Goal: Entertainment & Leisure: Consume media (video, audio)

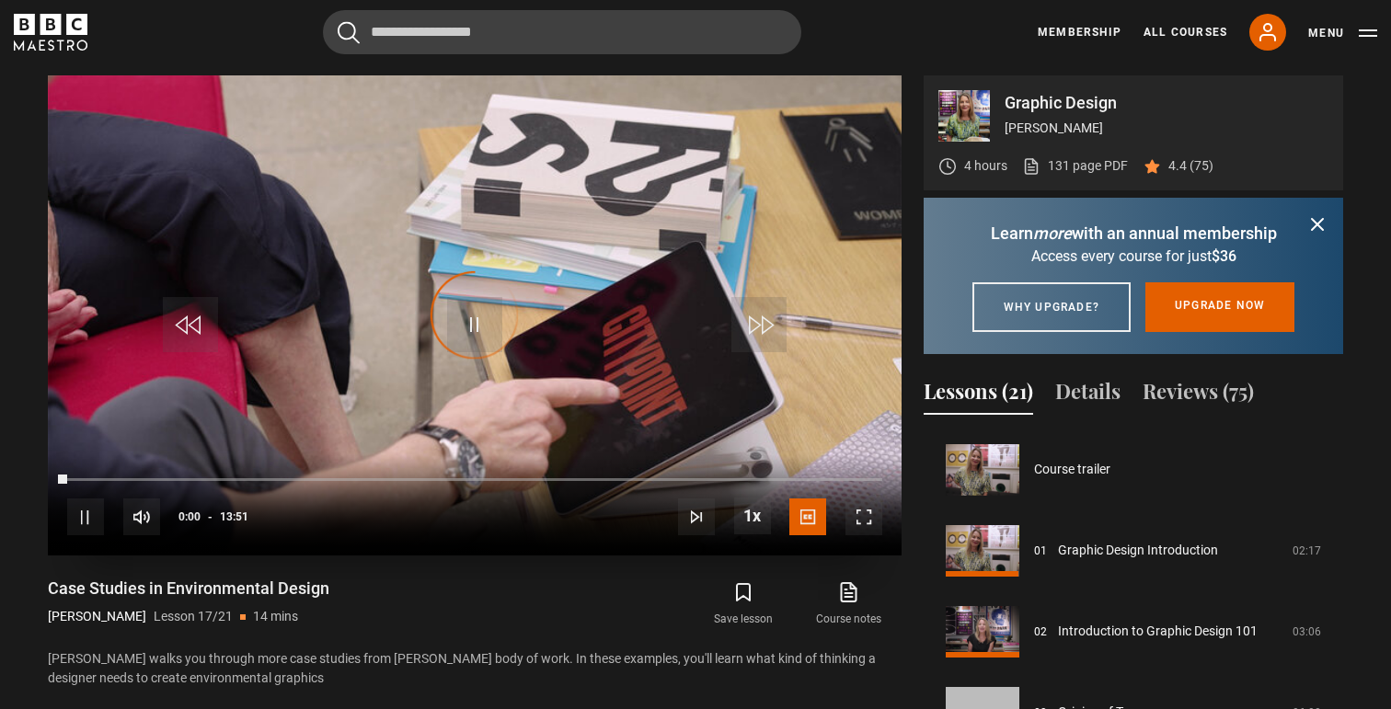
scroll to position [1295, 0]
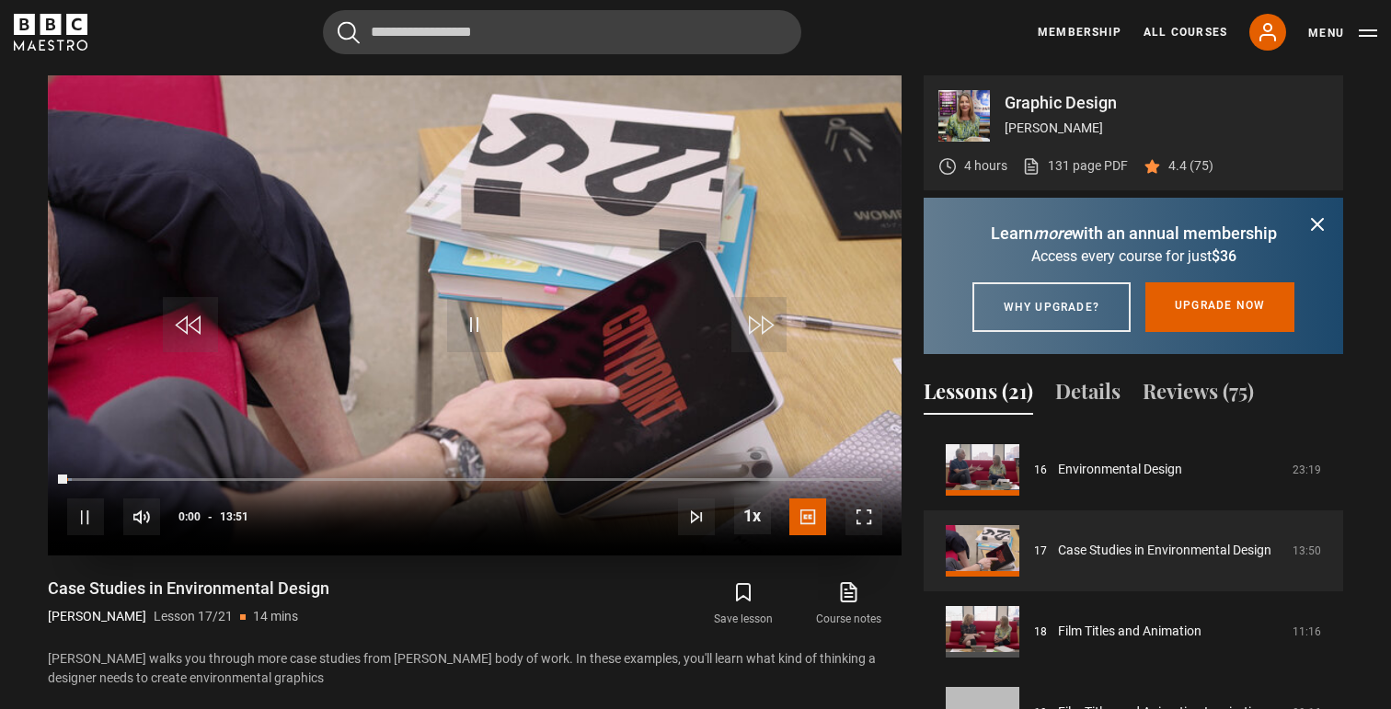
click at [583, 275] on video "Video Player" at bounding box center [475, 315] width 854 height 480
click at [467, 306] on span "Video Player" at bounding box center [474, 324] width 55 height 55
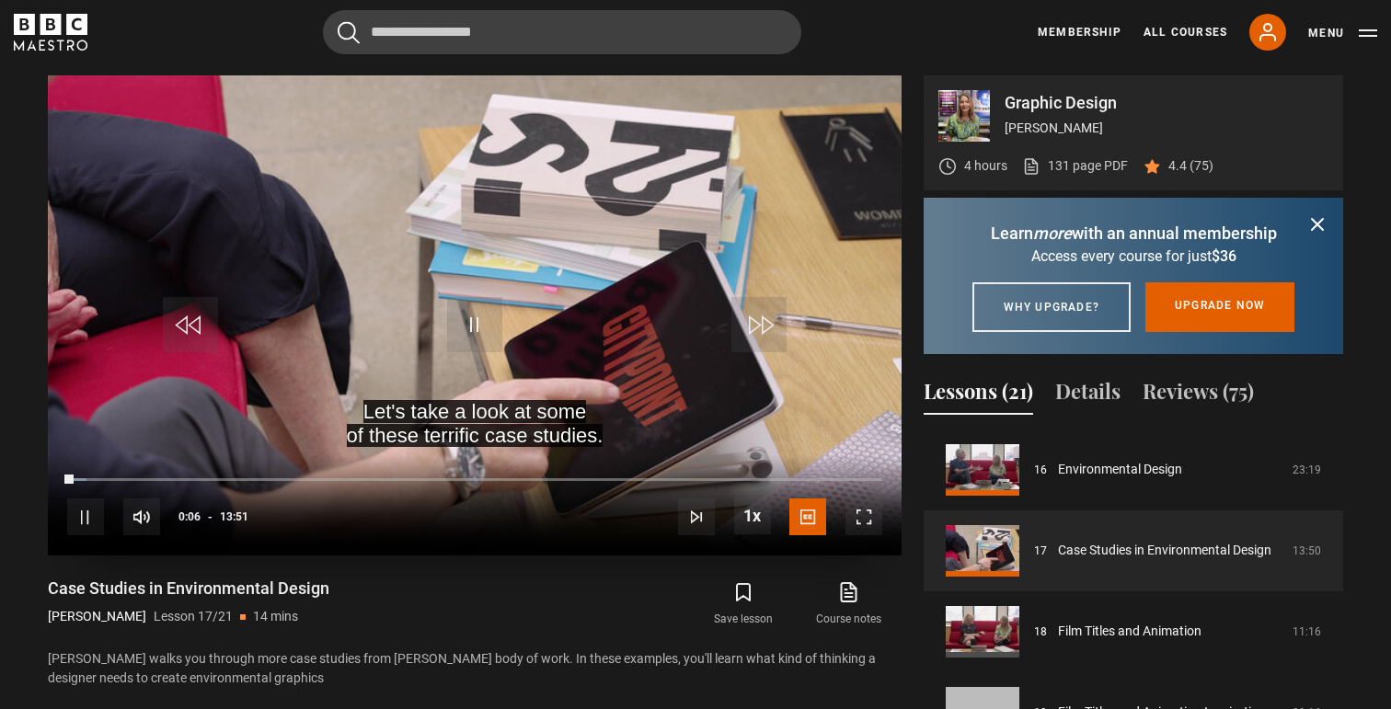
click at [872, 504] on span "Video Player" at bounding box center [863, 517] width 37 height 37
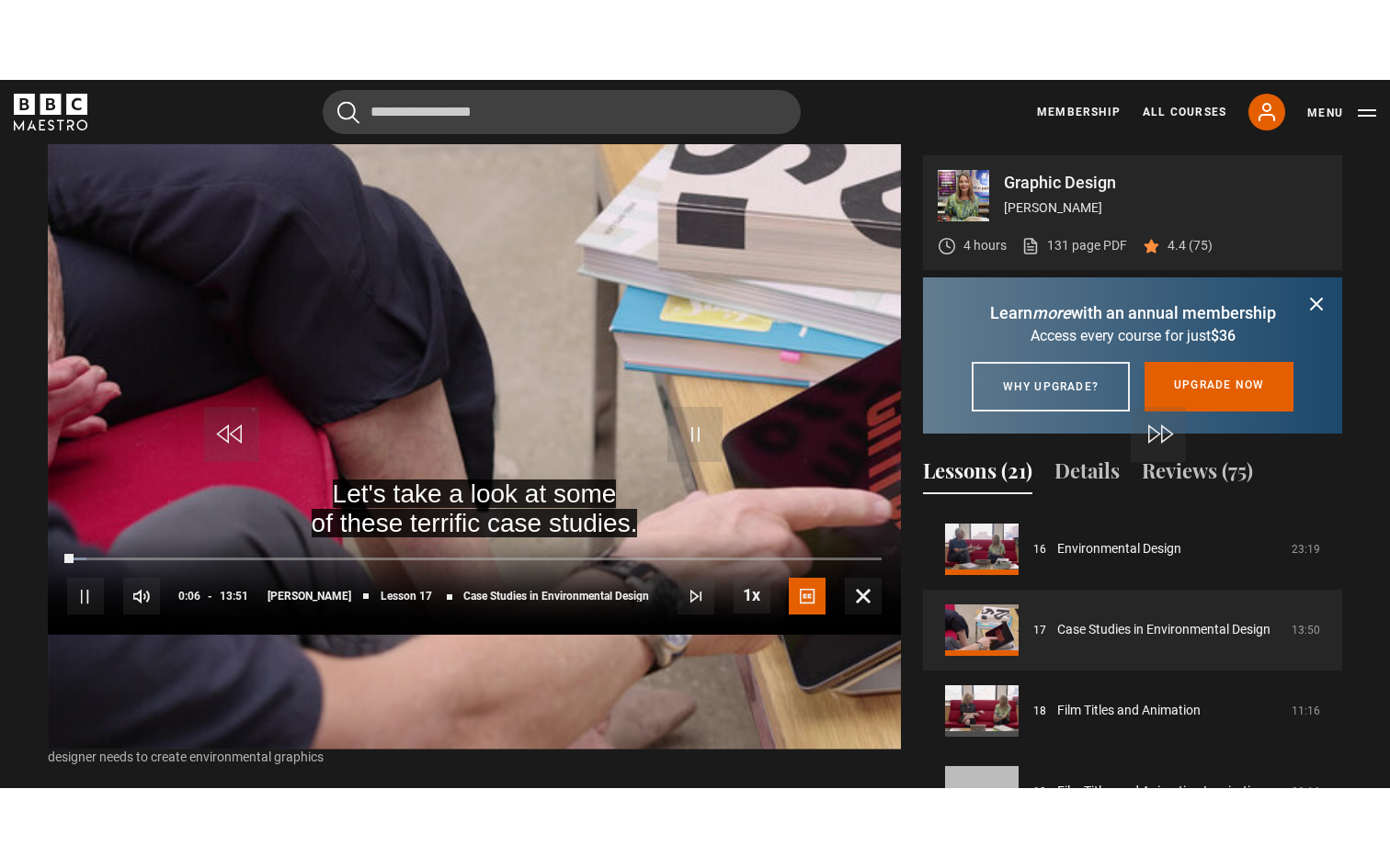
scroll to position [0, 0]
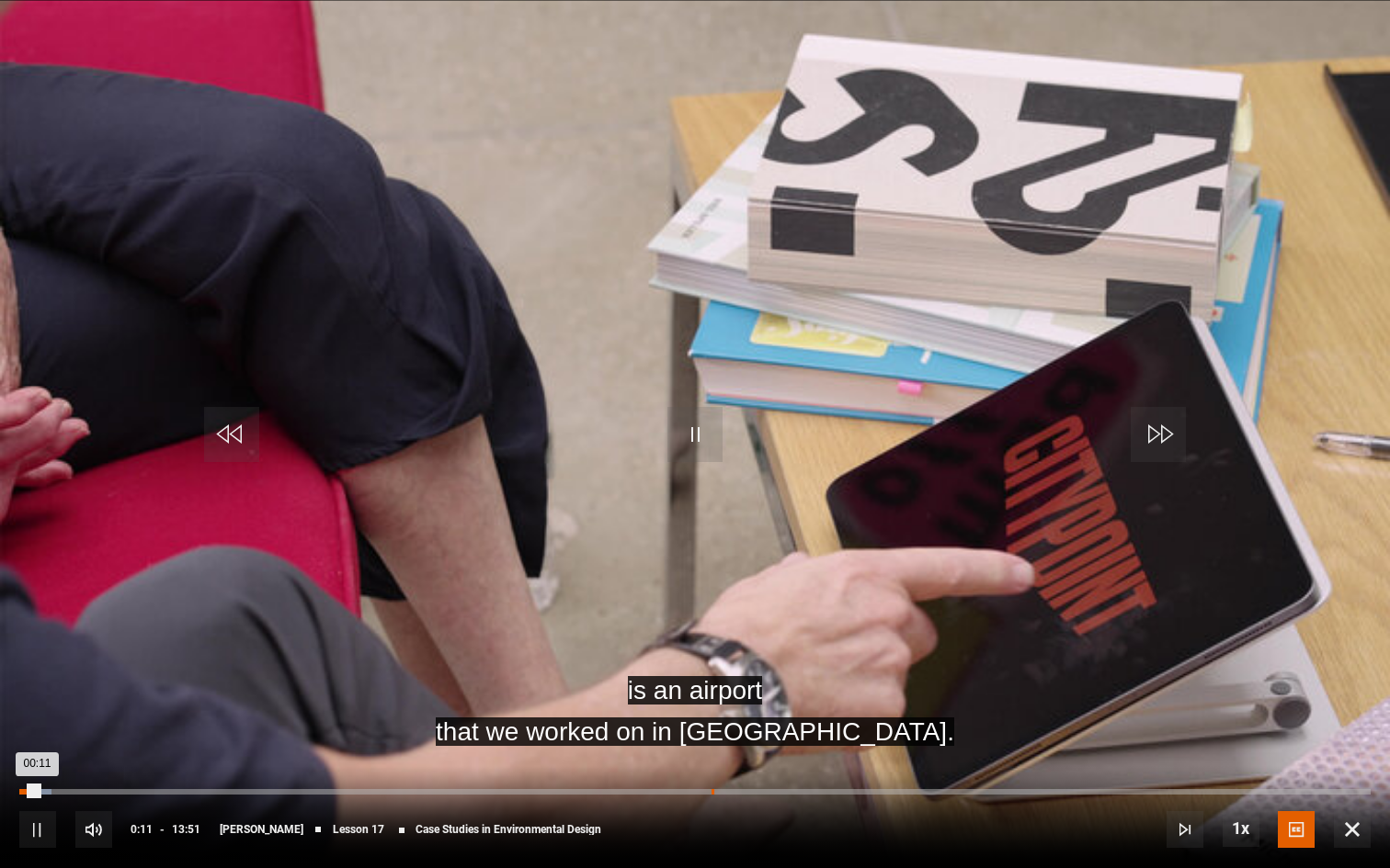
click at [711, 707] on div "07:05" at bounding box center [712, 792] width 3 height 6
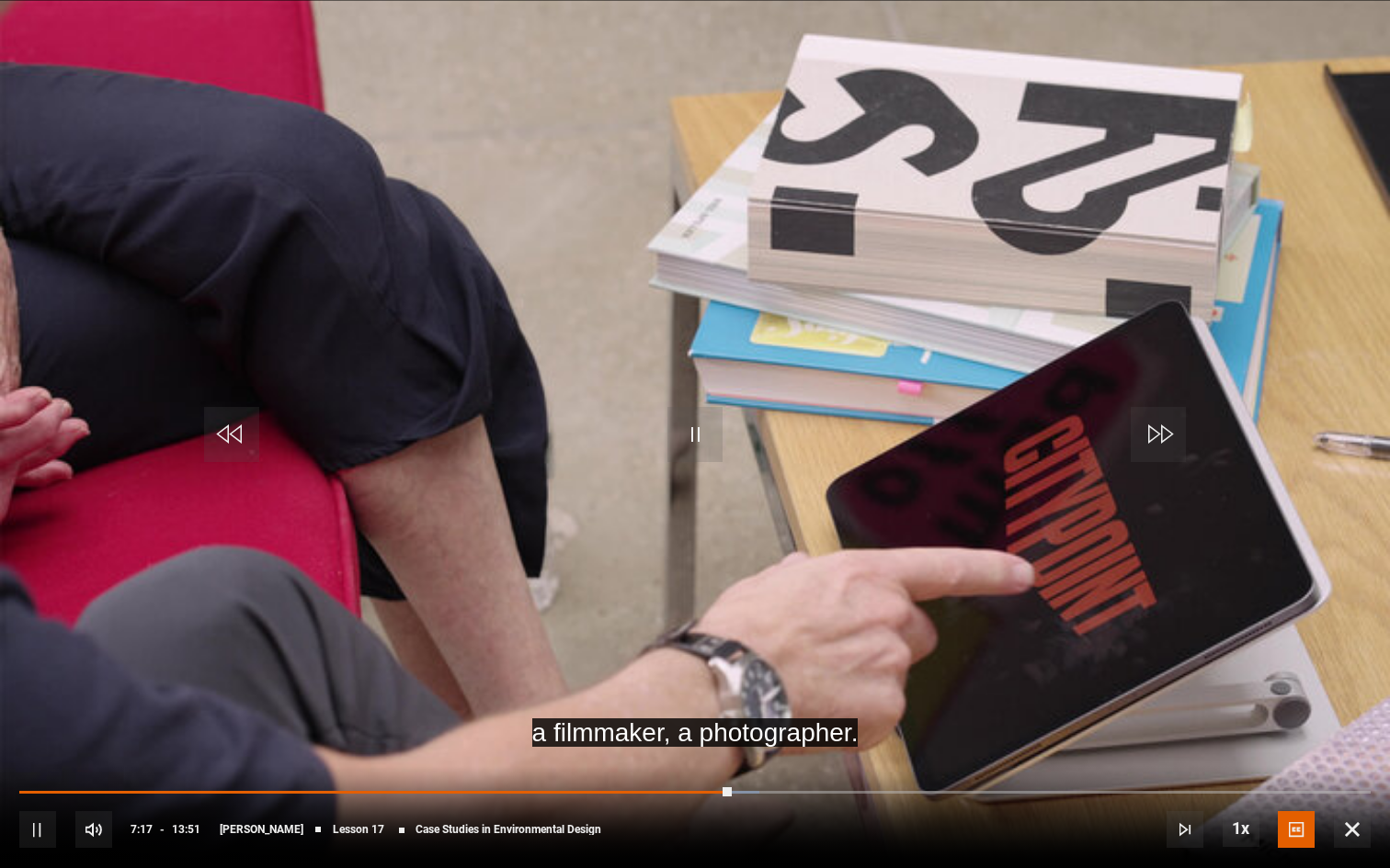
click at [760, 604] on video "Video Player" at bounding box center [695, 434] width 1390 height 868
click at [670, 426] on span "Video Player" at bounding box center [695, 434] width 55 height 55
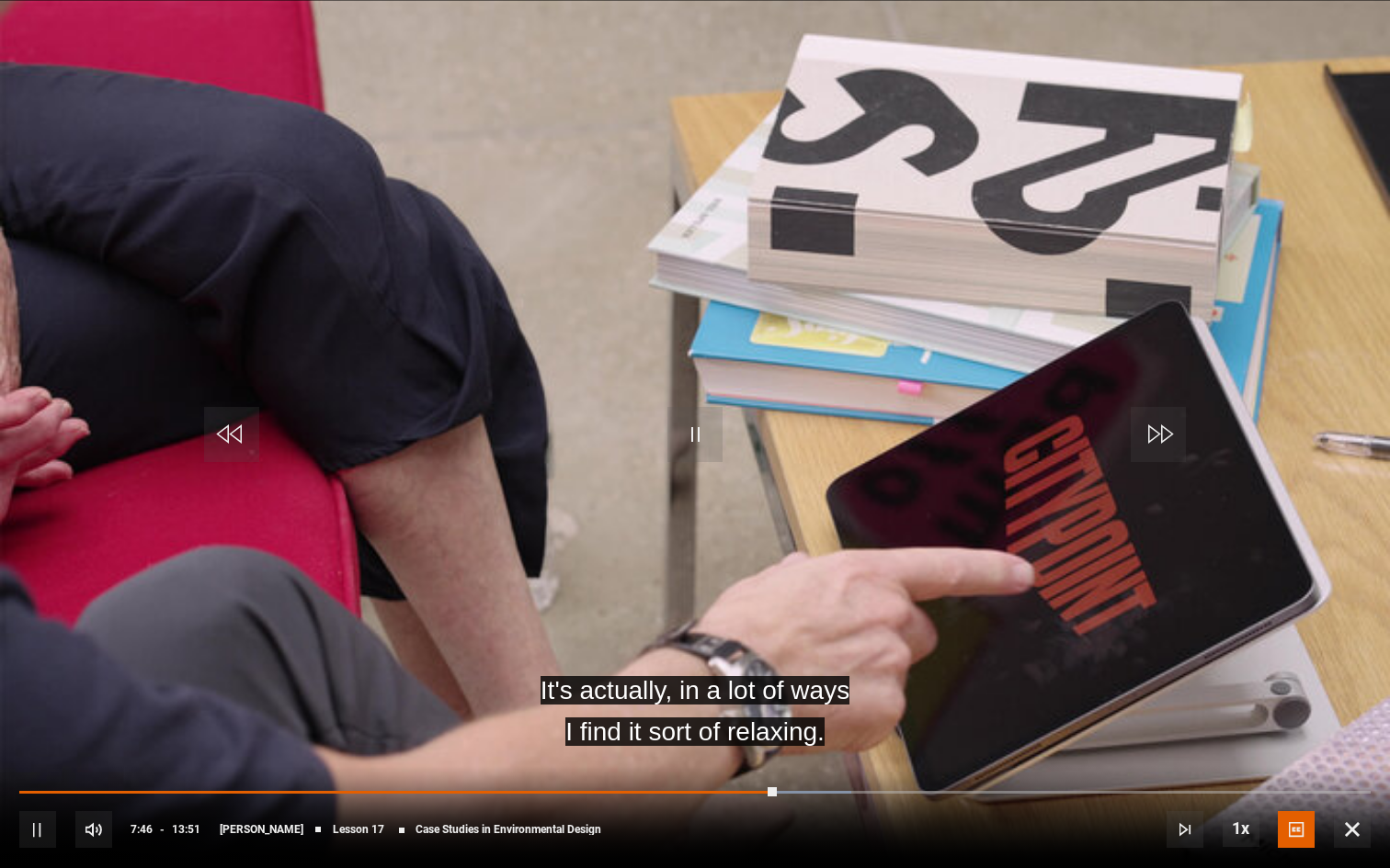
click at [750, 707] on div "10s Skip Back 10 seconds Pause 10s Skip Forward 10 seconds Loaded : 61.54% 07:2…" at bounding box center [695, 817] width 1390 height 102
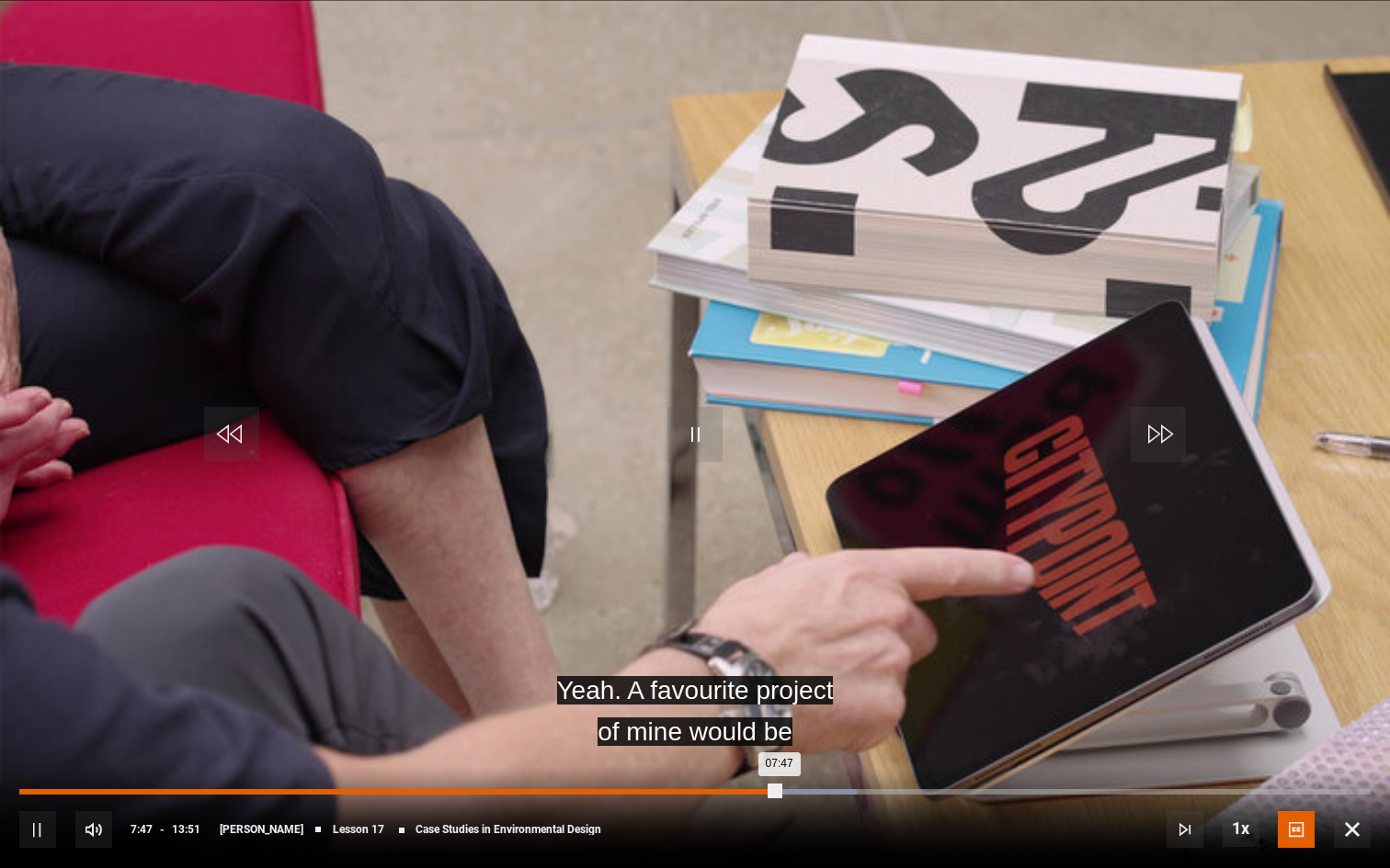
click at [748, 707] on div "Loaded : 61.95% 07:28 07:47" at bounding box center [695, 792] width 1351 height 6
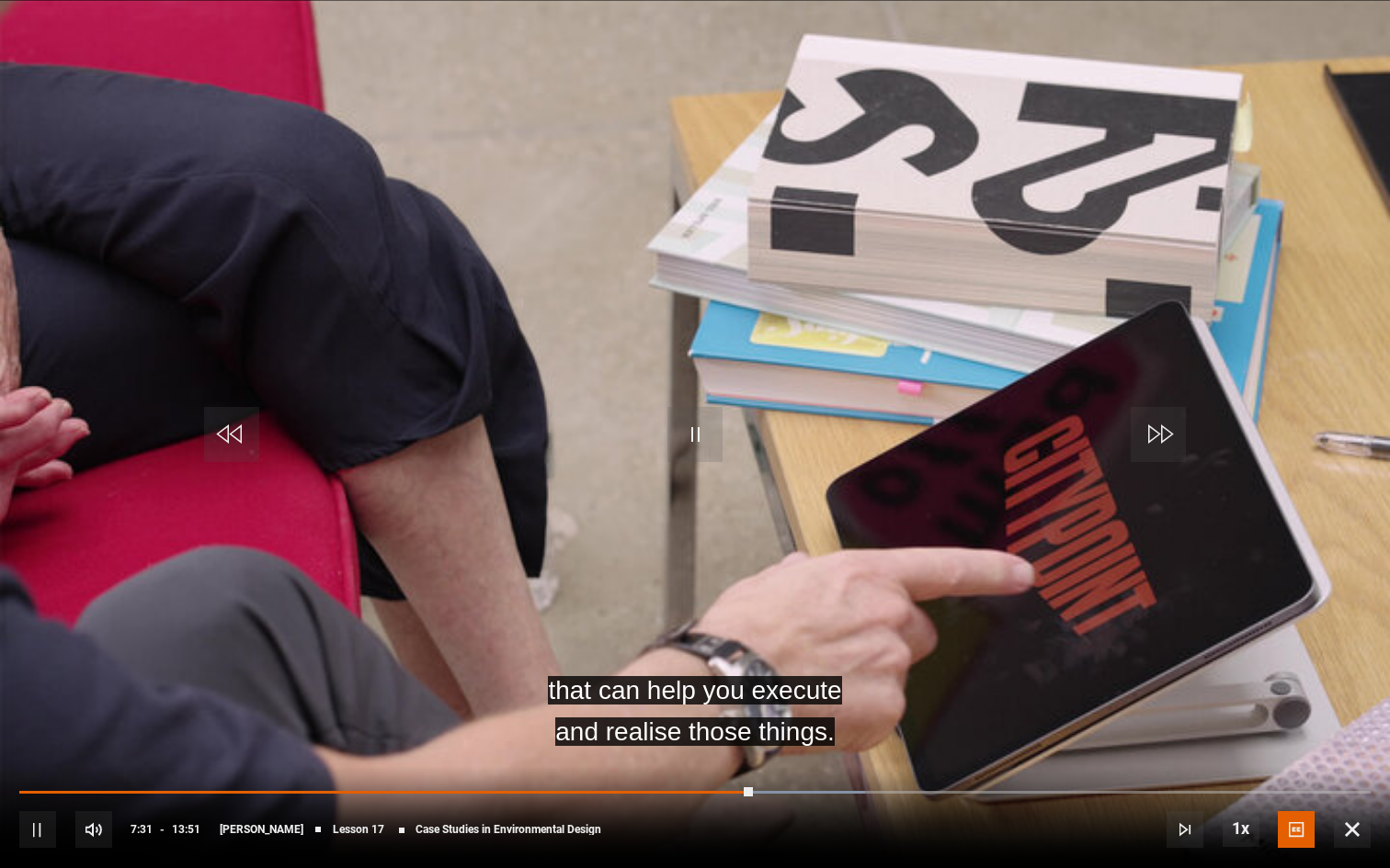
click at [696, 707] on div "10s Skip Back 10 seconds Pause 10s Skip Forward 10 seconds Loaded : 62.57% 07:1…" at bounding box center [695, 817] width 1390 height 102
click at [699, 707] on div "10s Skip Back 10 seconds Pause 10s Skip Forward 10 seconds Loaded : 62.57% 06:5…" at bounding box center [695, 817] width 1390 height 102
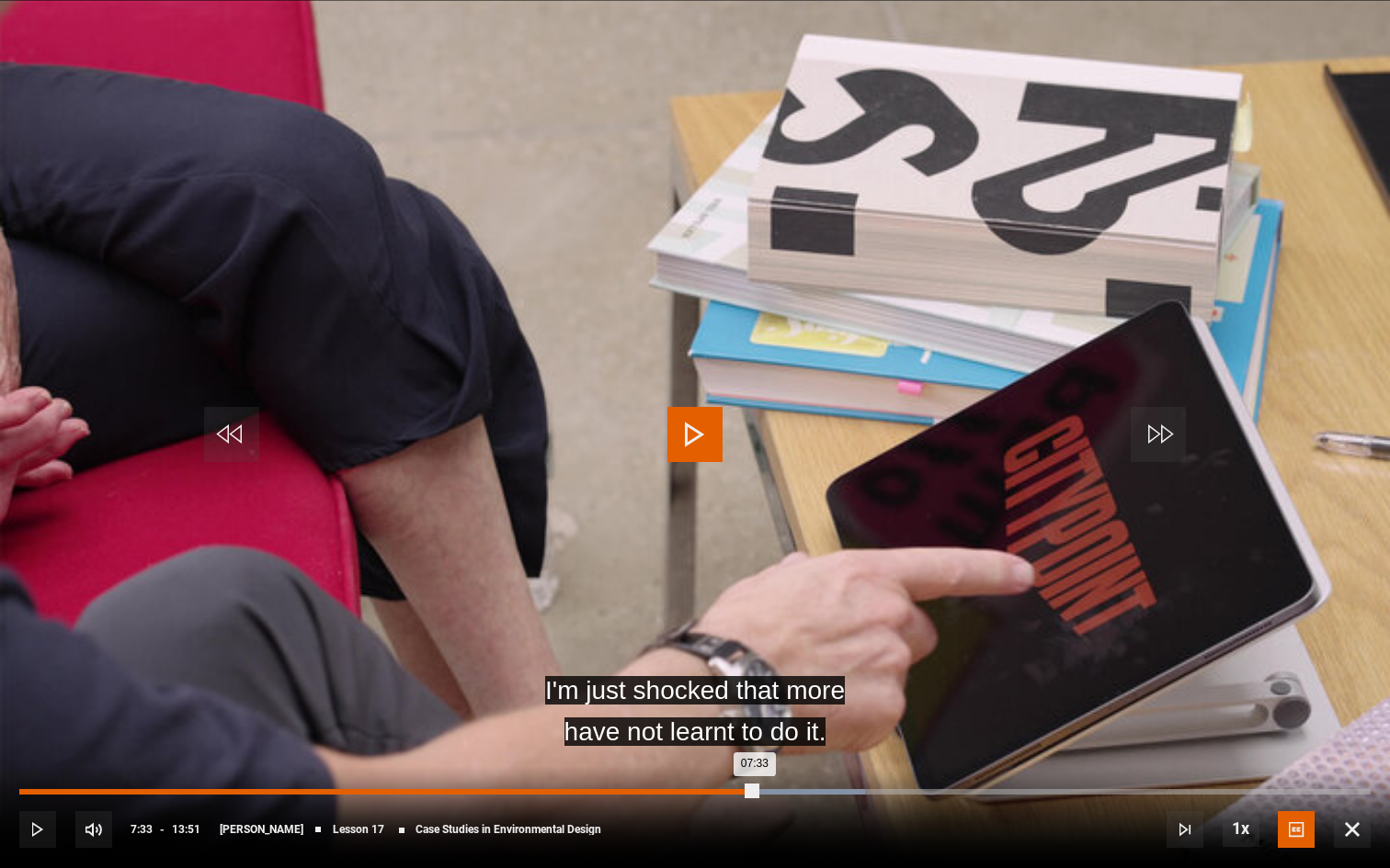
click at [699, 707] on div "Loaded : 62.57% 06:58 07:33" at bounding box center [695, 792] width 1351 height 6
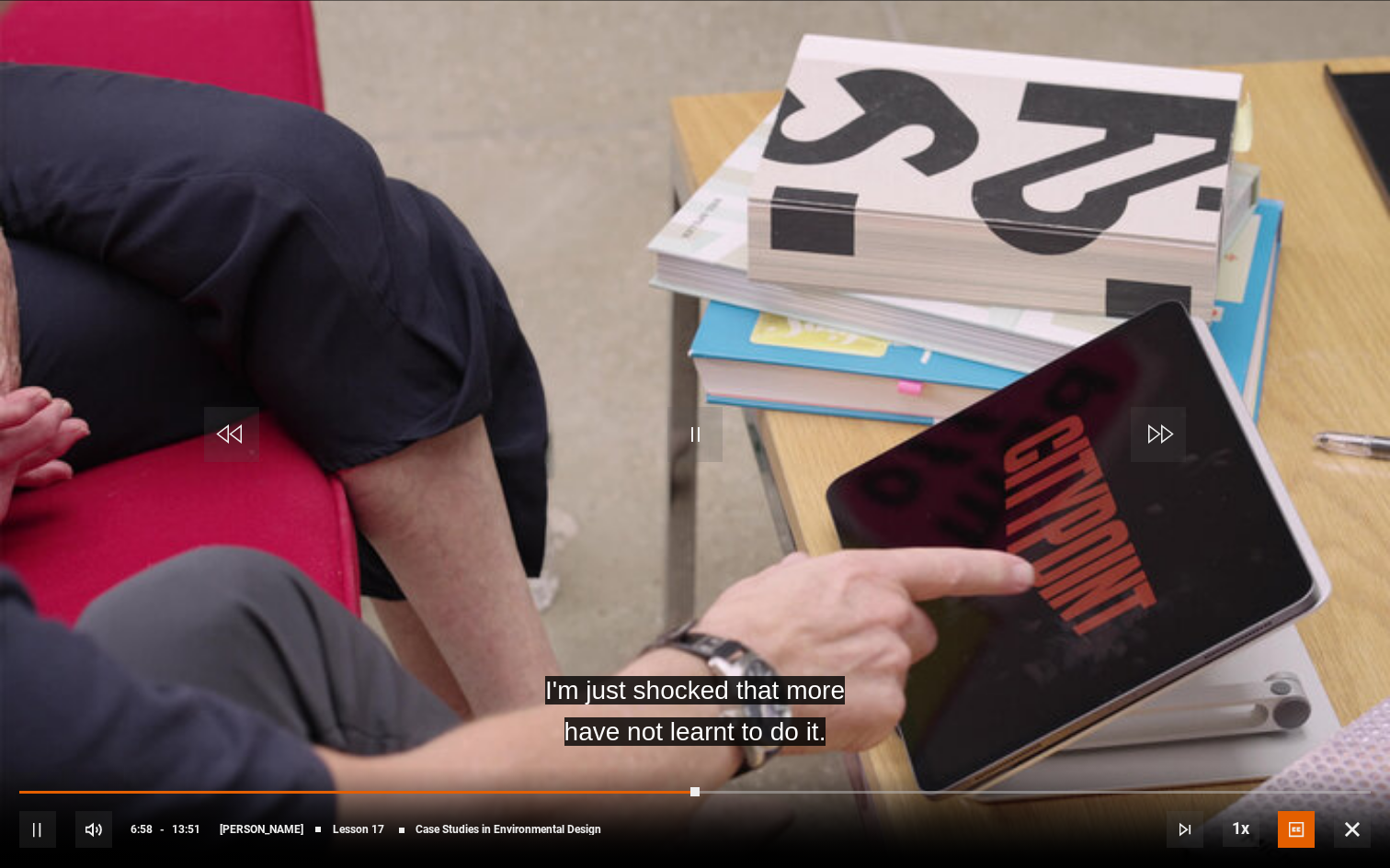
click at [626, 707] on div "10s Skip Back 10 seconds Pause 10s Skip Forward 10 seconds Loaded : 50.06% 06:1…" at bounding box center [695, 817] width 1390 height 102
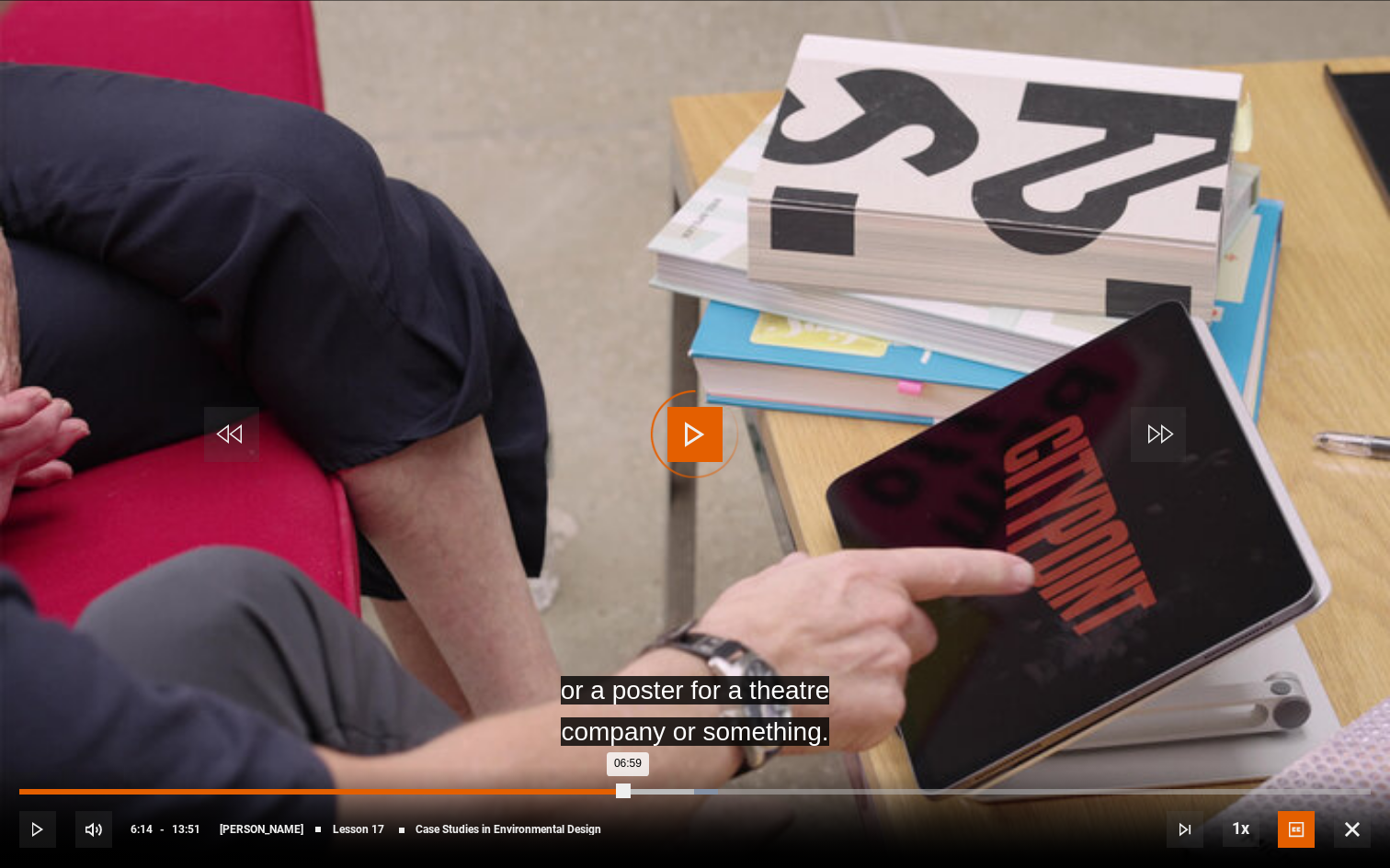
click at [628, 707] on div "Loaded : 51.71% 06:14 06:59" at bounding box center [695, 792] width 1351 height 6
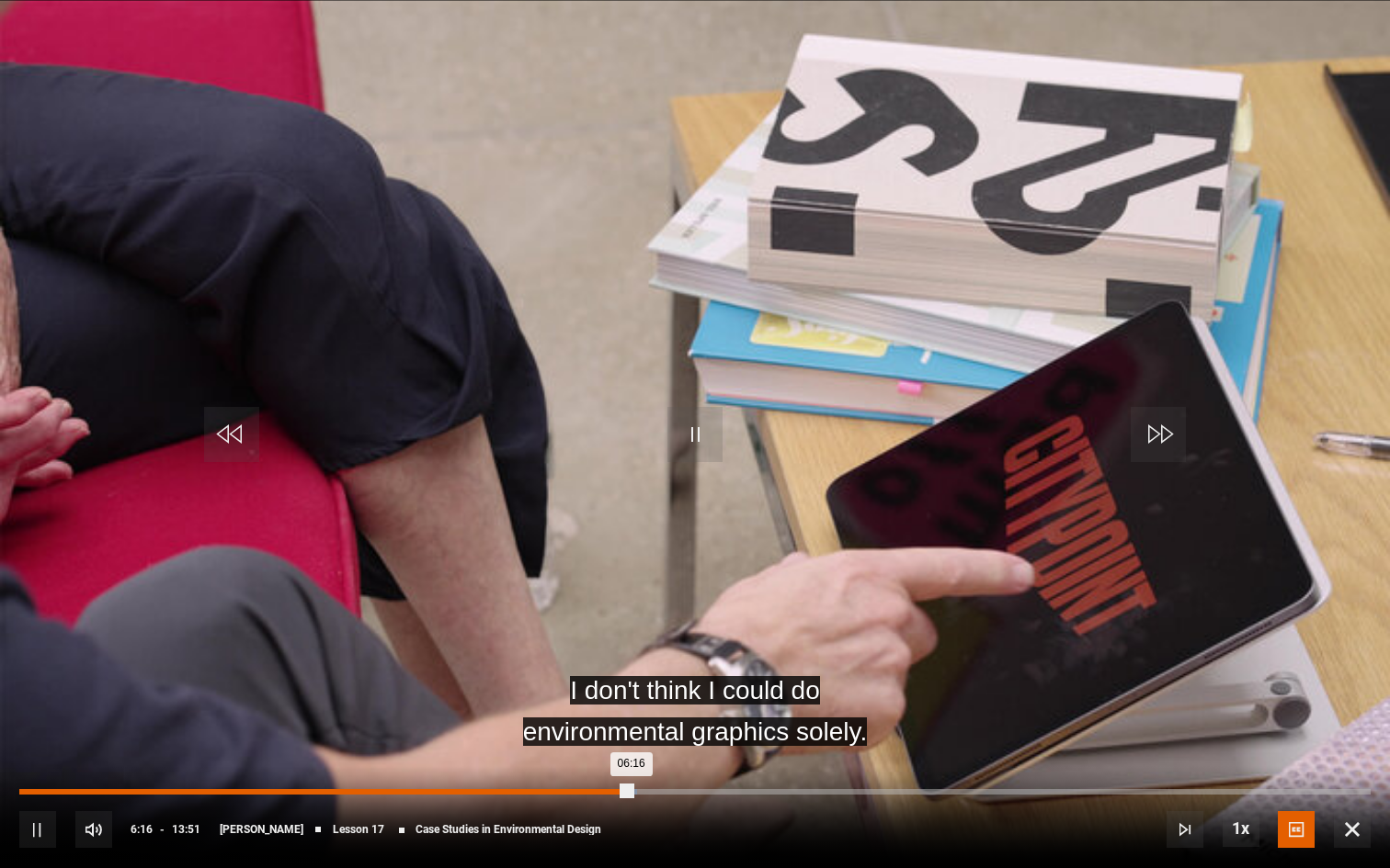
click at [564, 707] on div "05:34" at bounding box center [565, 792] width 3 height 6
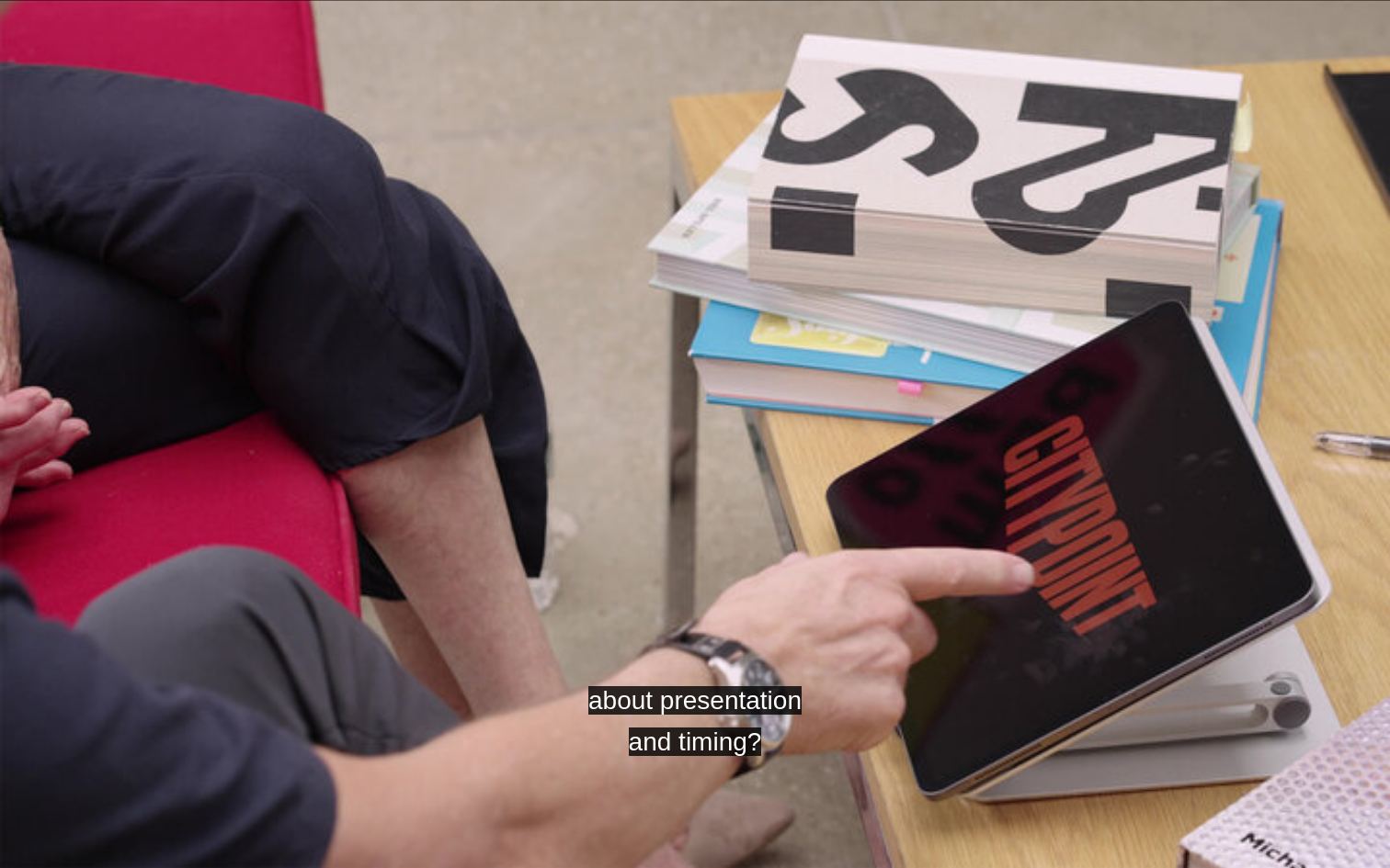
click at [587, 707] on video "Video Player" at bounding box center [695, 434] width 1390 height 868
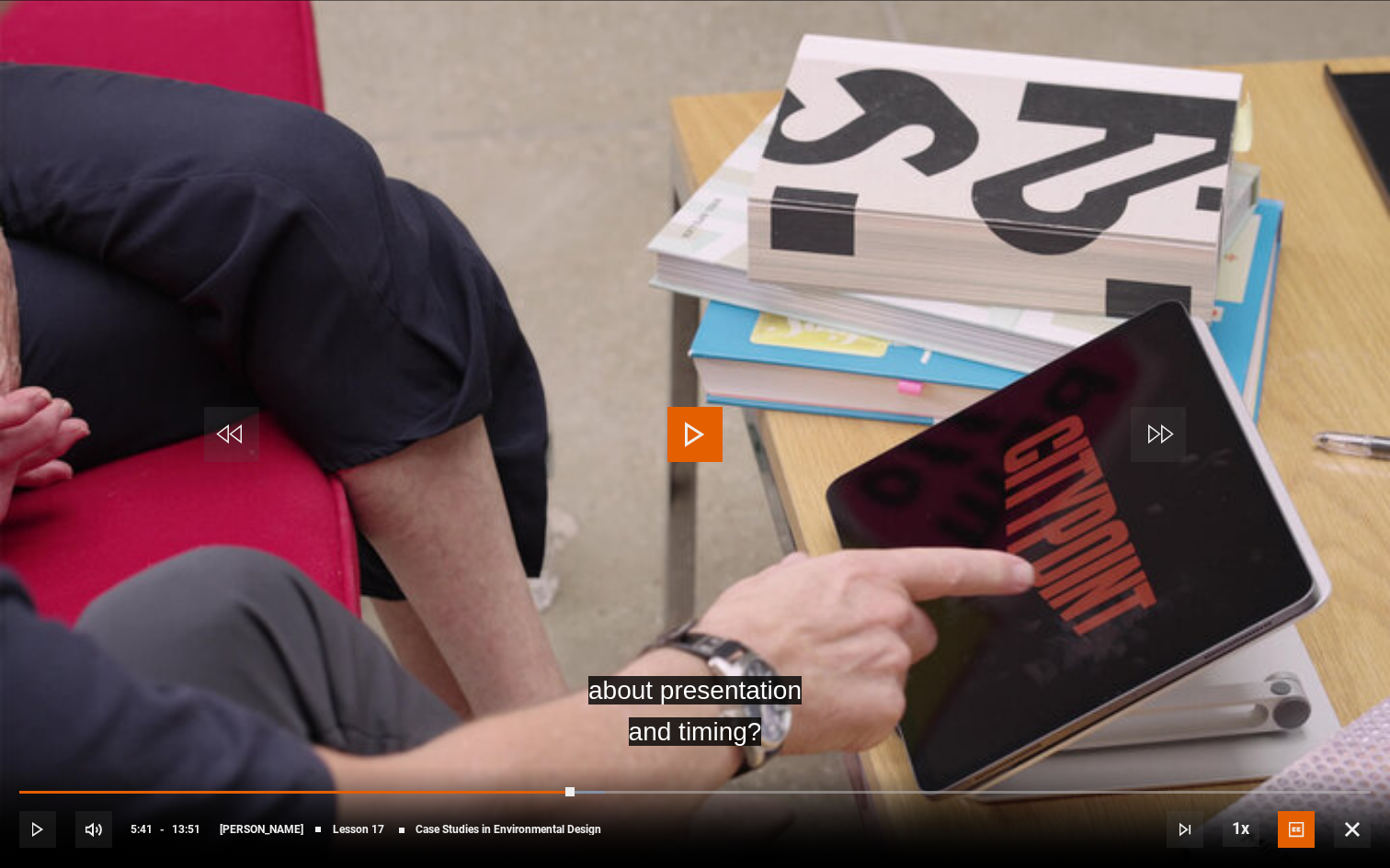
click at [729, 457] on video "Video Player" at bounding box center [695, 434] width 1390 height 868
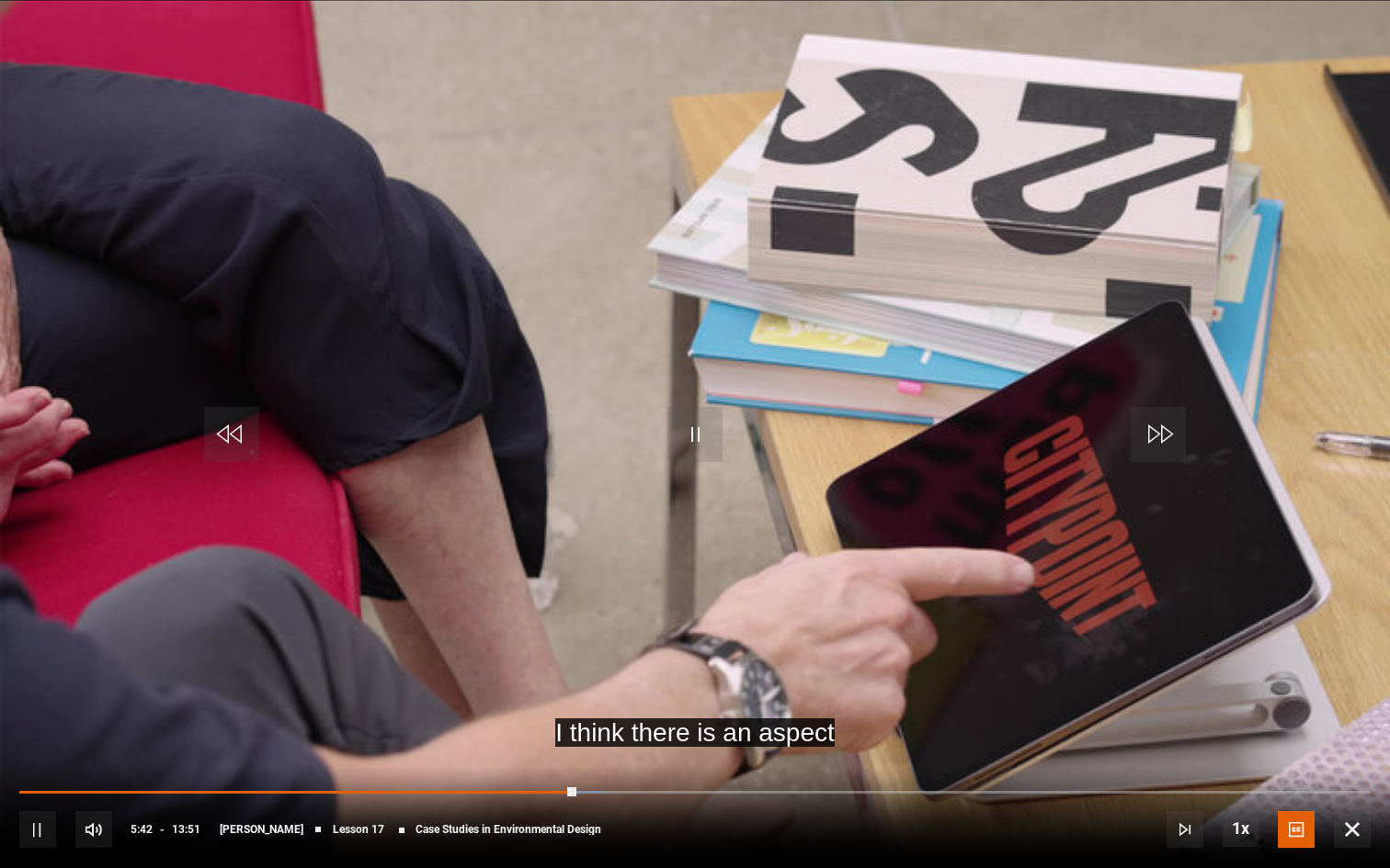
click at [733, 449] on video "Video Player" at bounding box center [695, 434] width 1390 height 868
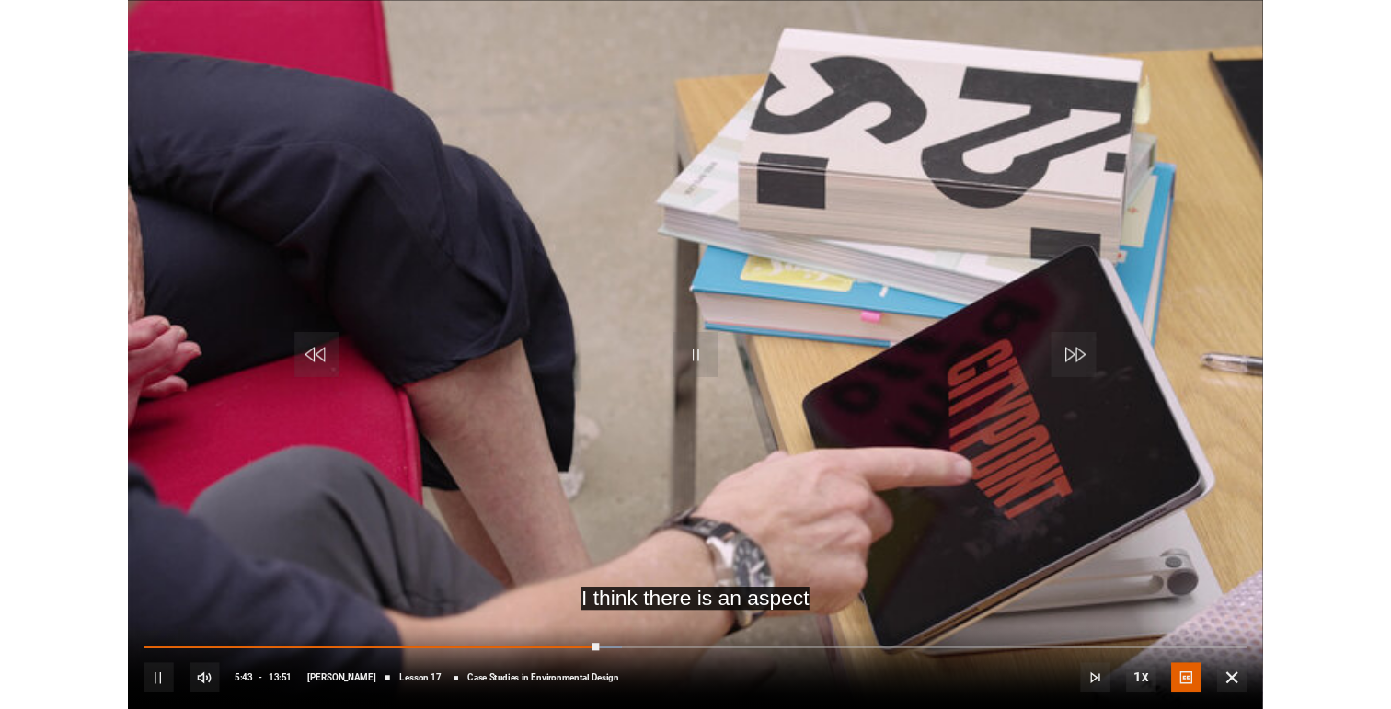
scroll to position [738, 0]
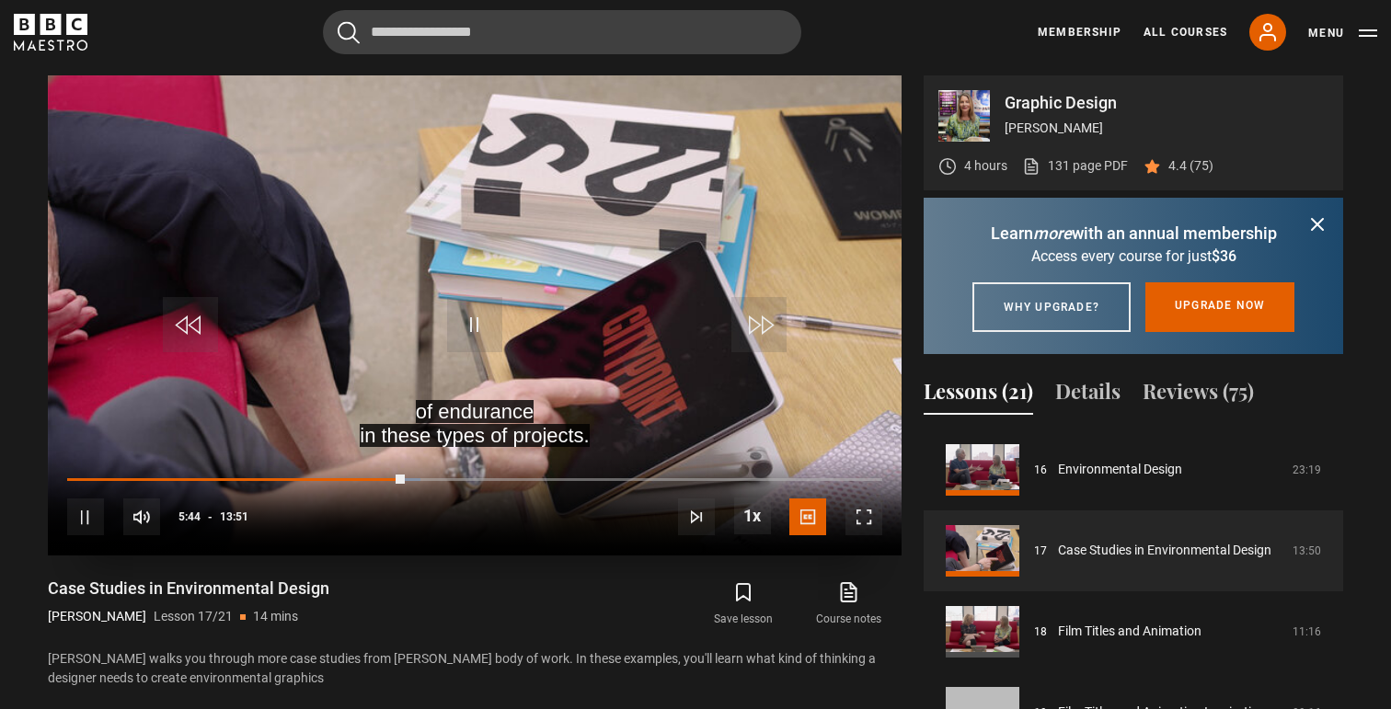
click at [865, 516] on span "Video Player" at bounding box center [863, 517] width 37 height 37
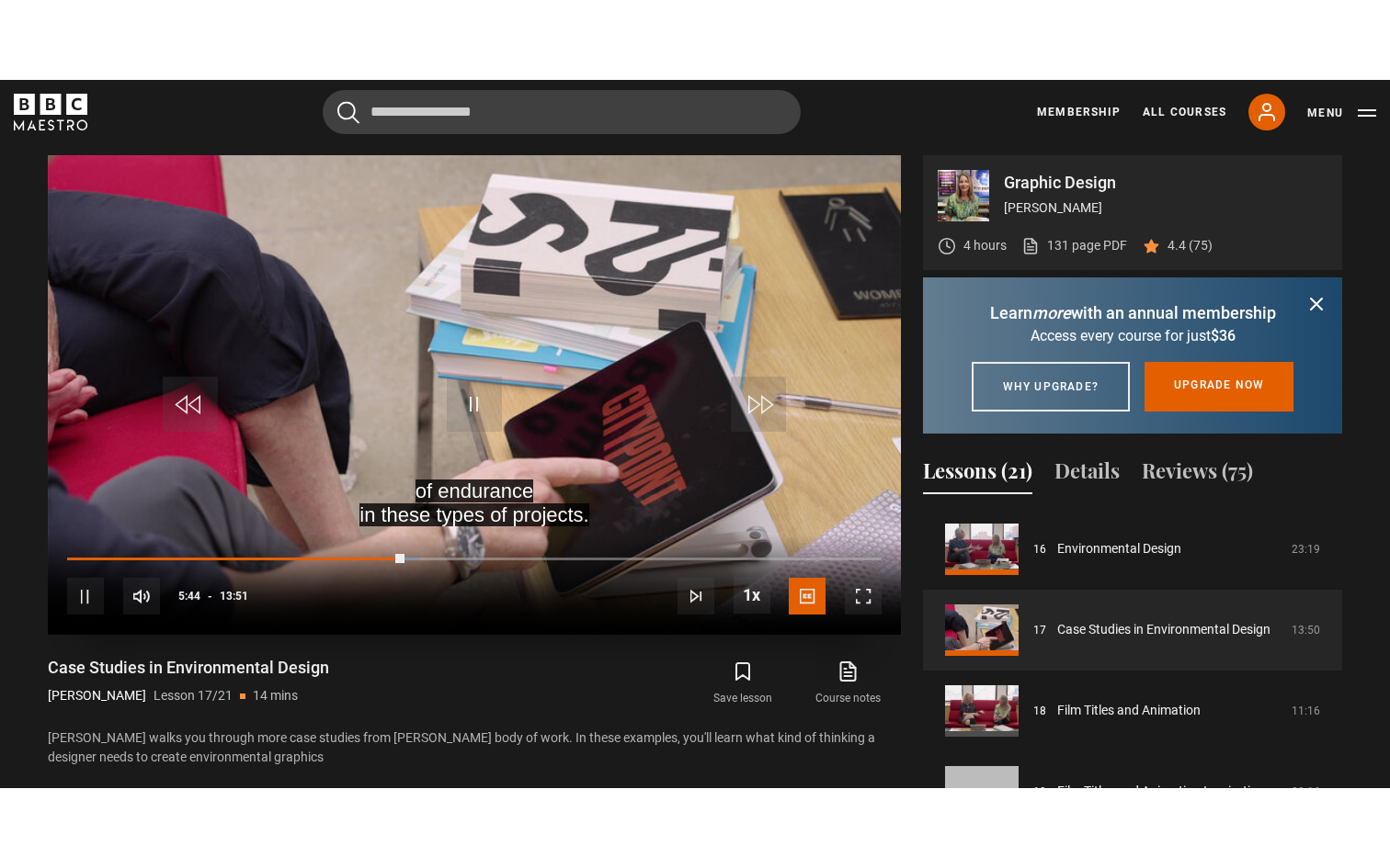
scroll to position [0, 0]
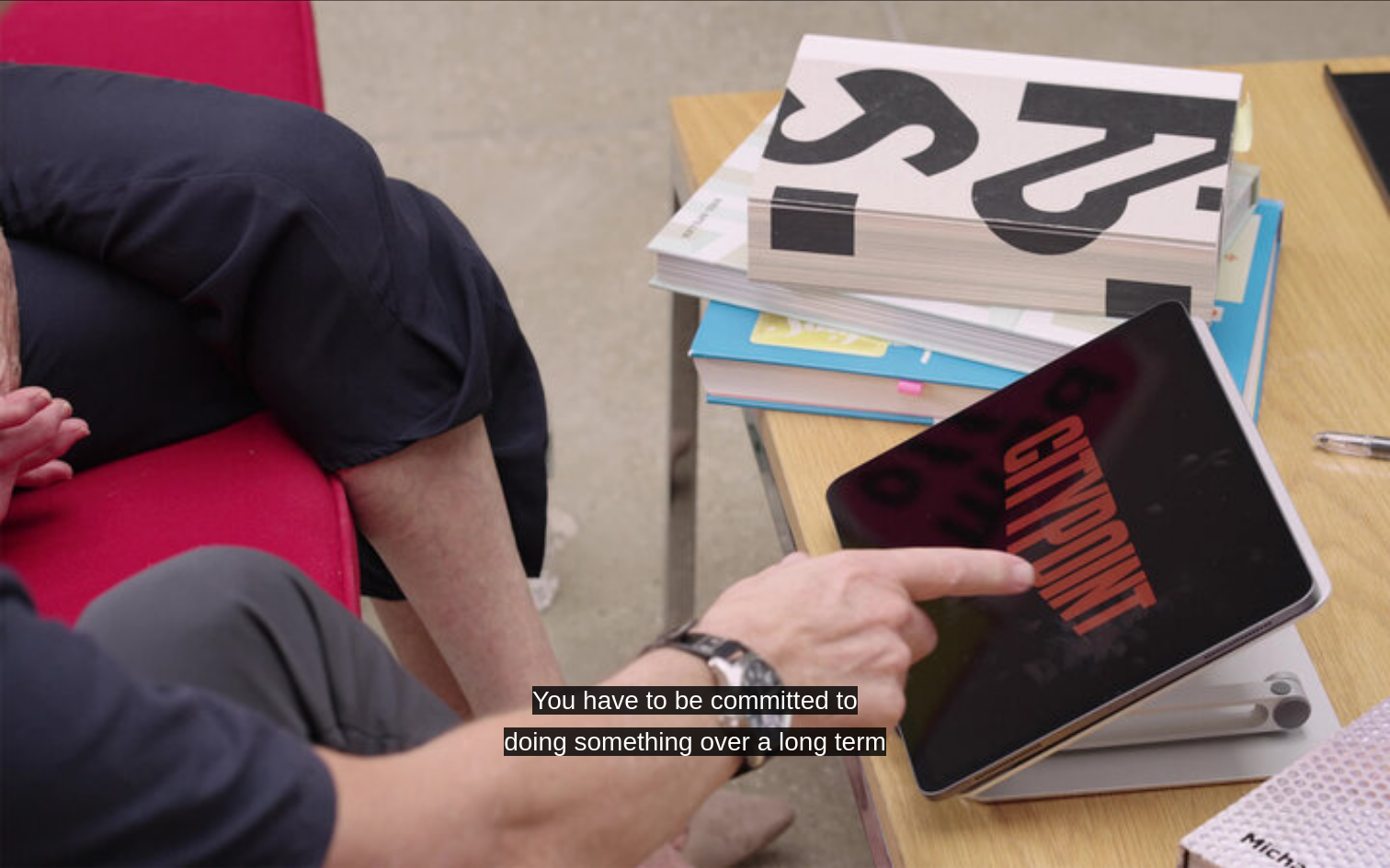
click at [840, 536] on video "Video Player" at bounding box center [695, 434] width 1390 height 868
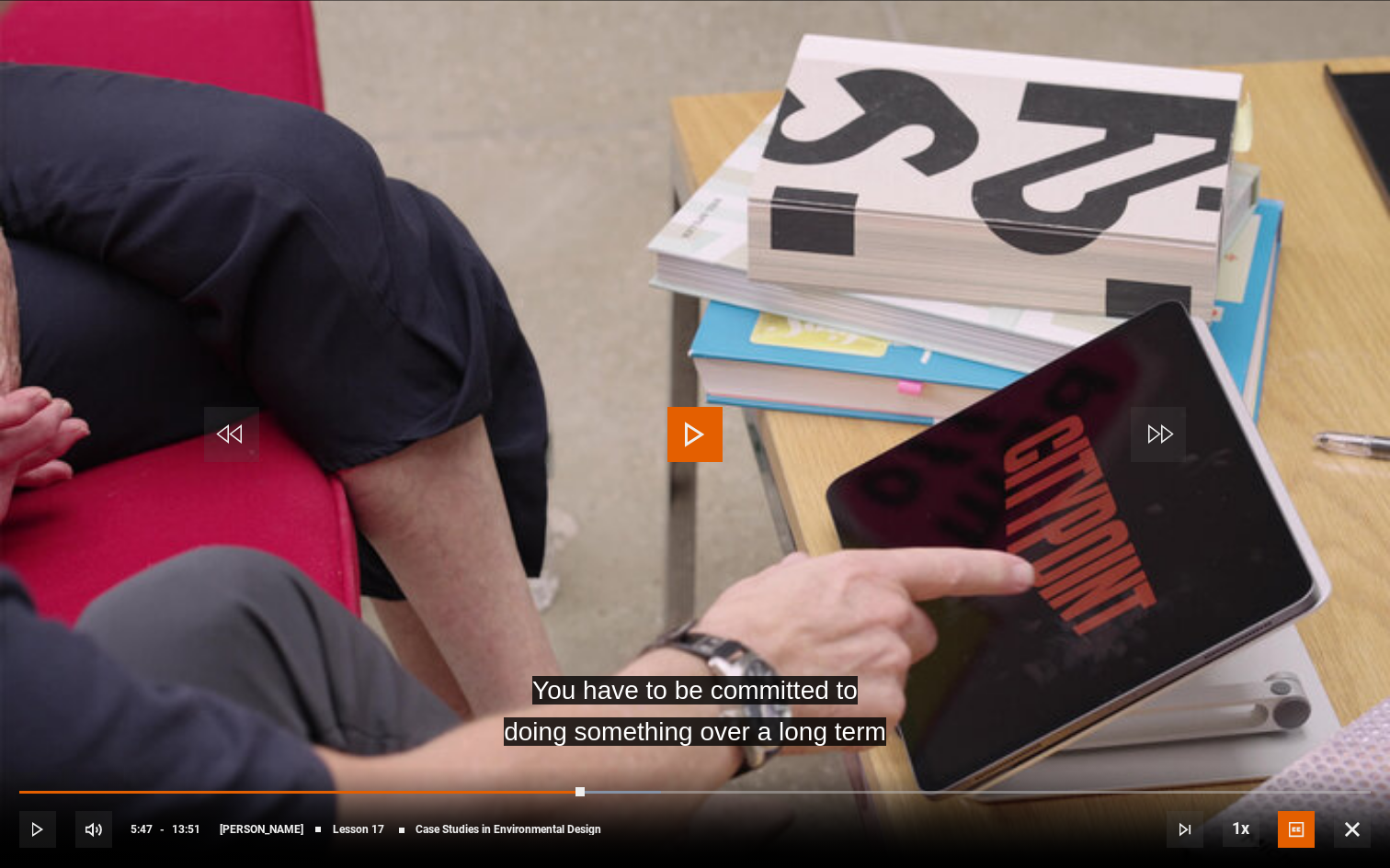
click at [687, 411] on span "Video Player" at bounding box center [695, 434] width 55 height 55
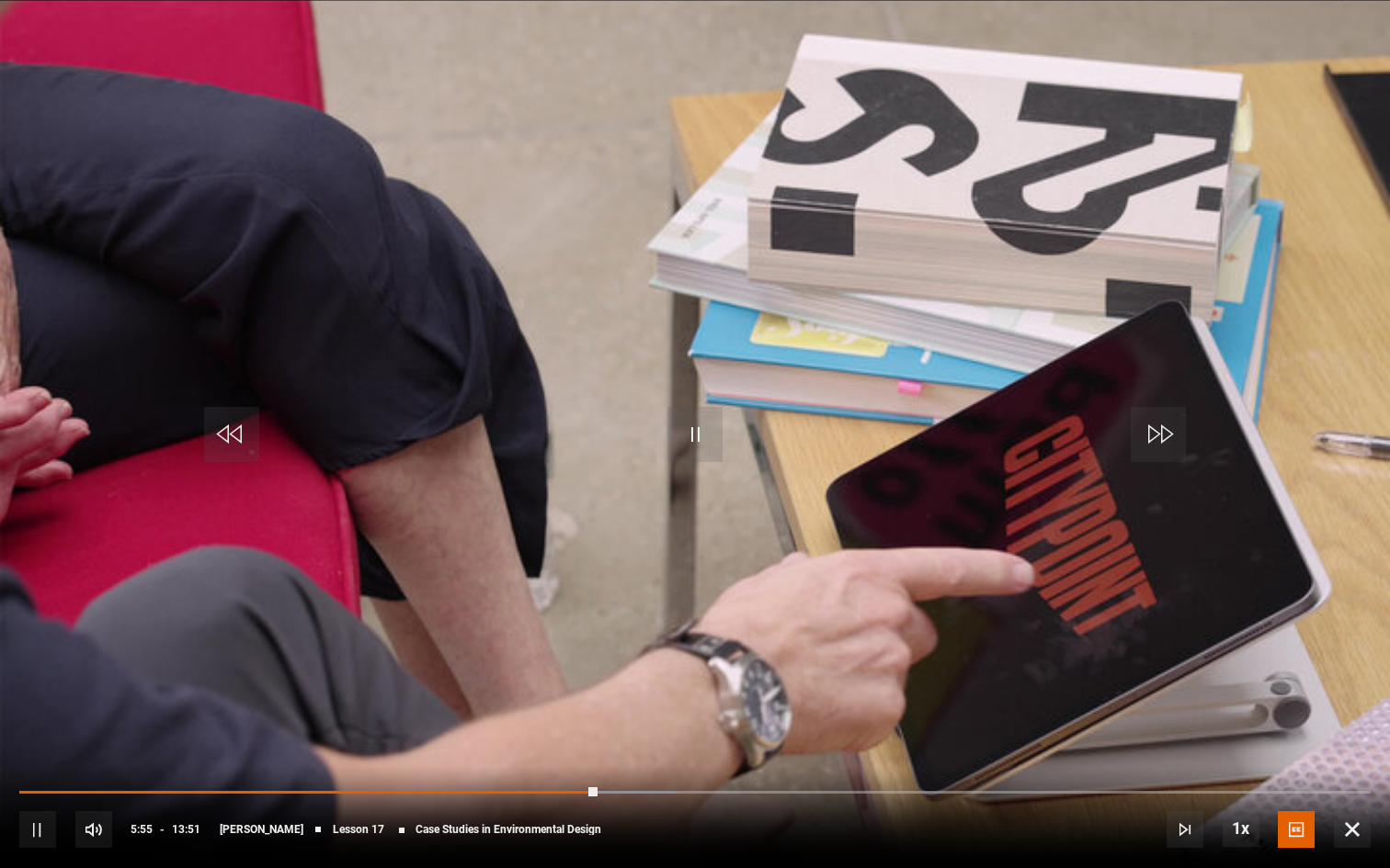
click at [694, 458] on span "Video Player" at bounding box center [695, 434] width 55 height 55
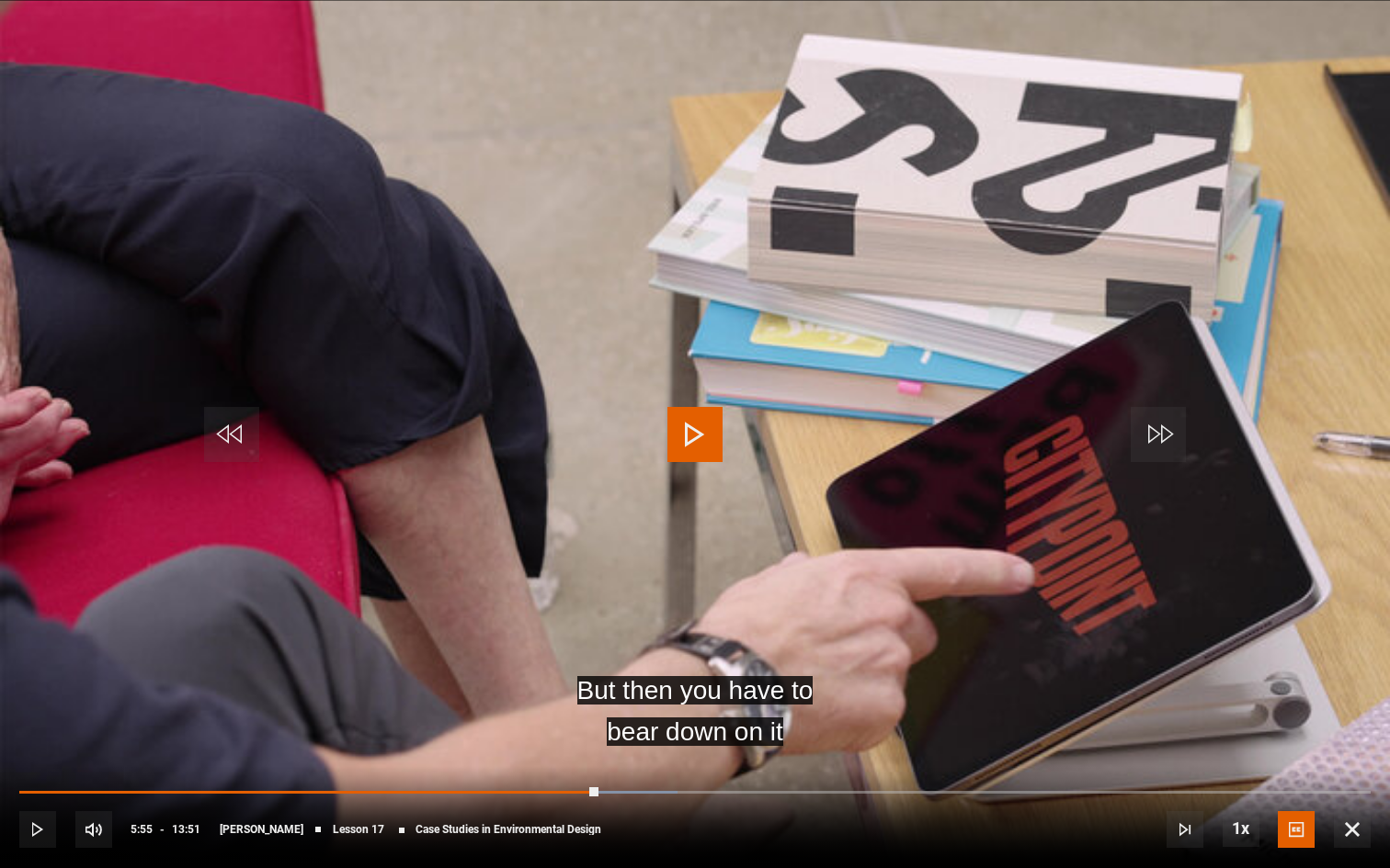
click at [694, 411] on span "Video Player" at bounding box center [695, 434] width 55 height 55
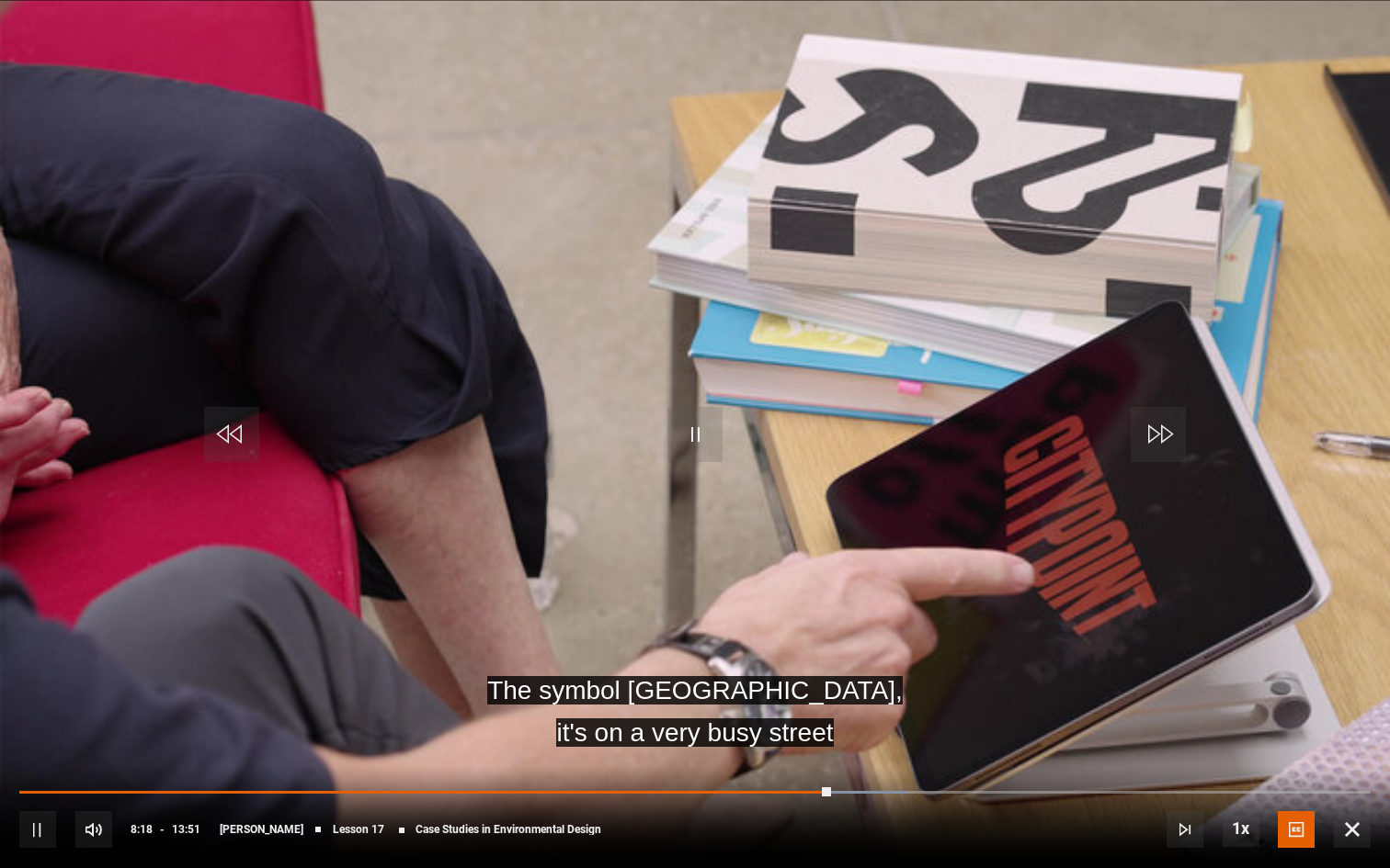
click at [796, 707] on div "10s Skip Back 10 seconds Pause 10s Skip Forward 10 seconds Loaded : 65.68% 05:2…" at bounding box center [695, 817] width 1390 height 102
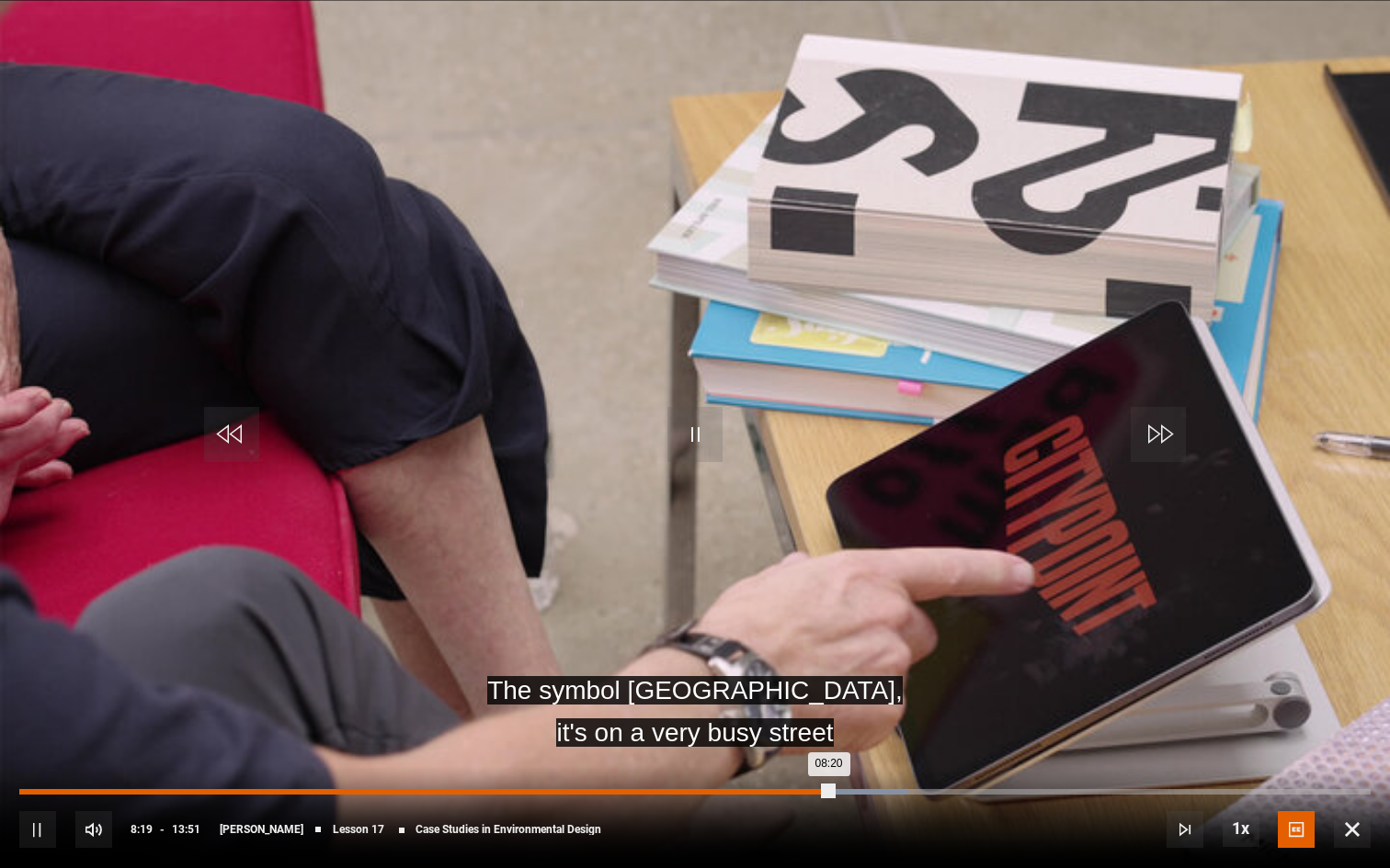
click at [789, 707] on div "Loaded : 65.68% 07:53 08:20" at bounding box center [695, 792] width 1351 height 6
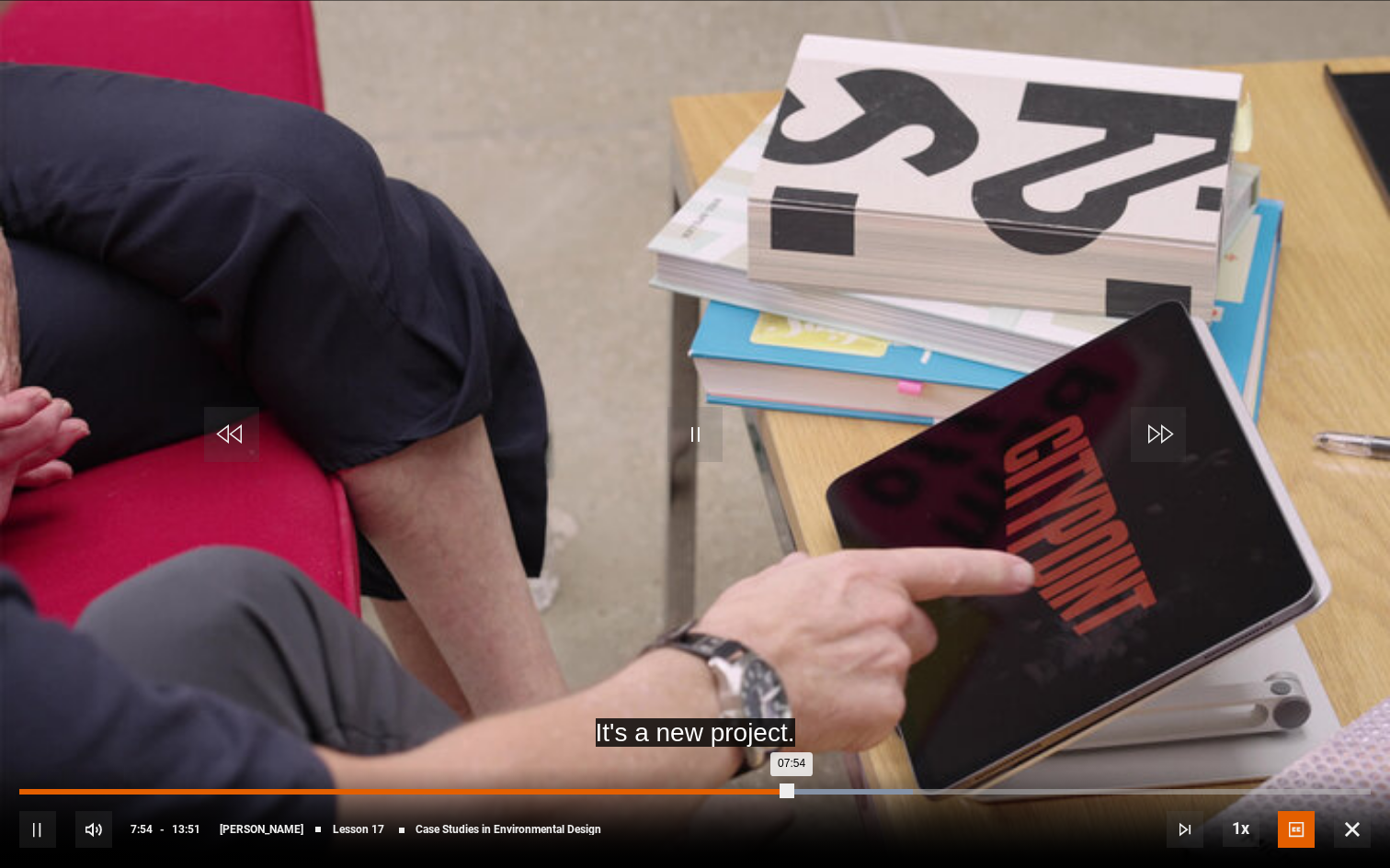
click at [754, 707] on div "07:32" at bounding box center [755, 792] width 3 height 6
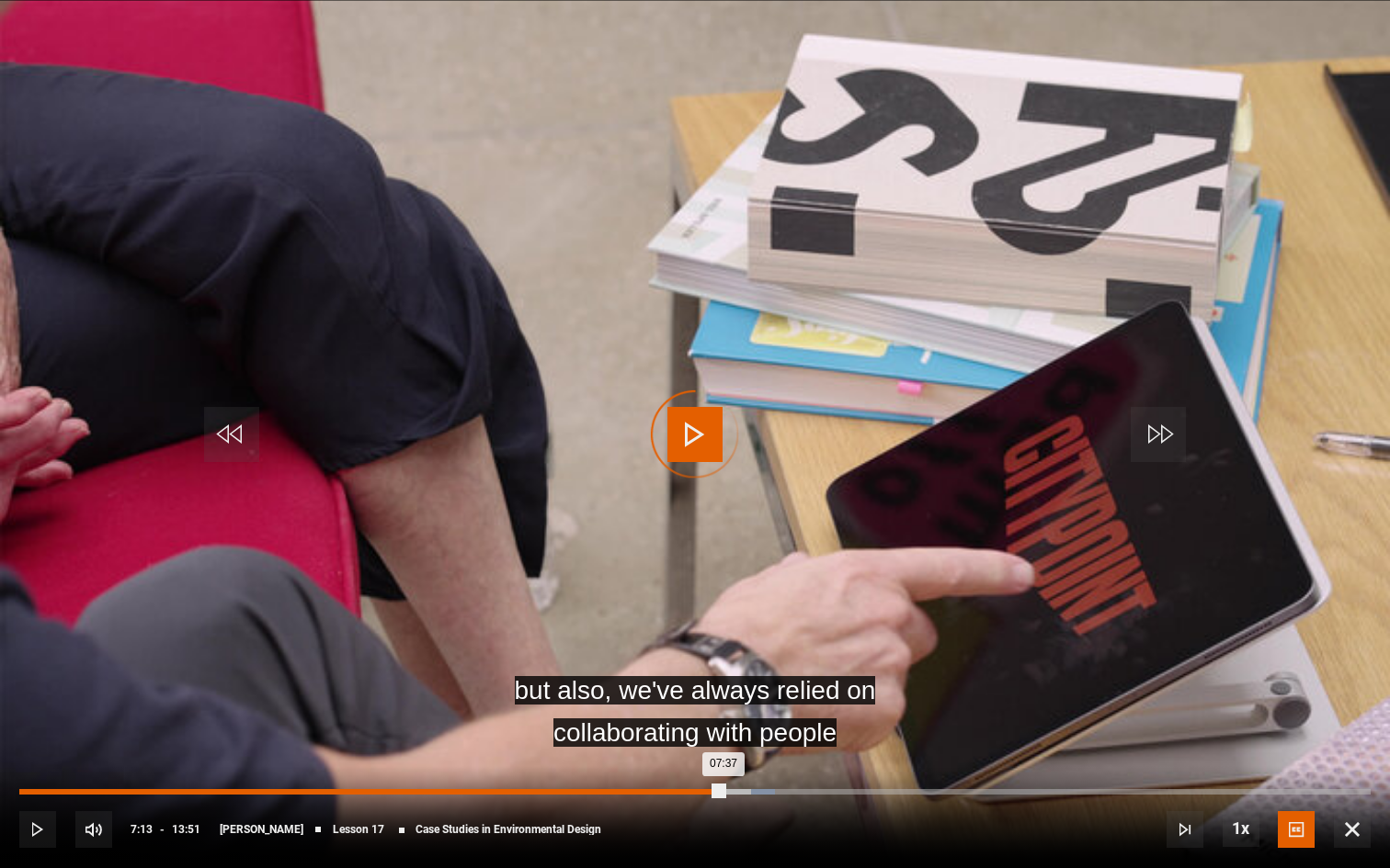
click at [723, 707] on div "Loaded : 55.92% 07:13 07:37" at bounding box center [695, 792] width 1351 height 6
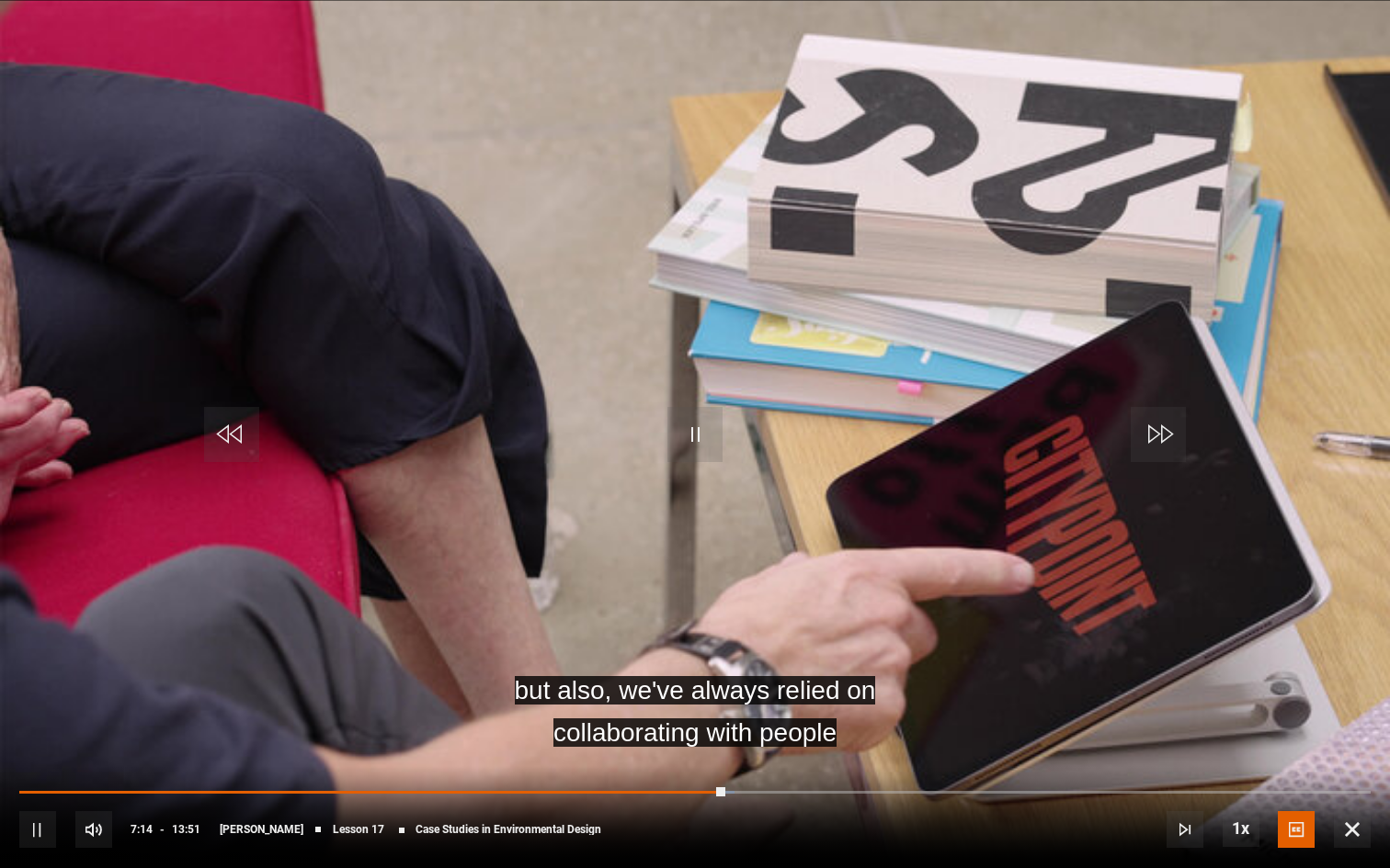
click at [778, 673] on video "Video Player" at bounding box center [695, 434] width 1390 height 868
click at [748, 656] on video "Video Player" at bounding box center [695, 434] width 1390 height 868
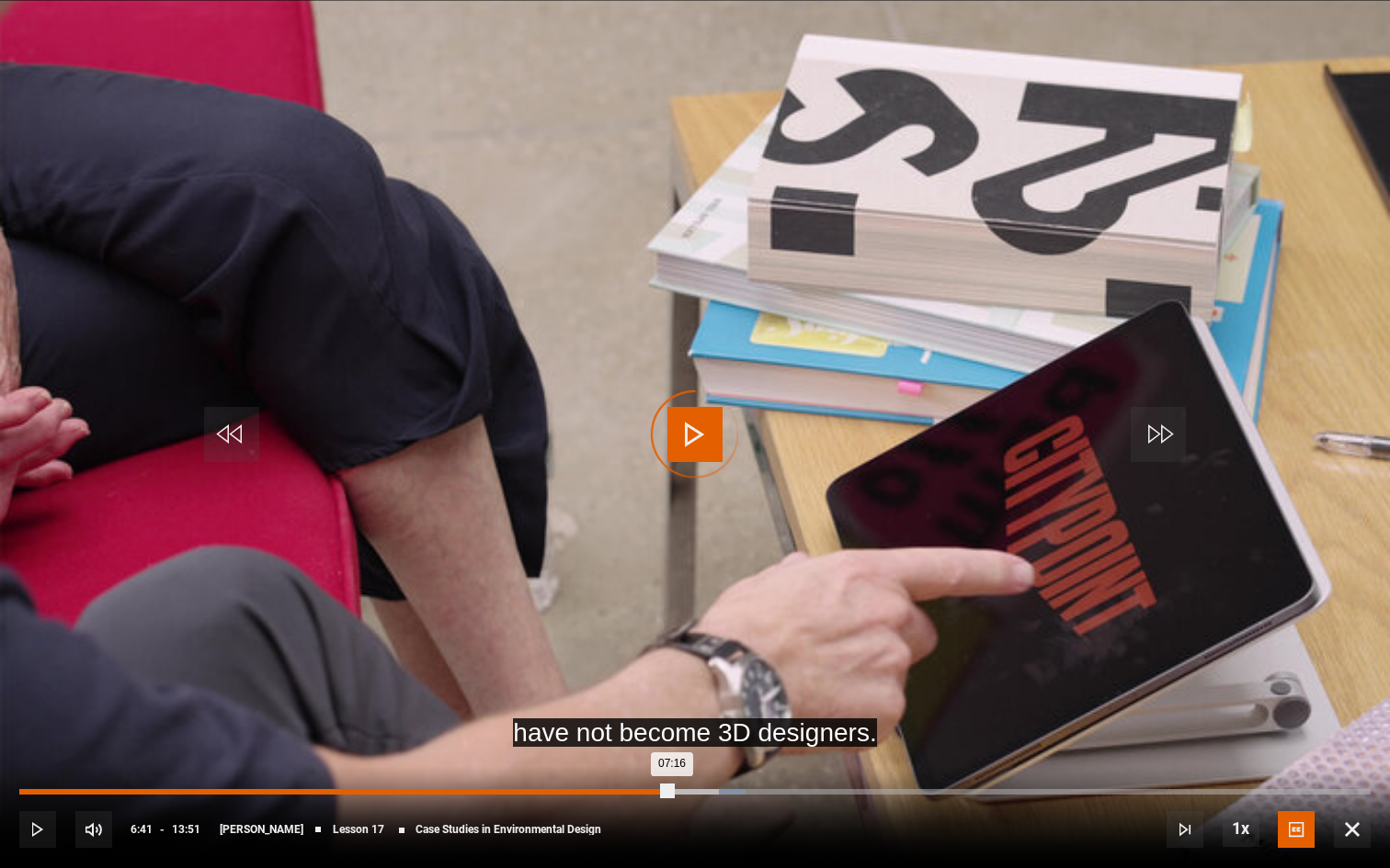
click at [672, 707] on div "Loaded : 53.75% 06:41 07:16" at bounding box center [695, 792] width 1351 height 6
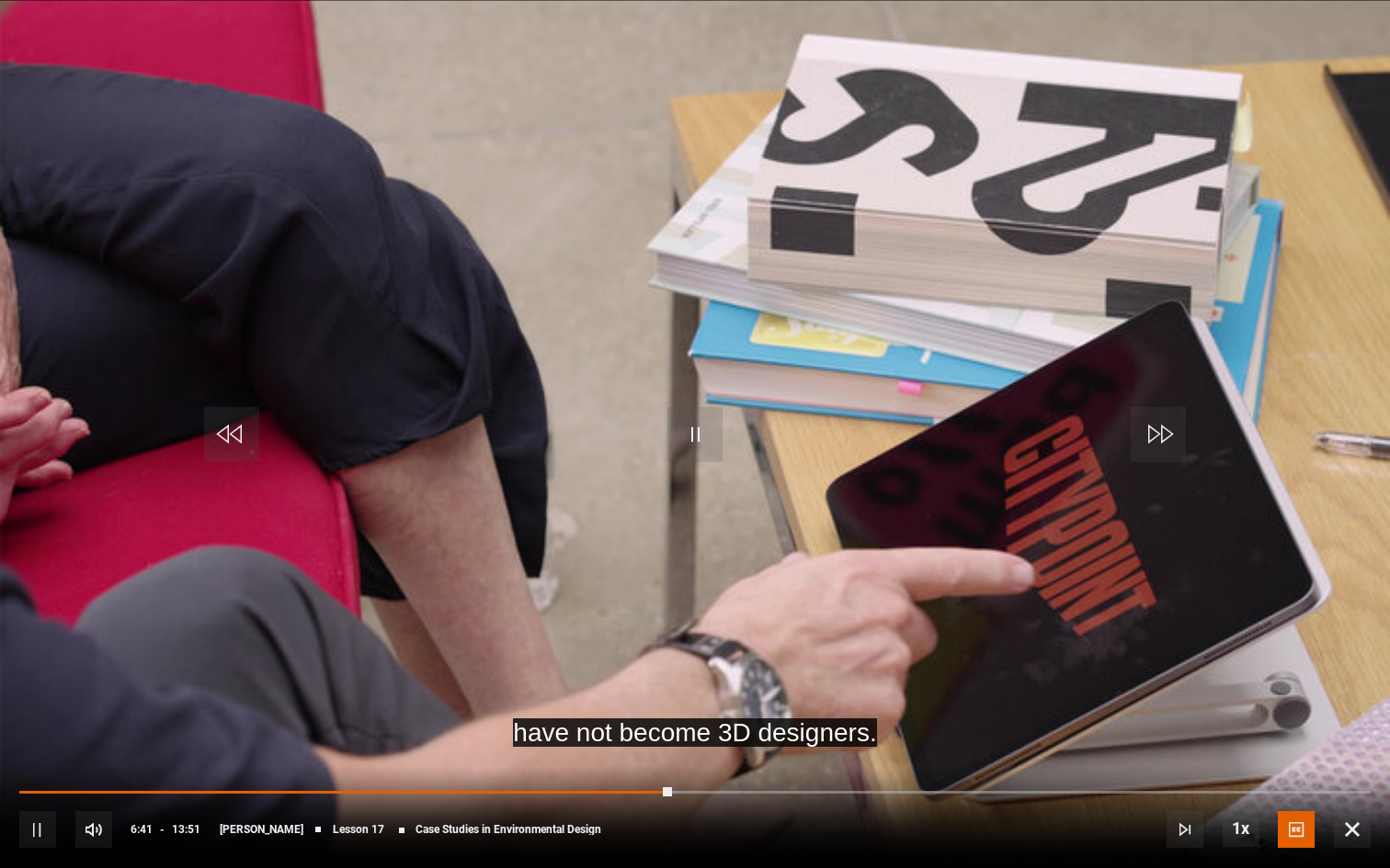
click at [745, 662] on video "Video Player" at bounding box center [695, 434] width 1390 height 868
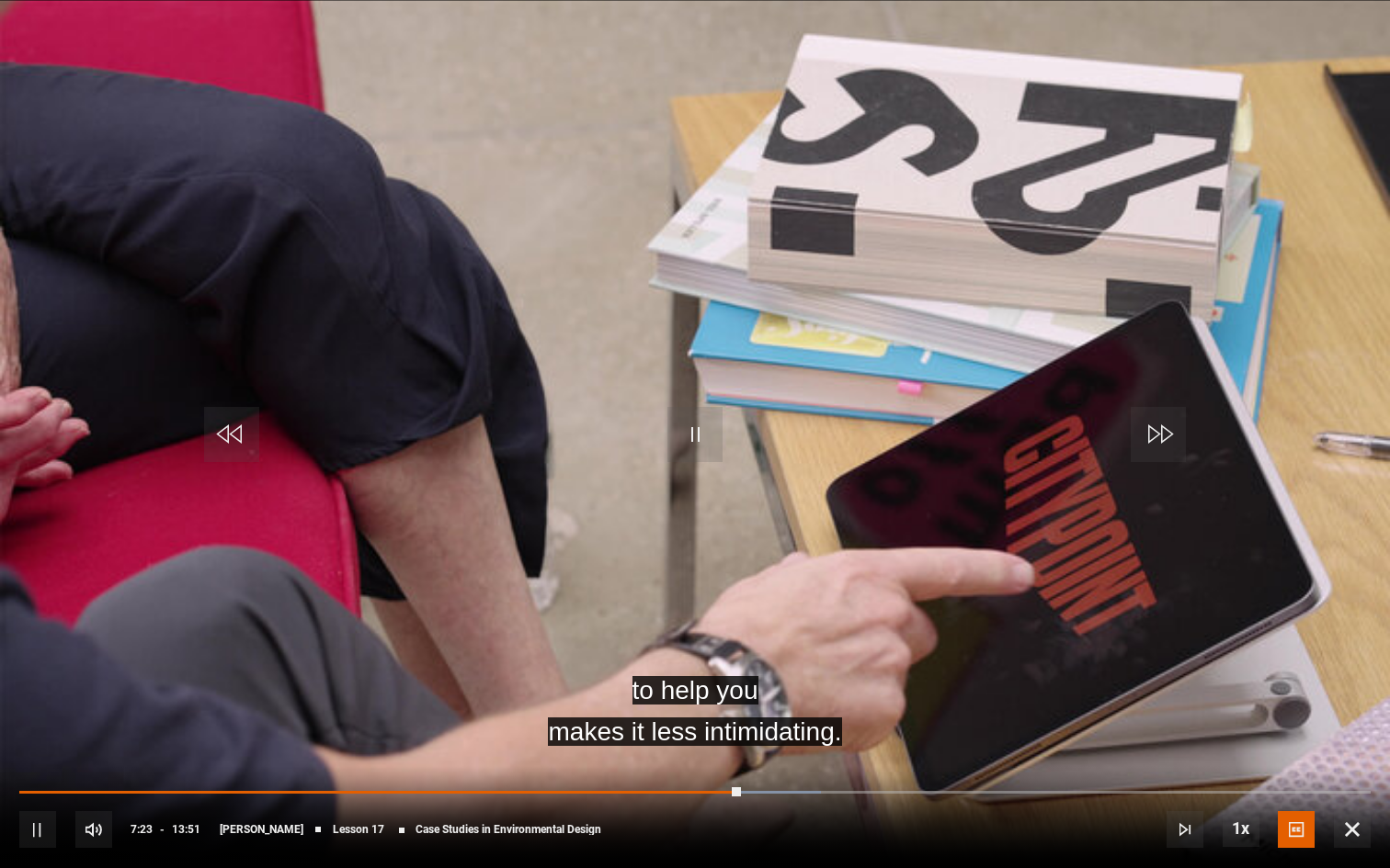
click at [790, 600] on video "Video Player" at bounding box center [695, 434] width 1390 height 868
click at [792, 600] on video "Video Player" at bounding box center [695, 434] width 1390 height 868
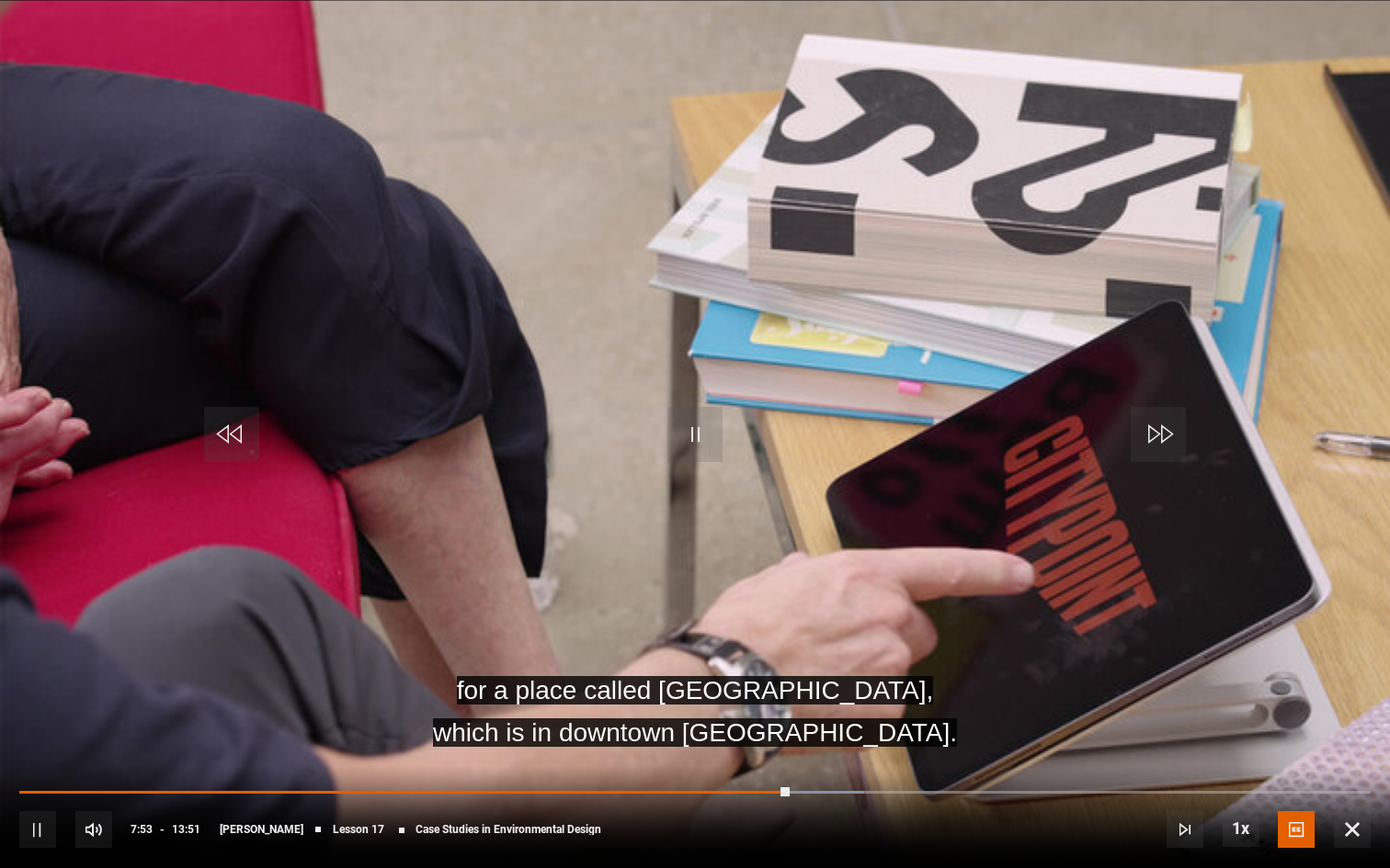
click at [784, 632] on video "Video Player" at bounding box center [695, 434] width 1390 height 868
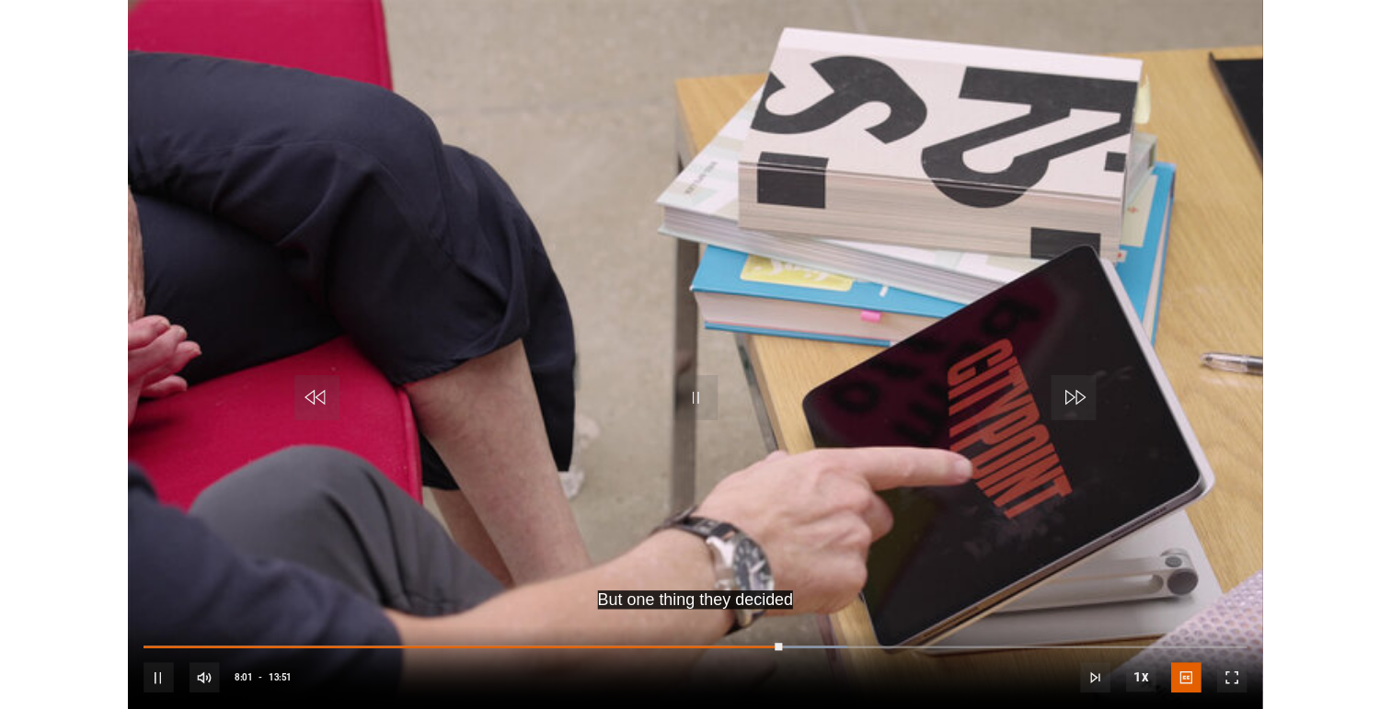
scroll to position [738, 0]
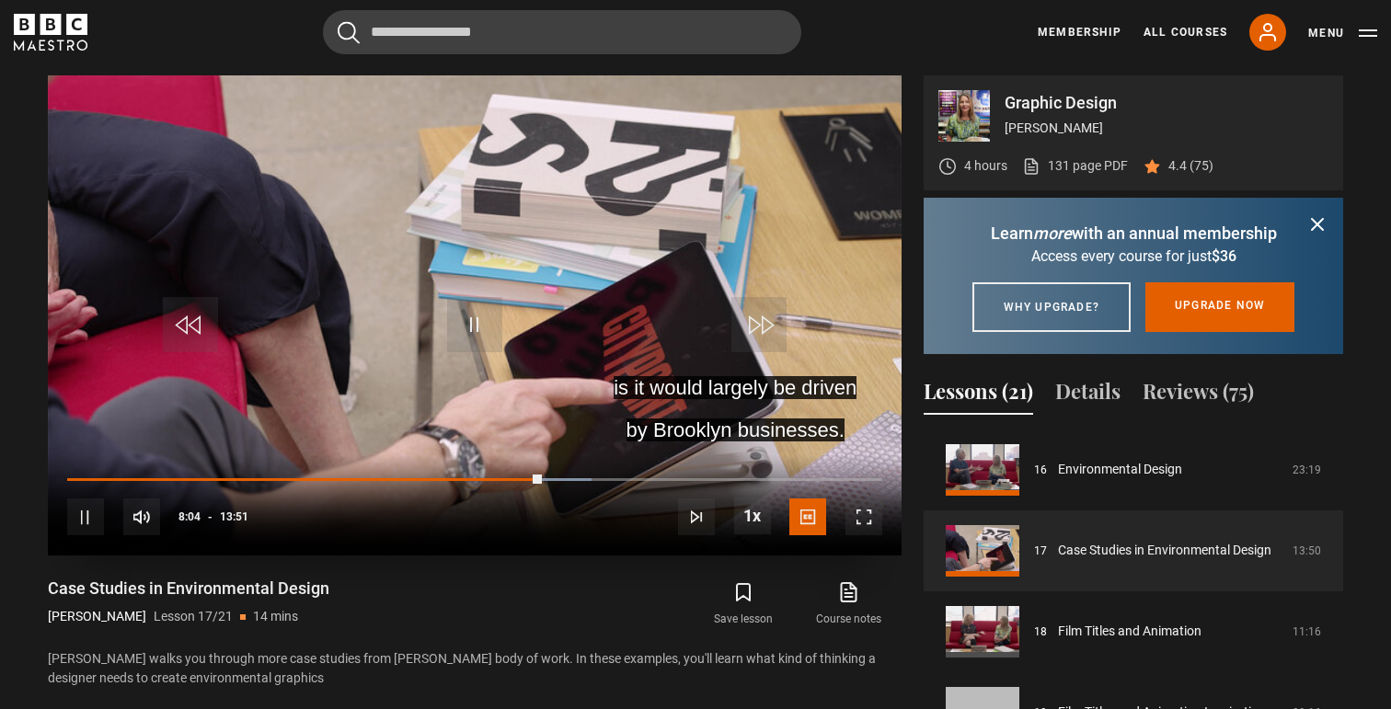
click at [457, 302] on span "Video Player" at bounding box center [474, 324] width 55 height 55
click at [455, 292] on video "Video Player" at bounding box center [475, 315] width 854 height 480
click at [495, 313] on span "Video Player" at bounding box center [474, 324] width 55 height 55
click at [488, 317] on span "Video Player" at bounding box center [474, 324] width 55 height 55
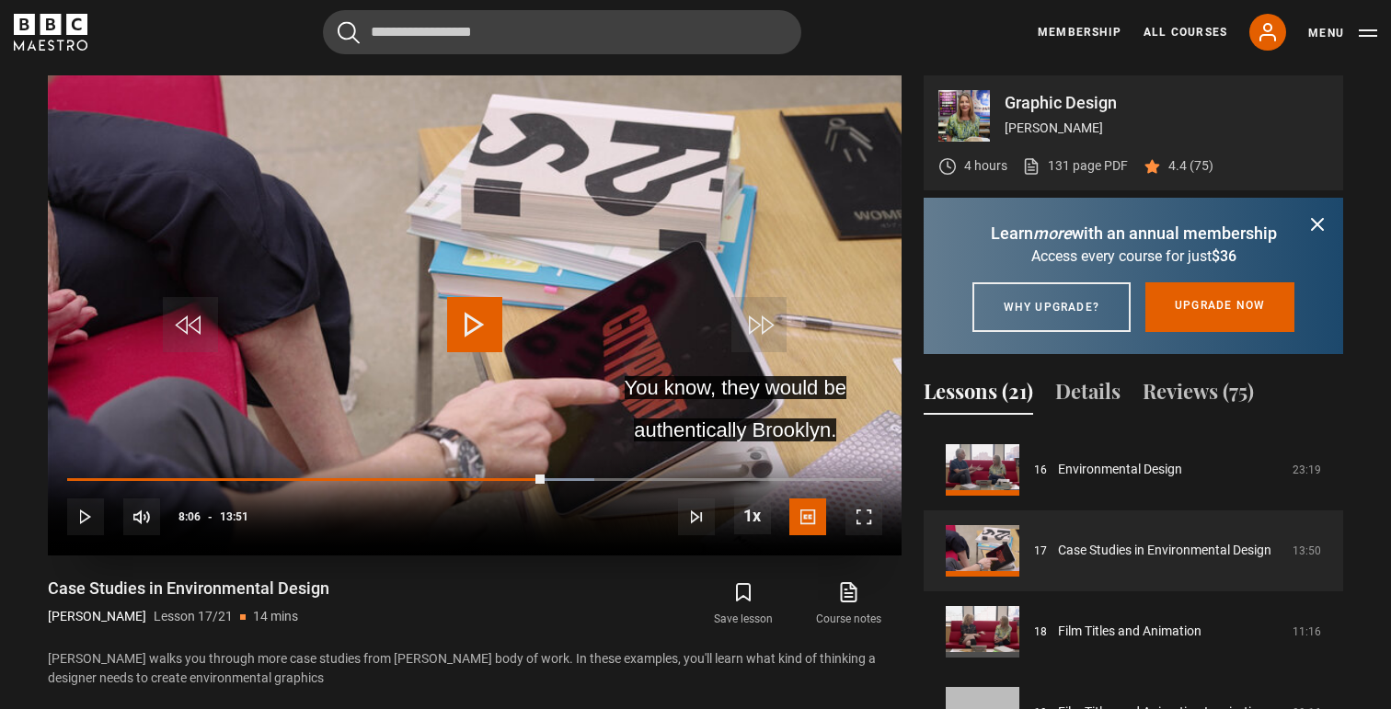
click at [487, 316] on span "Video Player" at bounding box center [474, 324] width 55 height 55
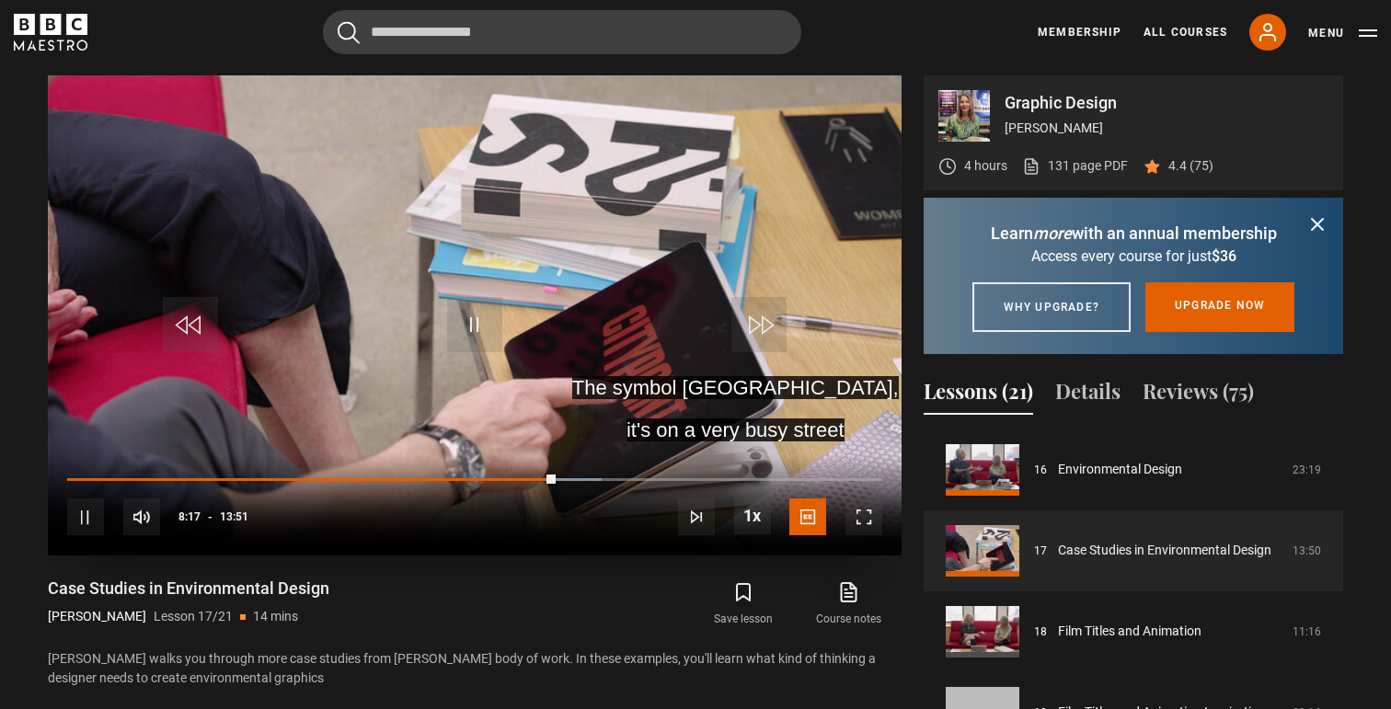
click at [487, 316] on span "Video Player" at bounding box center [474, 324] width 55 height 55
click at [487, 317] on span "Video Player" at bounding box center [474, 324] width 55 height 55
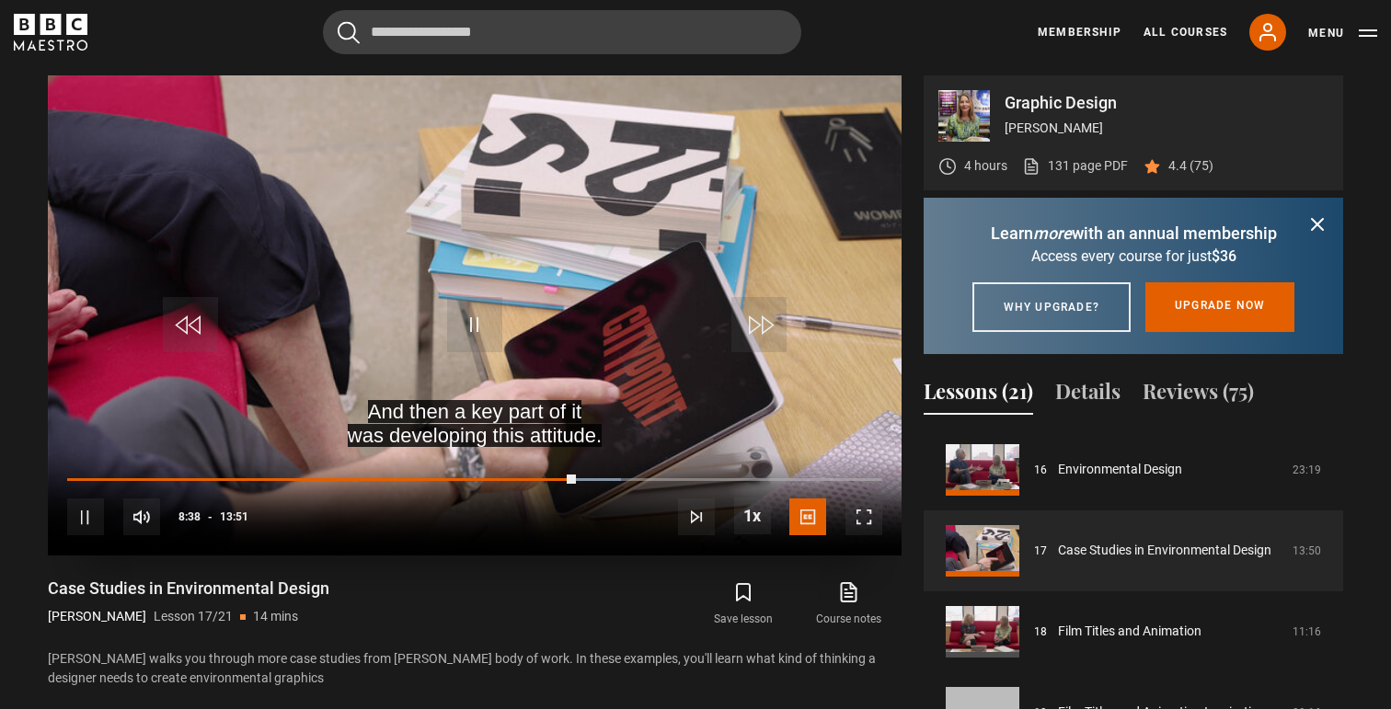
click at [487, 317] on span "Video Player" at bounding box center [474, 324] width 55 height 55
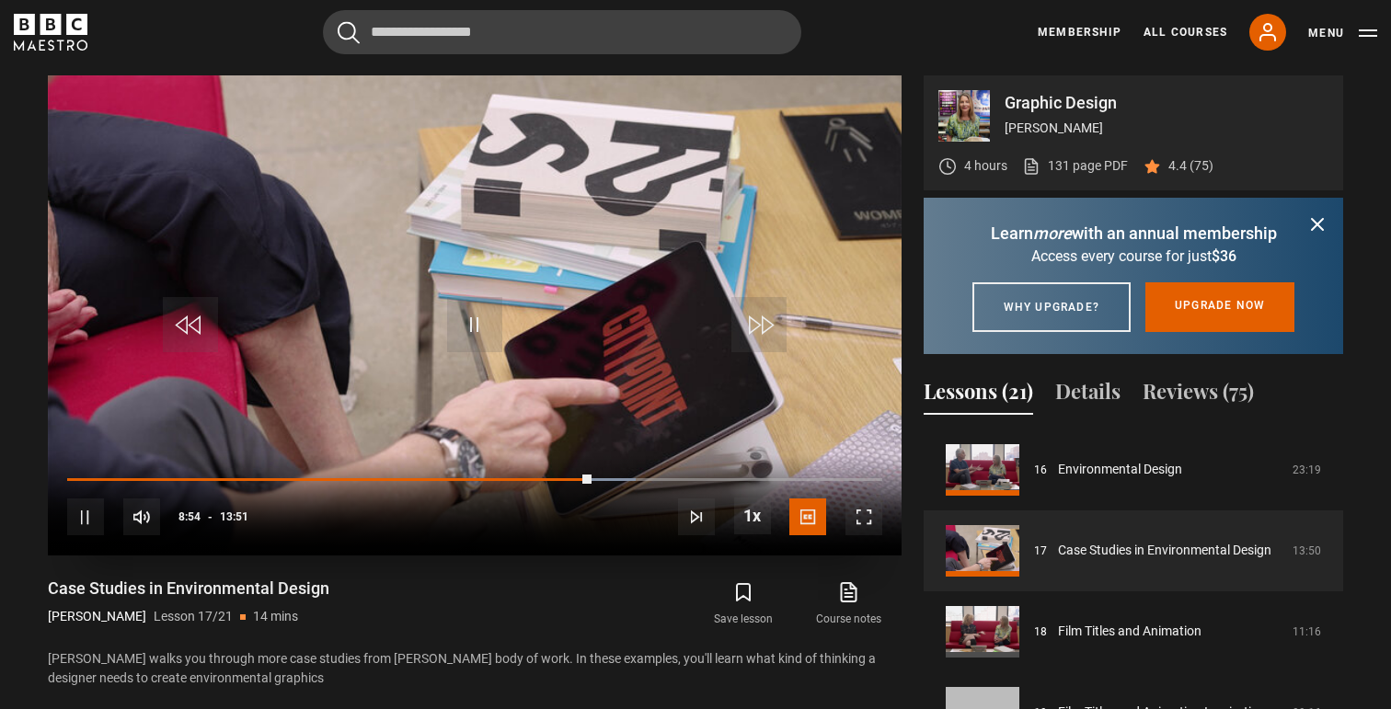
click at [872, 510] on span "Video Player" at bounding box center [863, 517] width 37 height 37
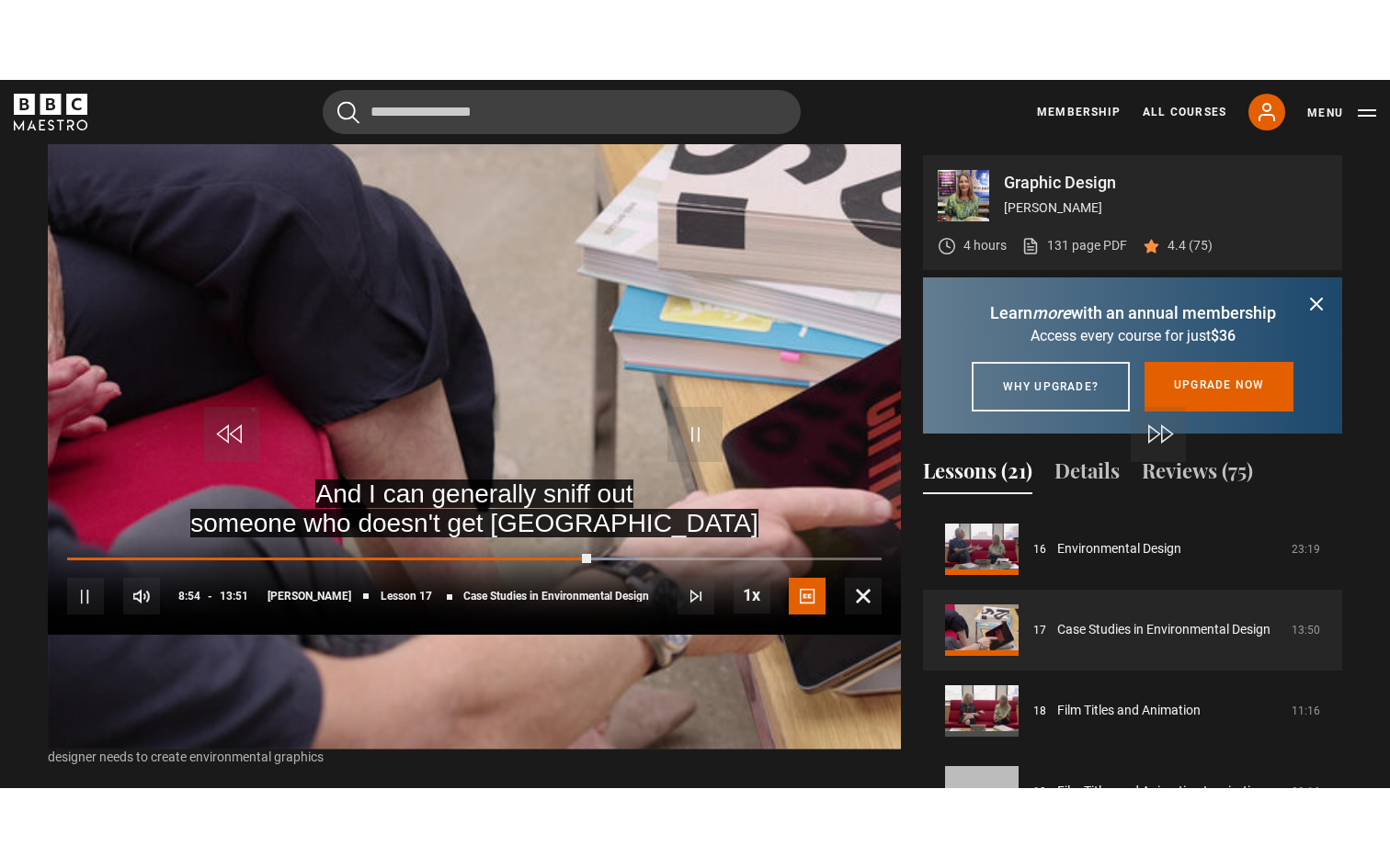
scroll to position [0, 0]
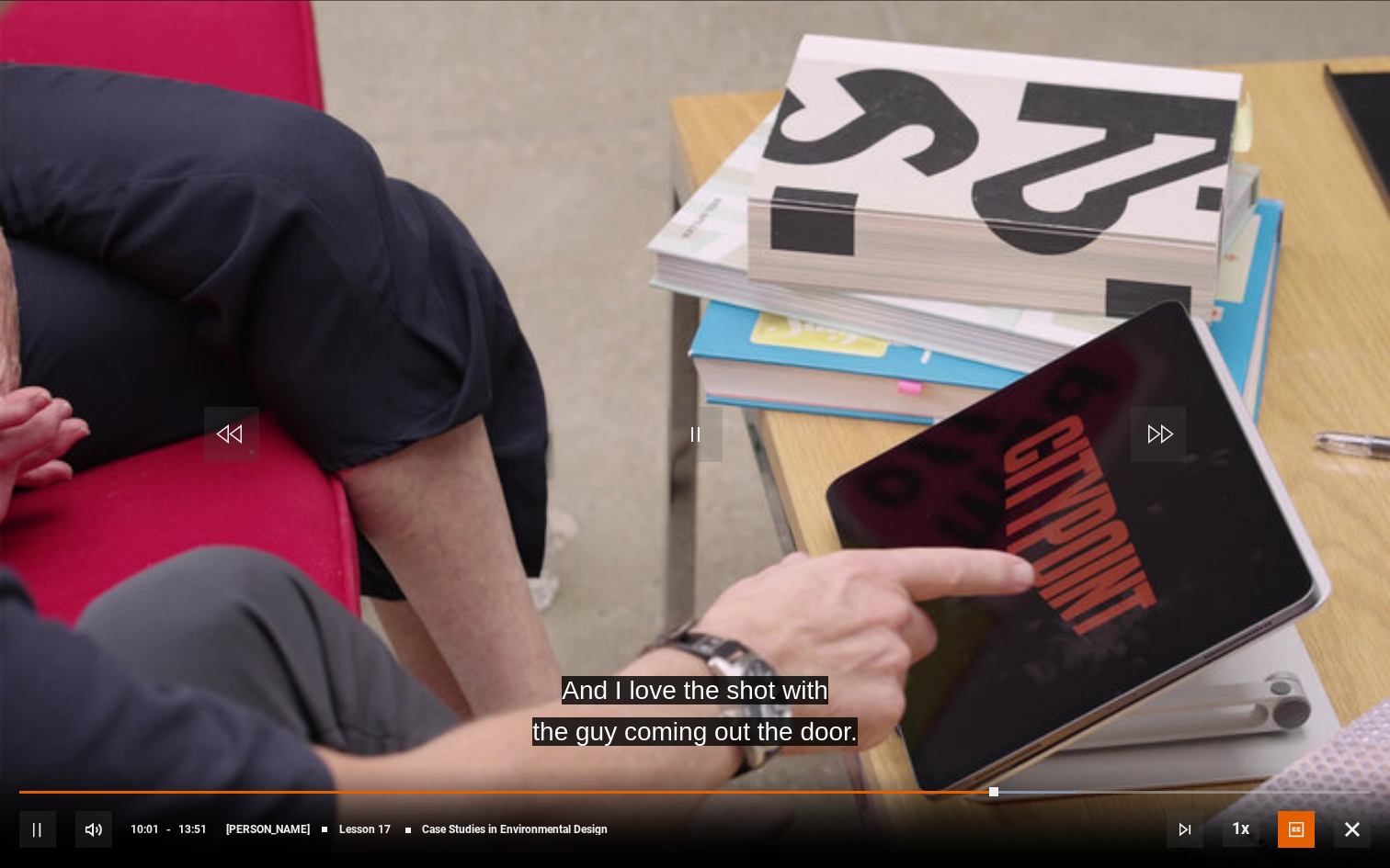
click at [715, 438] on span "Video Player" at bounding box center [695, 434] width 55 height 55
click at [716, 436] on span "Video Player" at bounding box center [695, 434] width 55 height 55
click at [721, 442] on video-js "And I love the shot with the guy coming out the door. Video Player is loading. …" at bounding box center [695, 434] width 1390 height 868
click at [721, 442] on span "Video Player" at bounding box center [695, 434] width 55 height 55
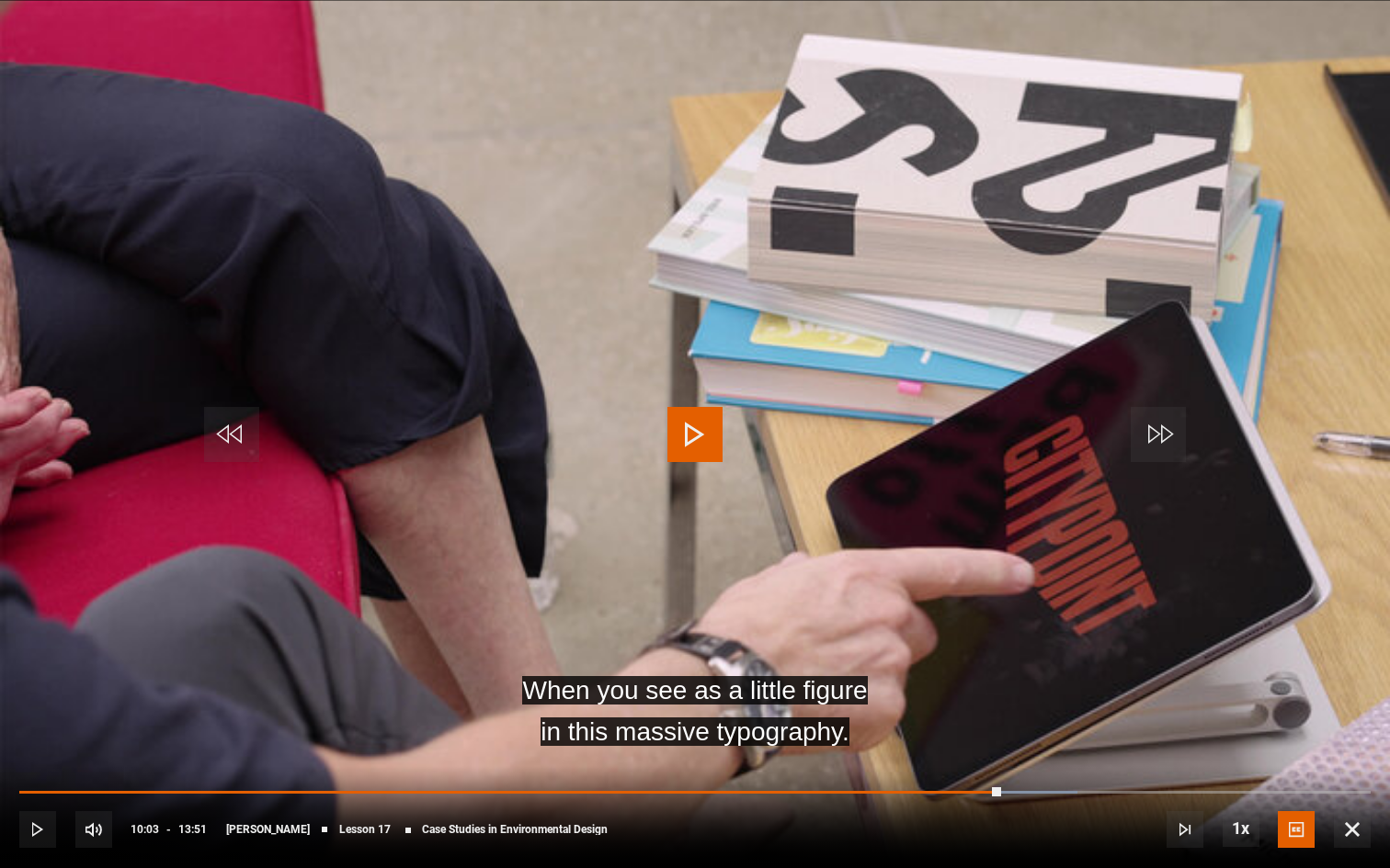
click at [983, 707] on div "10s Skip Back 10 seconds Play 10s Skip Forward 10 seconds Loaded : 78.28% 09:55…" at bounding box center [695, 817] width 1390 height 102
click at [933, 704] on video "Video Player" at bounding box center [695, 434] width 1390 height 868
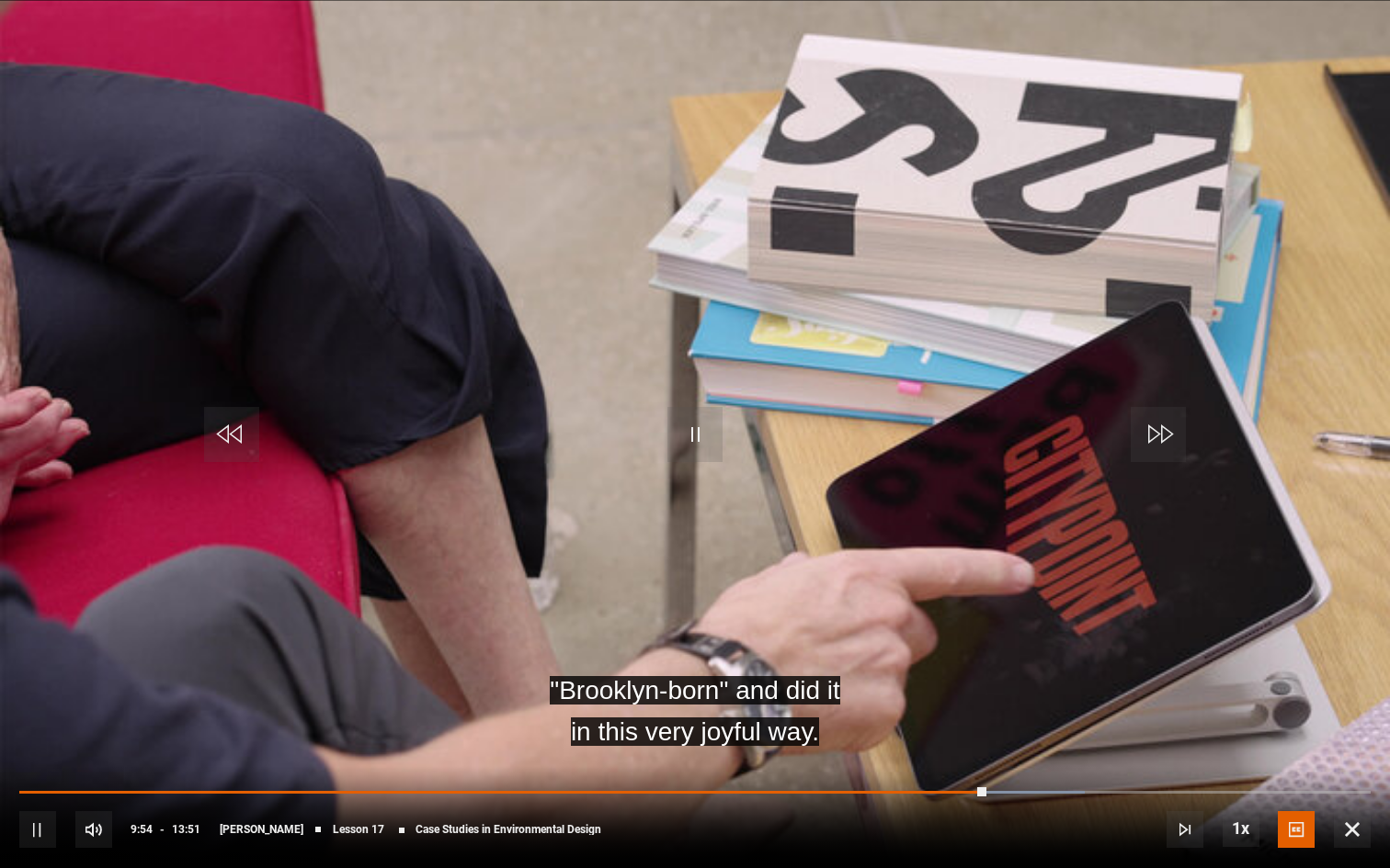
click at [933, 707] on video "Video Player" at bounding box center [695, 434] width 1390 height 868
click at [933, 703] on video "Video Player" at bounding box center [695, 434] width 1390 height 868
click at [932, 704] on video "Video Player" at bounding box center [695, 434] width 1390 height 868
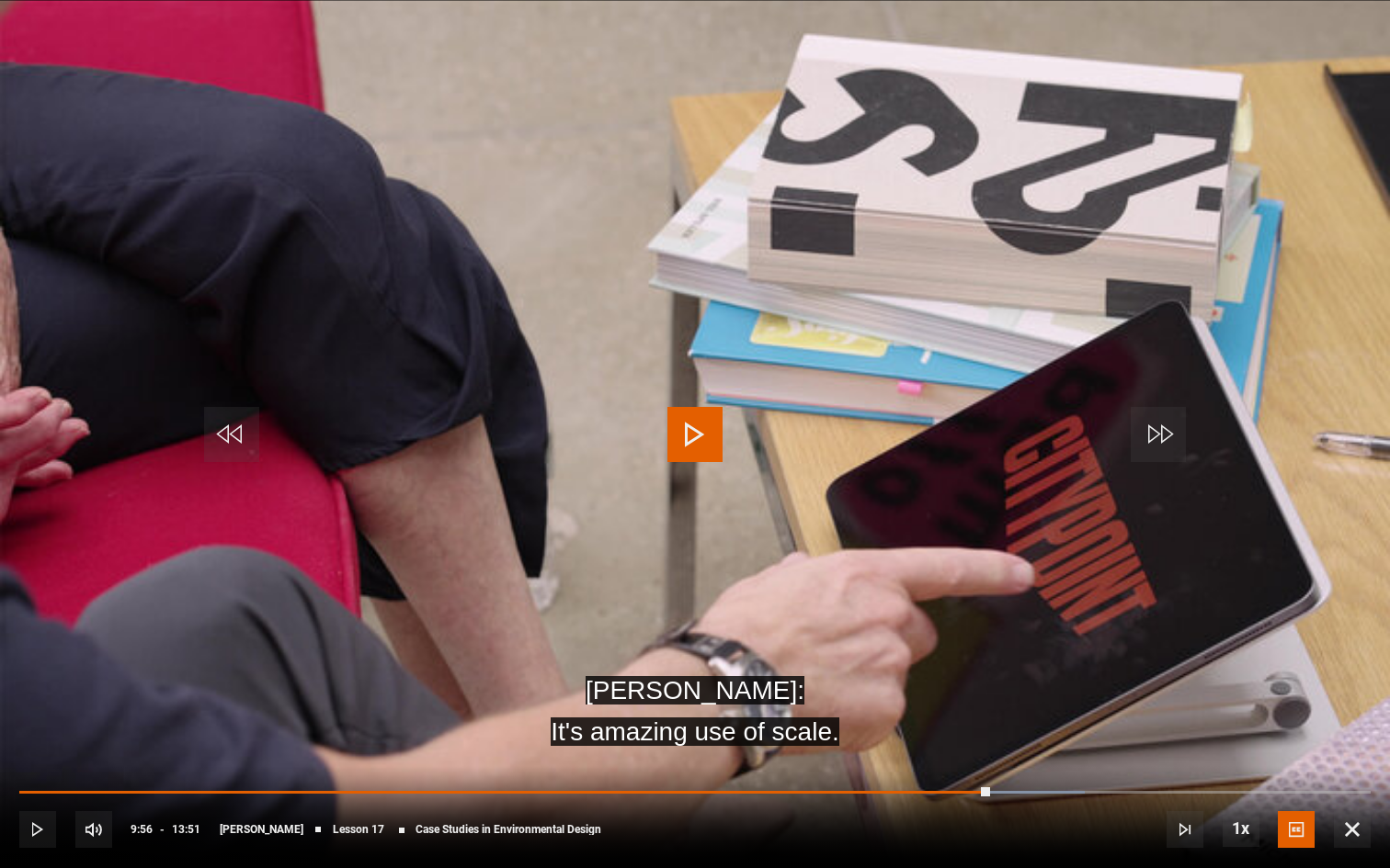
click at [932, 704] on video "Video Player" at bounding box center [695, 434] width 1390 height 868
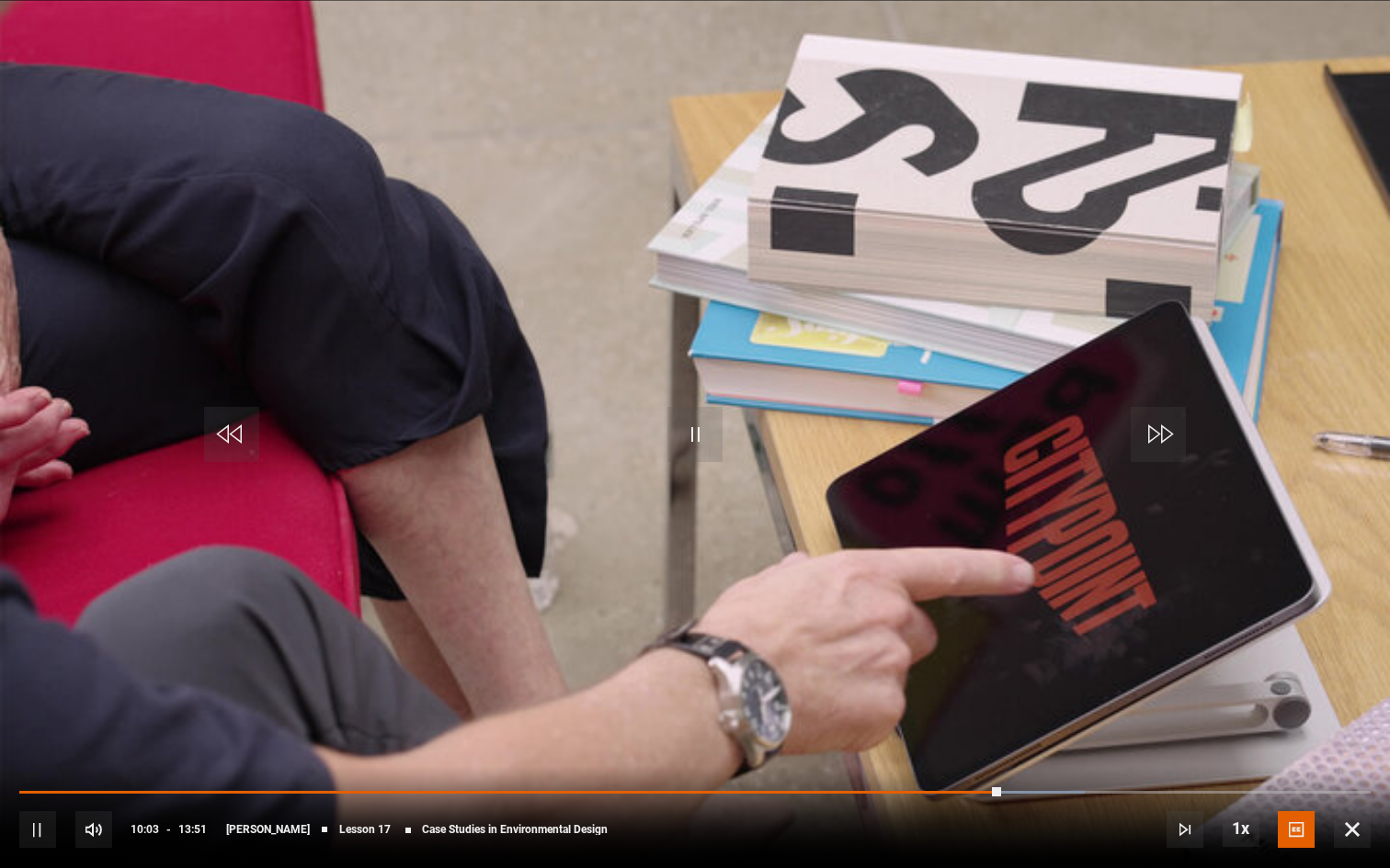
click at [741, 504] on video "Video Player" at bounding box center [695, 434] width 1390 height 868
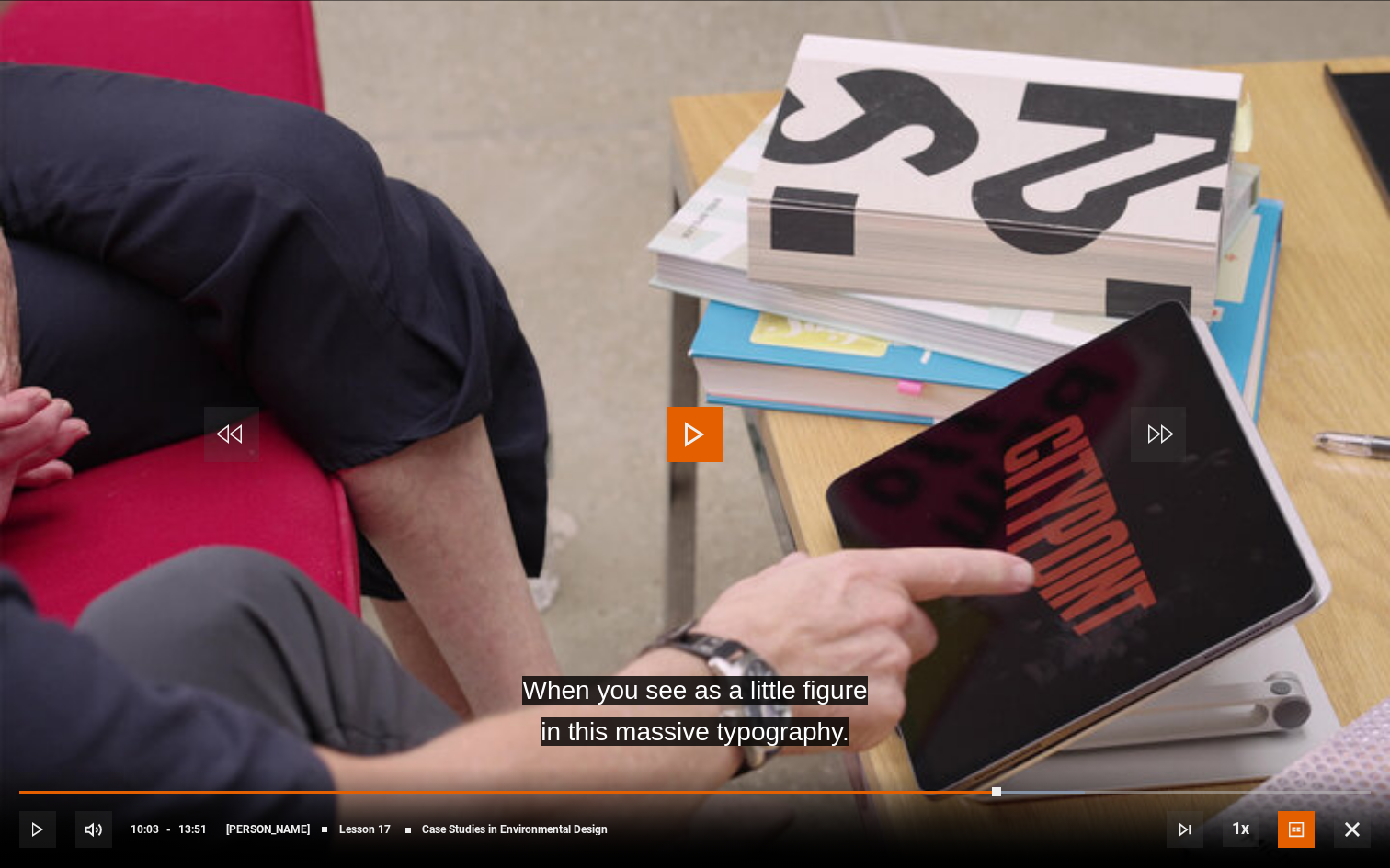
click at [741, 504] on video "Video Player" at bounding box center [695, 434] width 1390 height 868
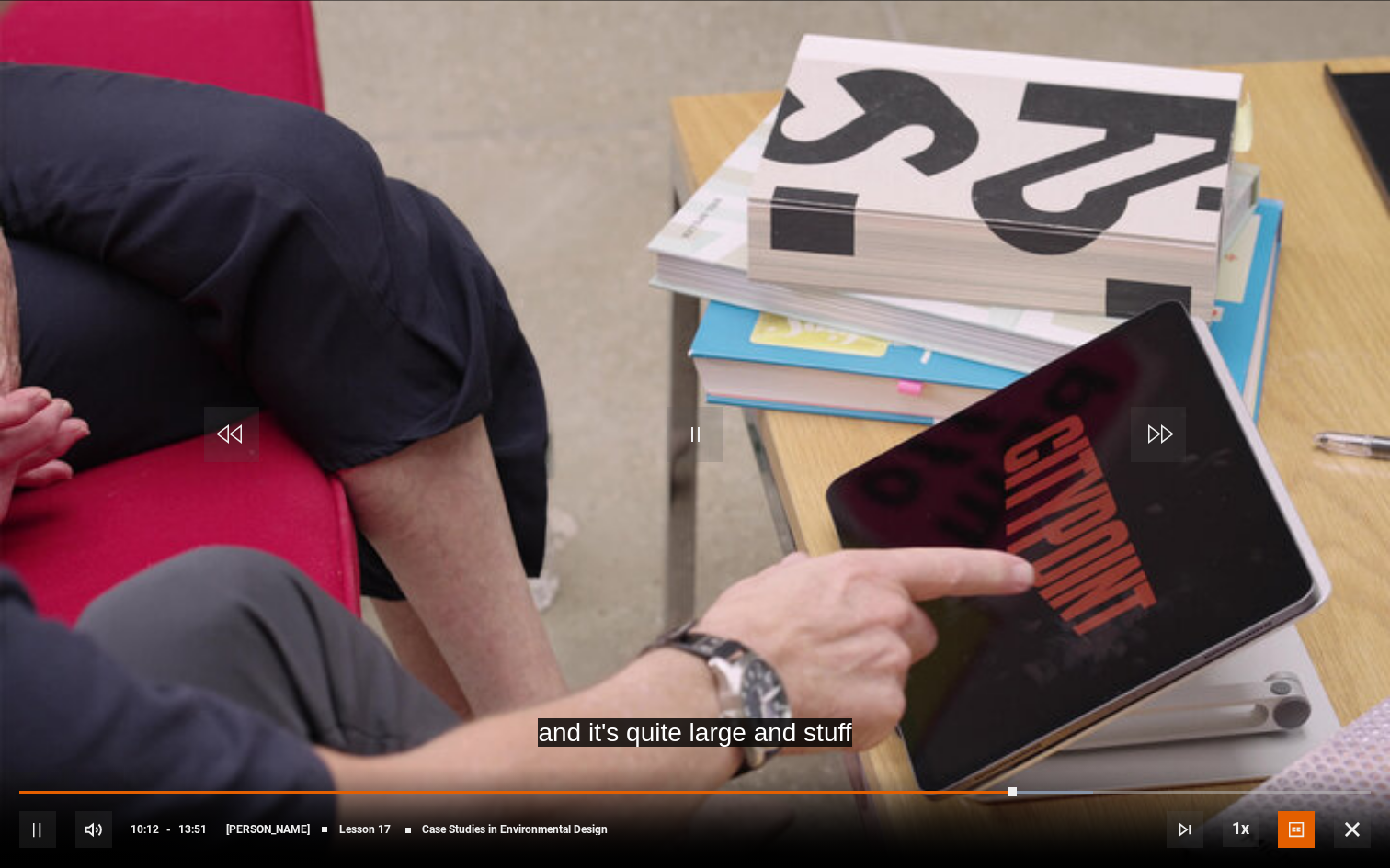
click at [743, 501] on video "Video Player" at bounding box center [695, 434] width 1390 height 868
click at [965, 707] on div "10s Skip Back 10 seconds Play 10s Skip Forward 10 seconds Loaded : 79.47% 09:53…" at bounding box center [695, 817] width 1390 height 102
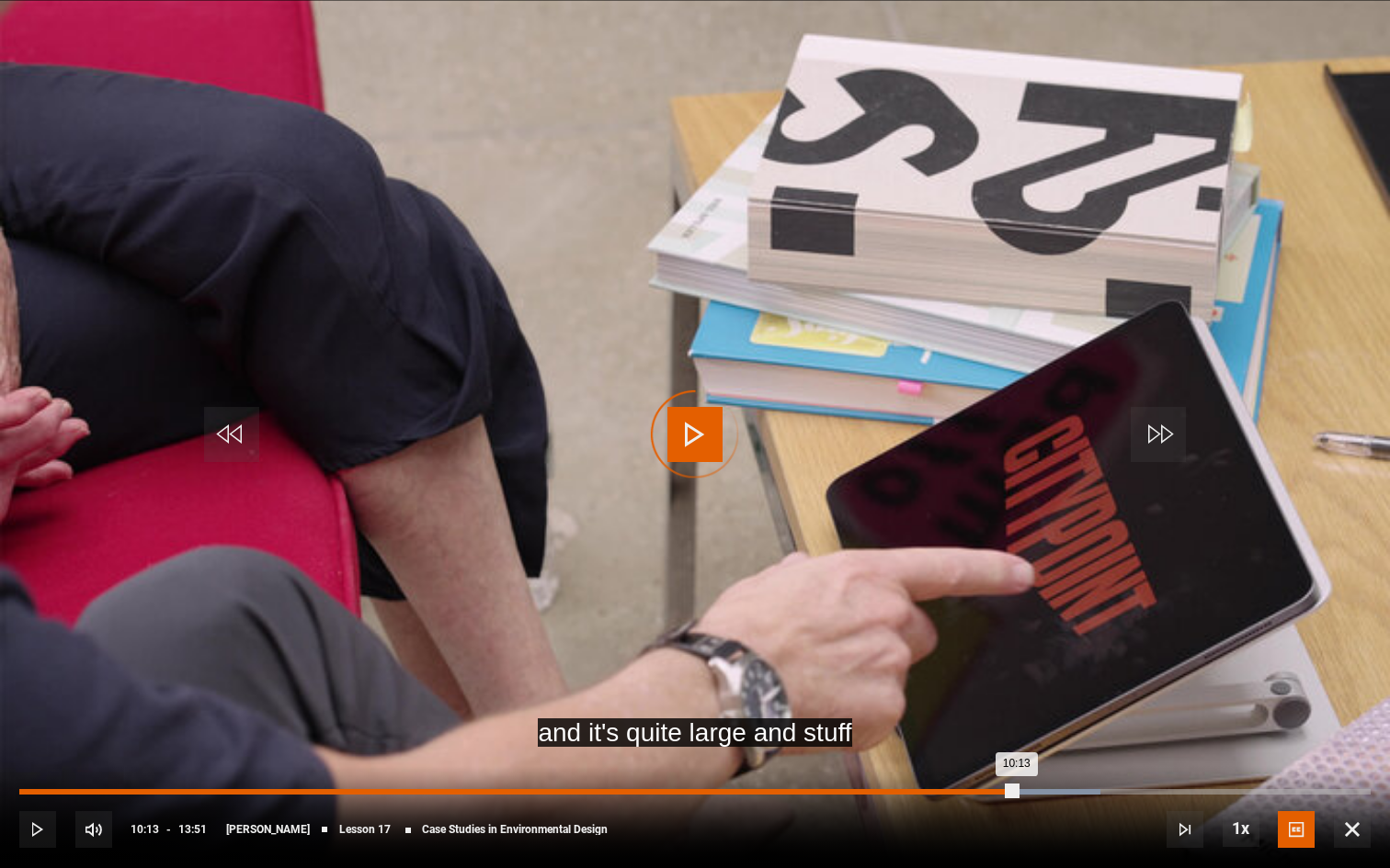
click at [967, 707] on div "09:42" at bounding box center [968, 792] width 3 height 6
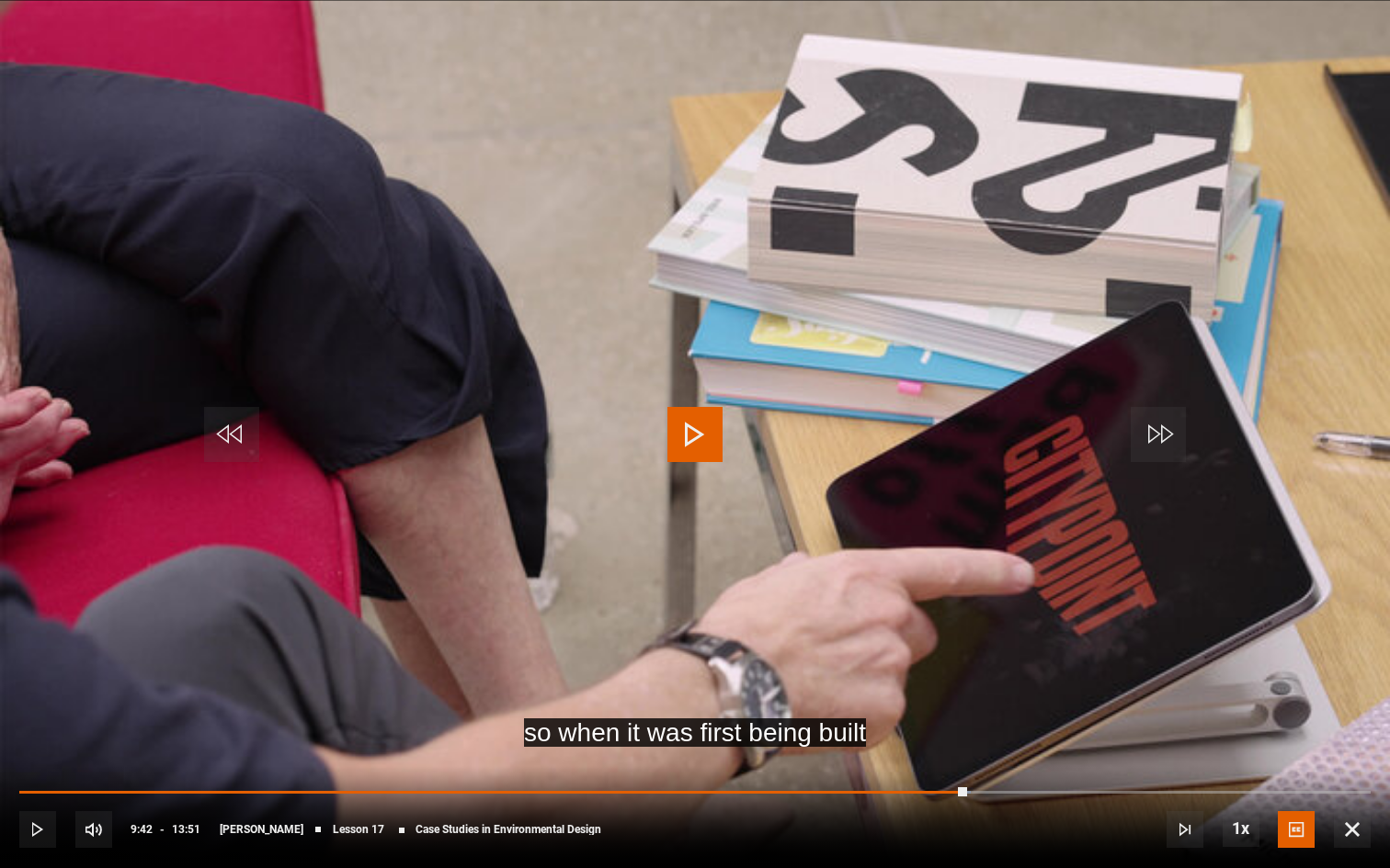
click at [898, 707] on video "Video Player" at bounding box center [695, 434] width 1390 height 868
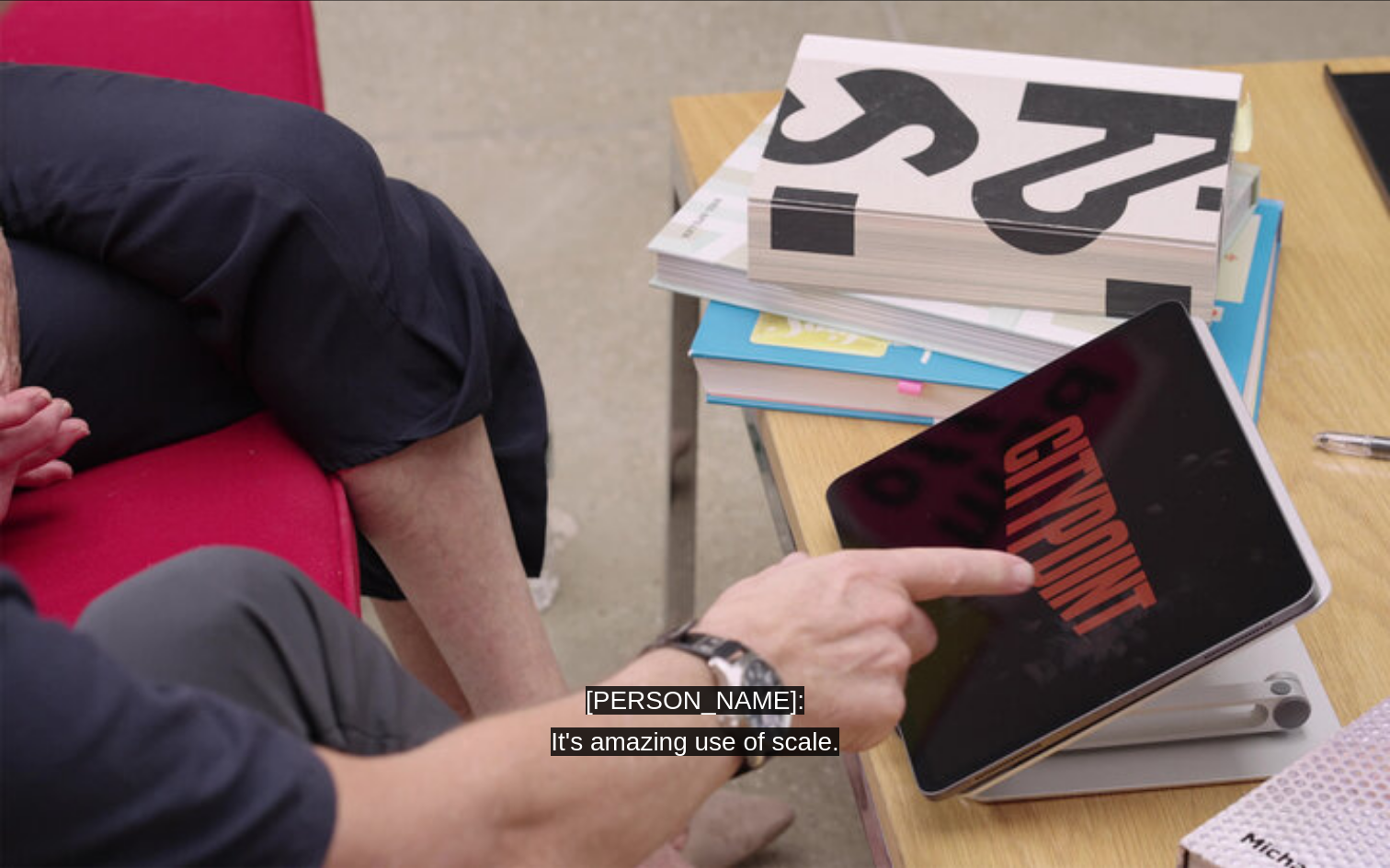
click at [830, 674] on video "Video Player" at bounding box center [695, 434] width 1390 height 868
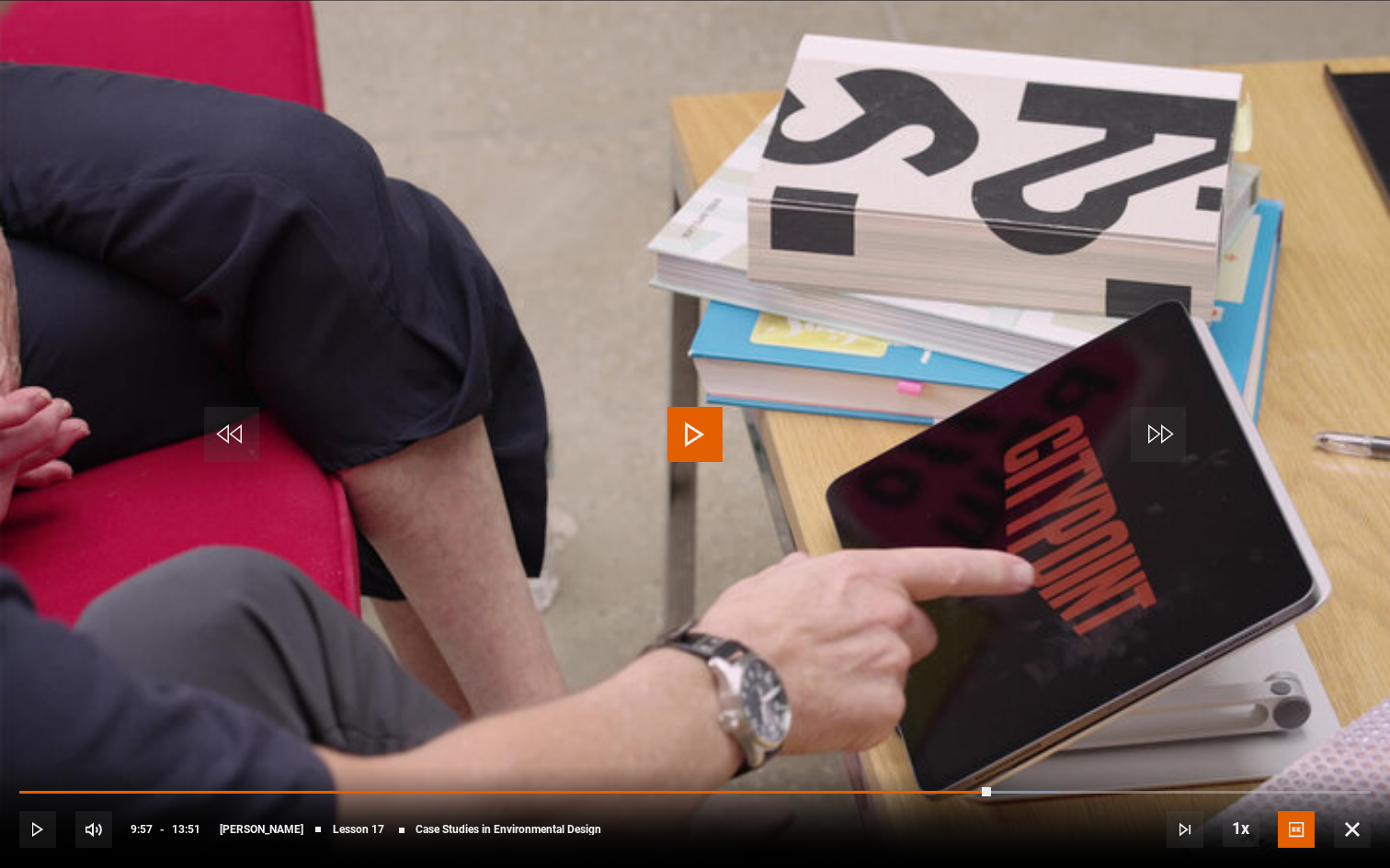
click at [830, 674] on video "Video Player" at bounding box center [695, 434] width 1390 height 868
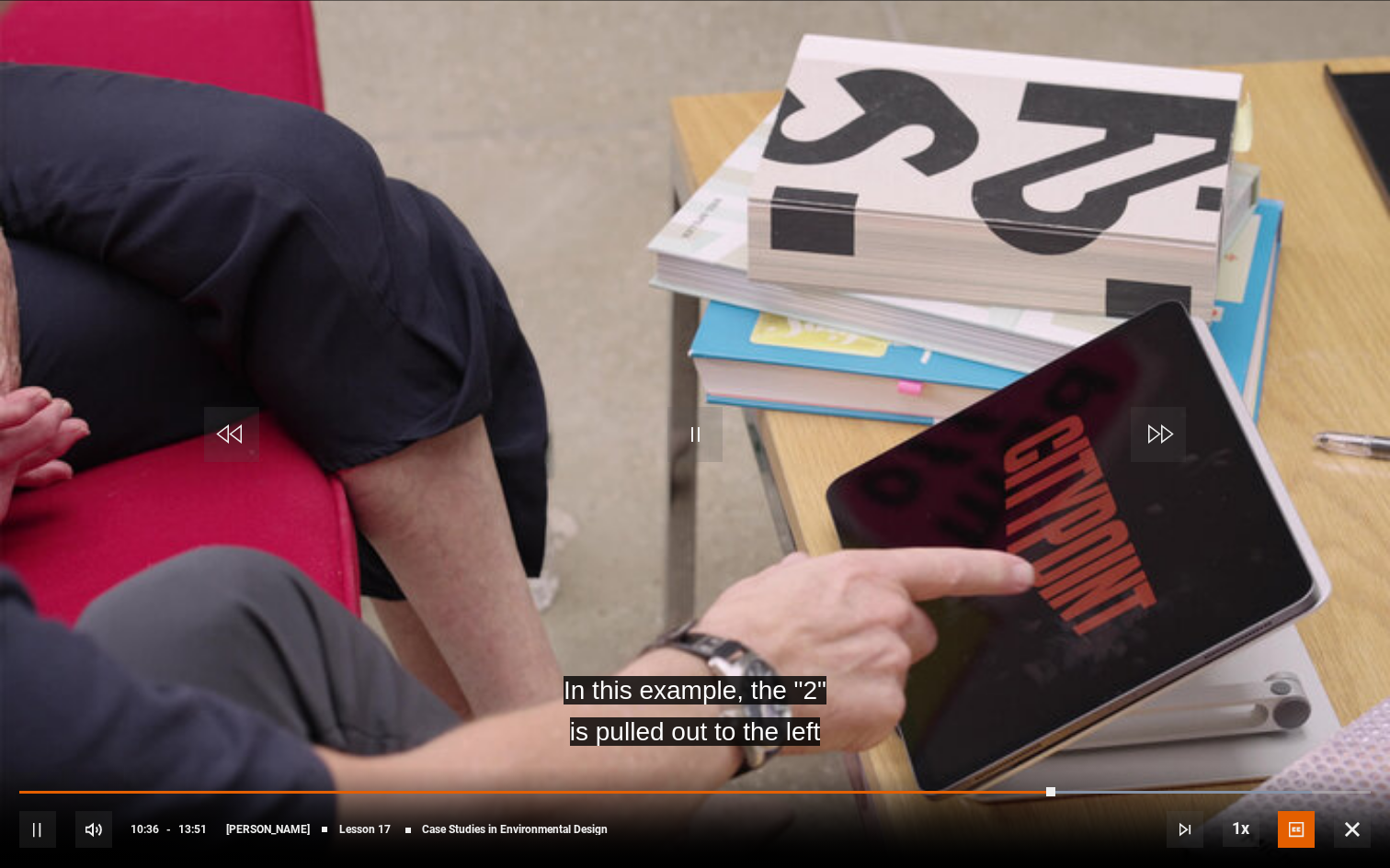
click at [833, 666] on video "Video Player" at bounding box center [695, 434] width 1390 height 868
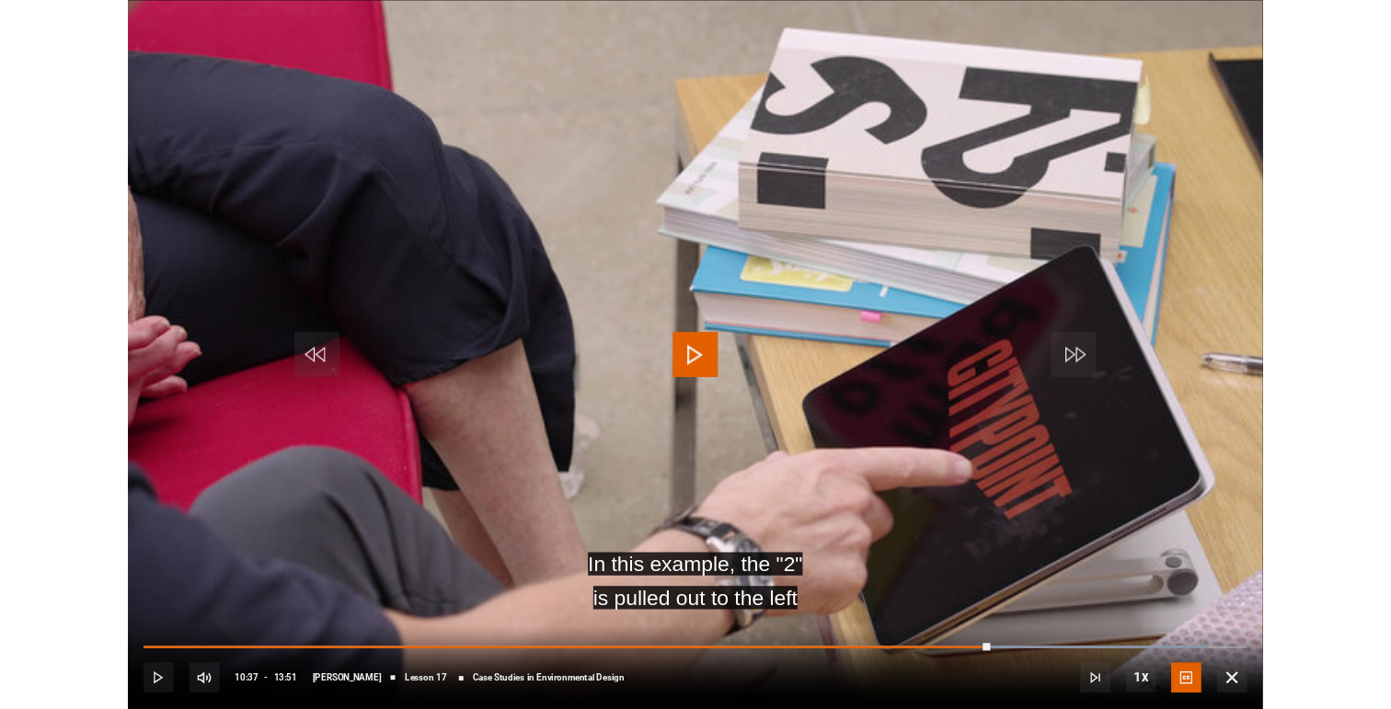
scroll to position [738, 0]
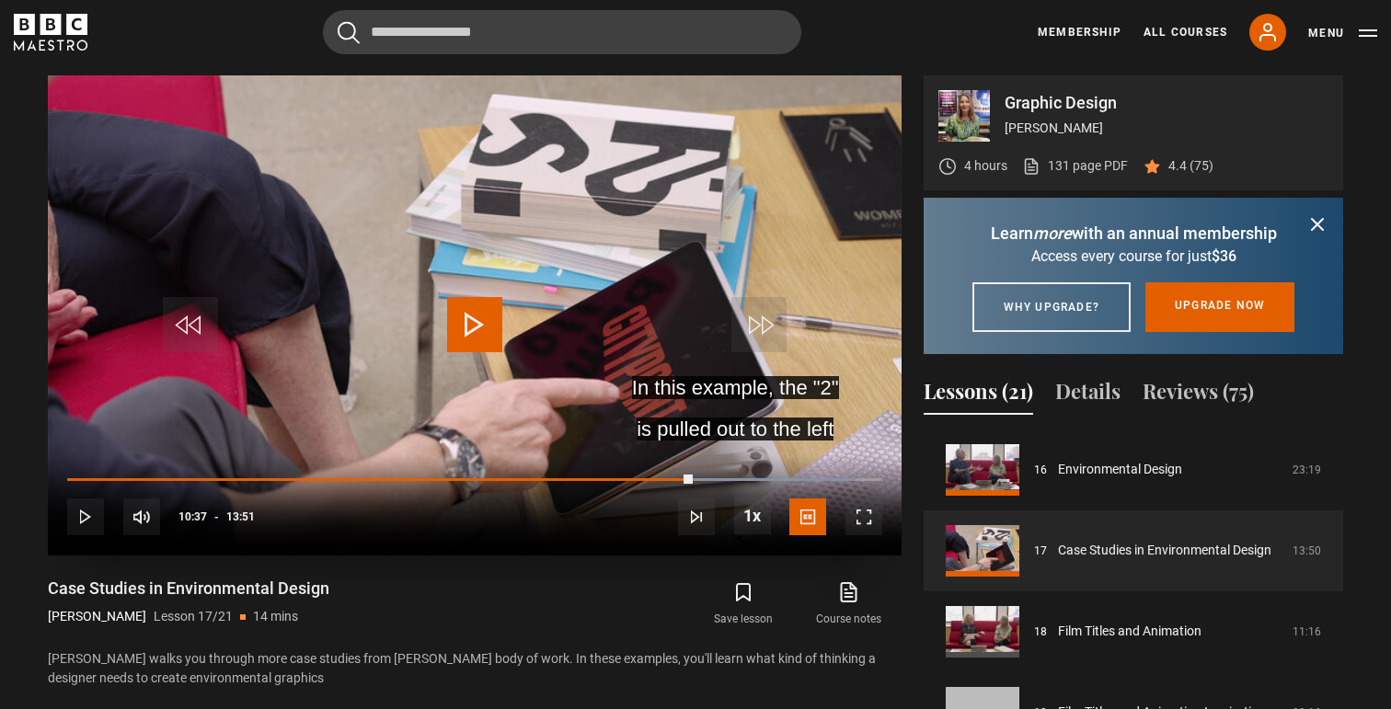
click at [865, 520] on span "Video Player" at bounding box center [863, 517] width 37 height 37
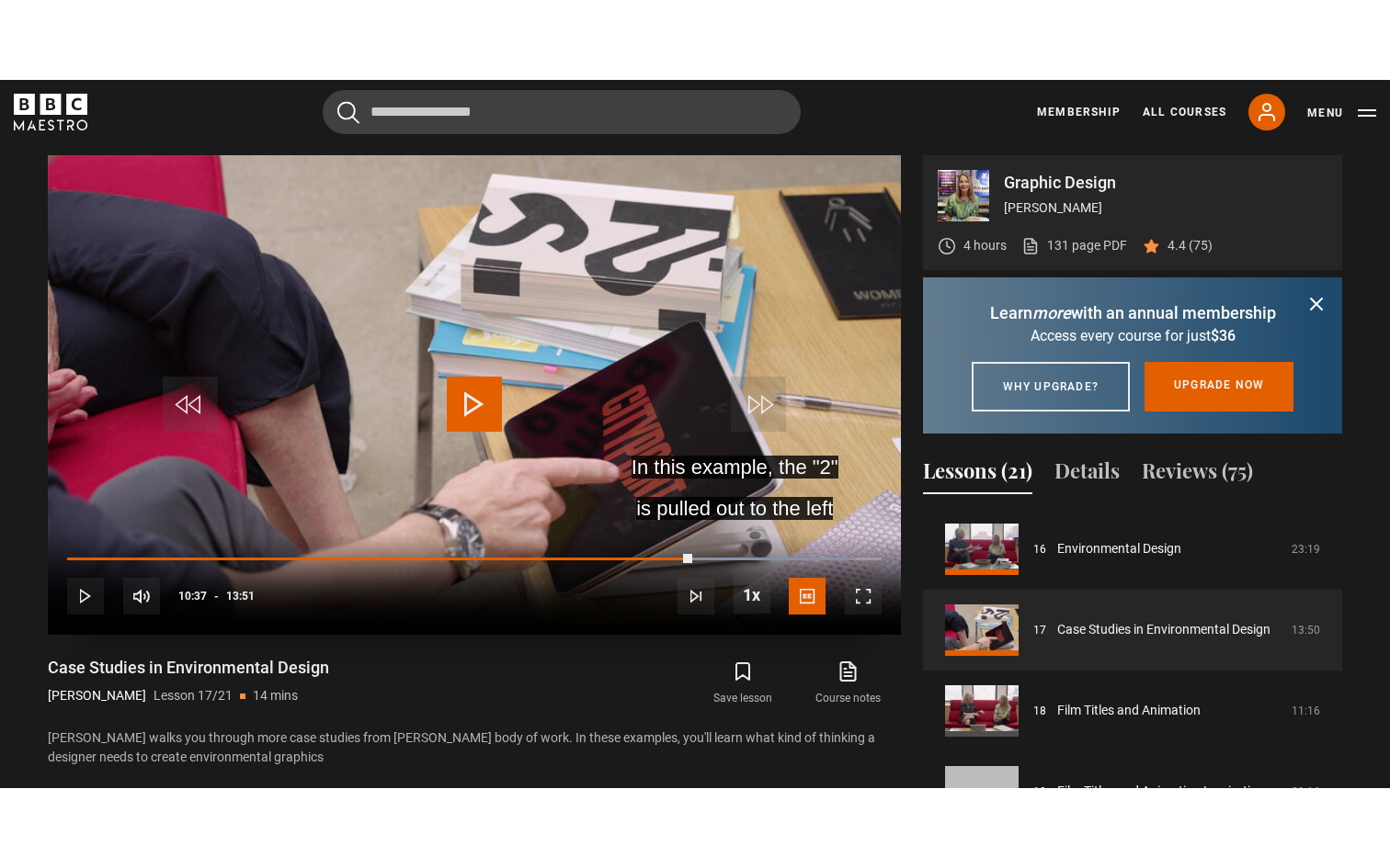
scroll to position [0, 0]
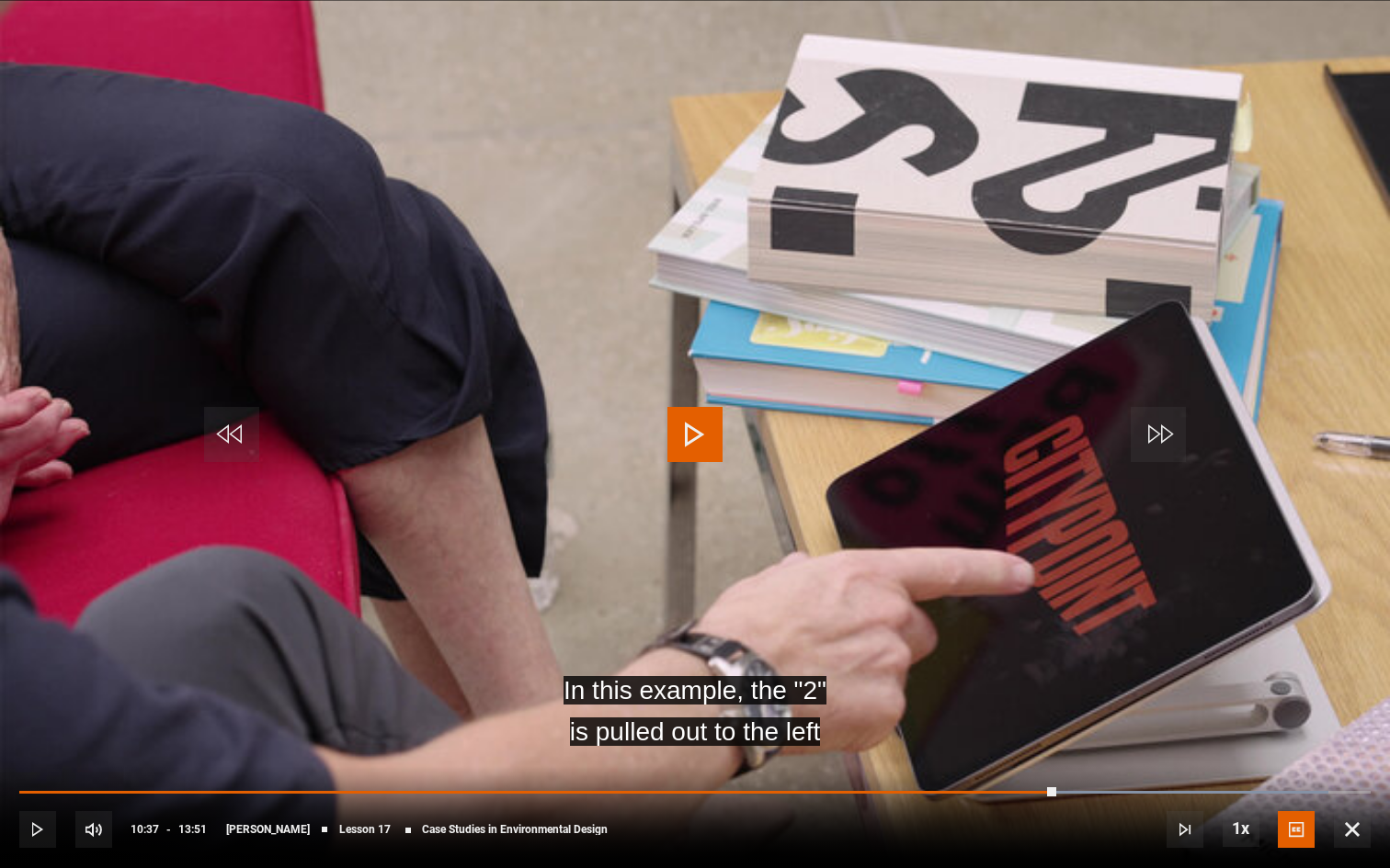
click at [883, 568] on video "Video Player" at bounding box center [695, 434] width 1390 height 868
click at [864, 579] on video "Video Player" at bounding box center [695, 434] width 1390 height 868
click at [863, 589] on video "Video Player" at bounding box center [695, 434] width 1390 height 868
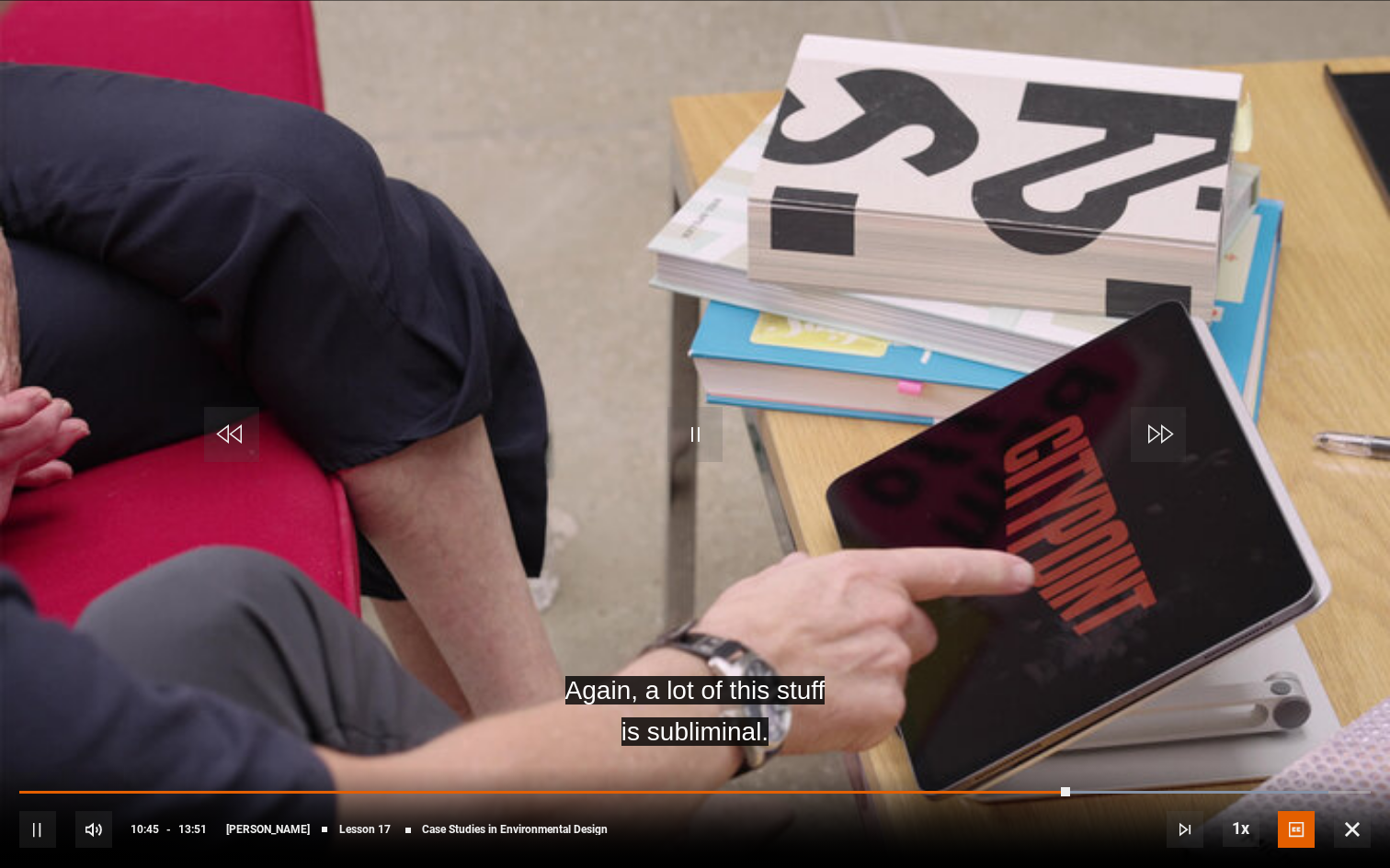
click at [851, 619] on video "Video Player" at bounding box center [695, 434] width 1390 height 868
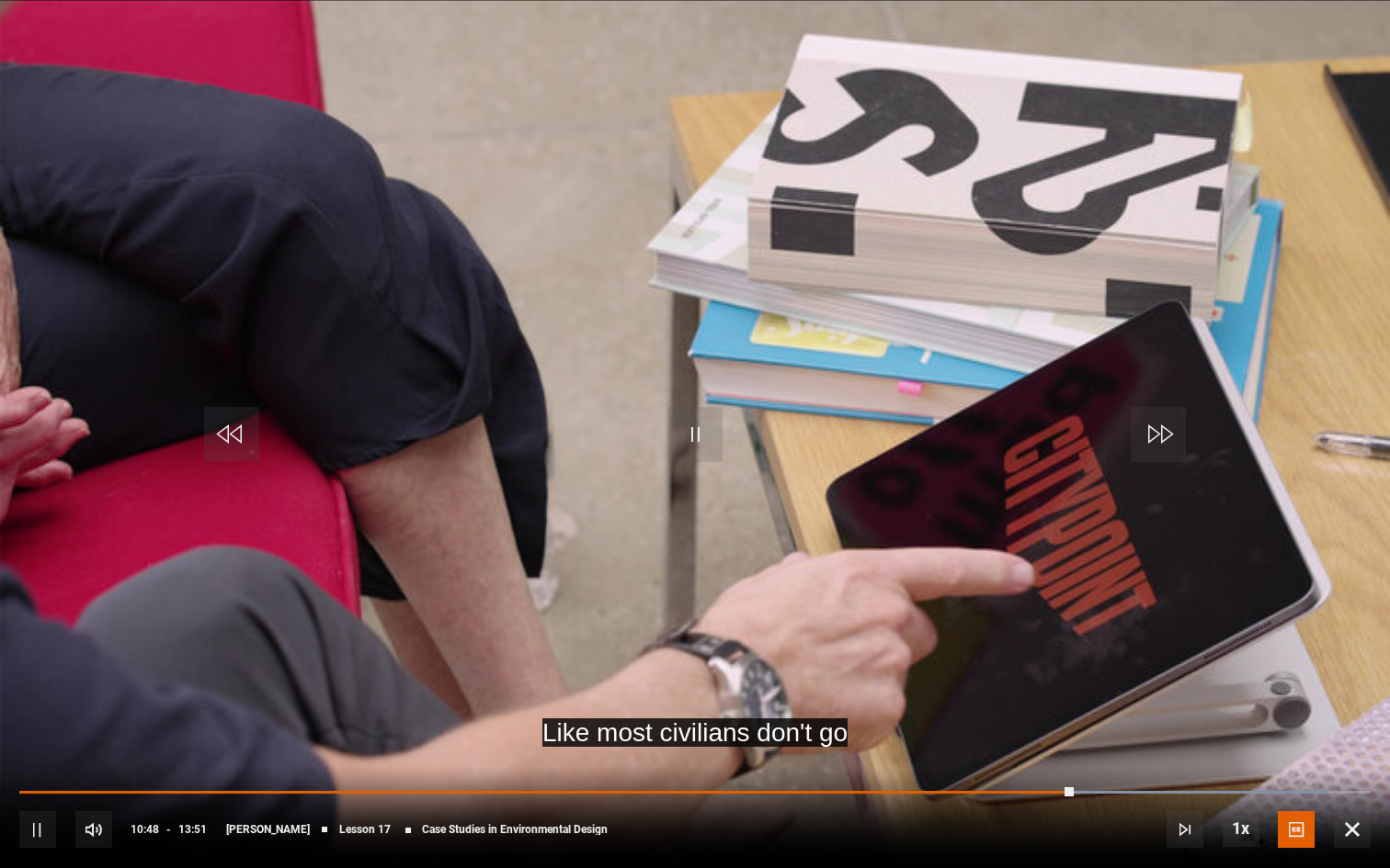
click at [1056, 707] on div "10s Skip Back 10 seconds Pause 10s Skip Forward 10 seconds Loaded : 96.84% 10:3…" at bounding box center [695, 817] width 1390 height 102
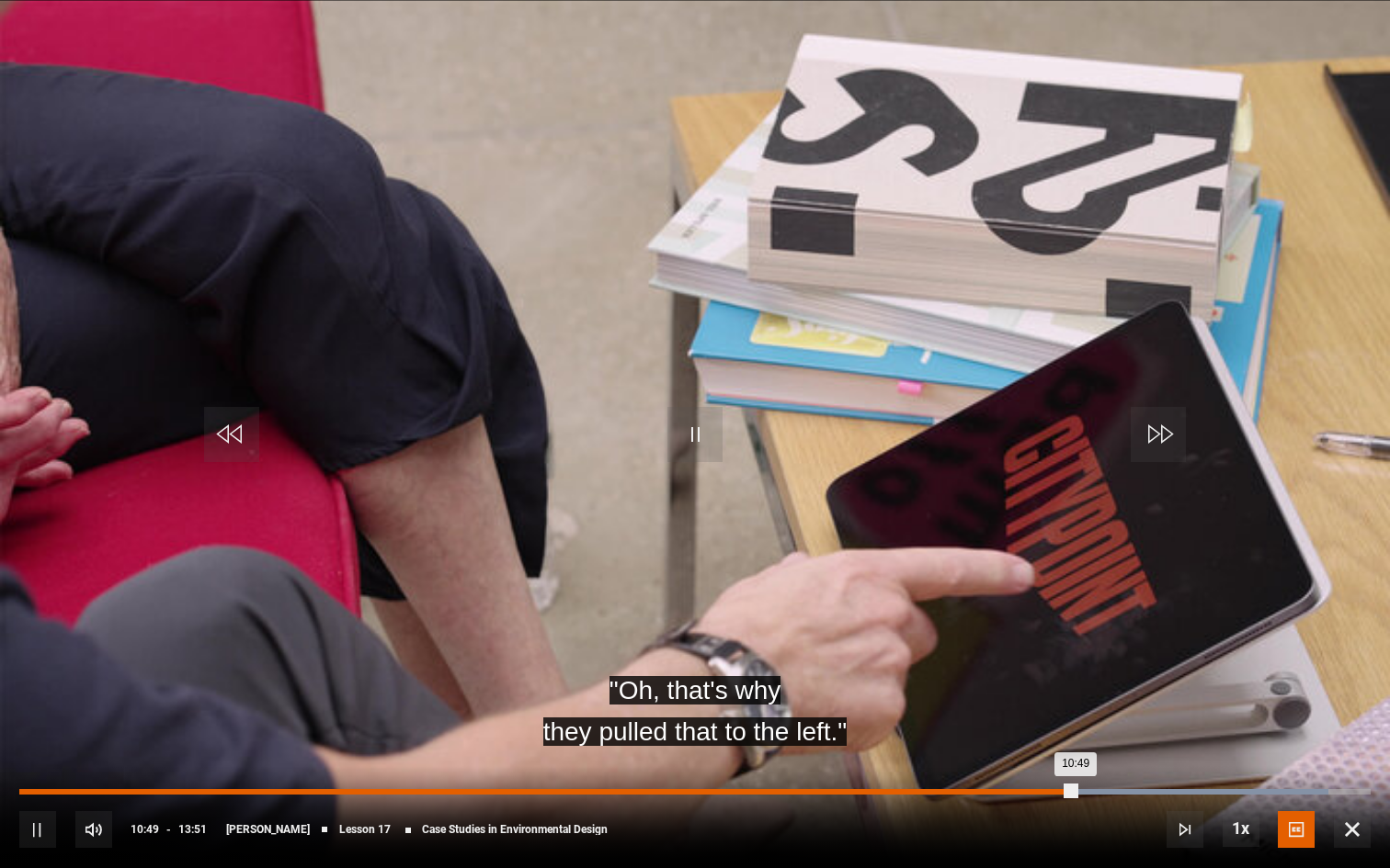
click at [1040, 707] on div "Loaded : 96.84% 10:28 10:49" at bounding box center [695, 792] width 1351 height 6
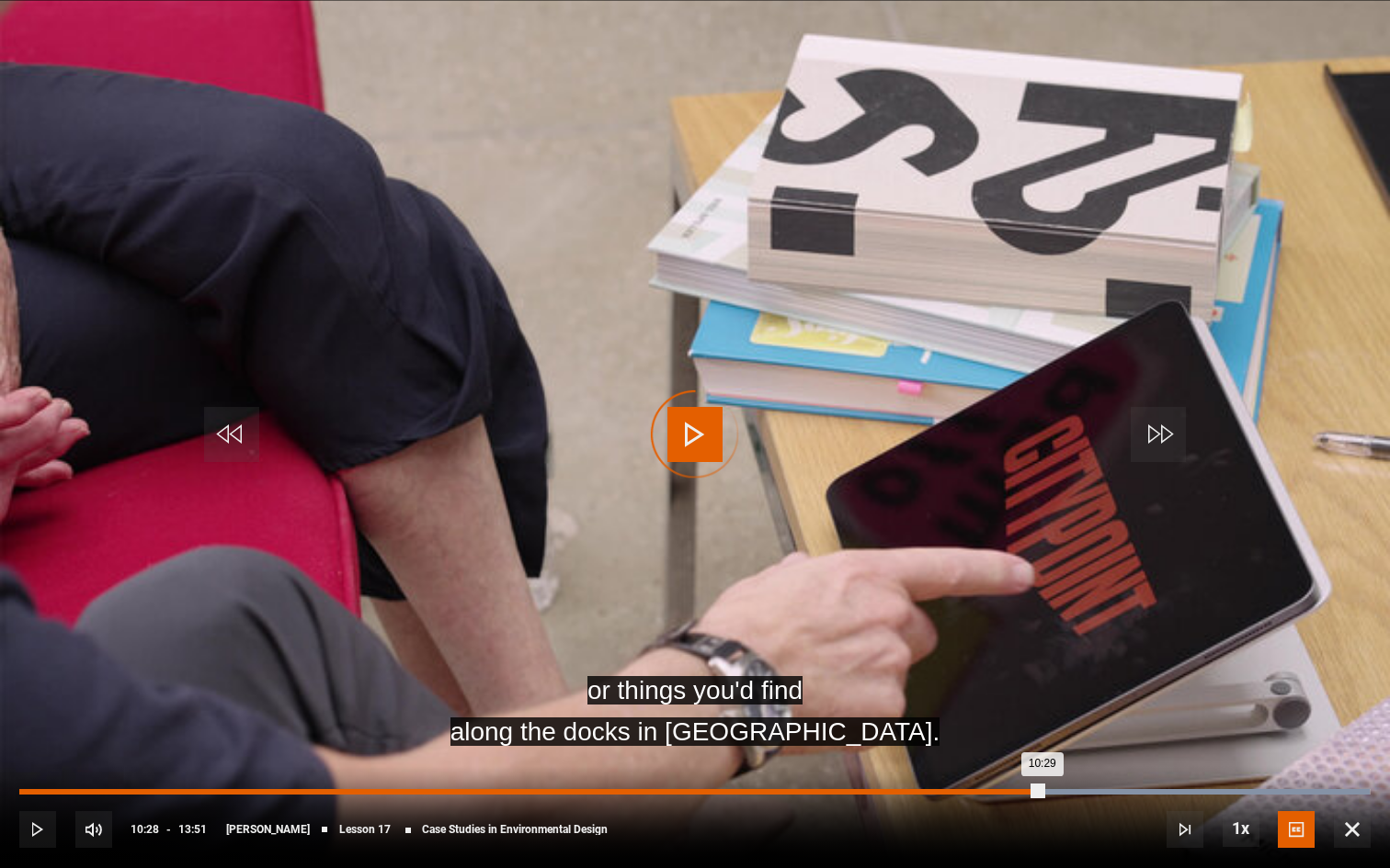
click at [1024, 707] on div "10:17" at bounding box center [1025, 792] width 3 height 6
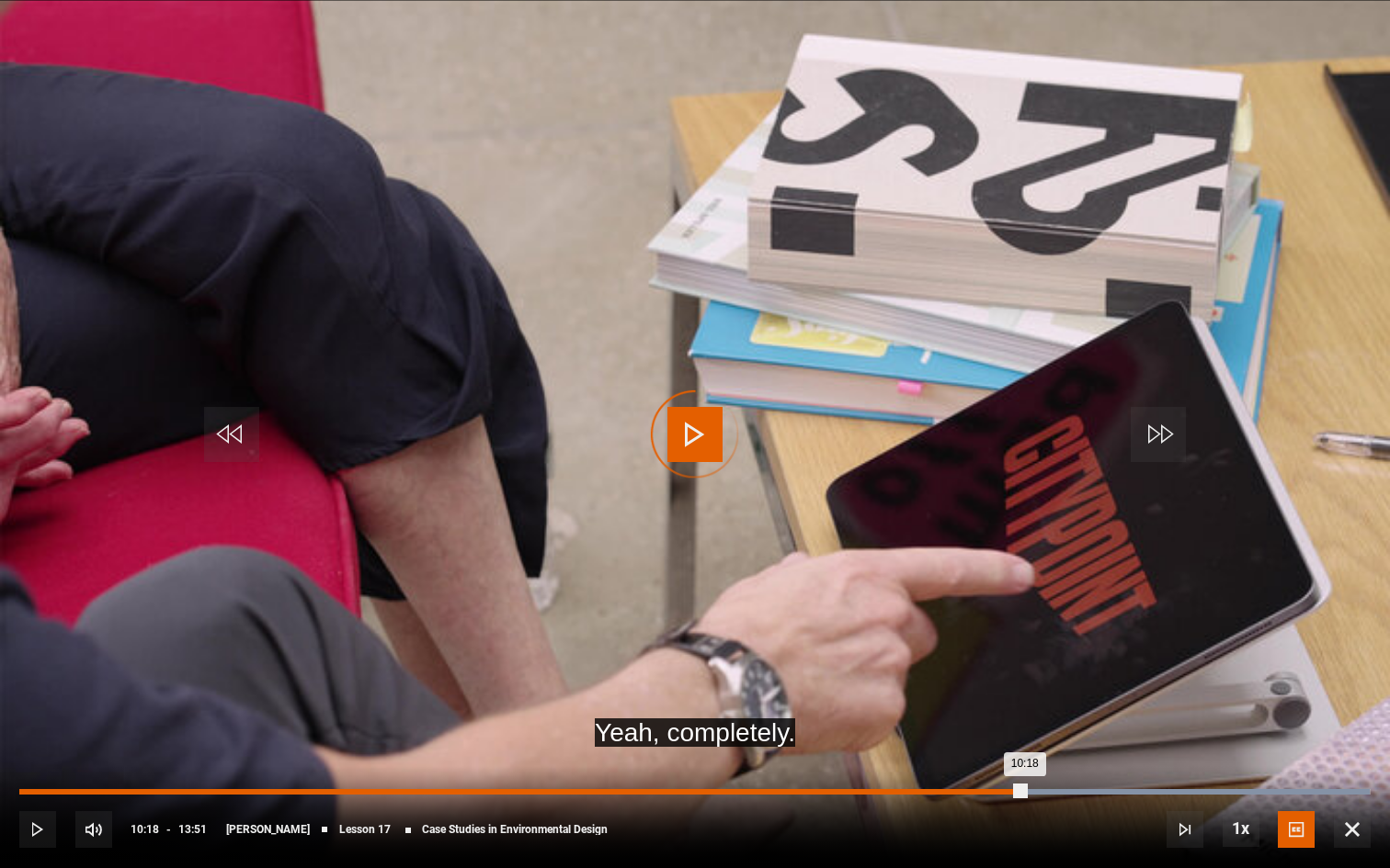
click at [1009, 707] on div "10:18" at bounding box center [522, 792] width 1005 height 6
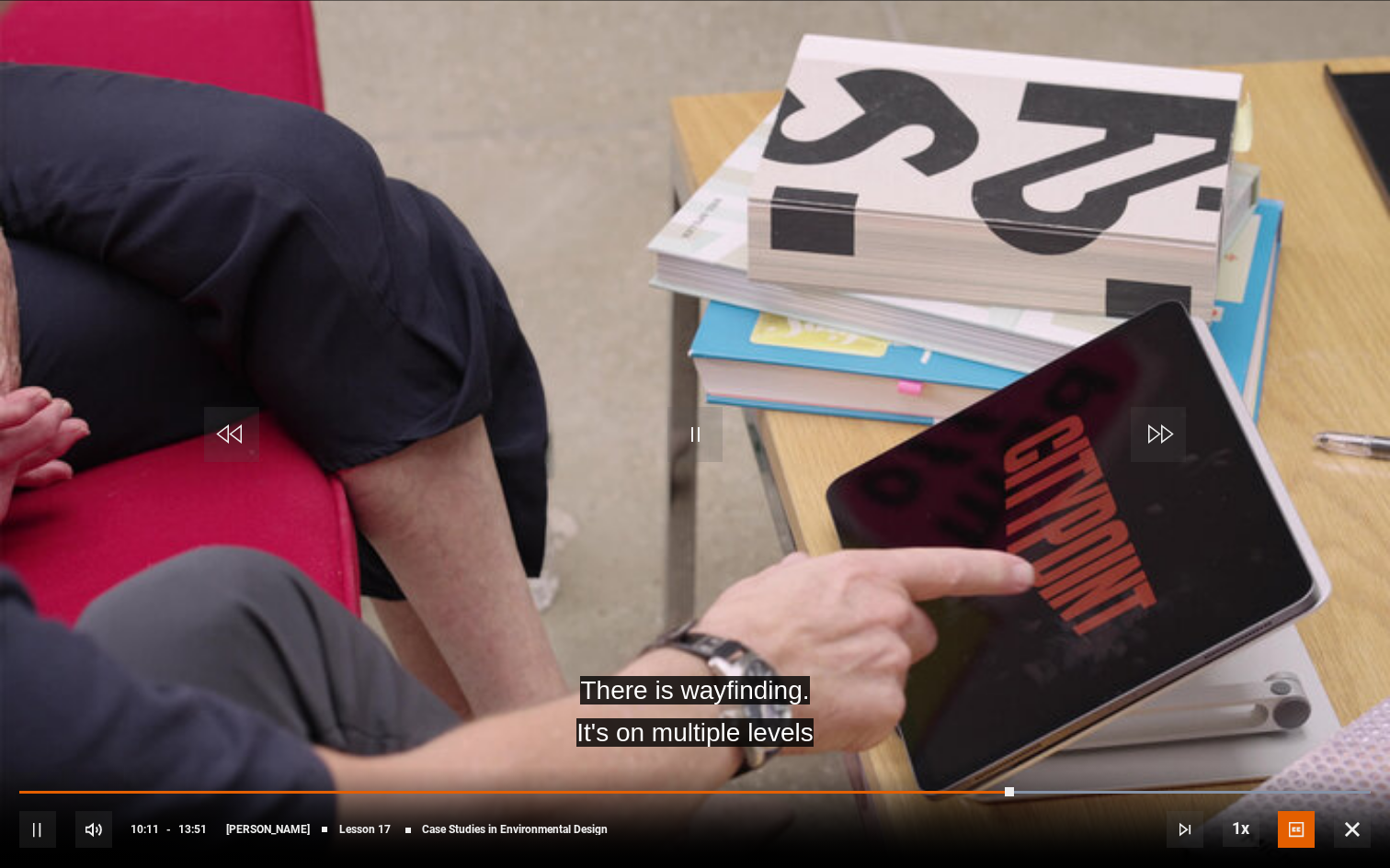
click at [1055, 652] on video "Video Player" at bounding box center [695, 434] width 1390 height 868
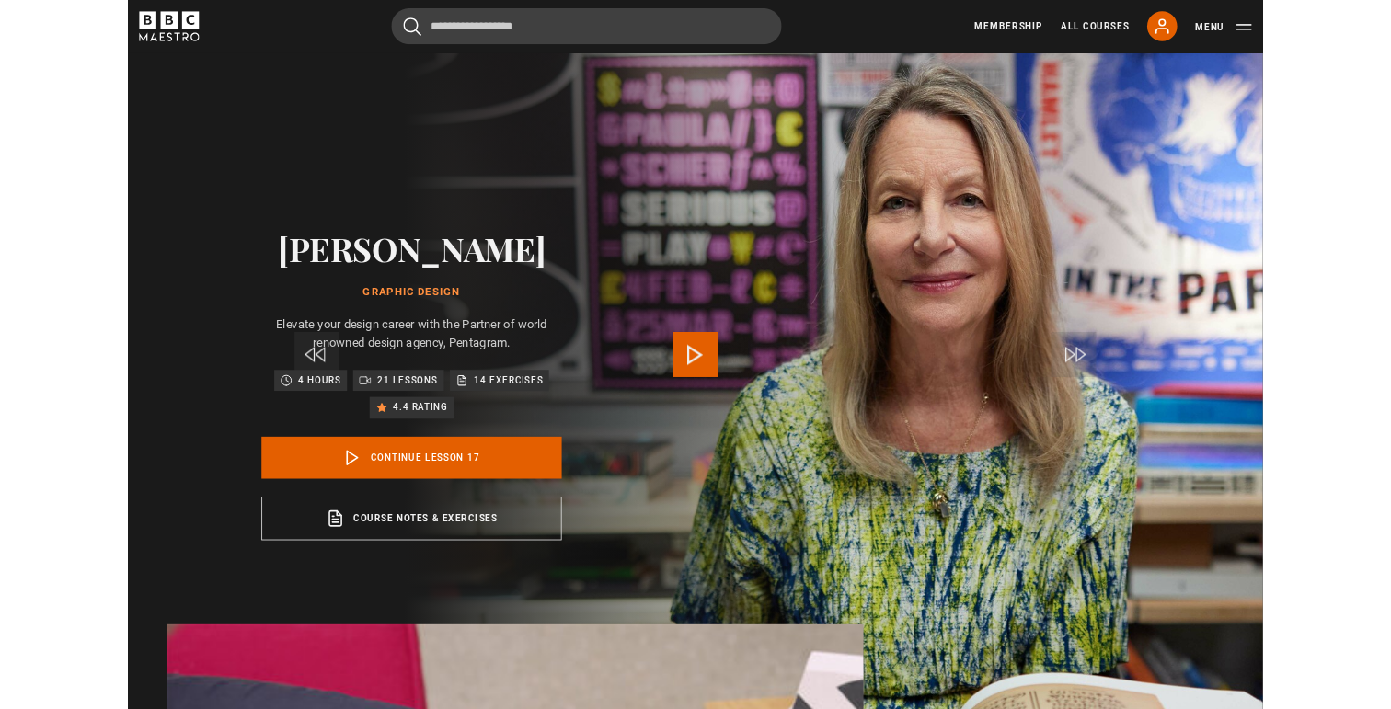
scroll to position [738, 0]
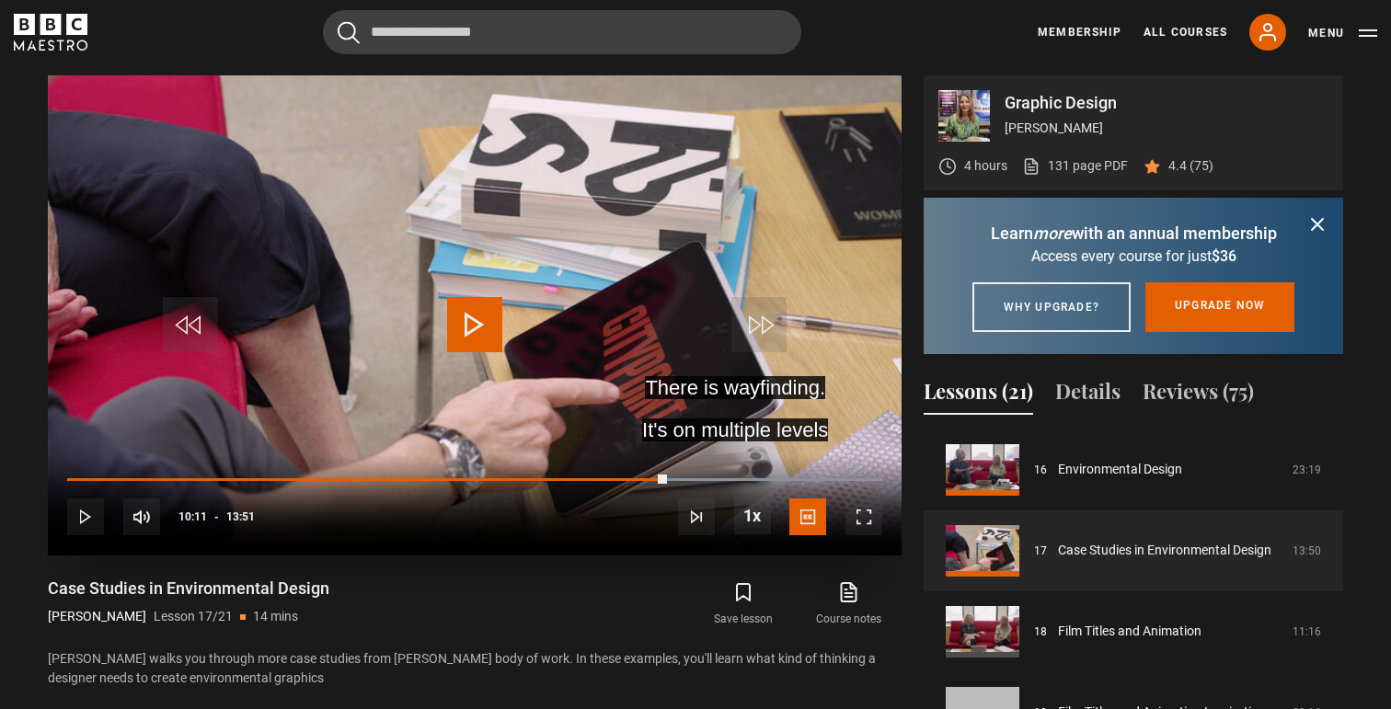
click at [446, 223] on video "Video Player" at bounding box center [475, 315] width 854 height 480
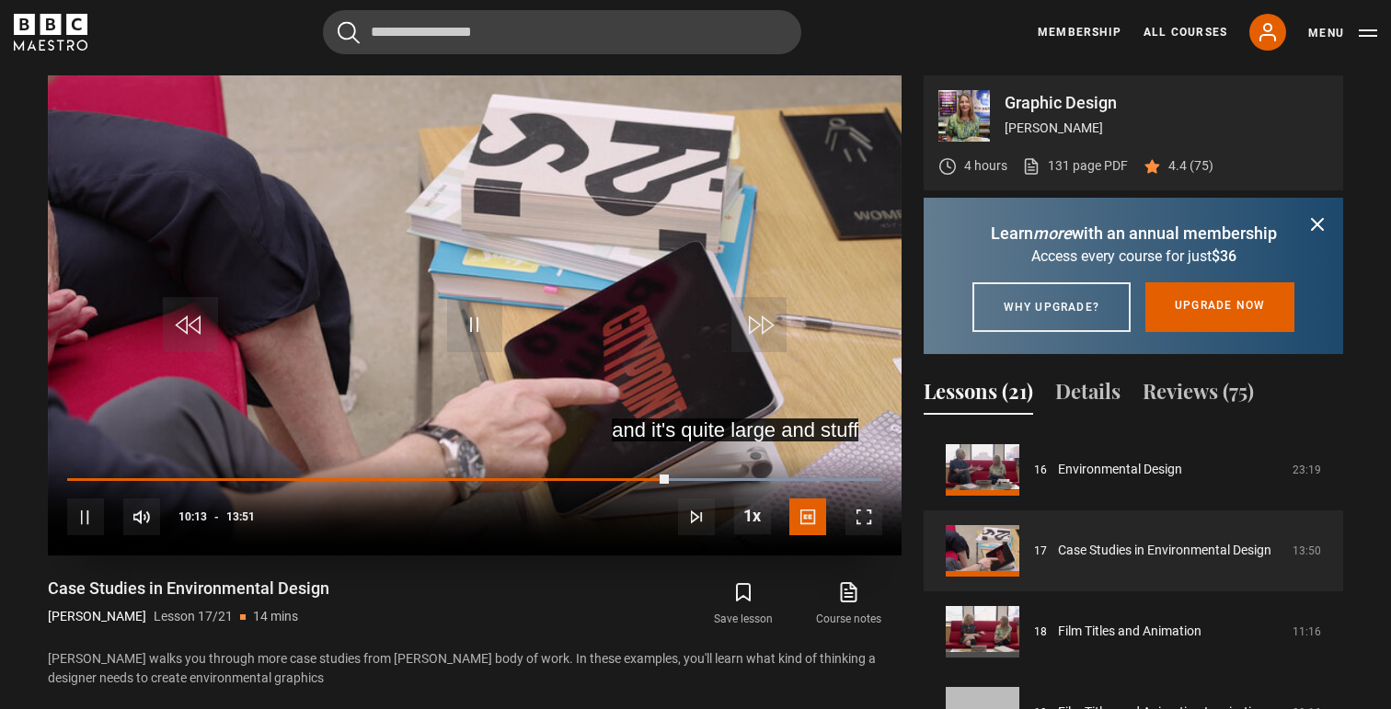
click at [894, 521] on div "10s Skip Back 10 seconds Pause 10s Skip Forward 10 seconds Loaded : 99.92% 10:0…" at bounding box center [475, 505] width 854 height 102
click at [872, 521] on span "Video Player" at bounding box center [863, 517] width 37 height 37
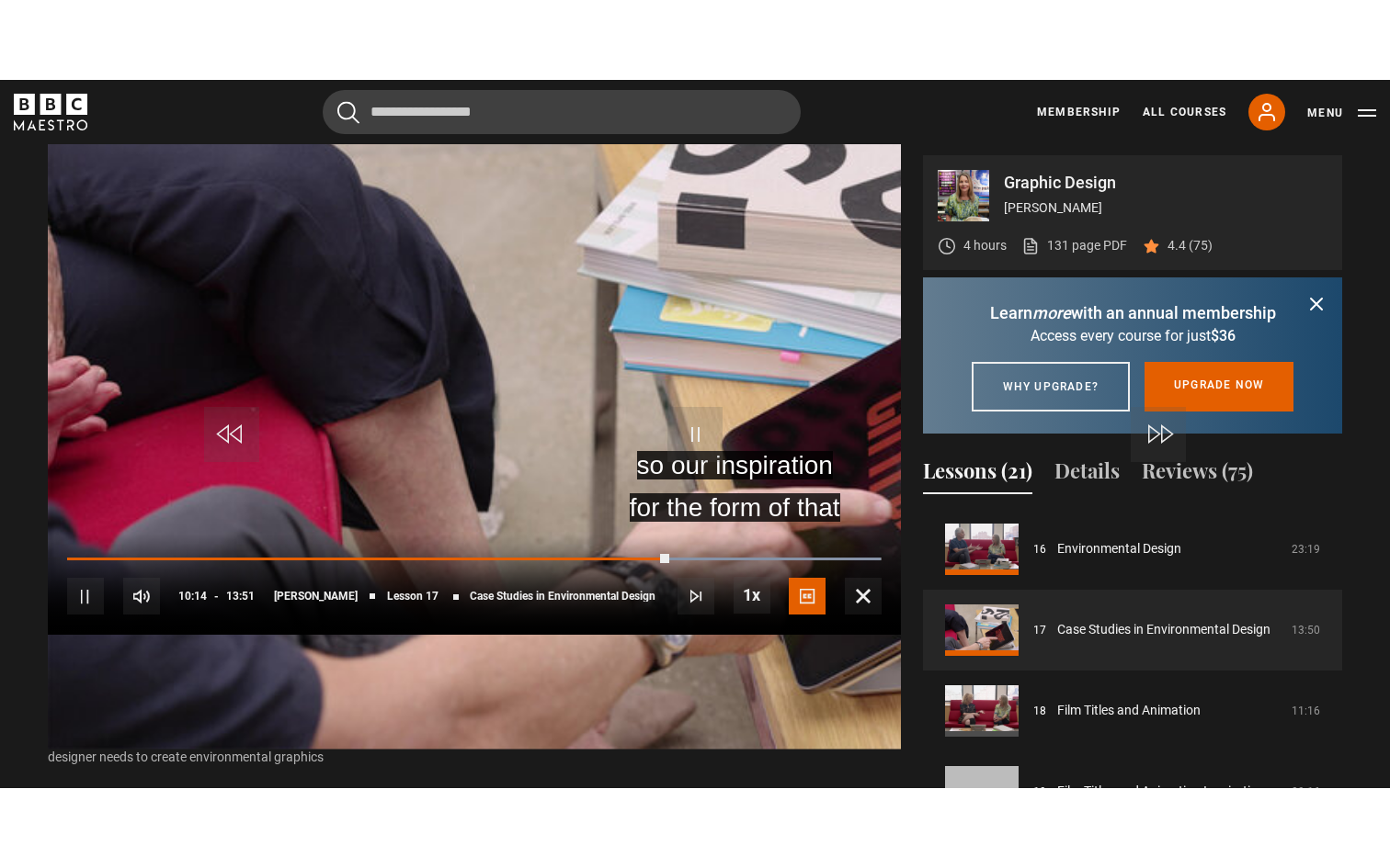
scroll to position [0, 0]
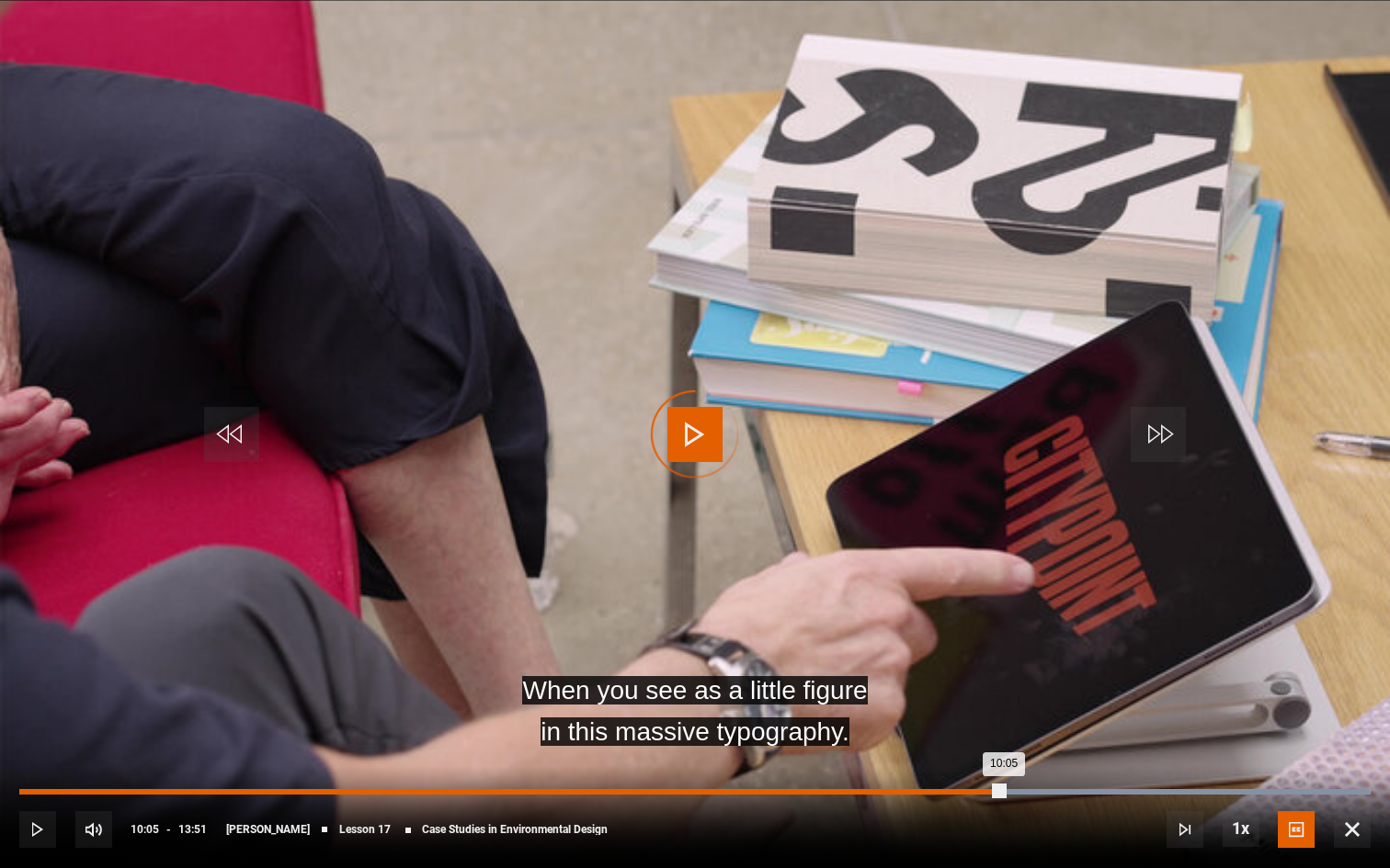
click at [1003, 707] on div "Loaded : 99.92% 10:05 10:05" at bounding box center [695, 792] width 1351 height 6
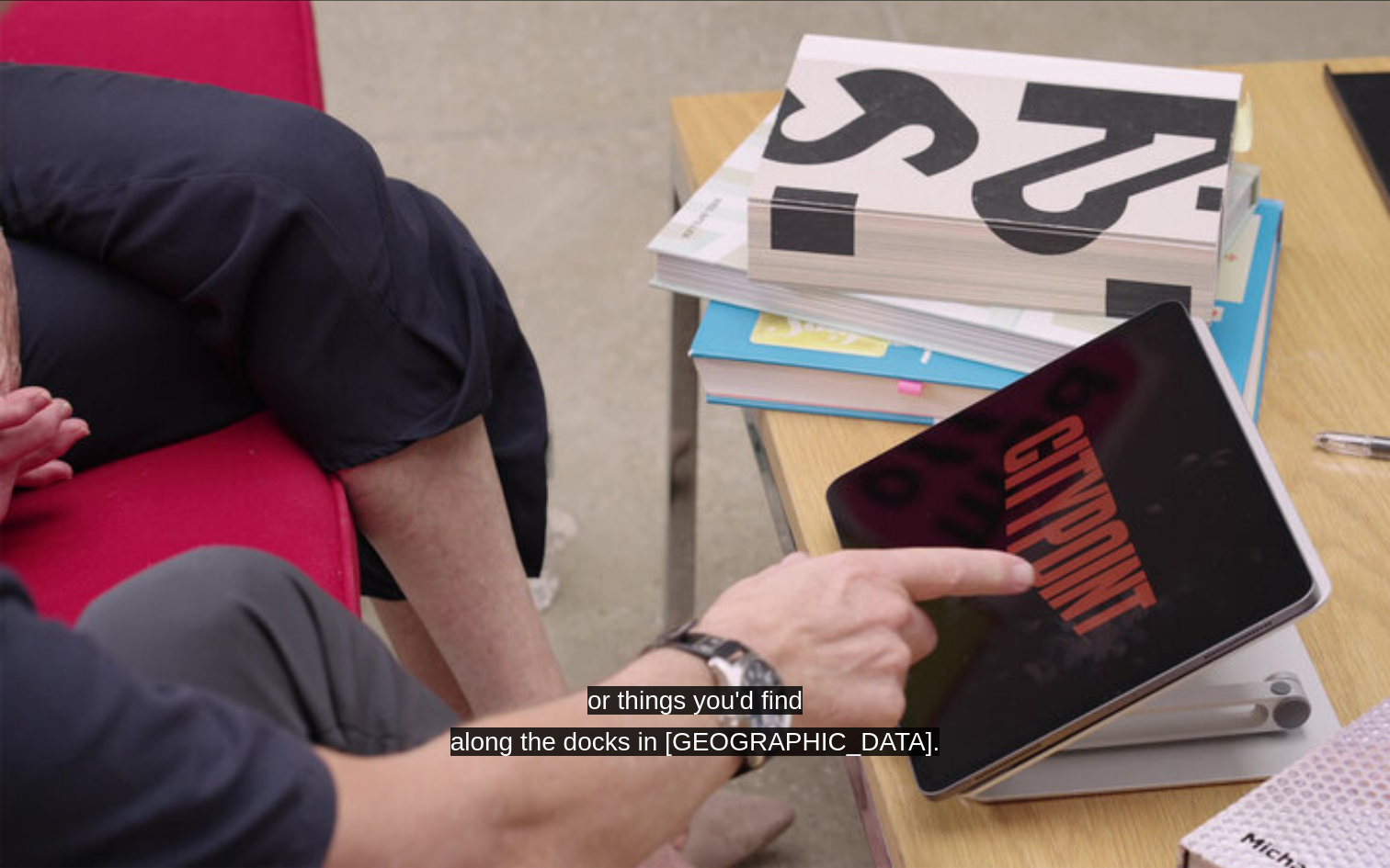
click at [1002, 707] on video "Video Player" at bounding box center [695, 434] width 1390 height 868
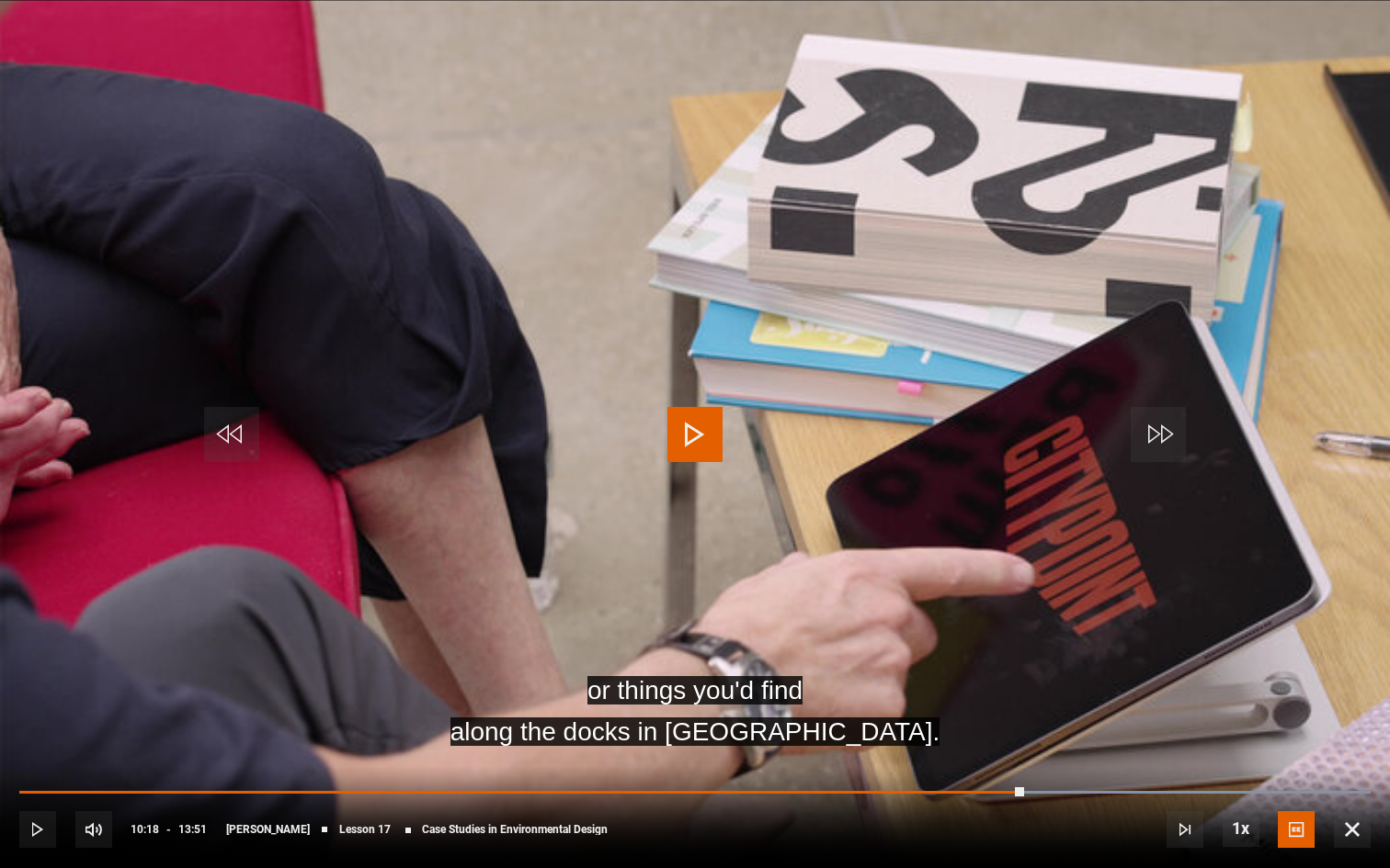
click at [979, 707] on video "Video Player" at bounding box center [695, 434] width 1390 height 868
click at [1002, 707] on div "10s Skip Back 10 seconds Pause 10s Skip Forward 10 seconds Loaded : 99.92% 10:0…" at bounding box center [695, 817] width 1390 height 102
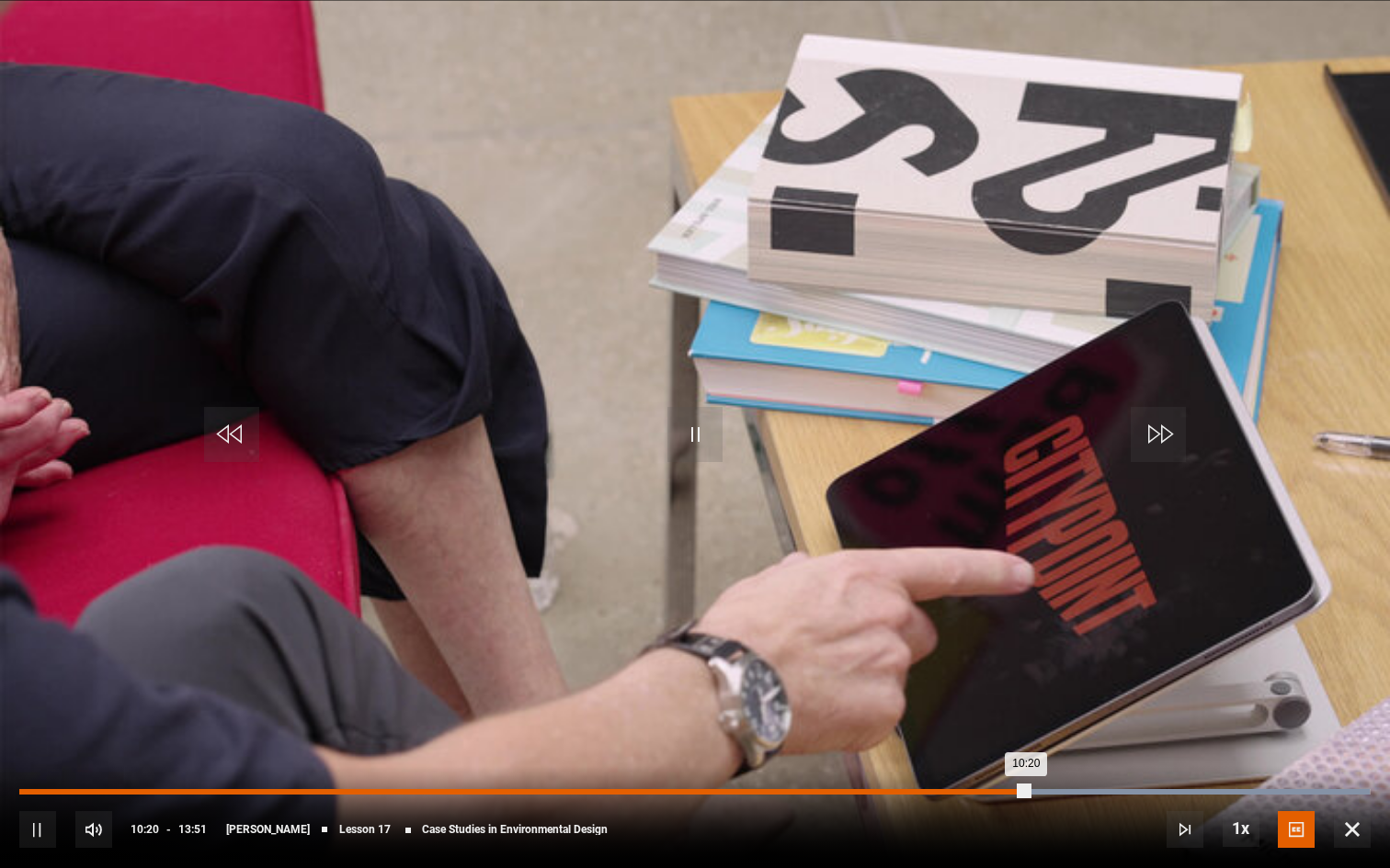
click at [1000, 707] on div "Loaded : 99.92% 10:03 10:20" at bounding box center [695, 792] width 1351 height 6
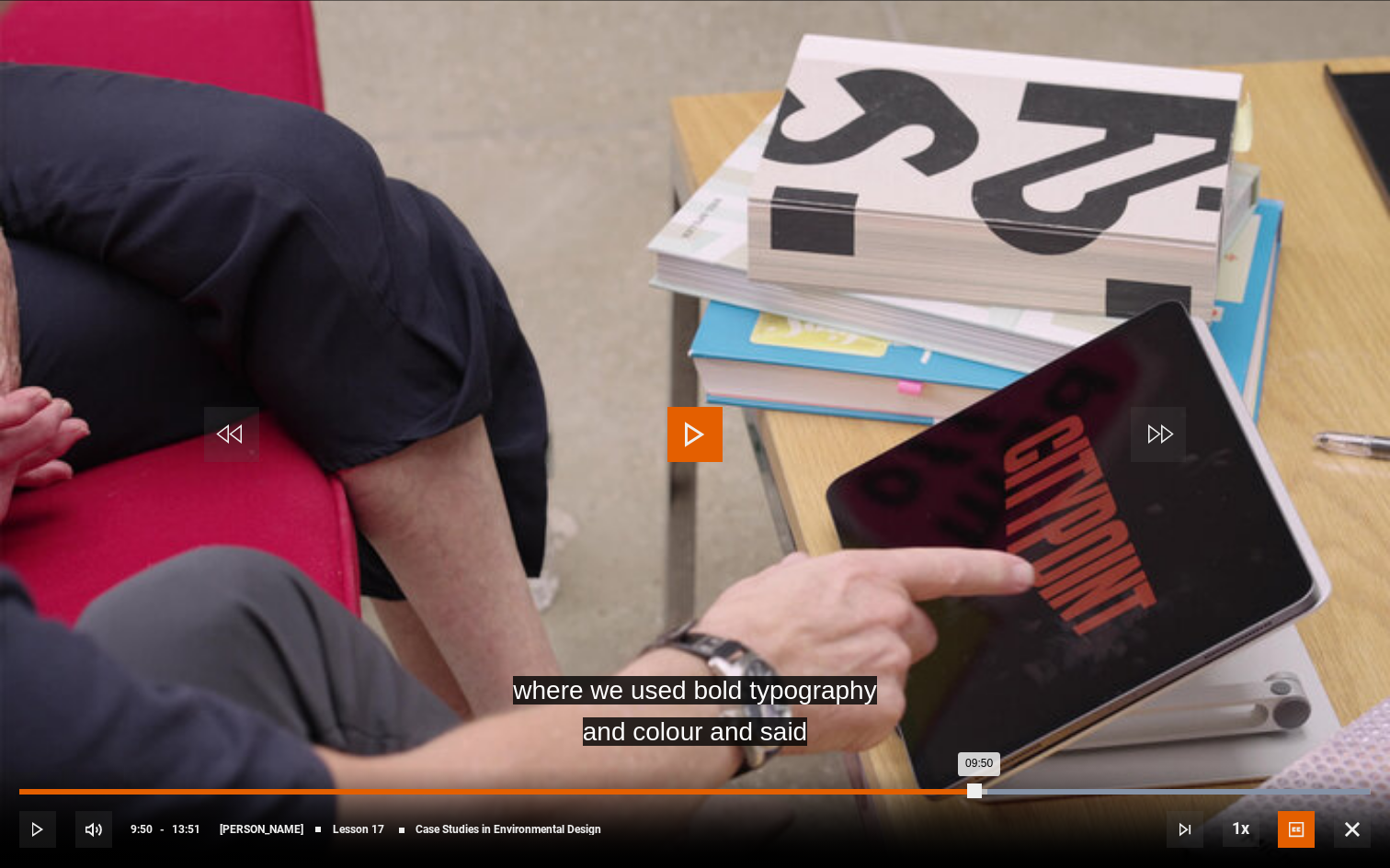
click at [979, 707] on div "Loaded : 99.92% 09:50 09:50" at bounding box center [695, 792] width 1351 height 6
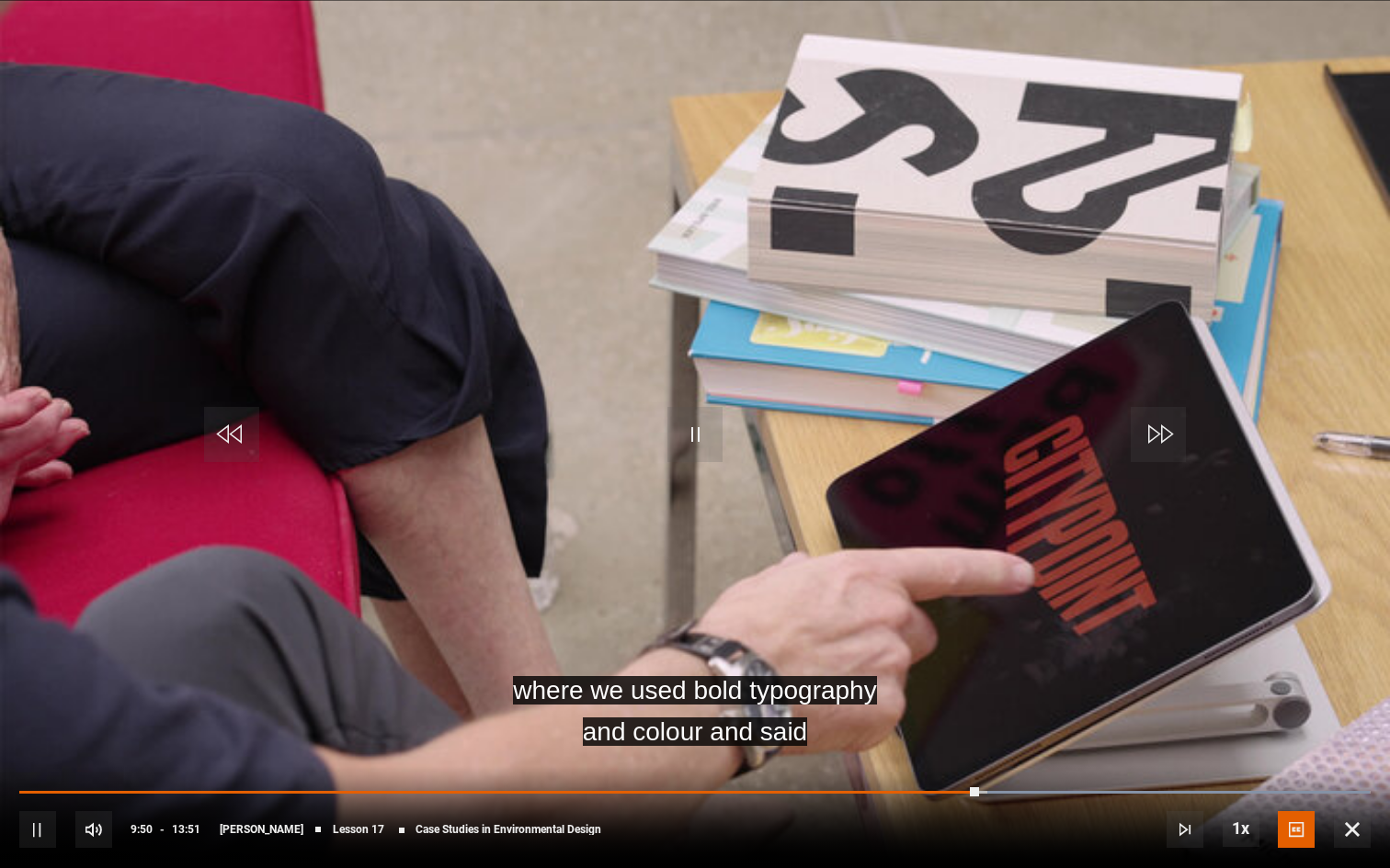
click at [931, 674] on video "Video Player" at bounding box center [695, 434] width 1390 height 868
click at [851, 675] on video "Video Player" at bounding box center [695, 434] width 1390 height 868
click at [852, 645] on video "Video Player" at bounding box center [695, 434] width 1390 height 868
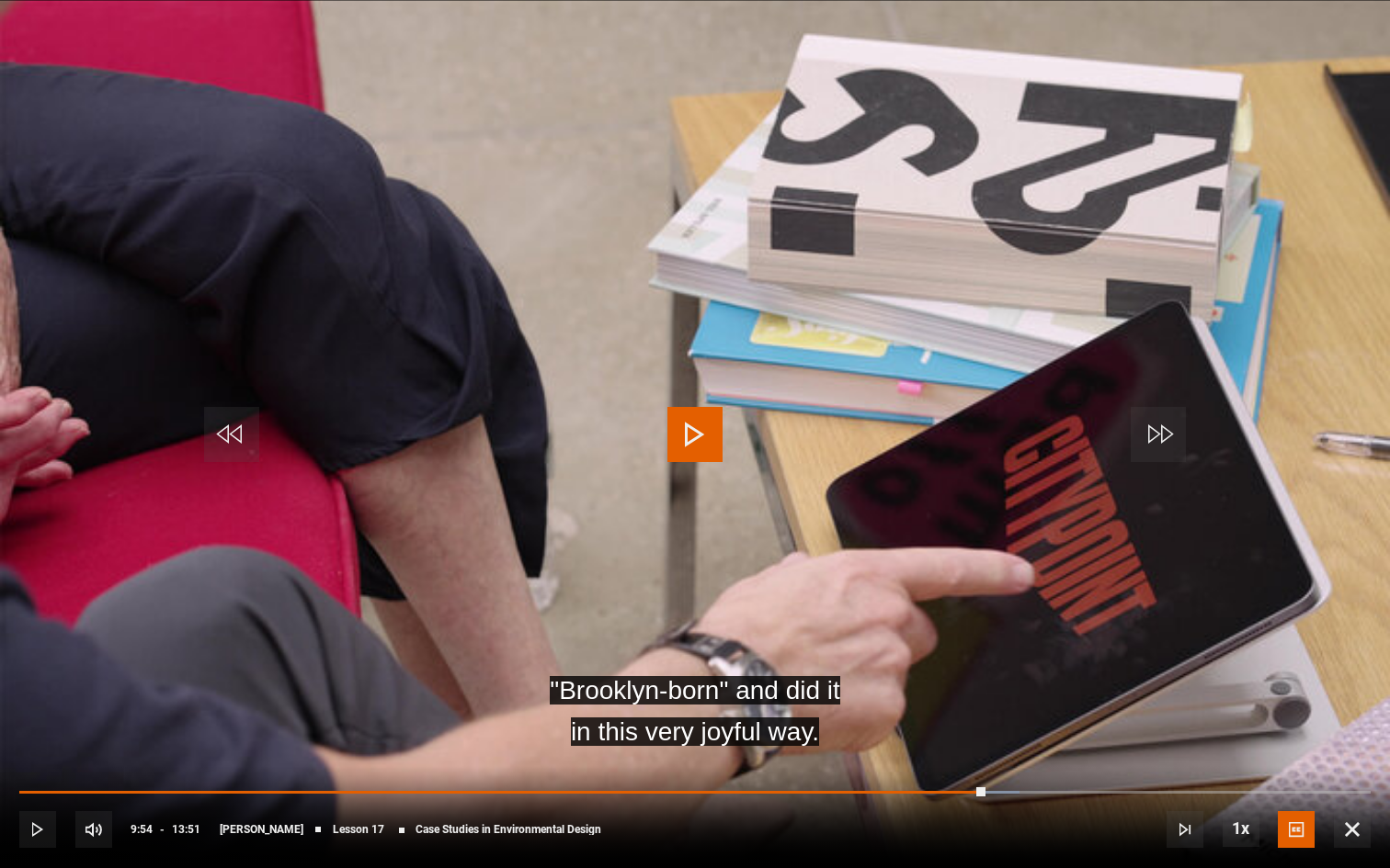
click at [852, 645] on video "Video Player" at bounding box center [695, 434] width 1390 height 868
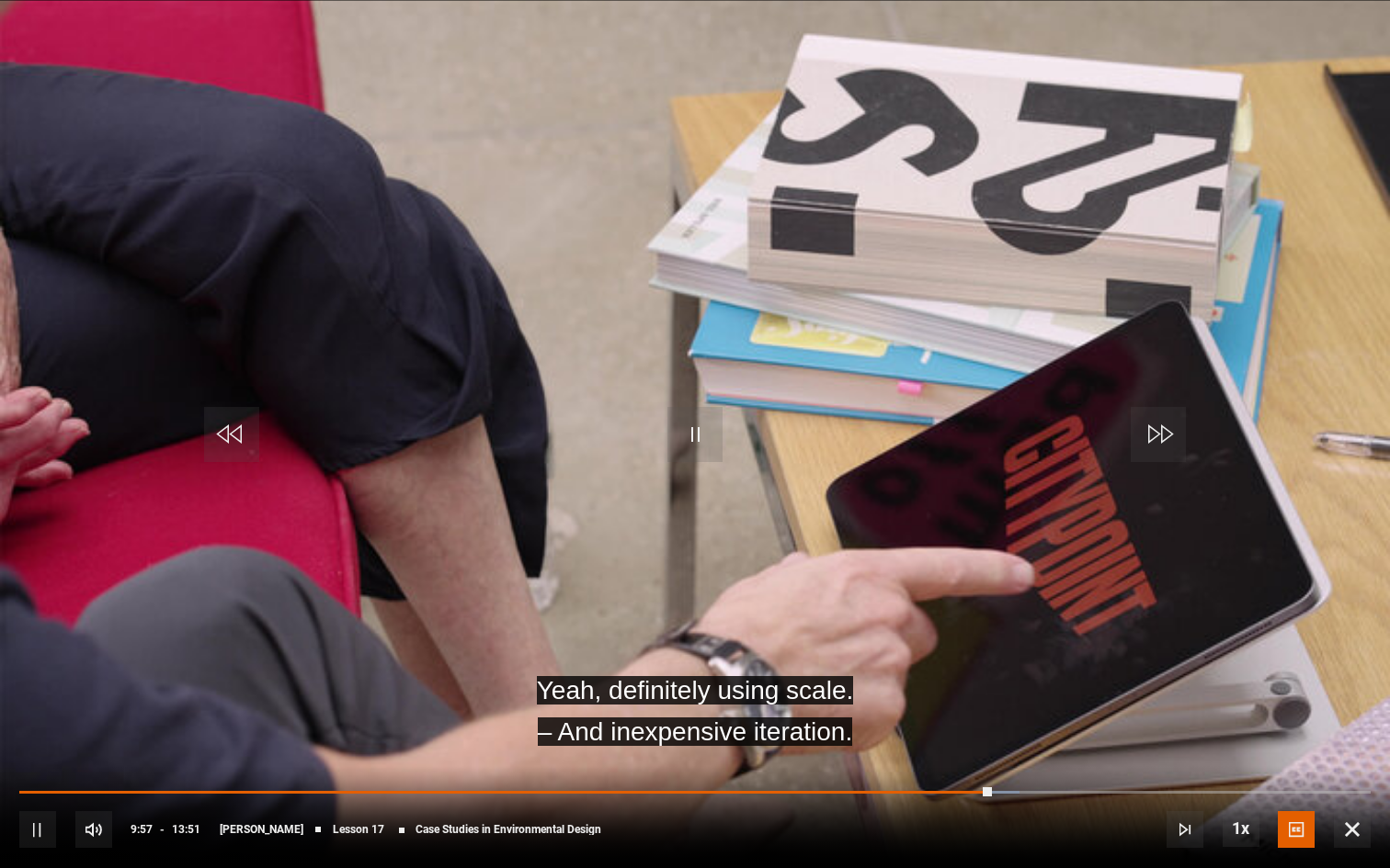
click at [853, 650] on video "Video Player" at bounding box center [695, 434] width 1390 height 868
click at [693, 471] on video "Video Player" at bounding box center [695, 434] width 1390 height 868
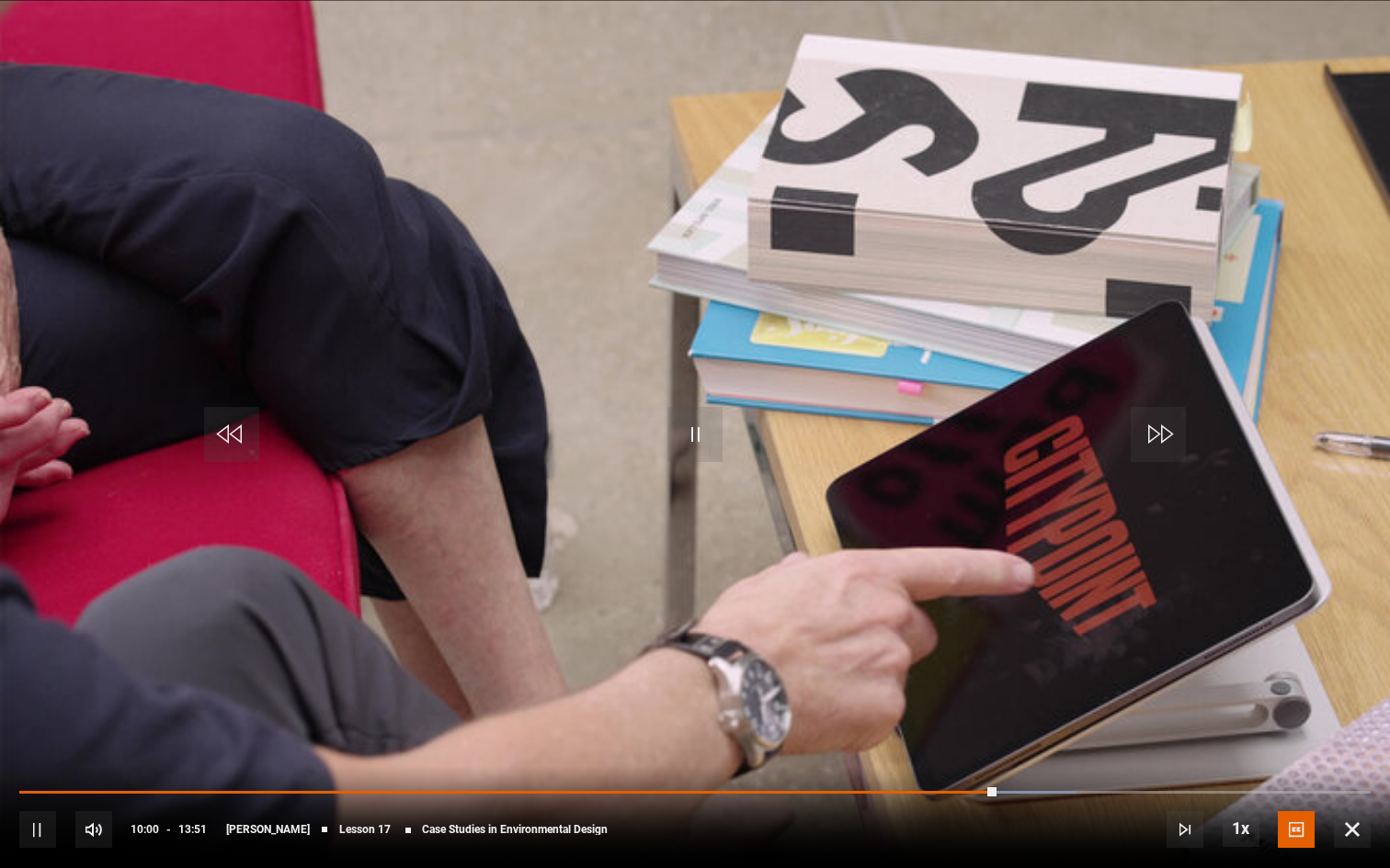
click at [713, 516] on video "Video Player" at bounding box center [695, 434] width 1390 height 868
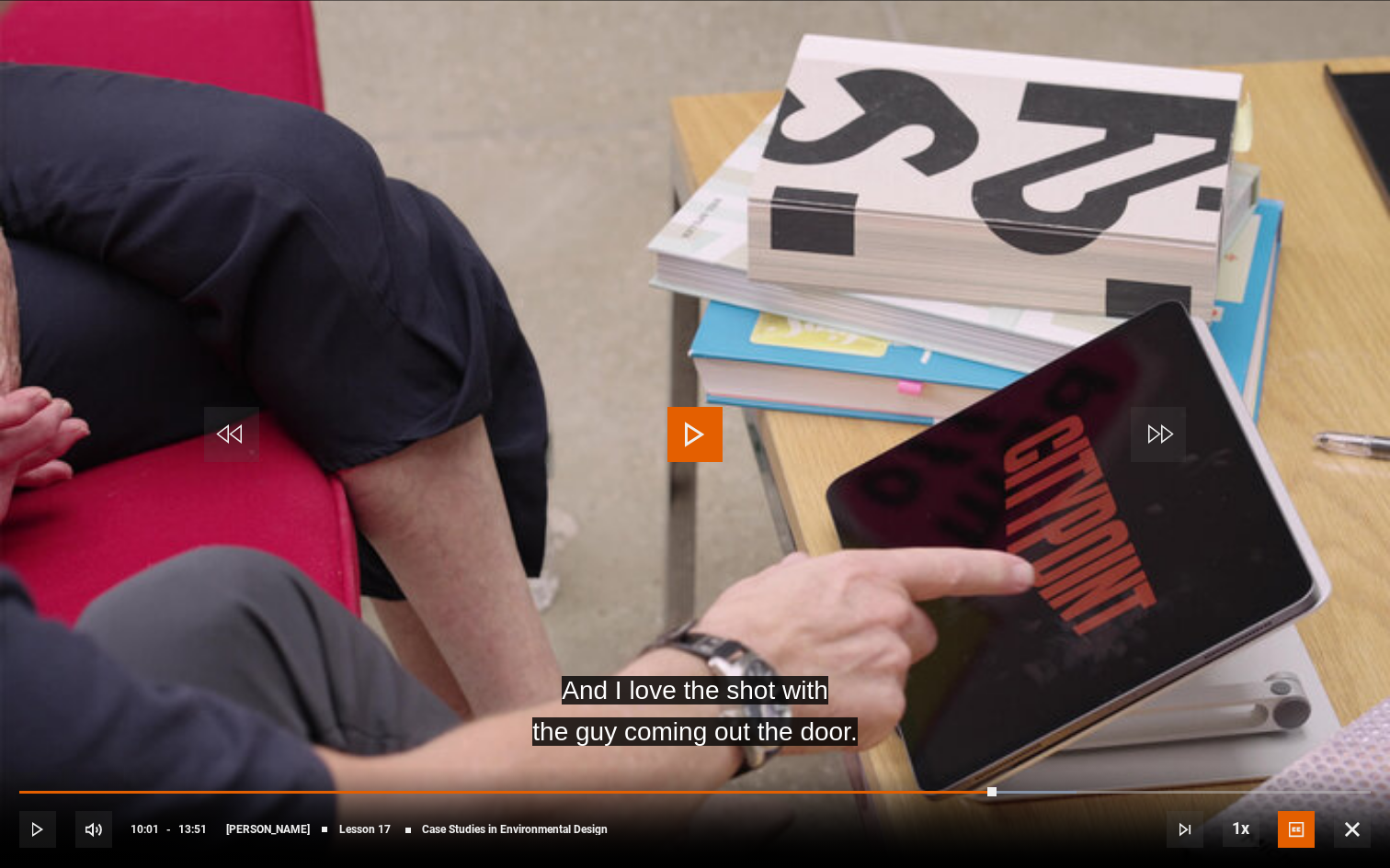
click at [273, 428] on video "Video Player" at bounding box center [695, 434] width 1390 height 868
click at [247, 425] on span "Video Player" at bounding box center [231, 434] width 55 height 55
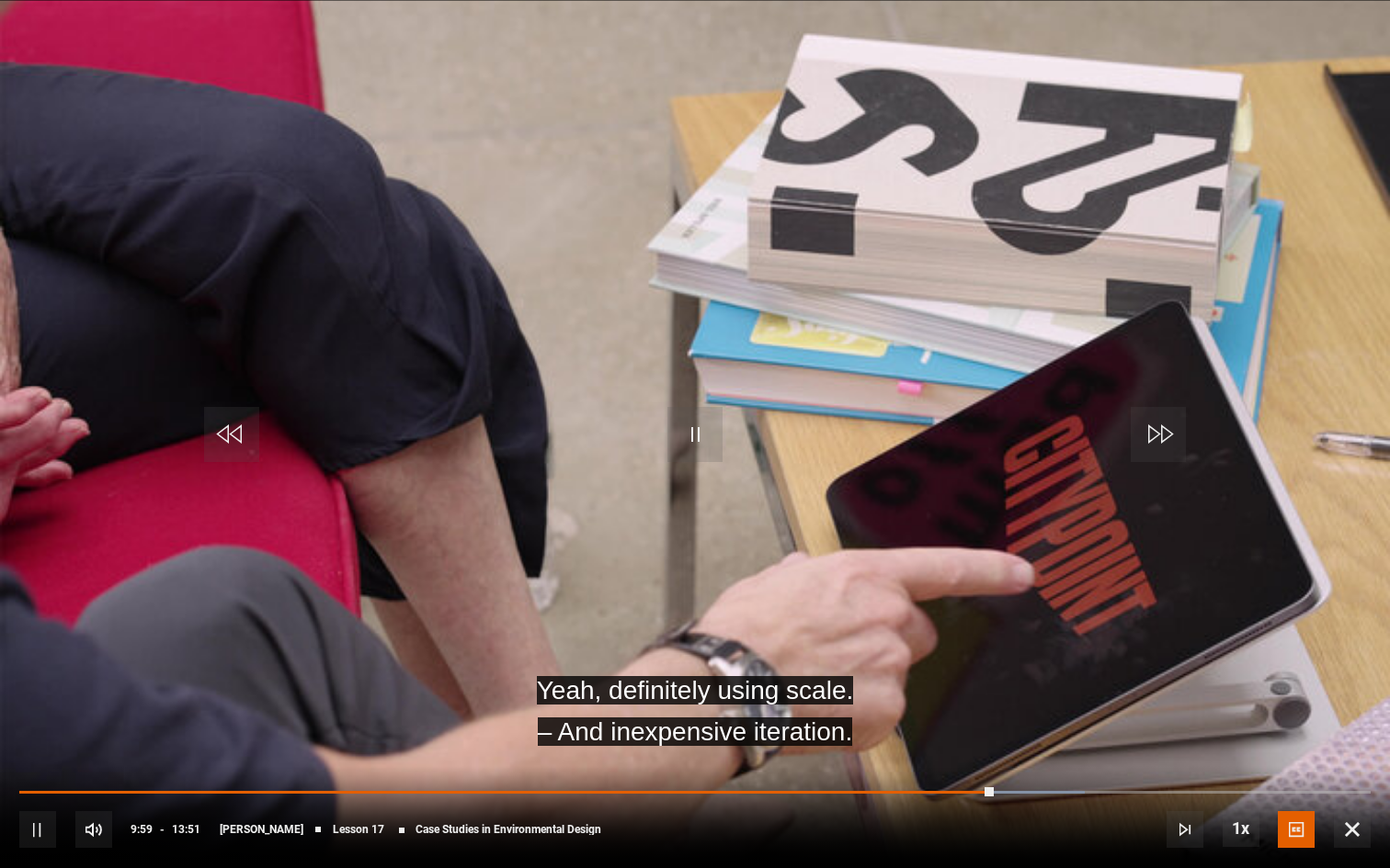
click at [689, 443] on span "Video Player" at bounding box center [695, 434] width 55 height 55
click at [683, 442] on span "Video Player" at bounding box center [695, 434] width 55 height 55
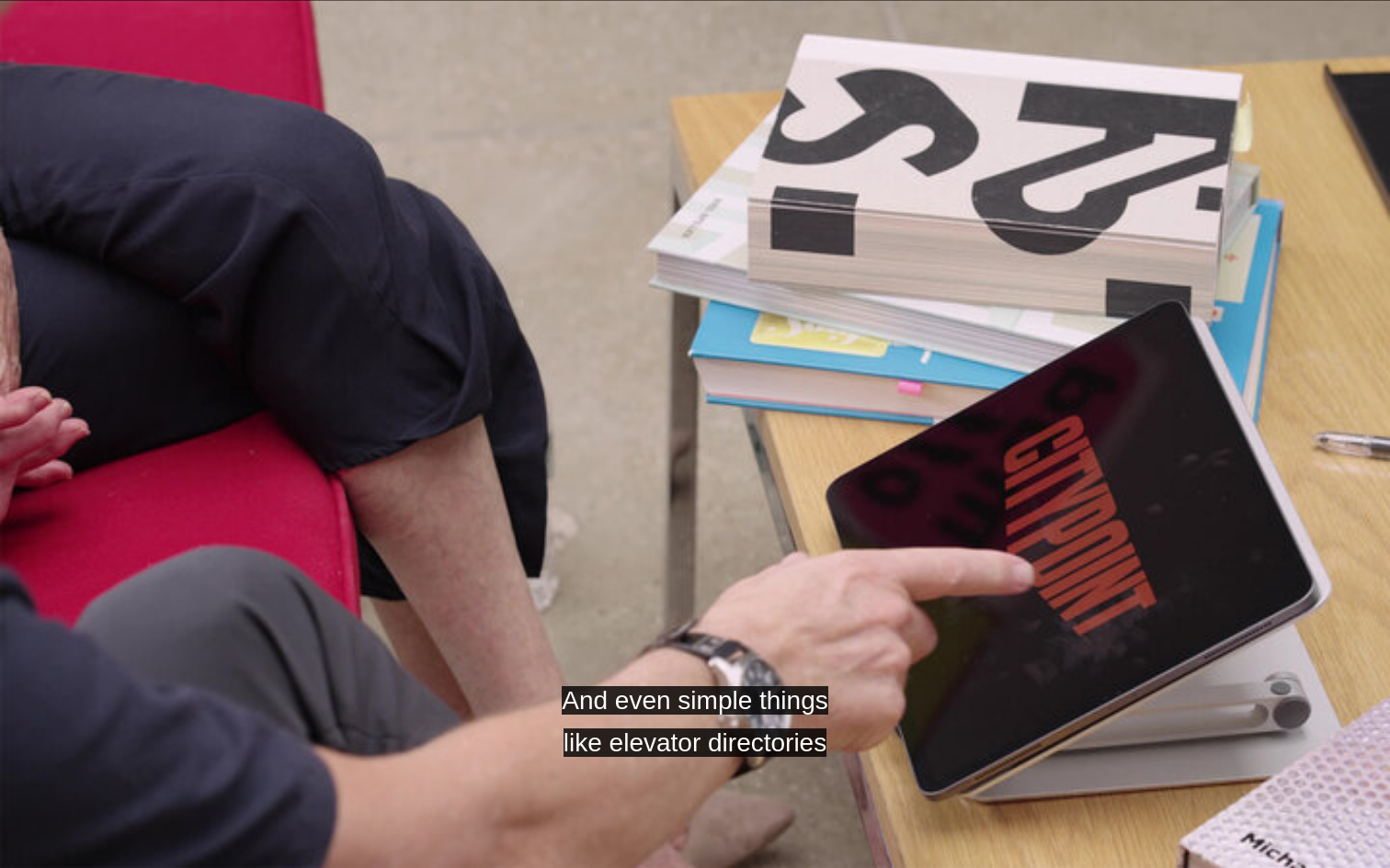
click at [651, 460] on video "Video Player" at bounding box center [695, 434] width 1390 height 868
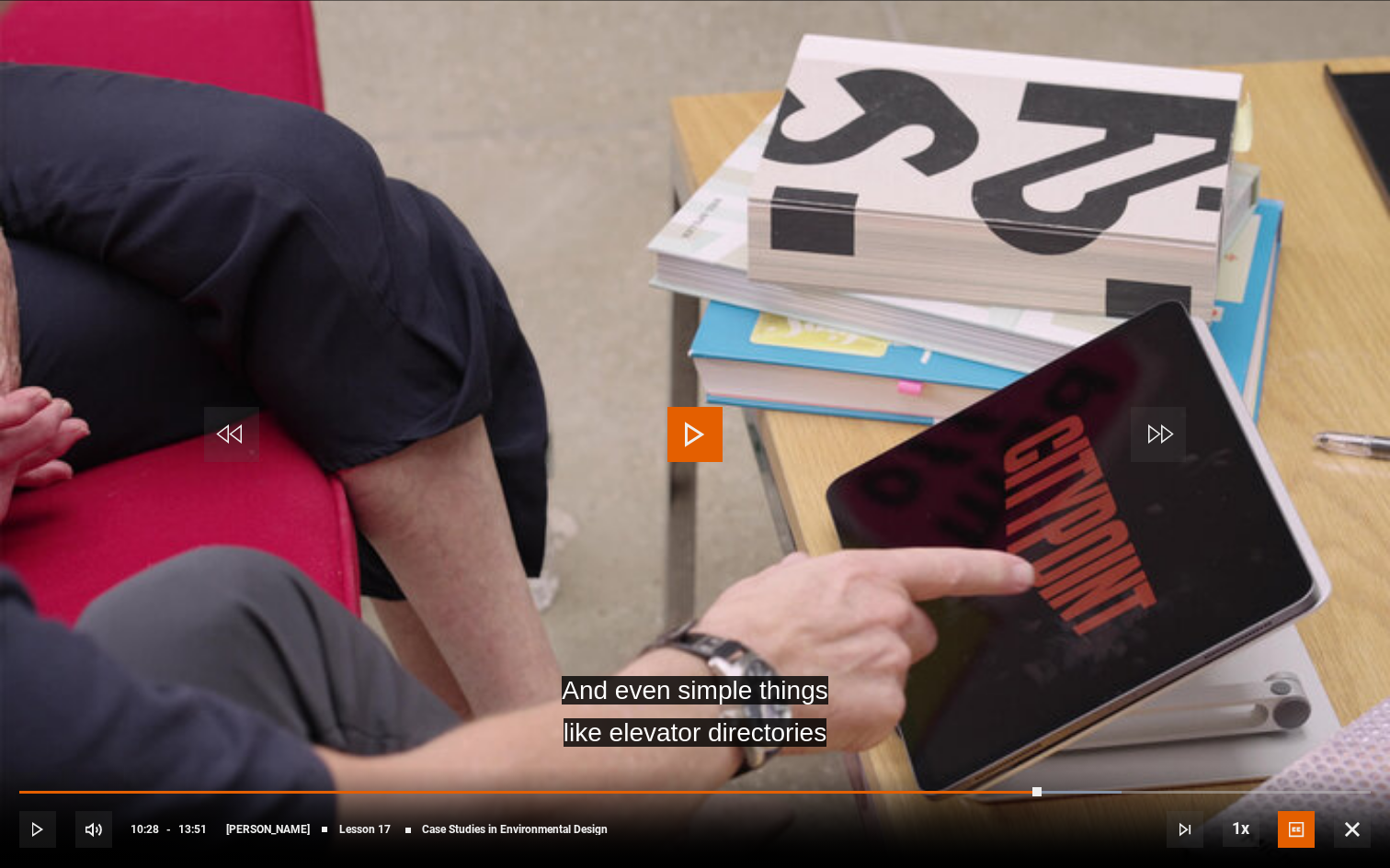
click at [451, 628] on video "Video Player" at bounding box center [695, 434] width 1390 height 868
click at [579, 636] on video "Video Player" at bounding box center [695, 434] width 1390 height 868
click at [584, 656] on video "Video Player" at bounding box center [695, 434] width 1390 height 868
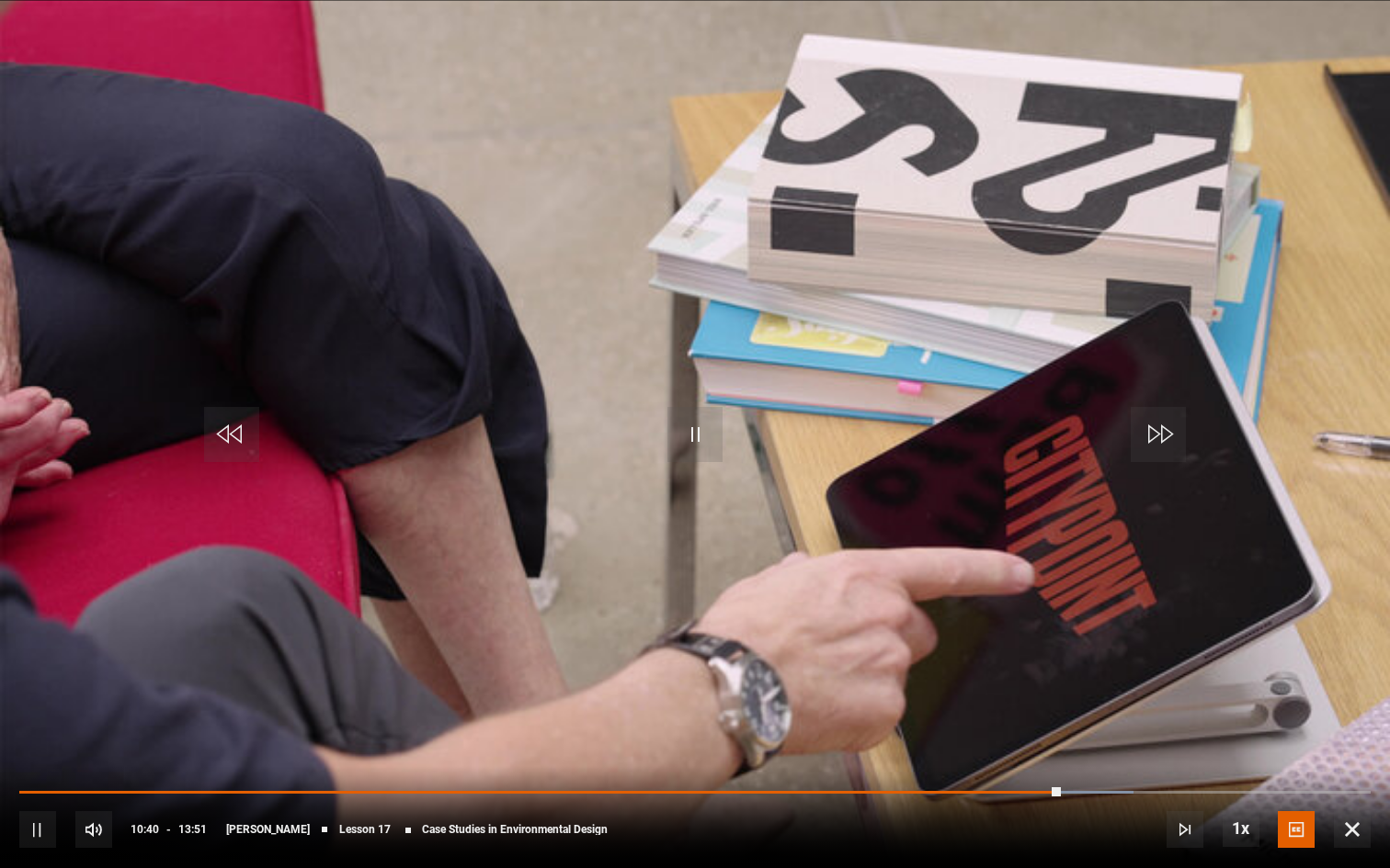
click at [589, 624] on video "Video Player" at bounding box center [695, 434] width 1390 height 868
click at [420, 707] on video "Video Player" at bounding box center [695, 434] width 1390 height 868
click at [426, 707] on video "Video Player" at bounding box center [695, 434] width 1390 height 868
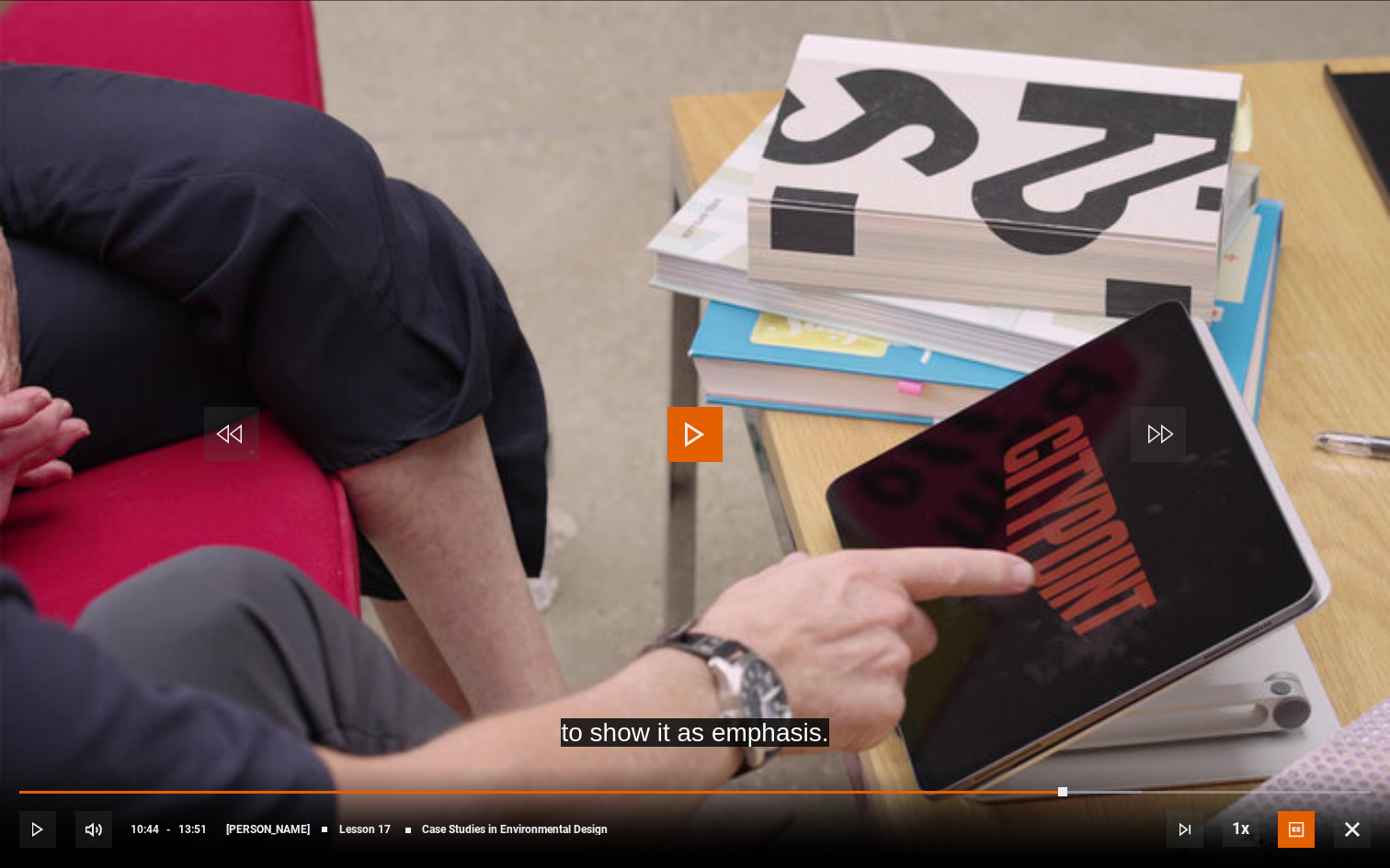
click at [426, 707] on video "Video Player" at bounding box center [695, 434] width 1390 height 868
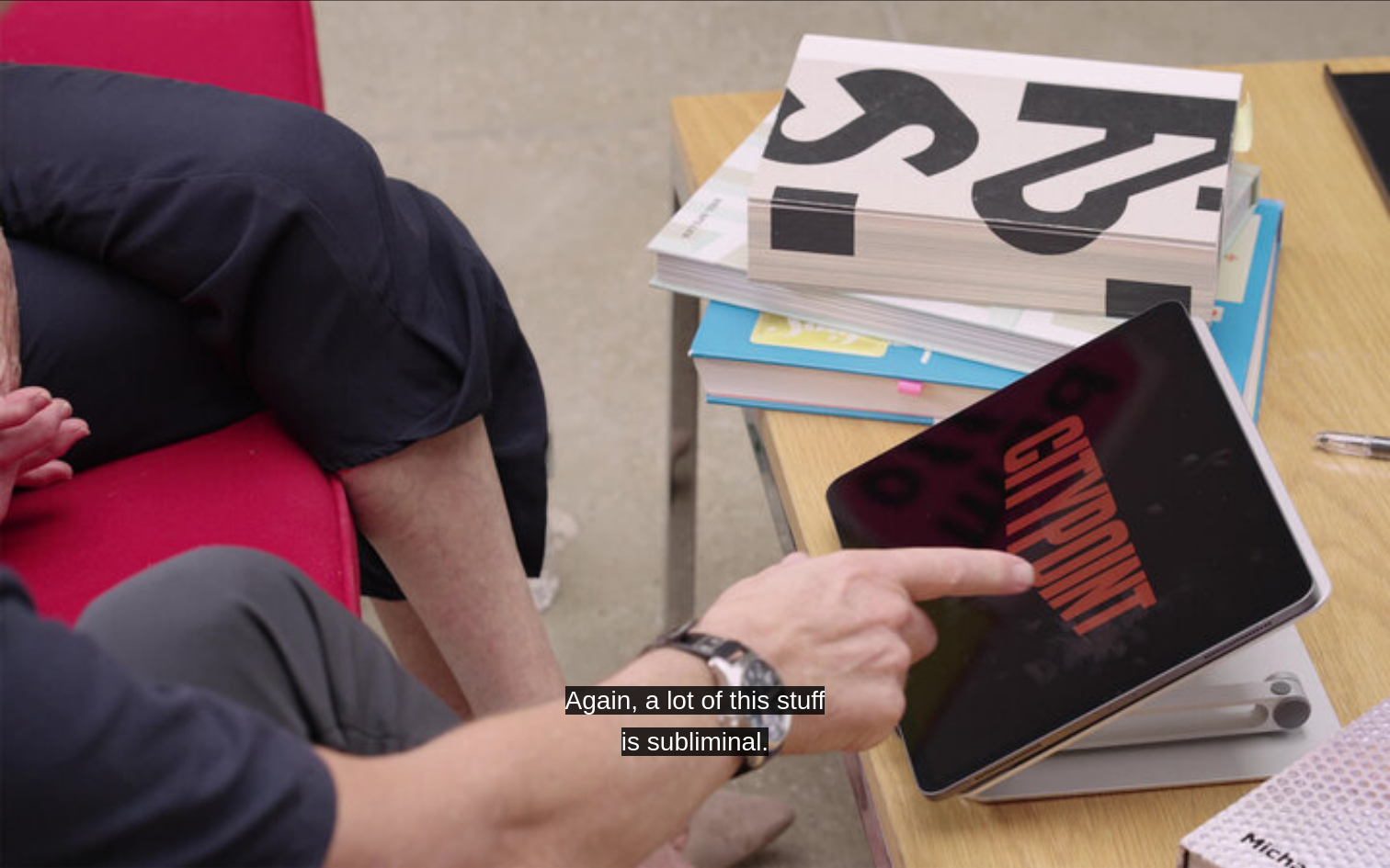
click at [426, 707] on video "Video Player" at bounding box center [695, 434] width 1390 height 868
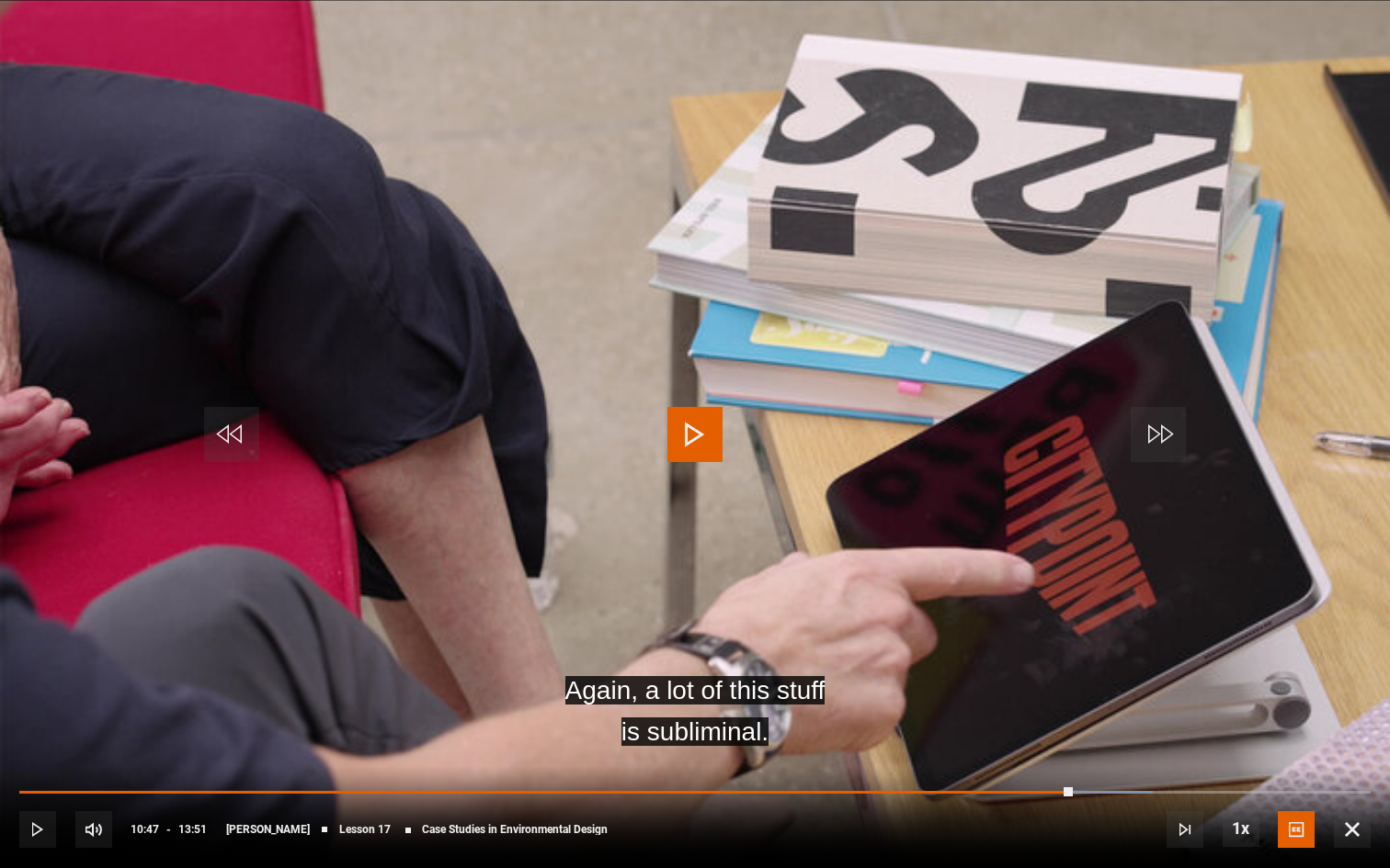
click at [426, 707] on video "Video Player" at bounding box center [695, 434] width 1390 height 868
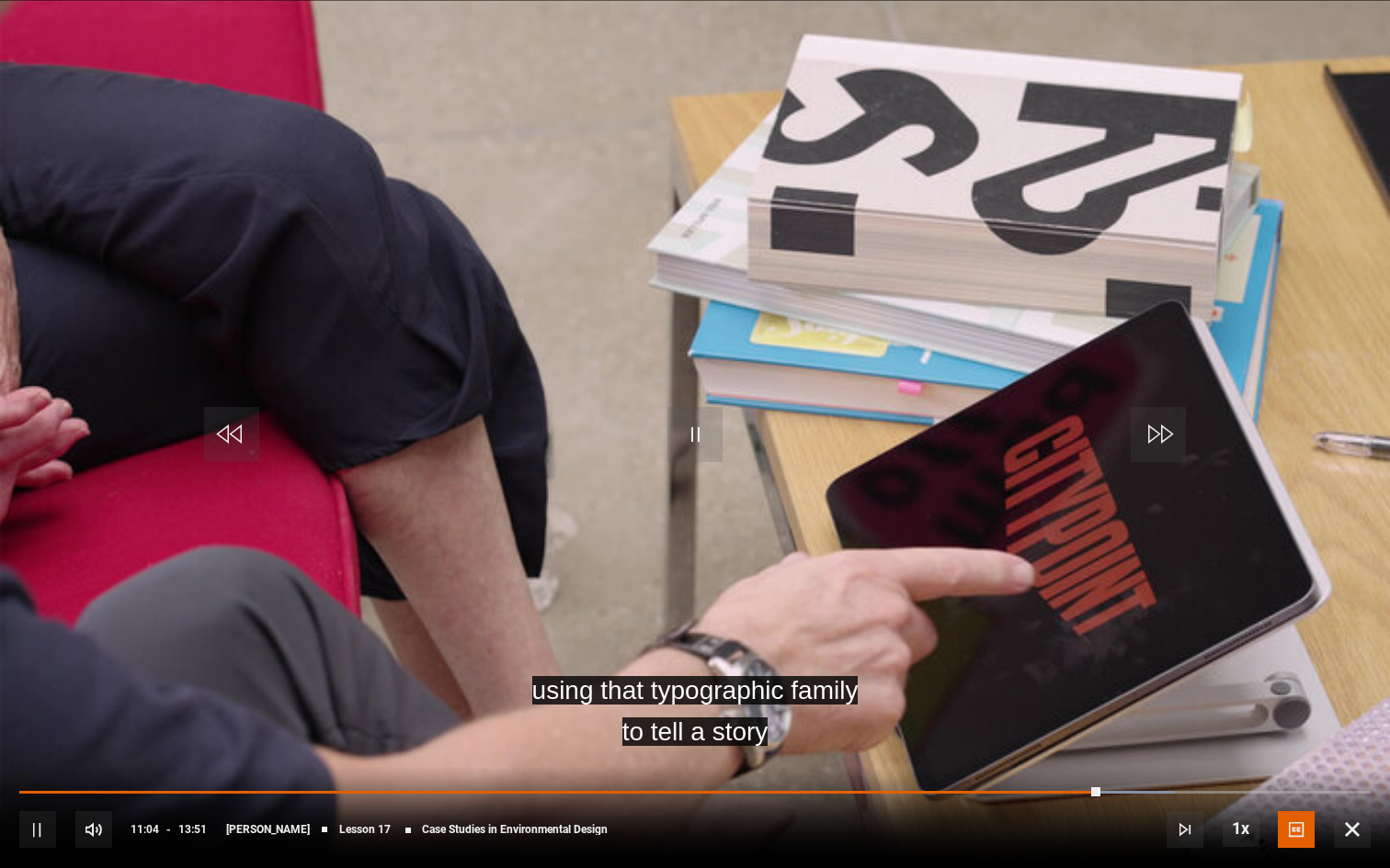
click at [443, 707] on video "Video Player" at bounding box center [695, 434] width 1390 height 868
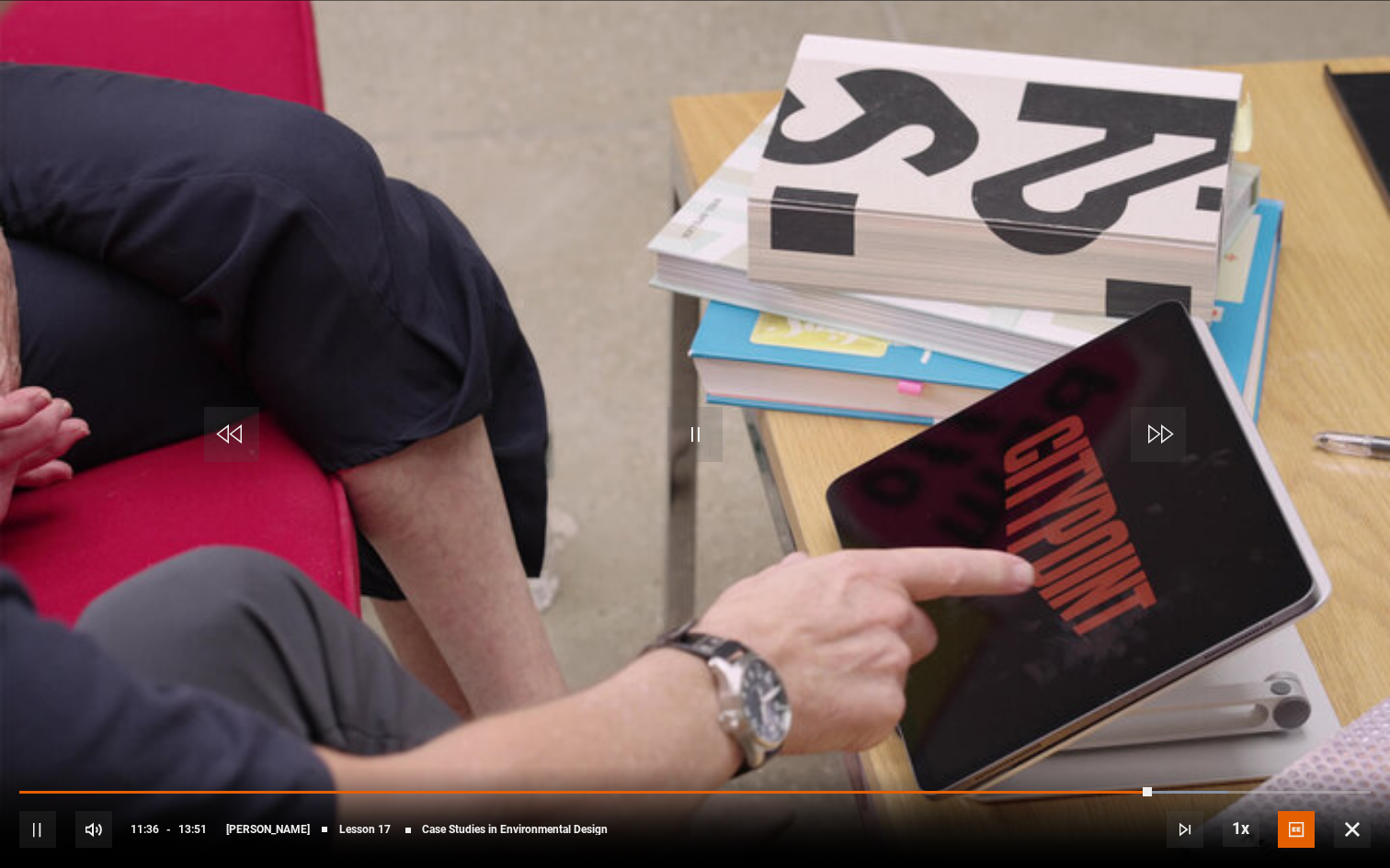
click at [555, 707] on video "Video Player" at bounding box center [695, 434] width 1390 height 868
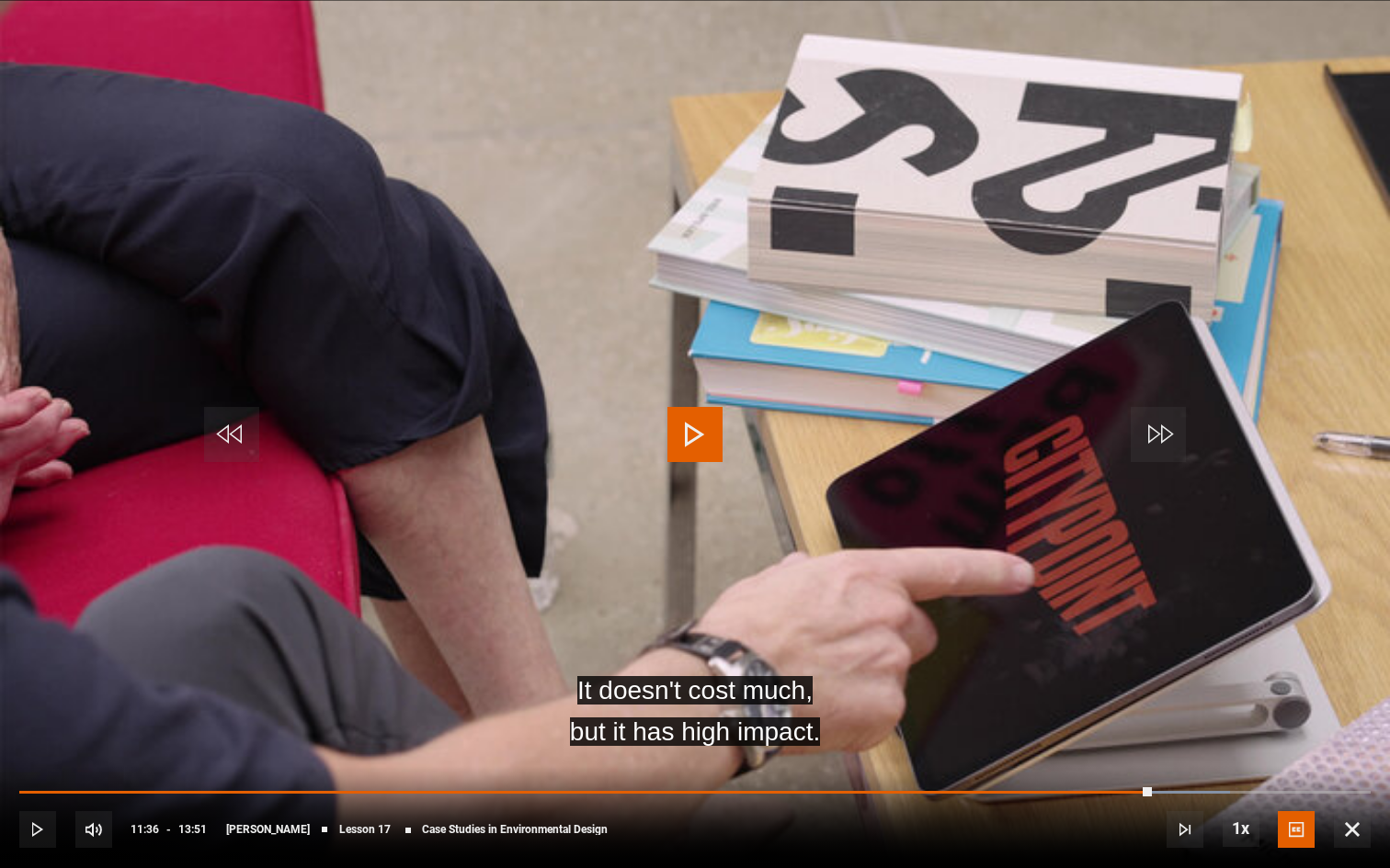
click at [562, 707] on video "Video Player" at bounding box center [695, 434] width 1390 height 868
click at [566, 707] on video "Video Player" at bounding box center [695, 434] width 1390 height 868
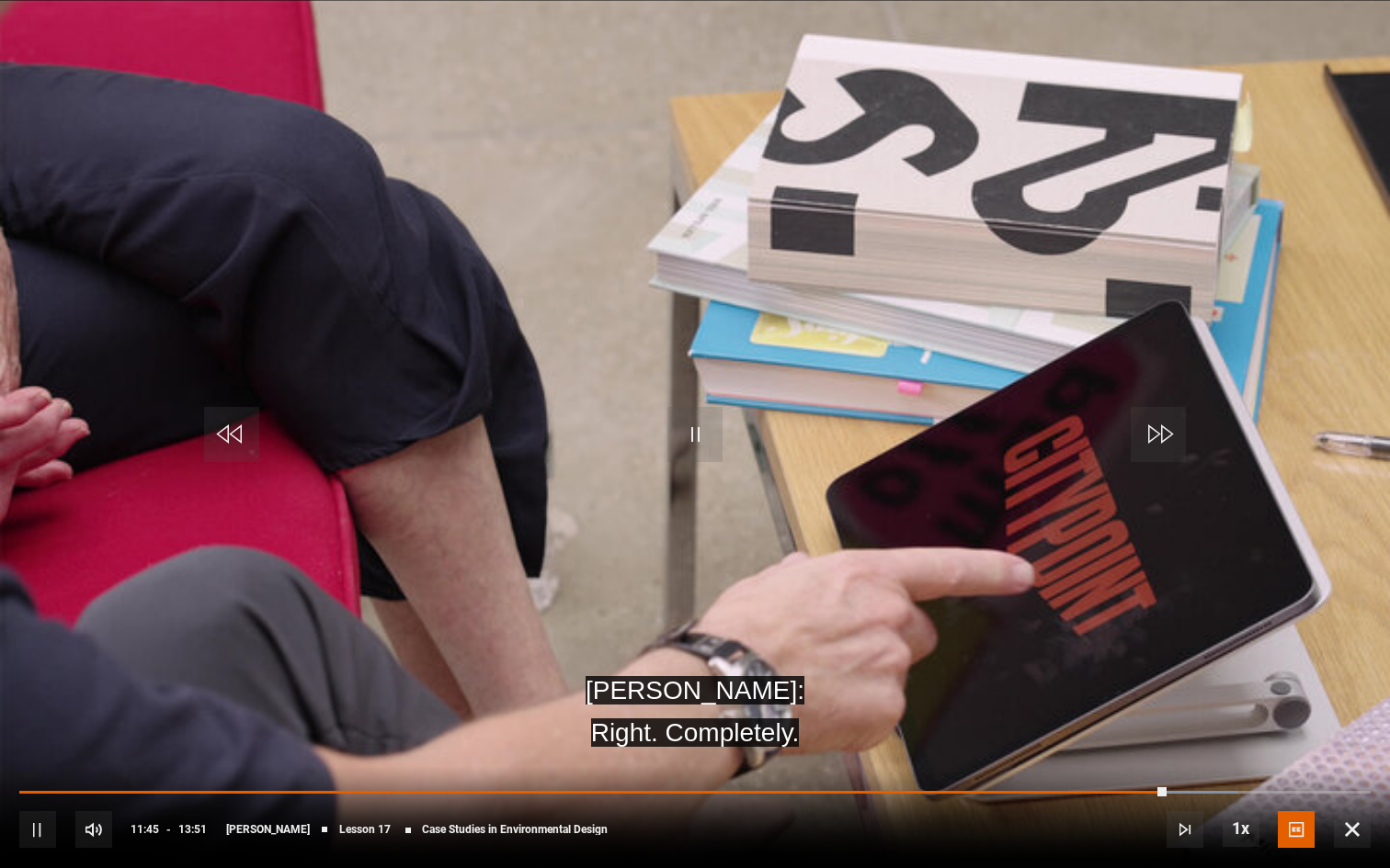
click at [568, 707] on video "Video Player" at bounding box center [695, 434] width 1390 height 868
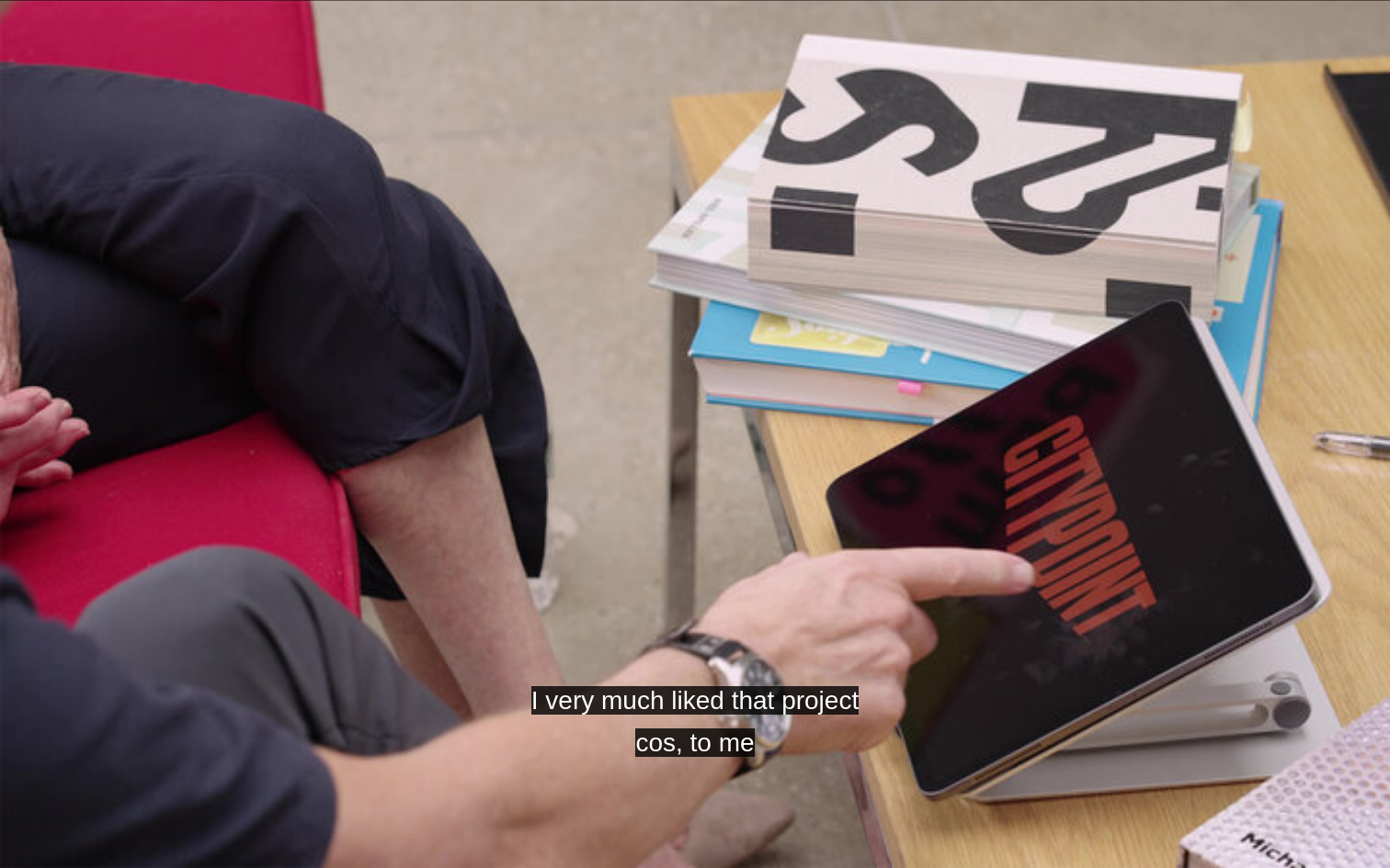
click at [568, 707] on video "Video Player" at bounding box center [695, 434] width 1390 height 868
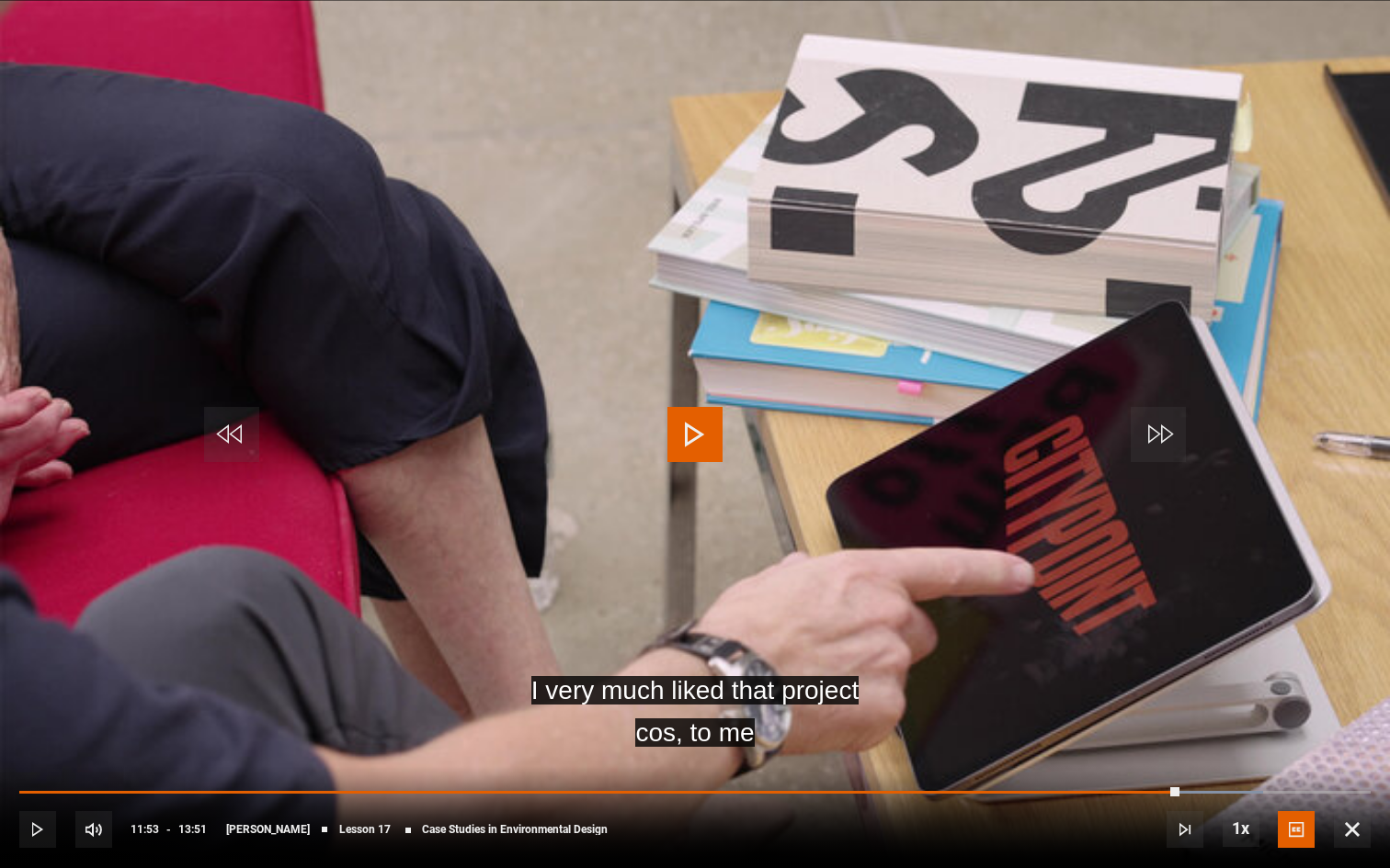
click at [568, 707] on video "Video Player" at bounding box center [695, 434] width 1390 height 868
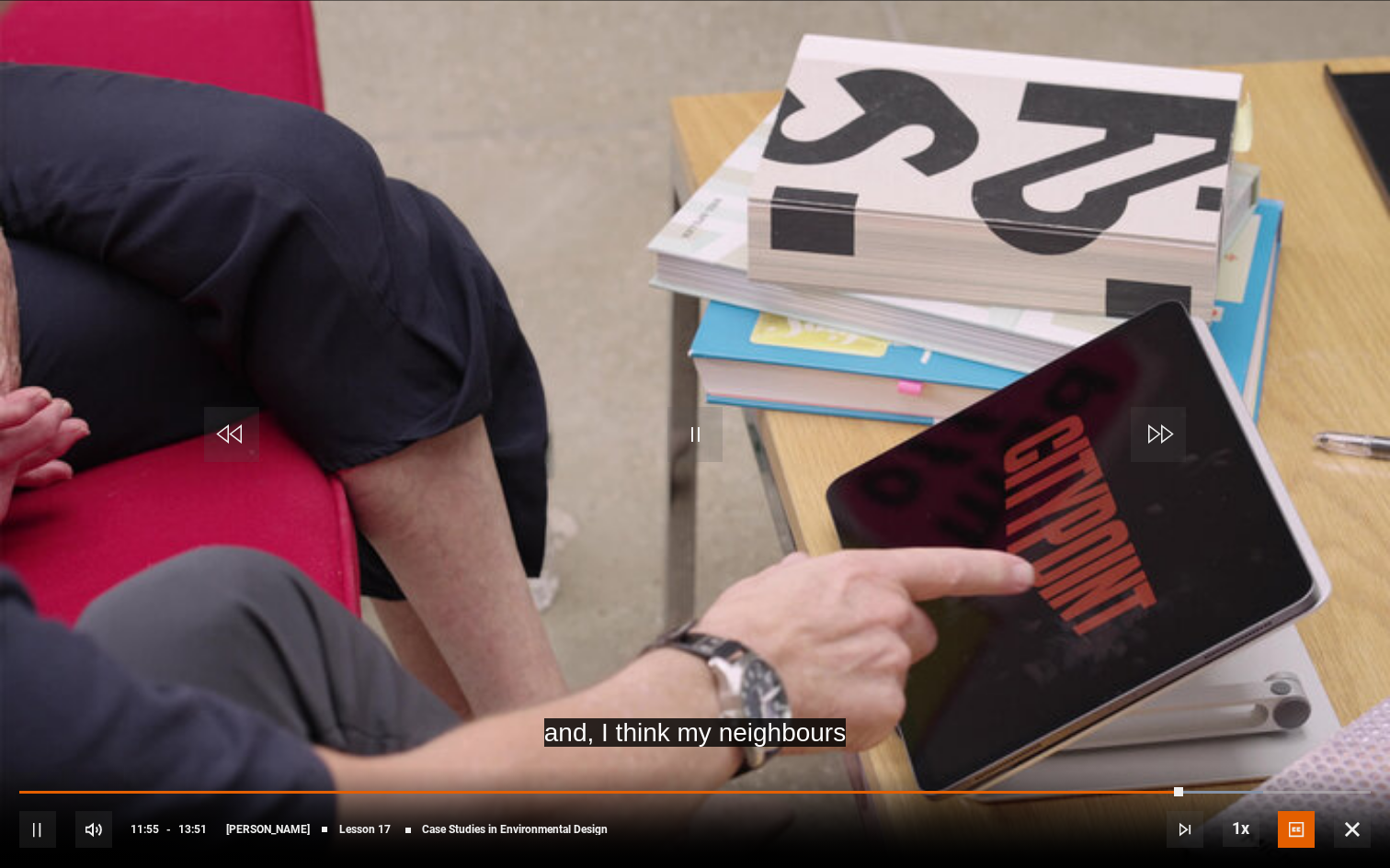
click at [568, 707] on video "Video Player" at bounding box center [695, 434] width 1390 height 868
click at [724, 501] on video "Video Player" at bounding box center [695, 434] width 1390 height 868
click at [941, 707] on div "10s Skip Back 10 seconds Pause 10s Skip Forward 10 seconds Loaded : 97.58% 09:2…" at bounding box center [695, 817] width 1390 height 102
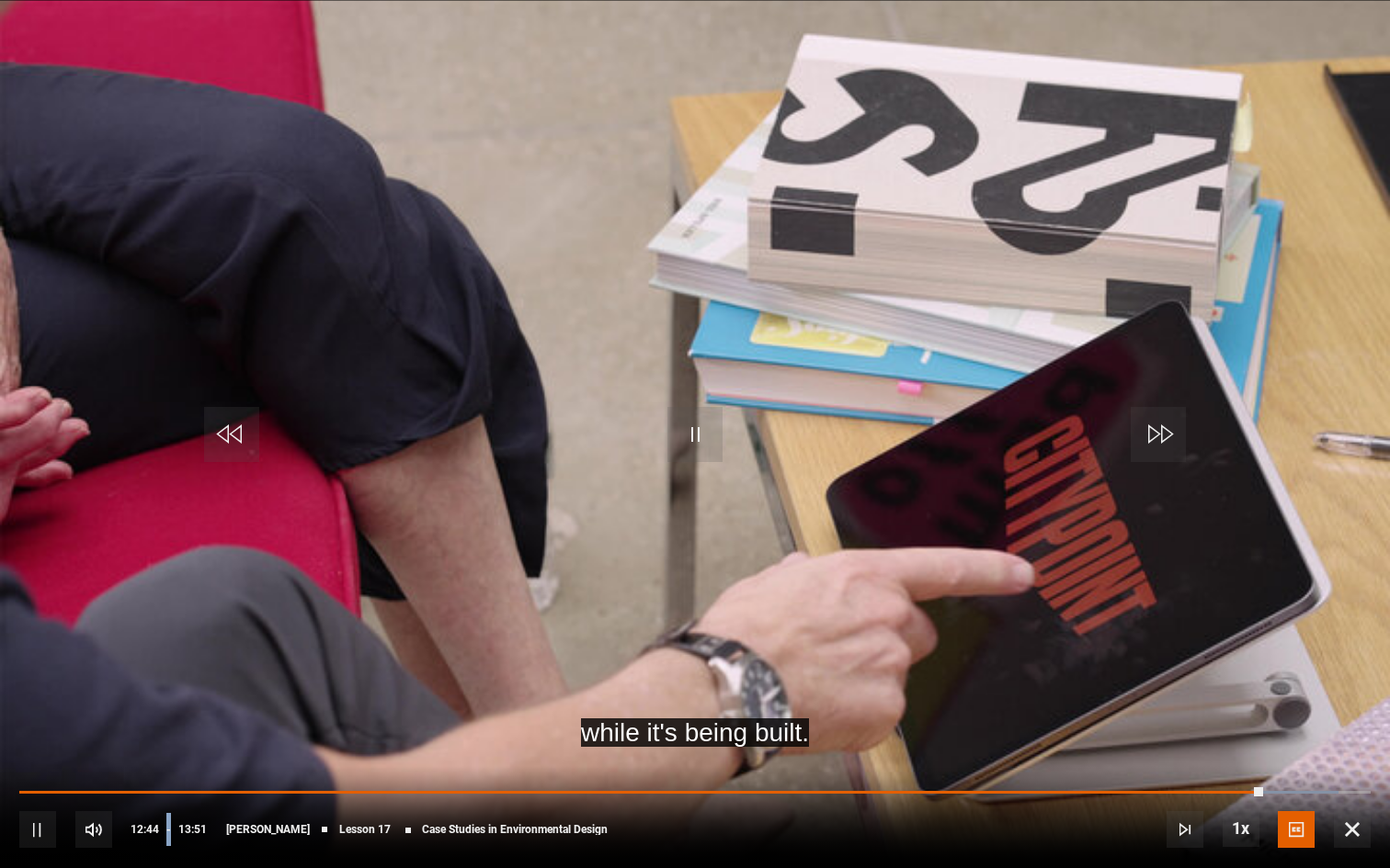
click at [941, 707] on div "10s Skip Back 10 seconds Pause 10s Skip Forward 10 seconds Loaded : 97.58% 09:2…" at bounding box center [695, 817] width 1390 height 102
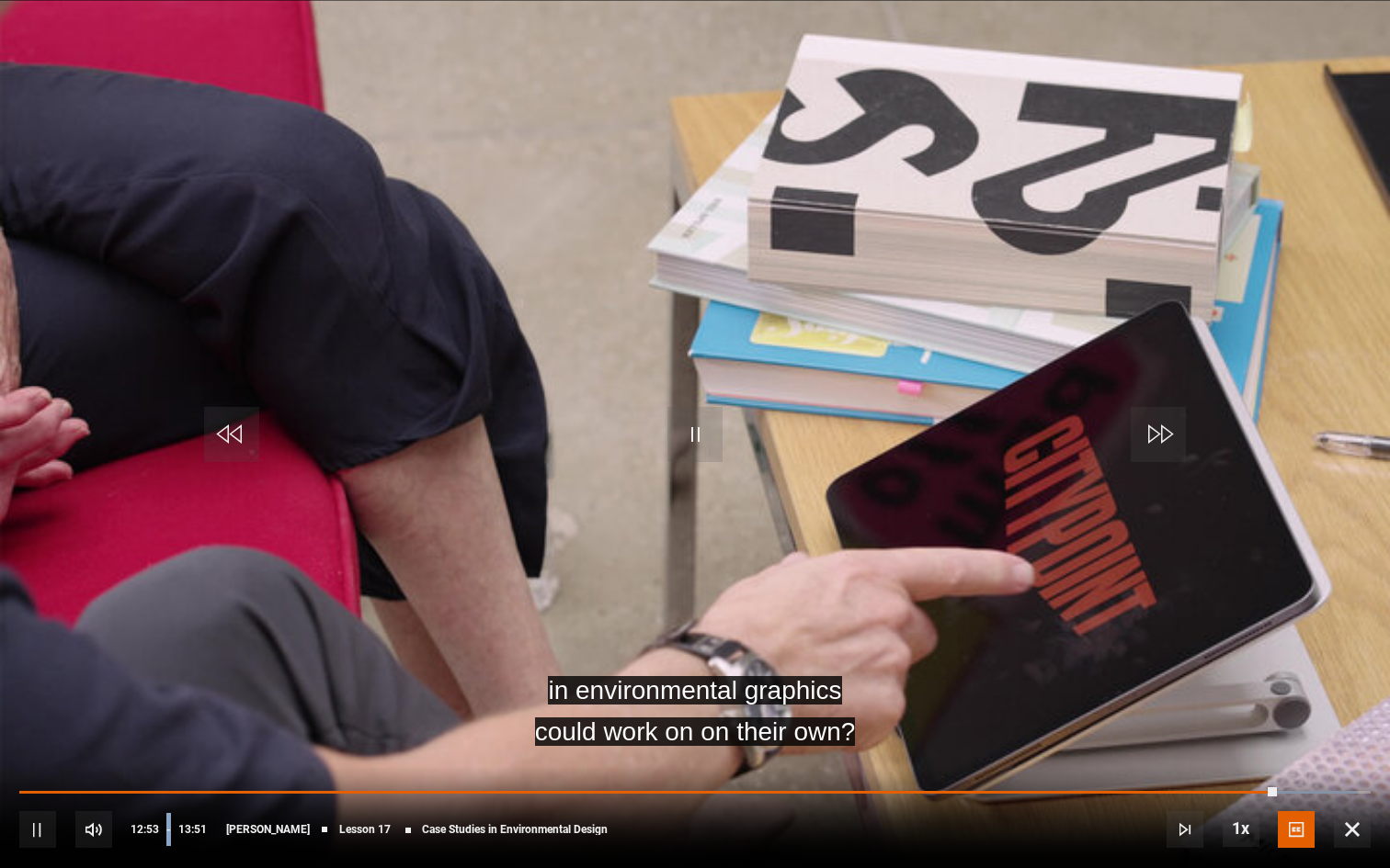
click at [1044, 707] on video "Video Player" at bounding box center [695, 434] width 1390 height 868
click at [195, 418] on video "Video Player" at bounding box center [695, 434] width 1390 height 868
click at [210, 424] on span "Video Player" at bounding box center [231, 434] width 55 height 55
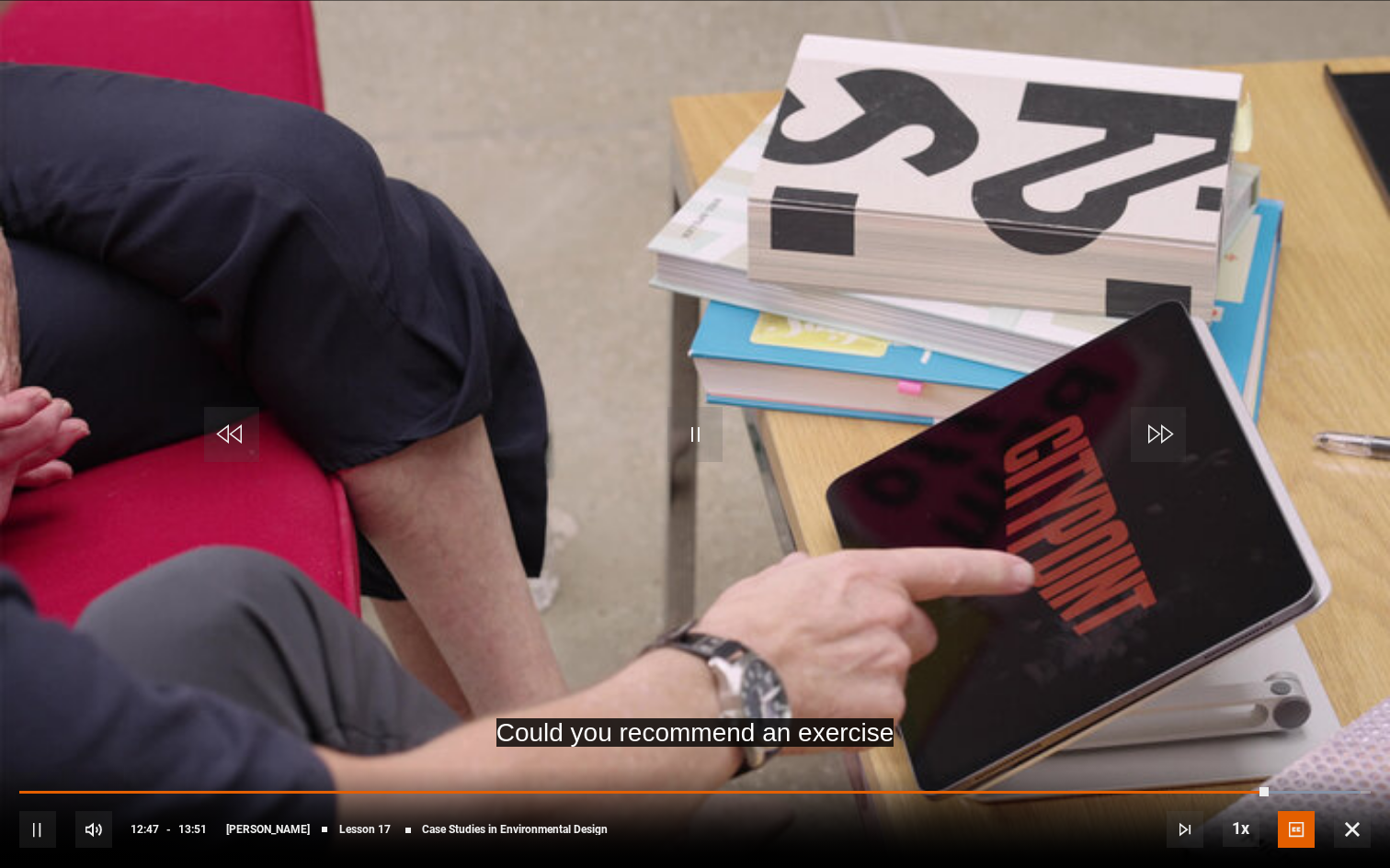
click at [251, 433] on span "Video Player" at bounding box center [231, 434] width 55 height 55
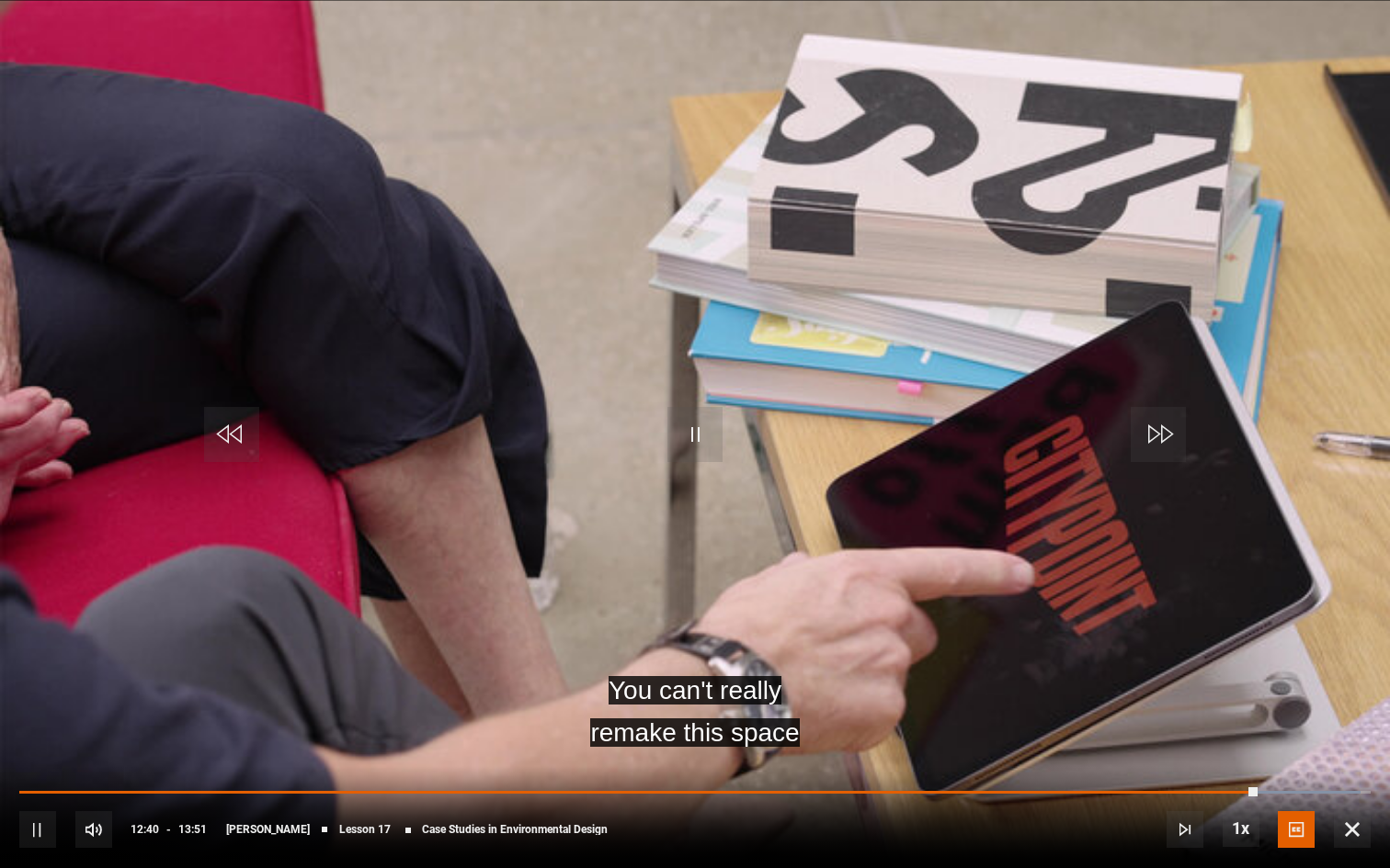
click at [251, 433] on span "Video Player" at bounding box center [231, 434] width 55 height 55
click at [252, 433] on span "Video Player" at bounding box center [231, 434] width 55 height 55
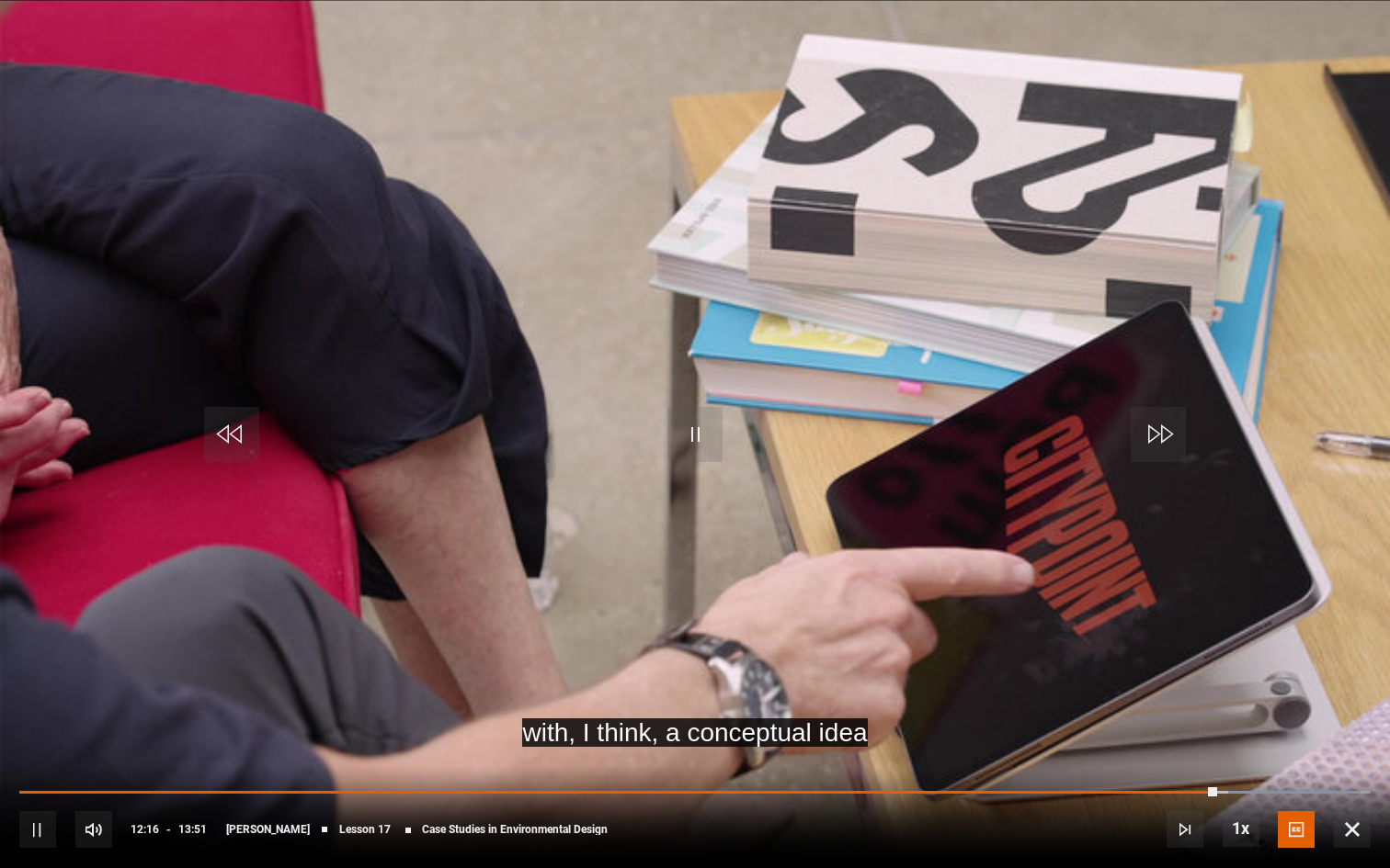
click at [700, 538] on video "Video Player" at bounding box center [695, 434] width 1390 height 868
click at [252, 433] on span "Video Player" at bounding box center [231, 434] width 55 height 55
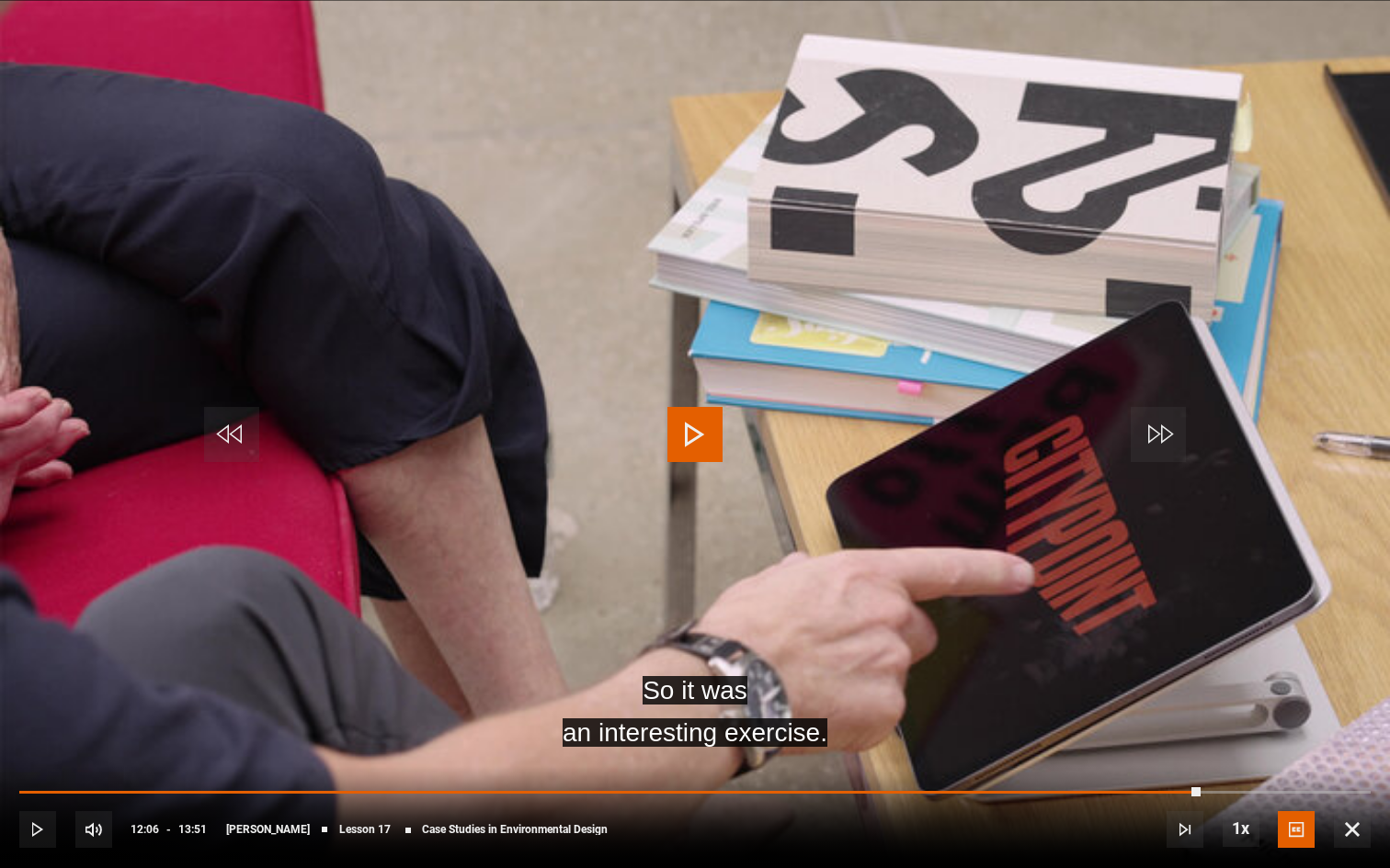
click at [695, 444] on span "Video Player" at bounding box center [695, 434] width 55 height 55
click at [706, 426] on span "Video Player" at bounding box center [695, 434] width 55 height 55
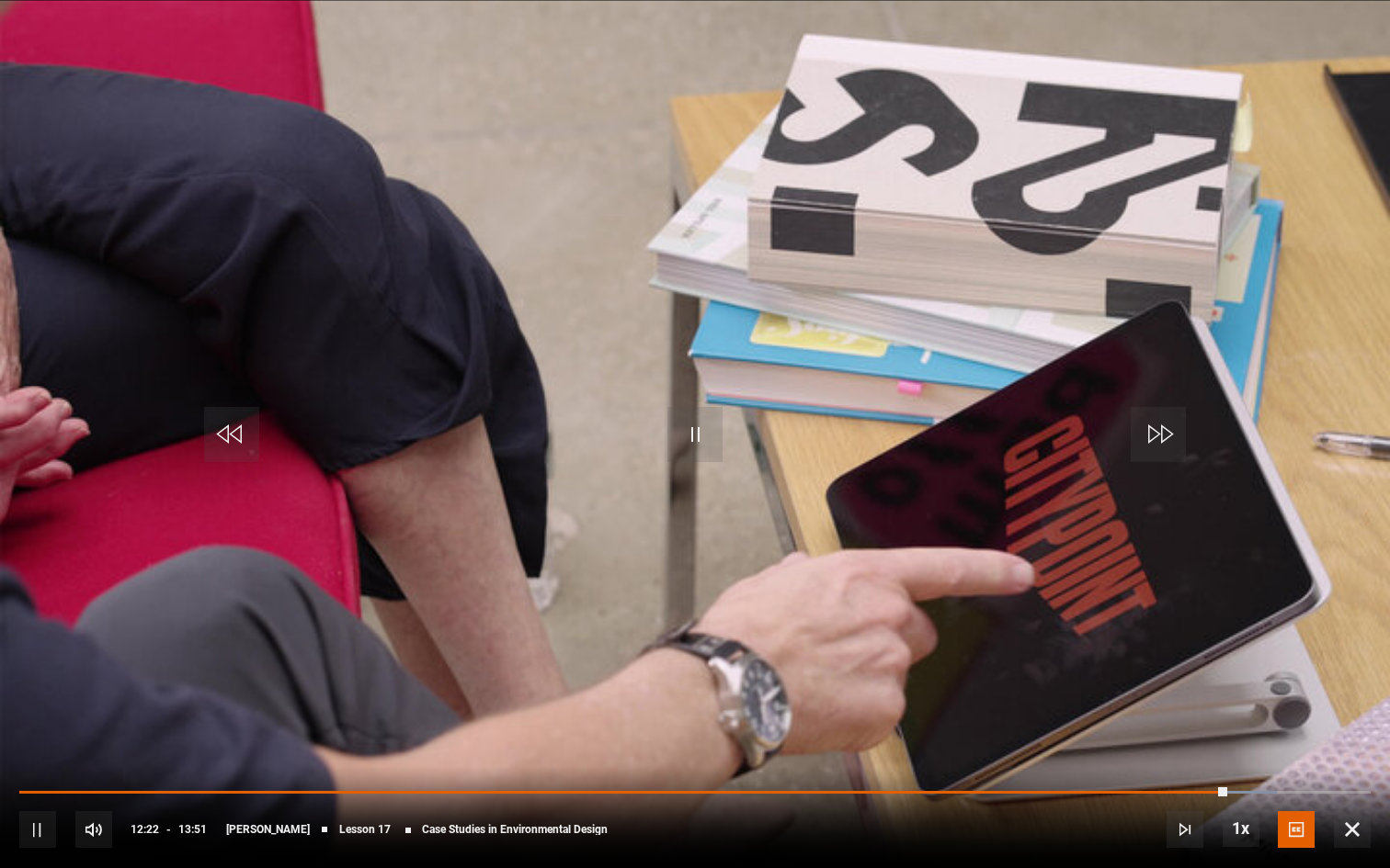
click at [705, 424] on span "Video Player" at bounding box center [695, 434] width 55 height 55
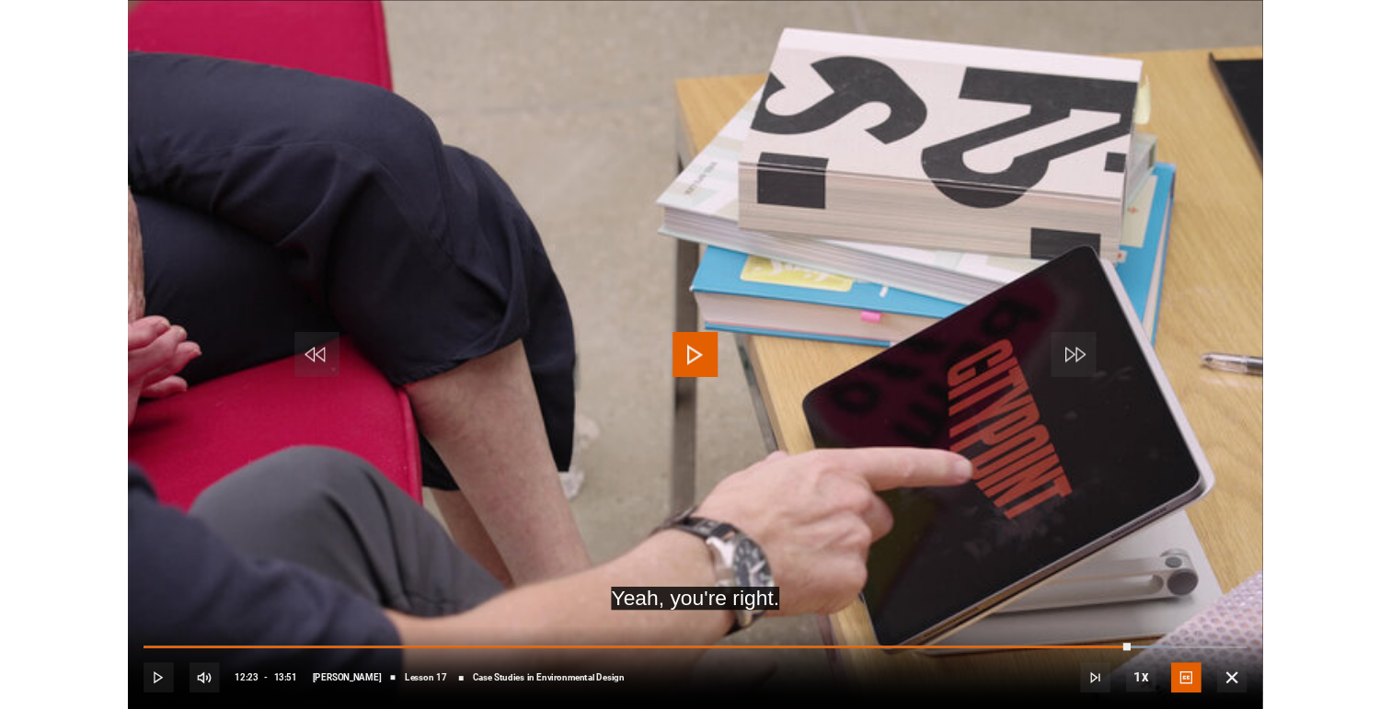
scroll to position [738, 0]
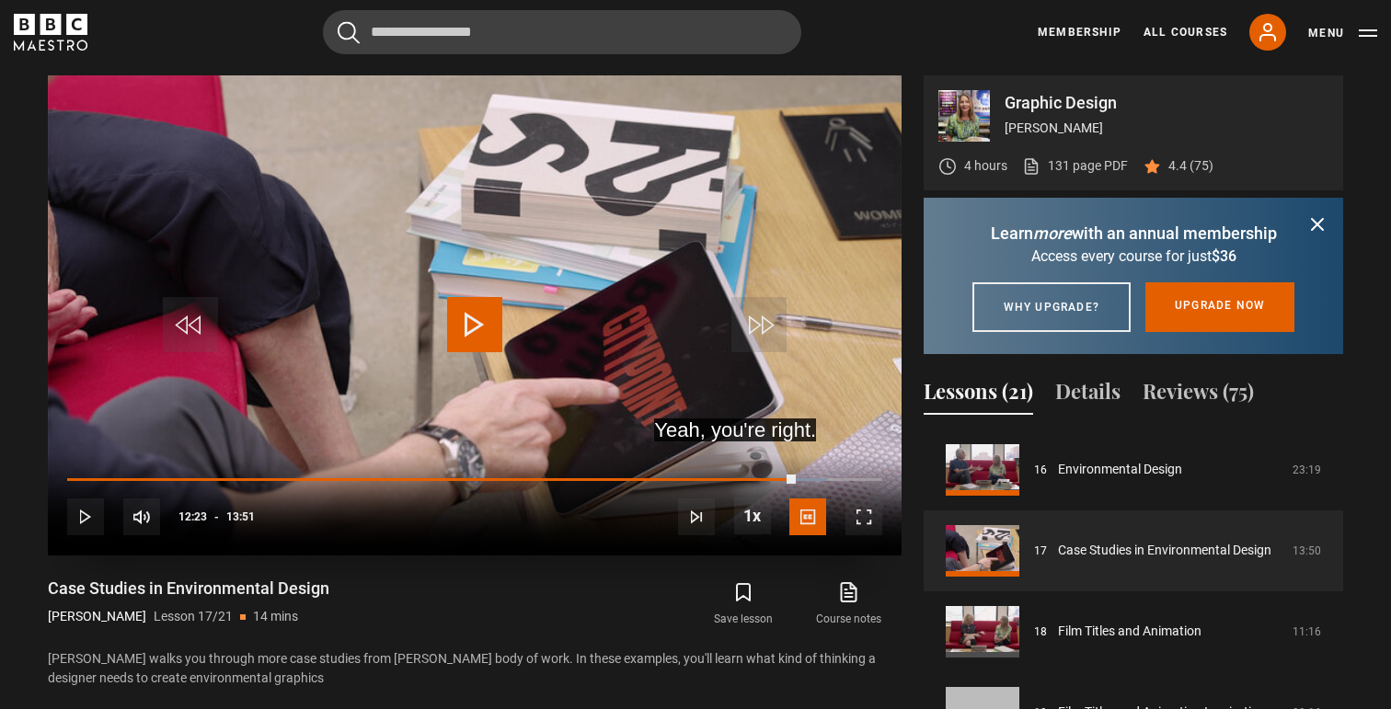
click at [410, 262] on video "Video Player" at bounding box center [475, 315] width 854 height 480
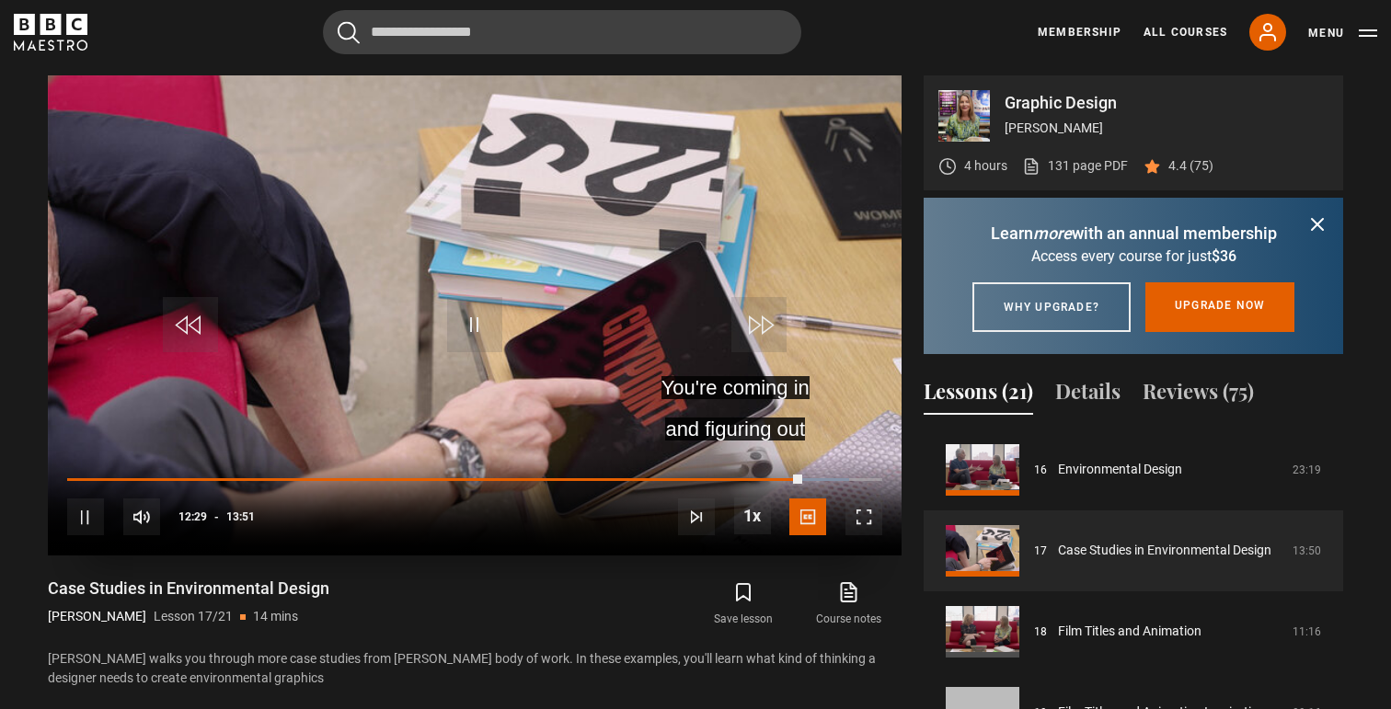
click at [712, 445] on video "Video Player" at bounding box center [475, 315] width 854 height 480
click at [865, 510] on span "Video Player" at bounding box center [863, 517] width 37 height 37
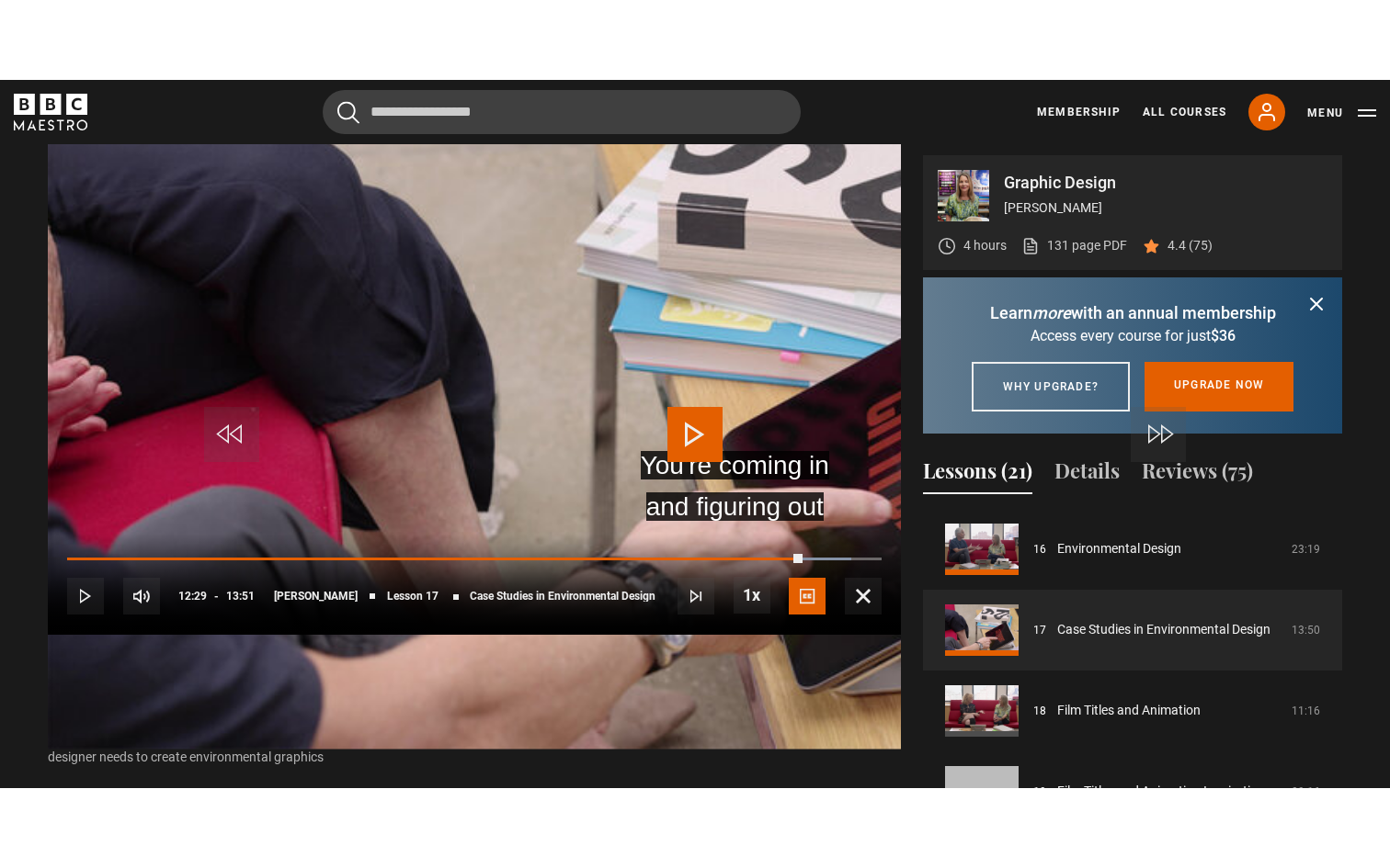
scroll to position [0, 0]
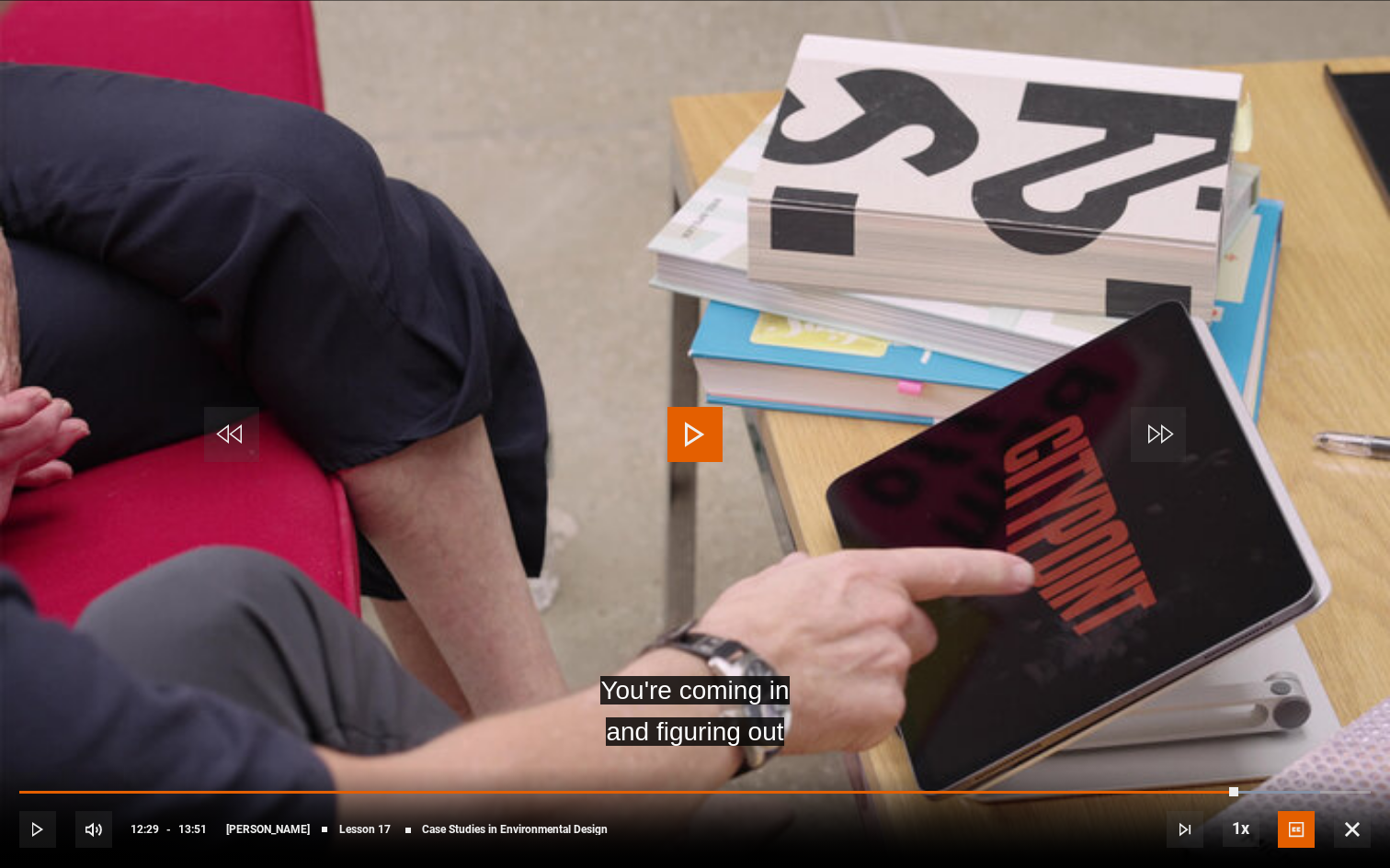
click at [248, 412] on span "Video Player" at bounding box center [231, 434] width 55 height 55
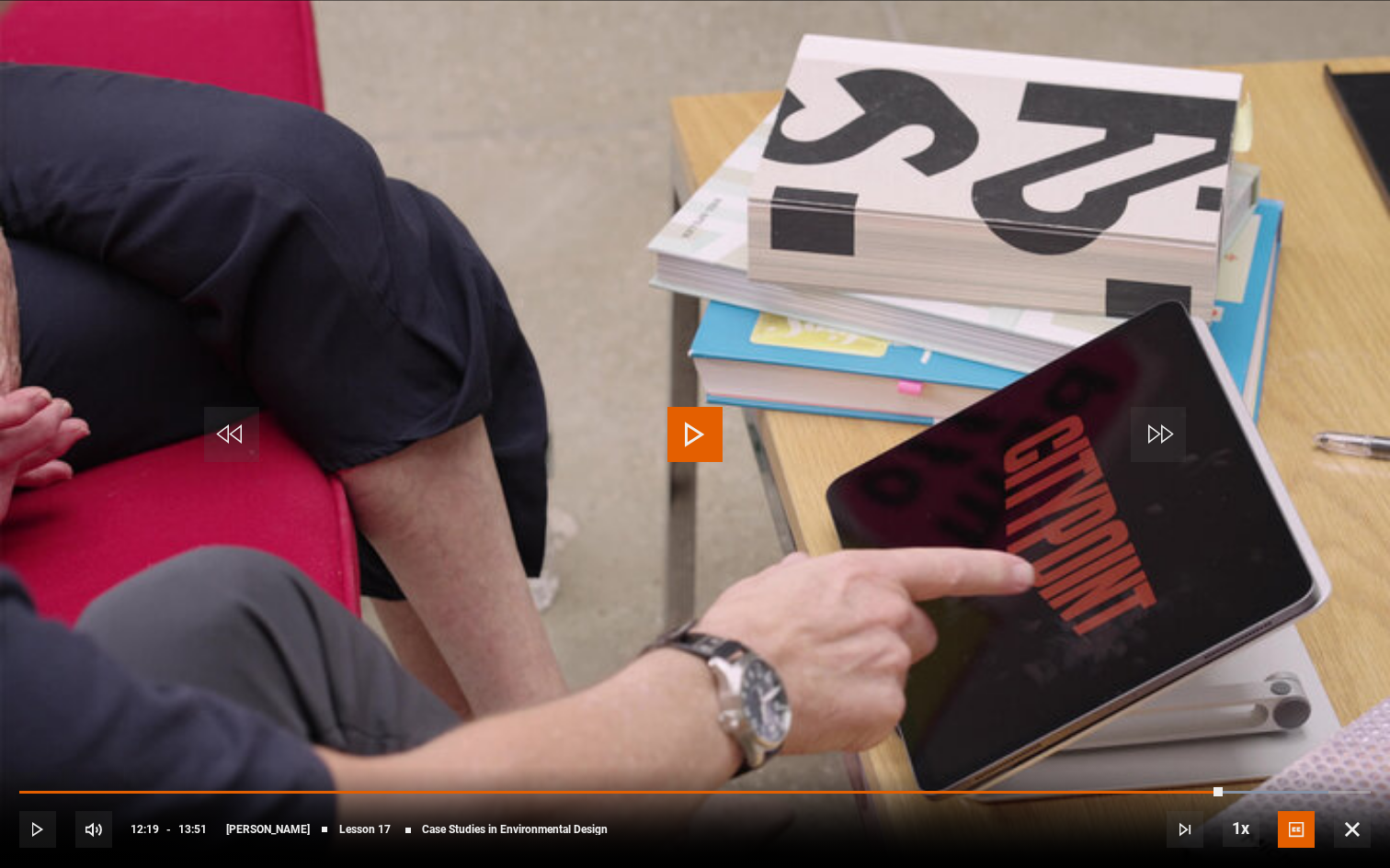
click at [248, 412] on span "Video Player" at bounding box center [231, 434] width 55 height 55
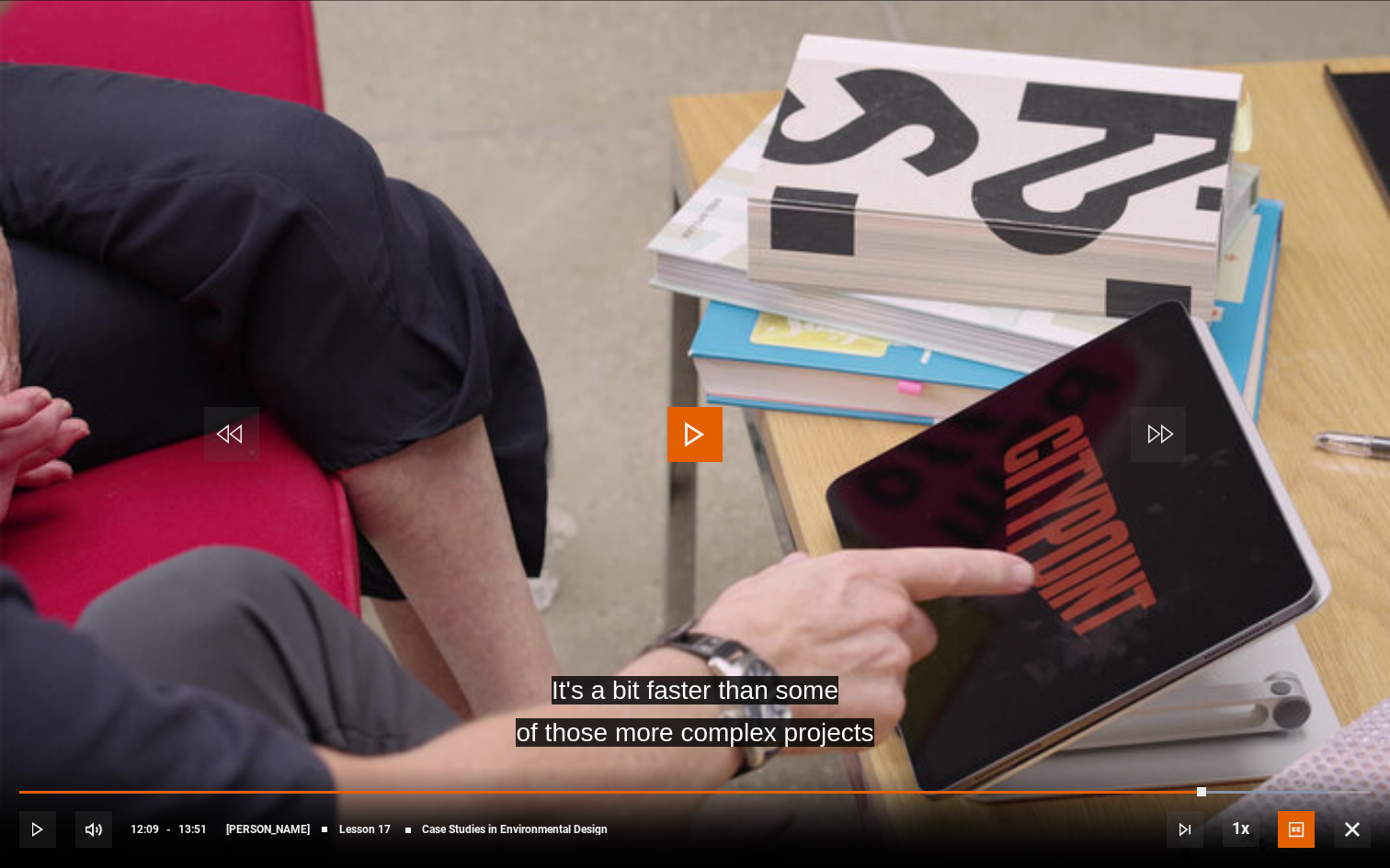
click at [659, 429] on video "Video Player" at bounding box center [695, 434] width 1390 height 868
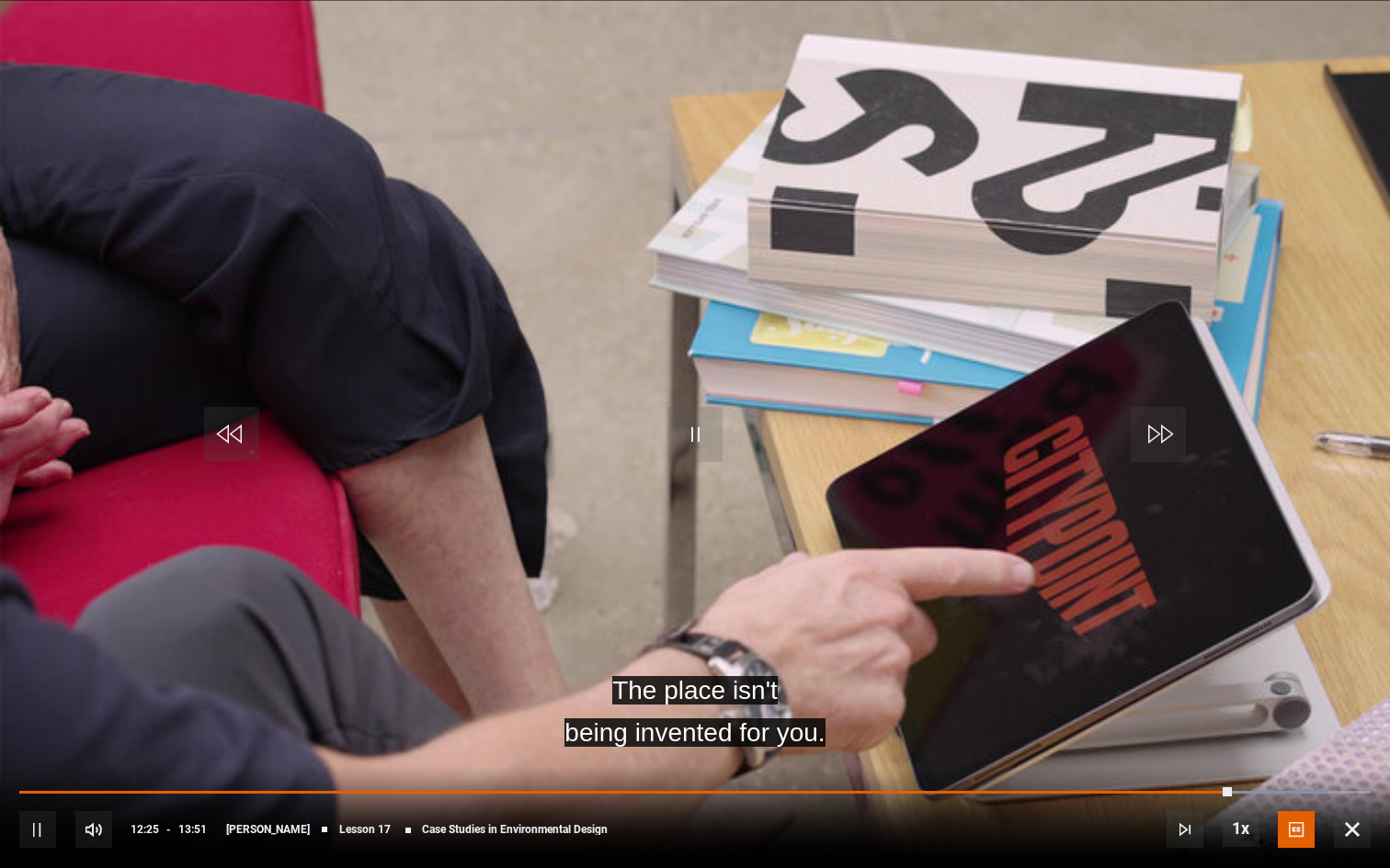
click at [719, 436] on span "Video Player" at bounding box center [695, 434] width 55 height 55
click at [235, 430] on span "Video Player" at bounding box center [231, 434] width 55 height 55
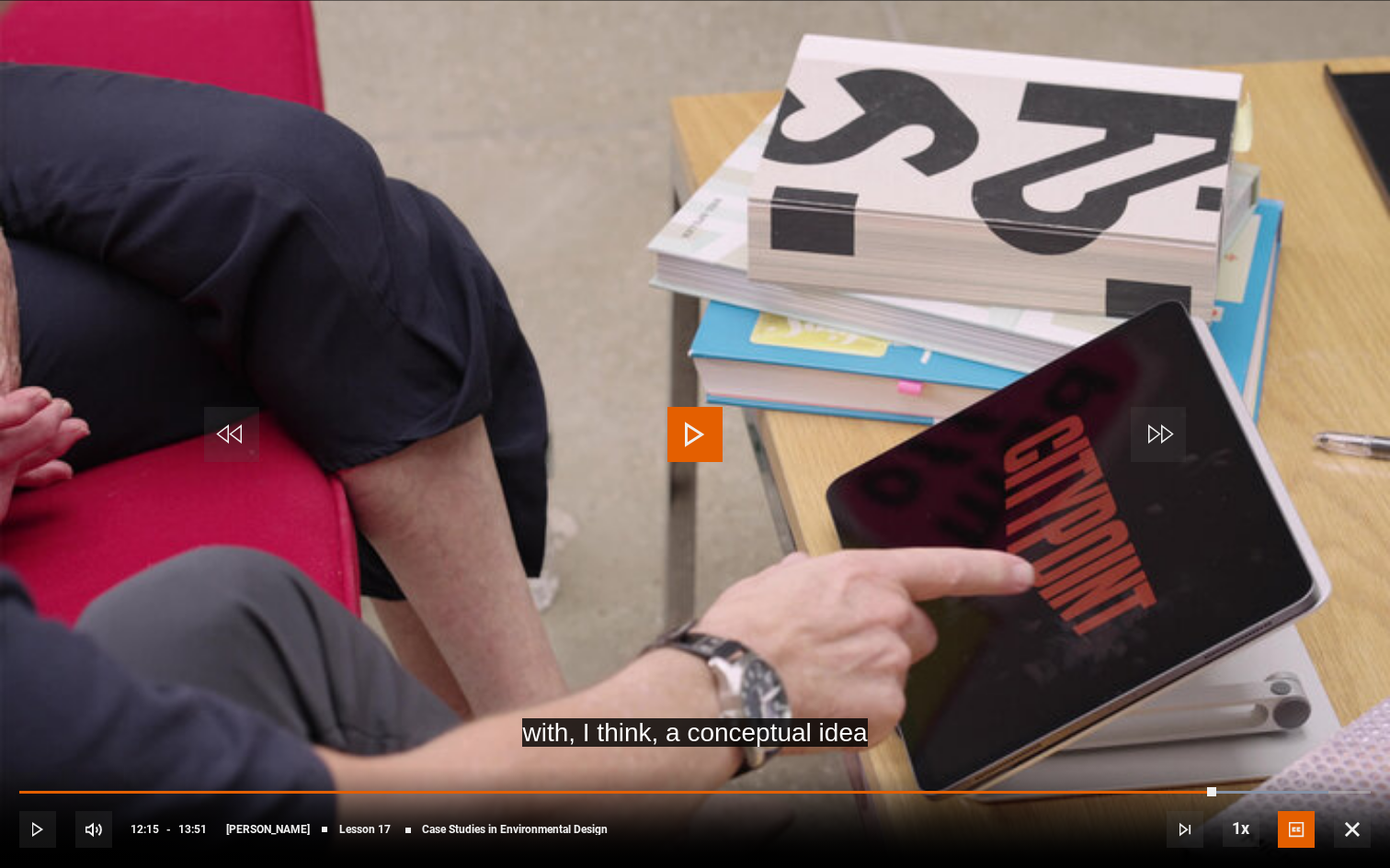
click at [709, 440] on span "Video Player" at bounding box center [695, 434] width 55 height 55
click at [713, 436] on span "Video Player" at bounding box center [695, 434] width 55 height 55
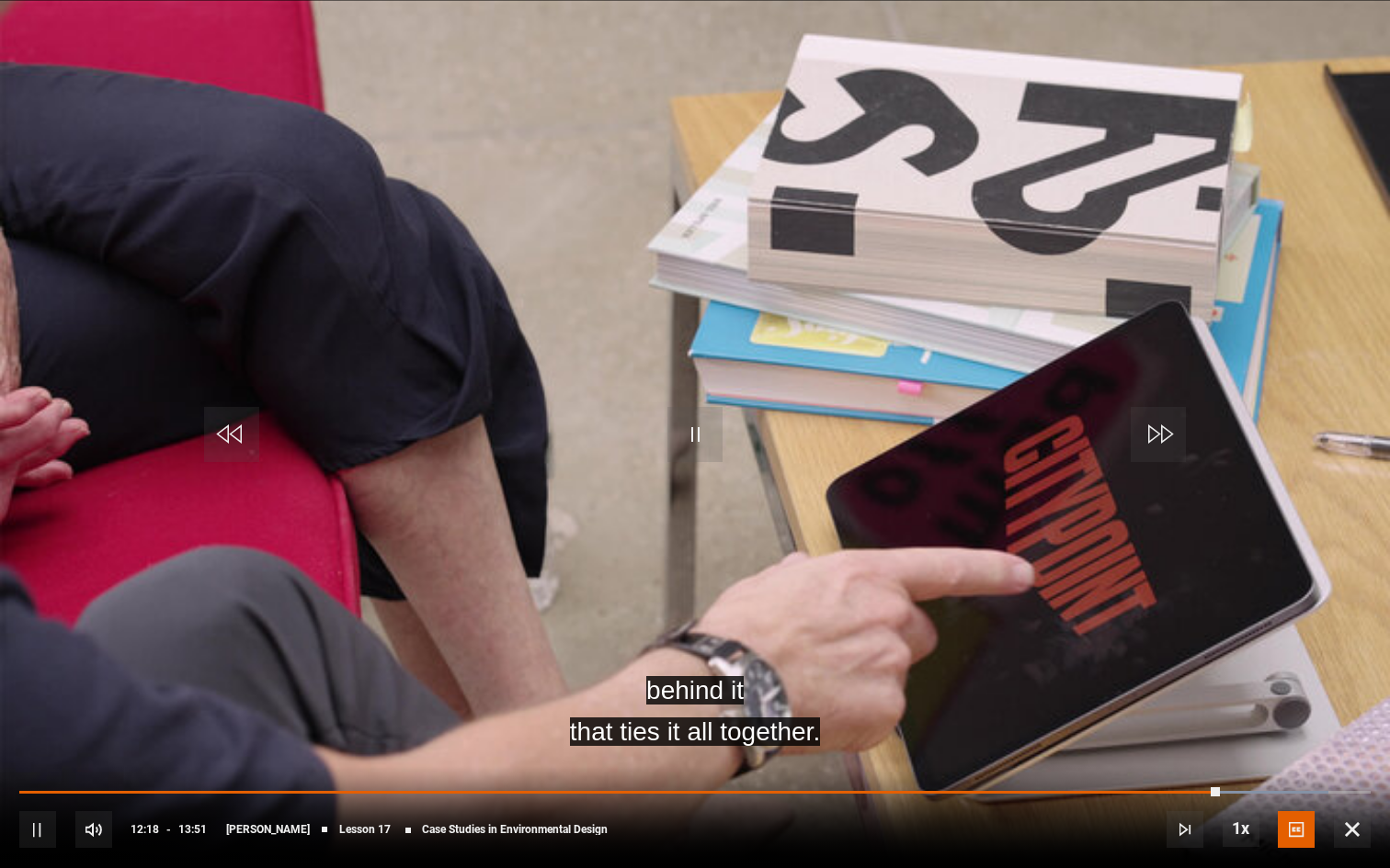
click at [704, 455] on span "Video Player" at bounding box center [695, 434] width 55 height 55
click at [702, 452] on span "Video Player" at bounding box center [695, 434] width 55 height 55
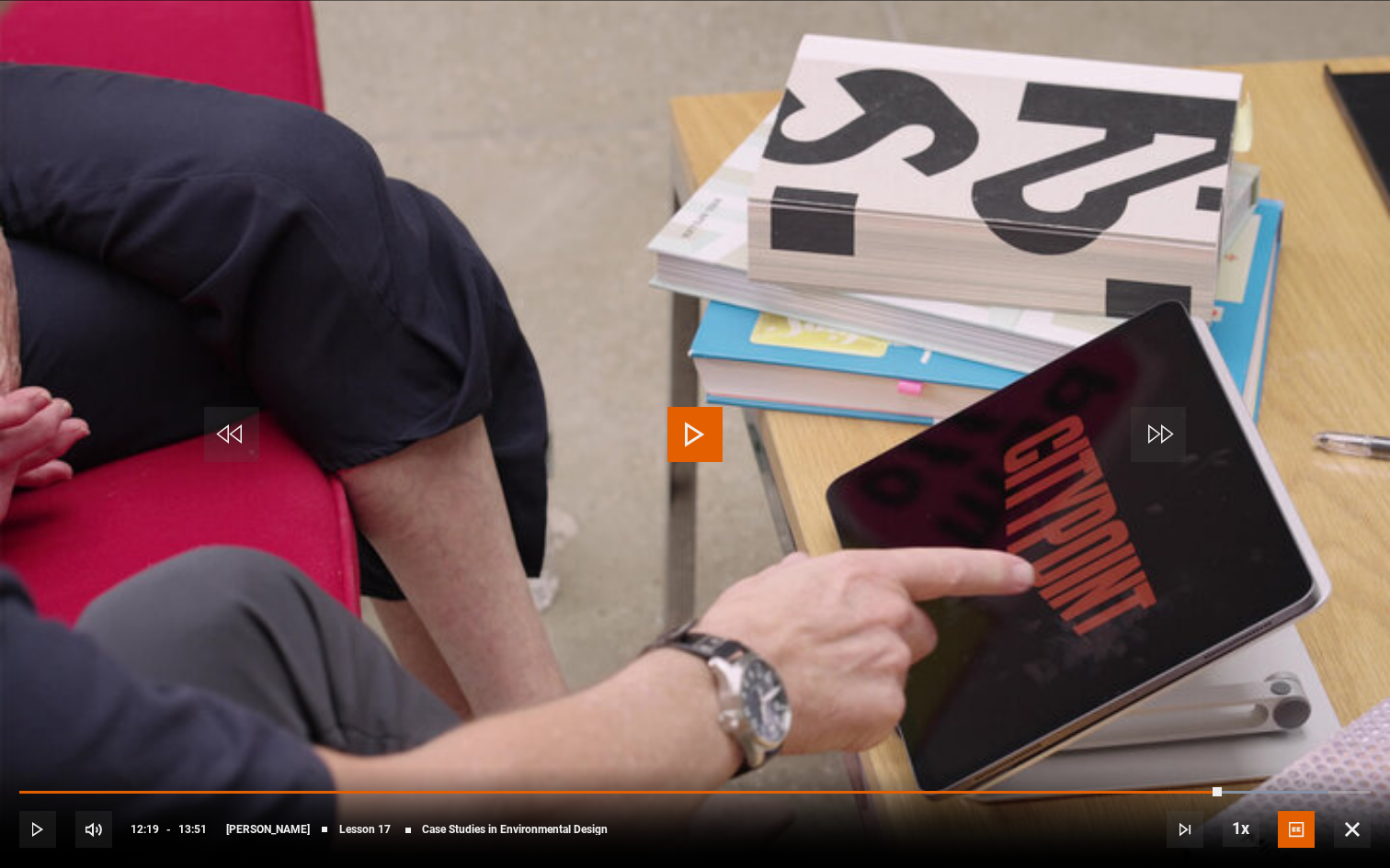
click at [702, 452] on span "Video Player" at bounding box center [695, 434] width 55 height 55
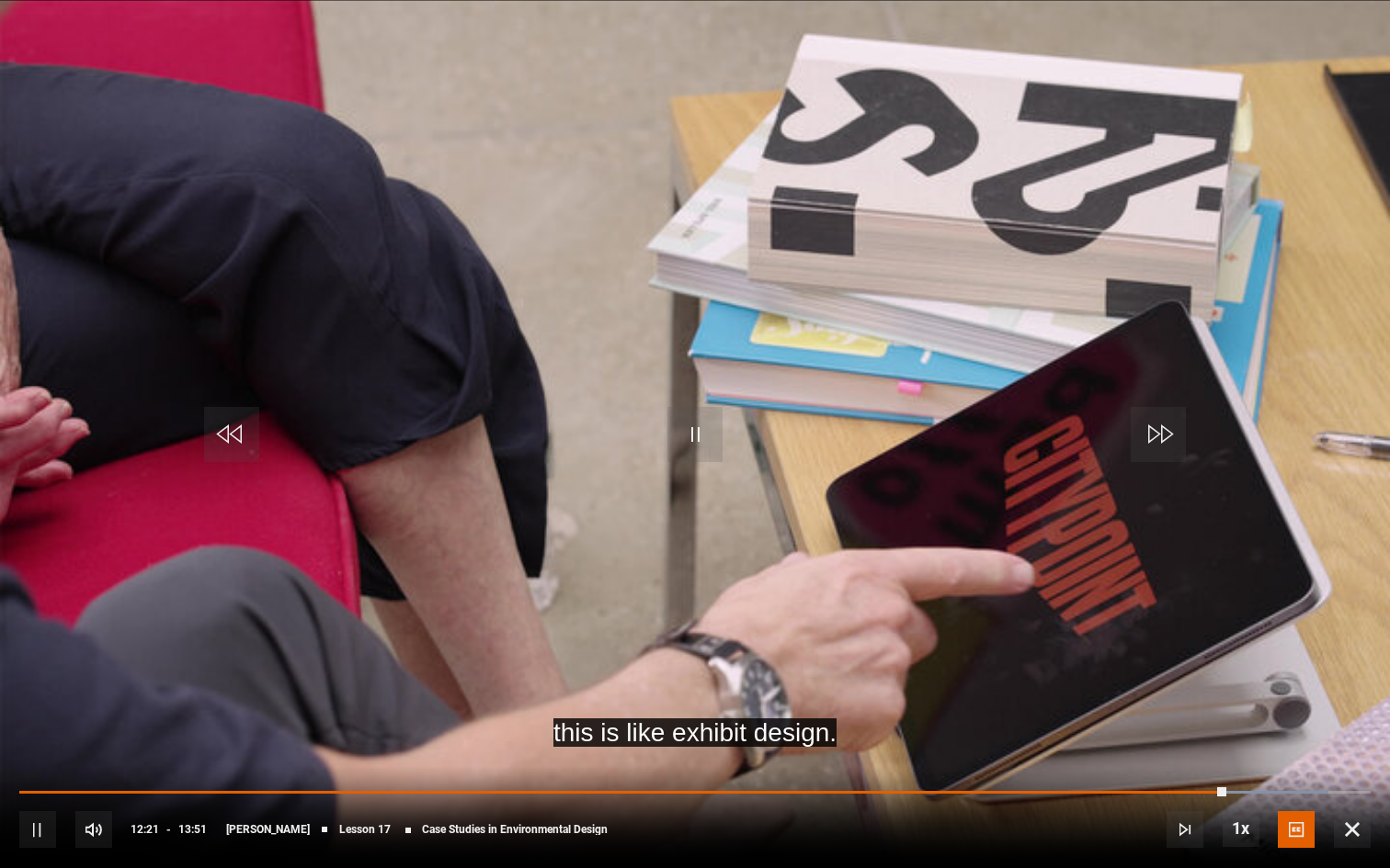
click at [702, 452] on span "Video Player" at bounding box center [695, 434] width 55 height 55
click at [703, 454] on span "Video Player" at bounding box center [695, 434] width 55 height 55
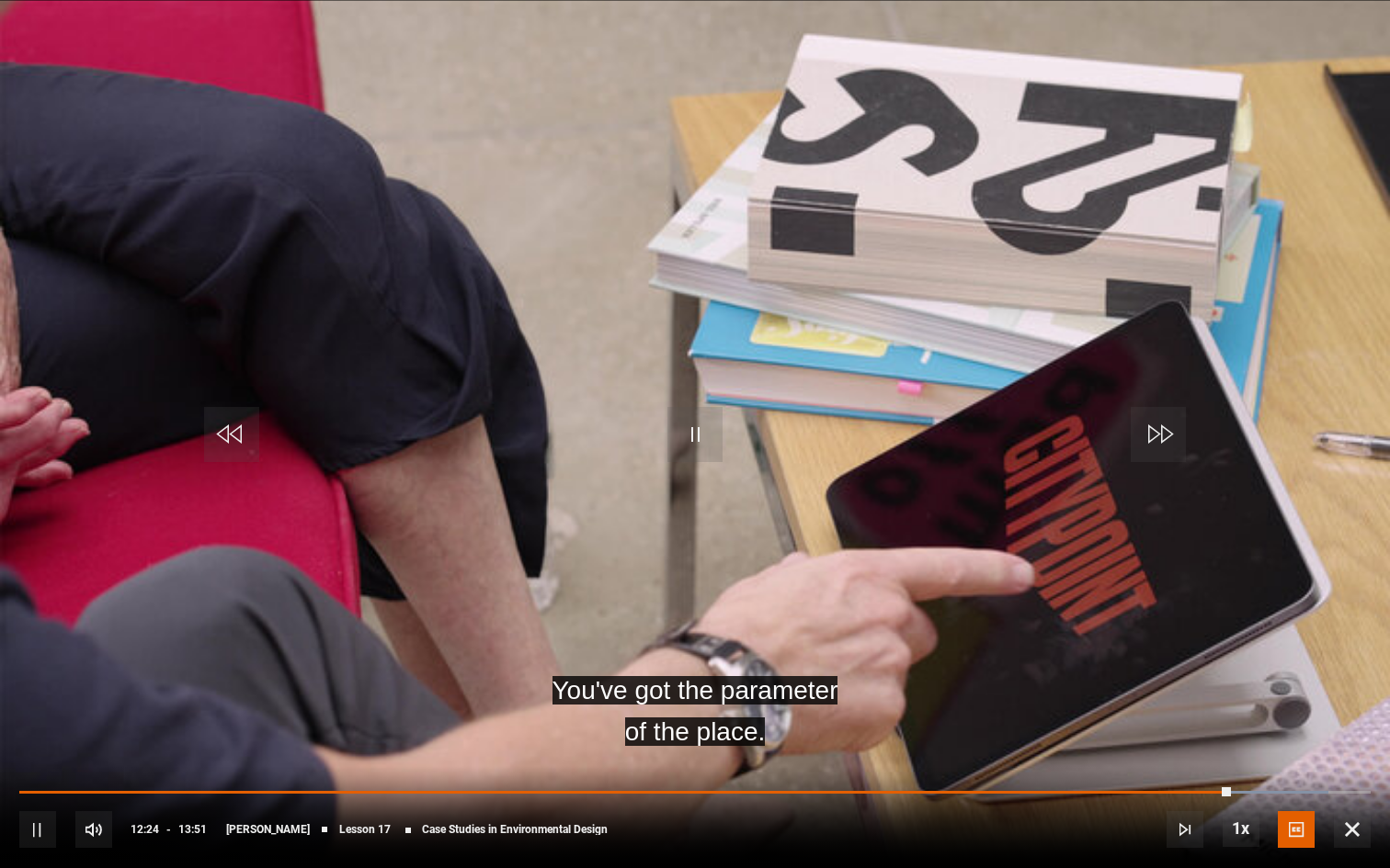
click at [704, 457] on span "Video Player" at bounding box center [695, 434] width 55 height 55
click at [702, 460] on span "Video Player" at bounding box center [695, 434] width 55 height 55
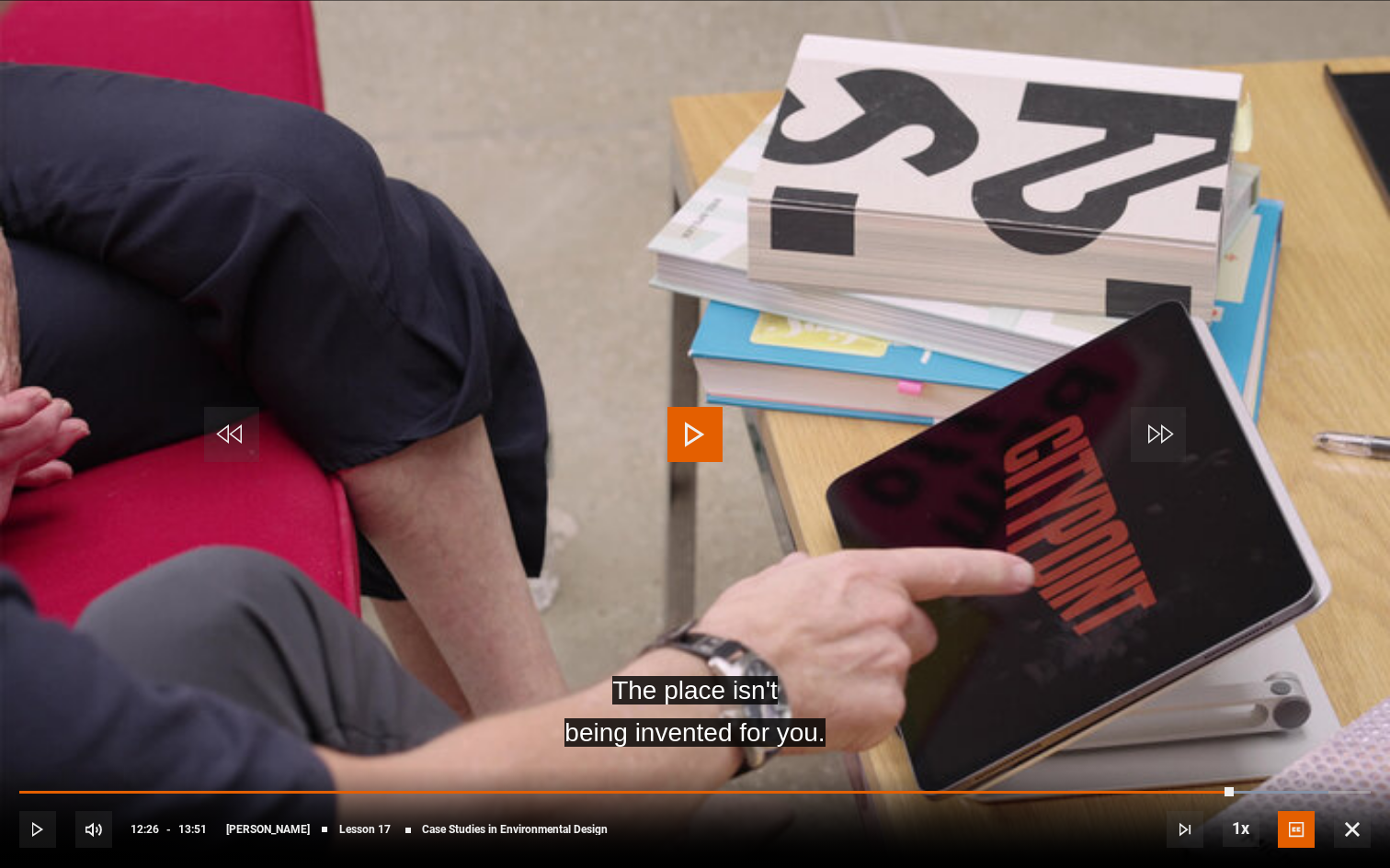
click at [225, 439] on span "Video Player" at bounding box center [231, 434] width 55 height 55
click at [688, 451] on span "Video Player" at bounding box center [695, 434] width 55 height 55
click at [687, 451] on span "Video Player" at bounding box center [695, 434] width 55 height 55
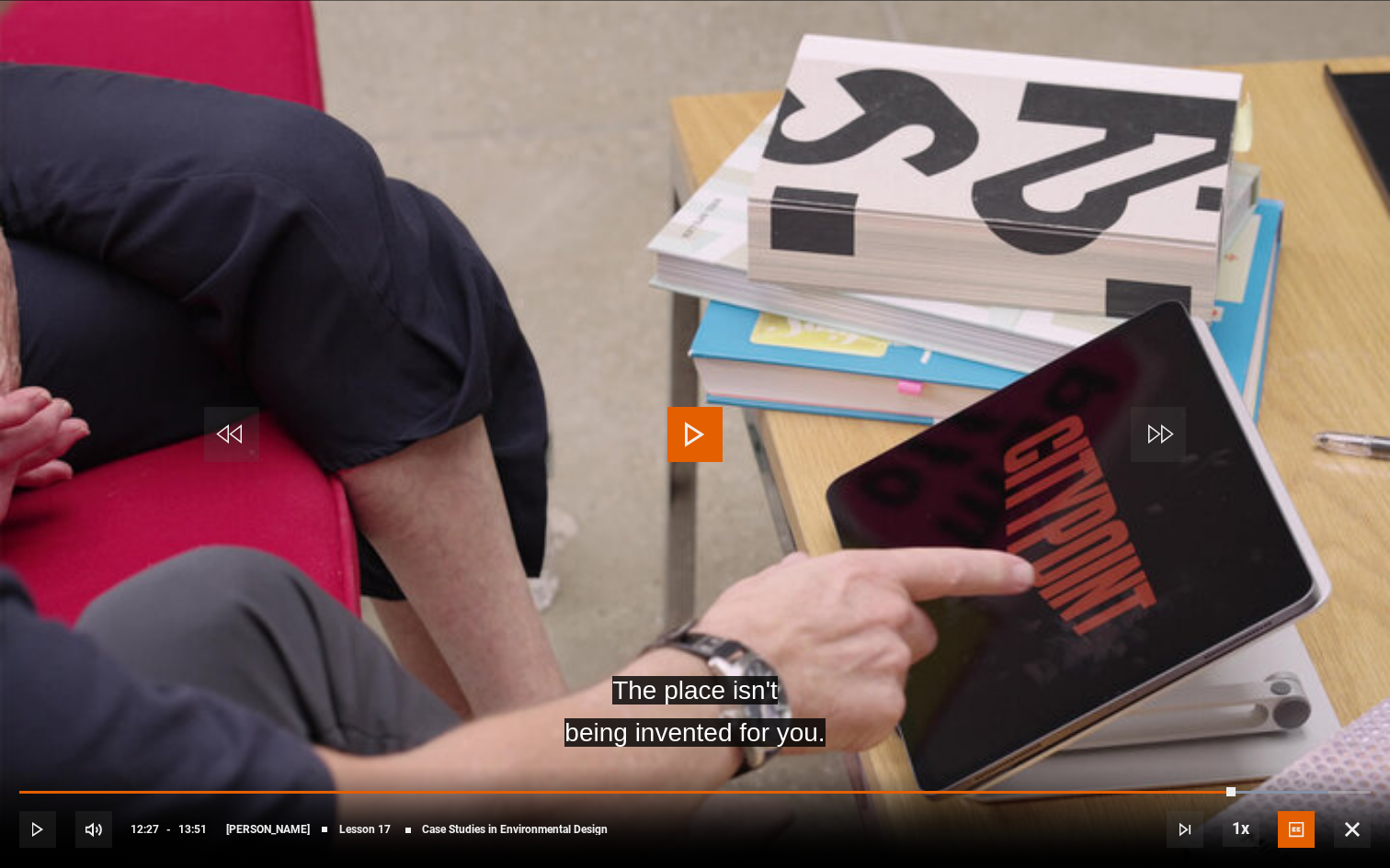
click at [687, 451] on span "Video Player" at bounding box center [695, 434] width 55 height 55
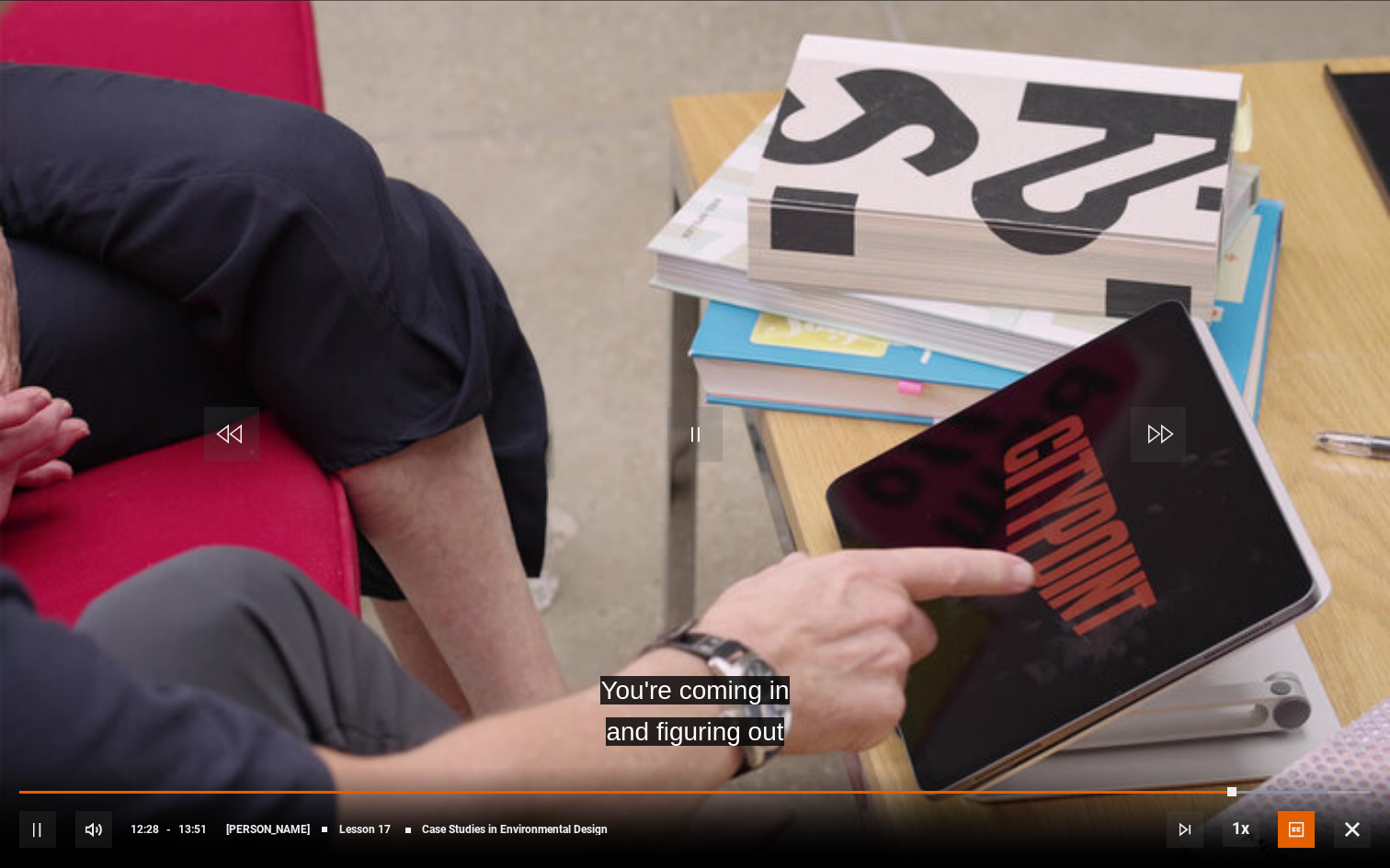
click at [687, 451] on span "Video Player" at bounding box center [695, 434] width 55 height 55
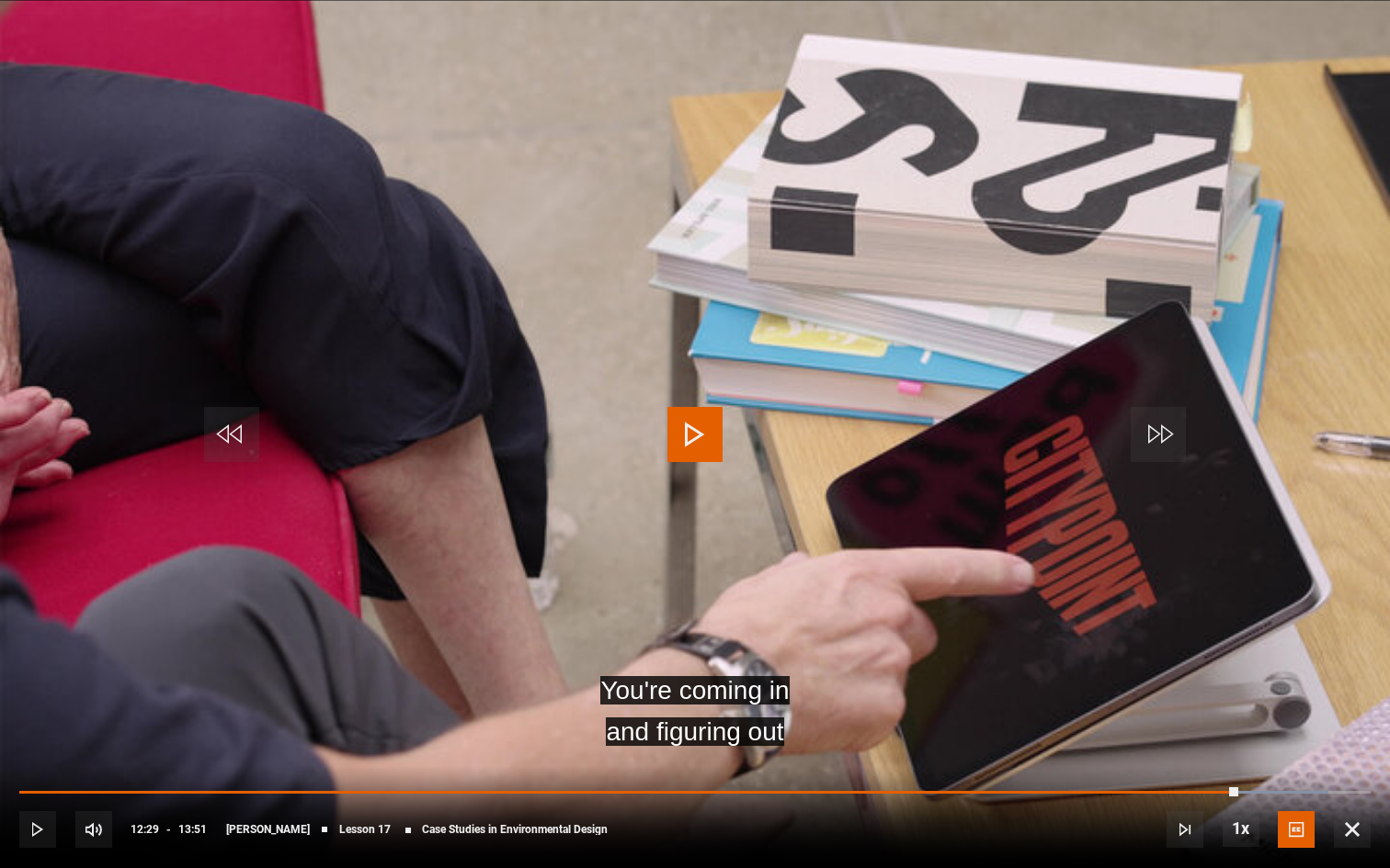
click at [230, 449] on span "Video Player" at bounding box center [231, 434] width 55 height 55
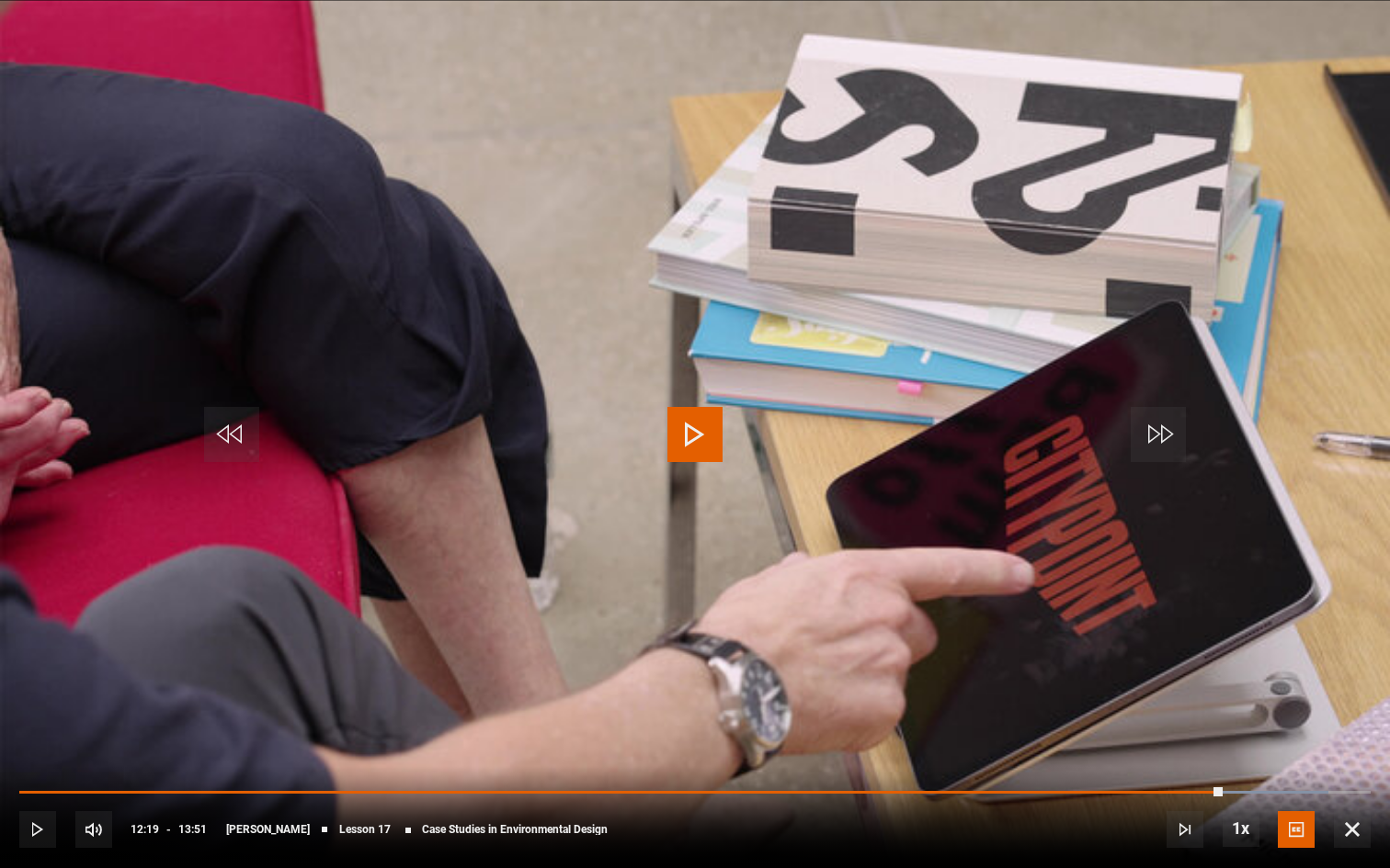
click at [230, 449] on span "Video Player" at bounding box center [231, 434] width 55 height 55
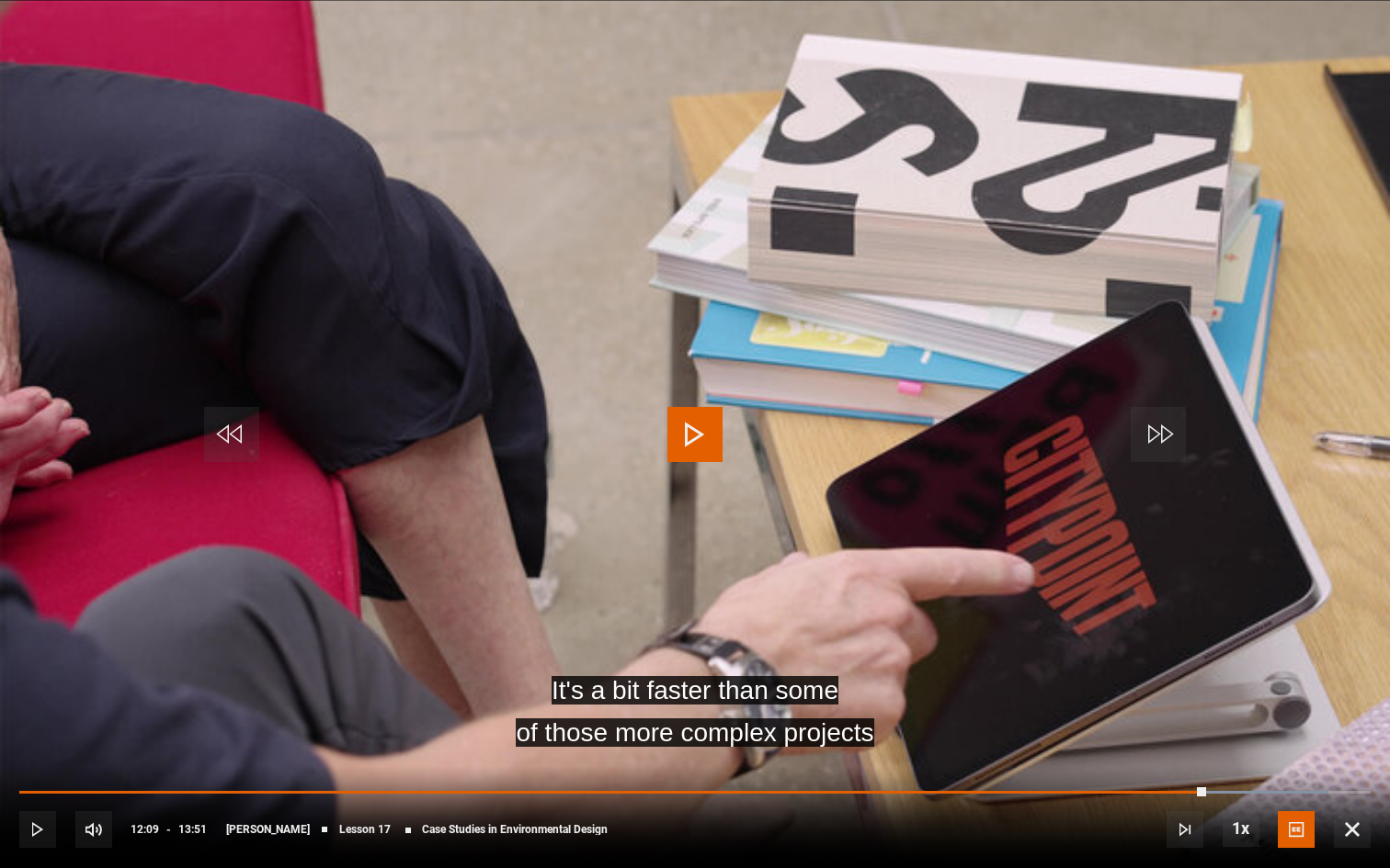
click at [690, 420] on span "Video Player" at bounding box center [695, 434] width 55 height 55
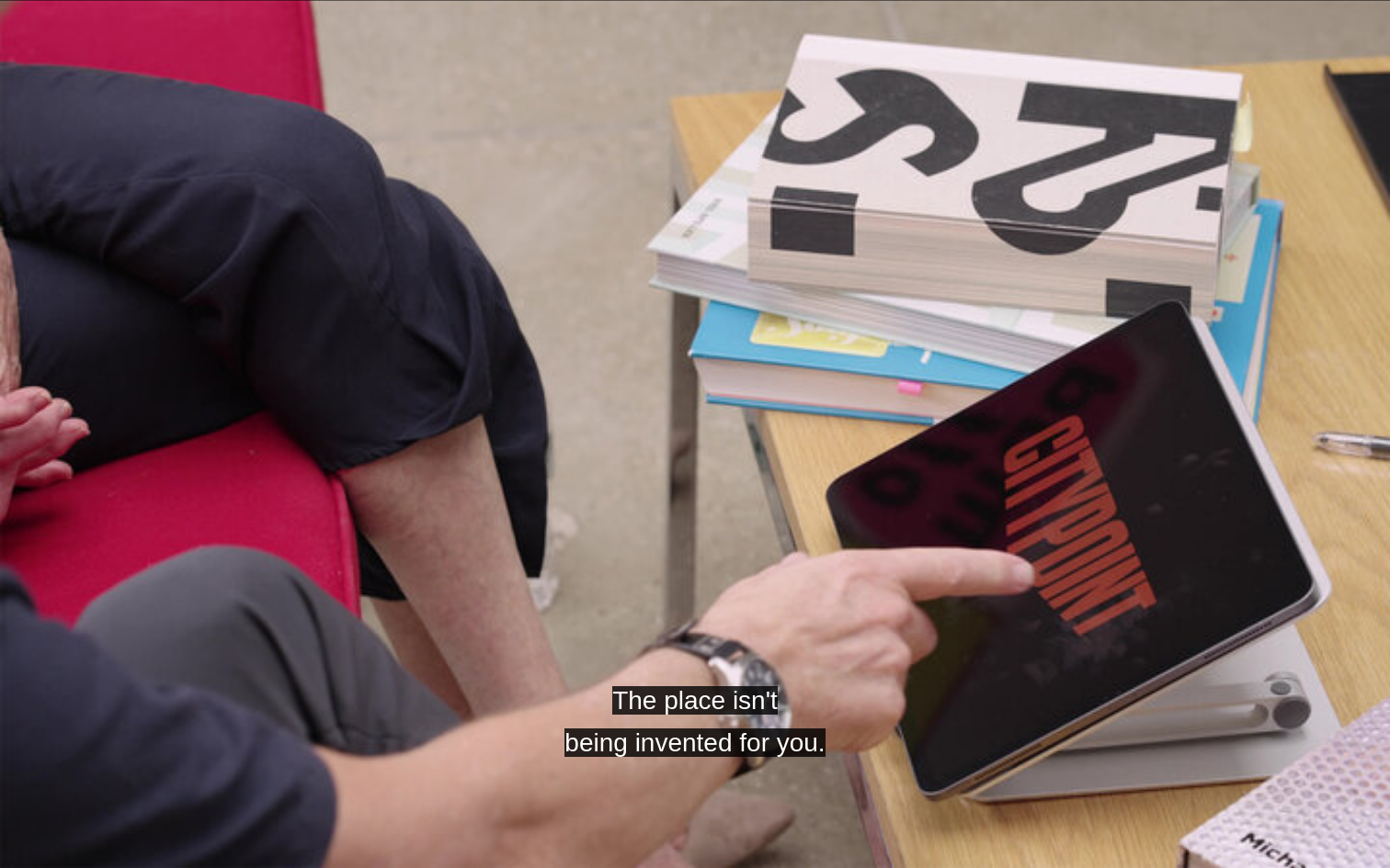
click at [1048, 452] on video "Video Player" at bounding box center [695, 434] width 1390 height 868
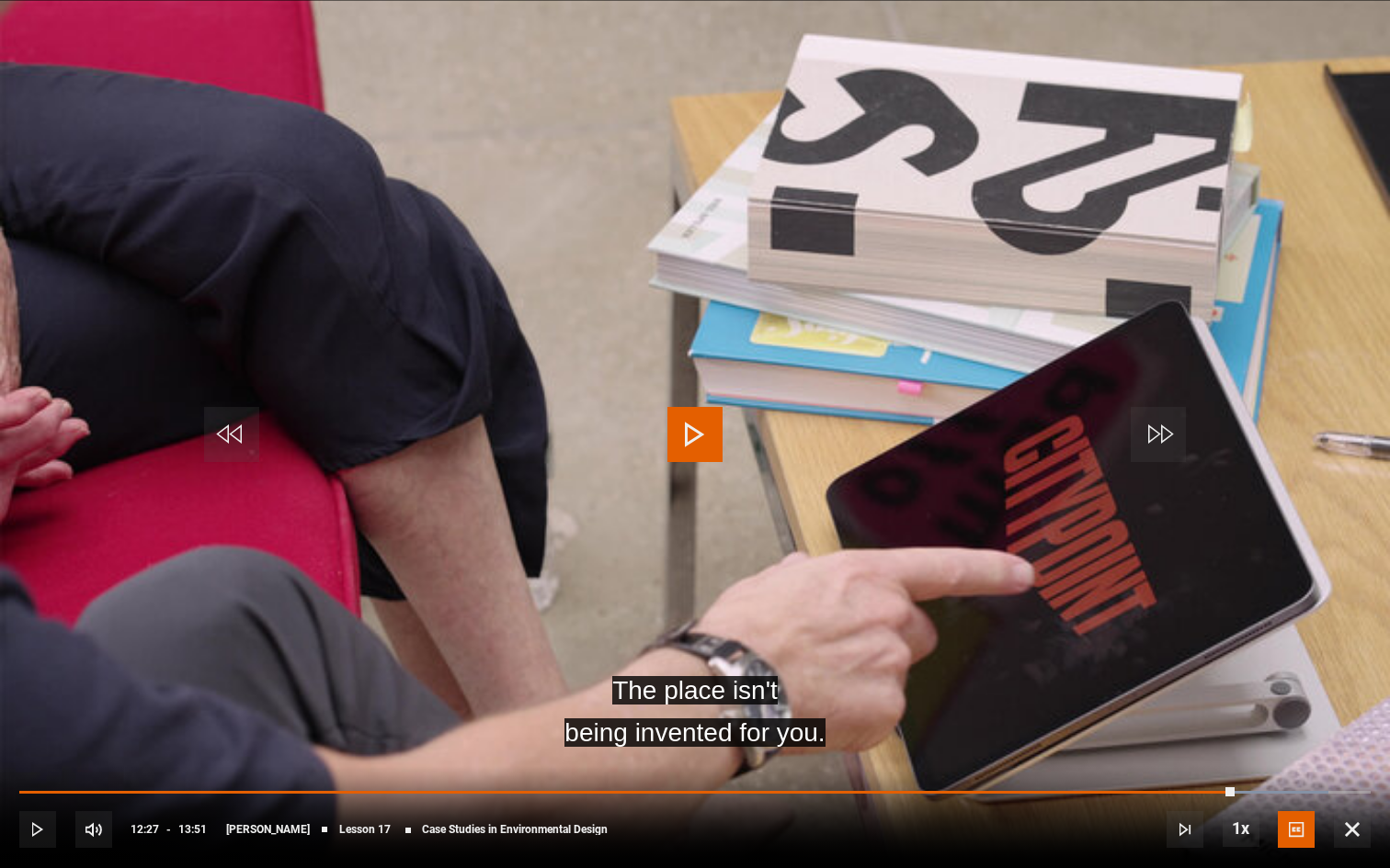
click at [899, 442] on video "Video Player" at bounding box center [695, 434] width 1390 height 868
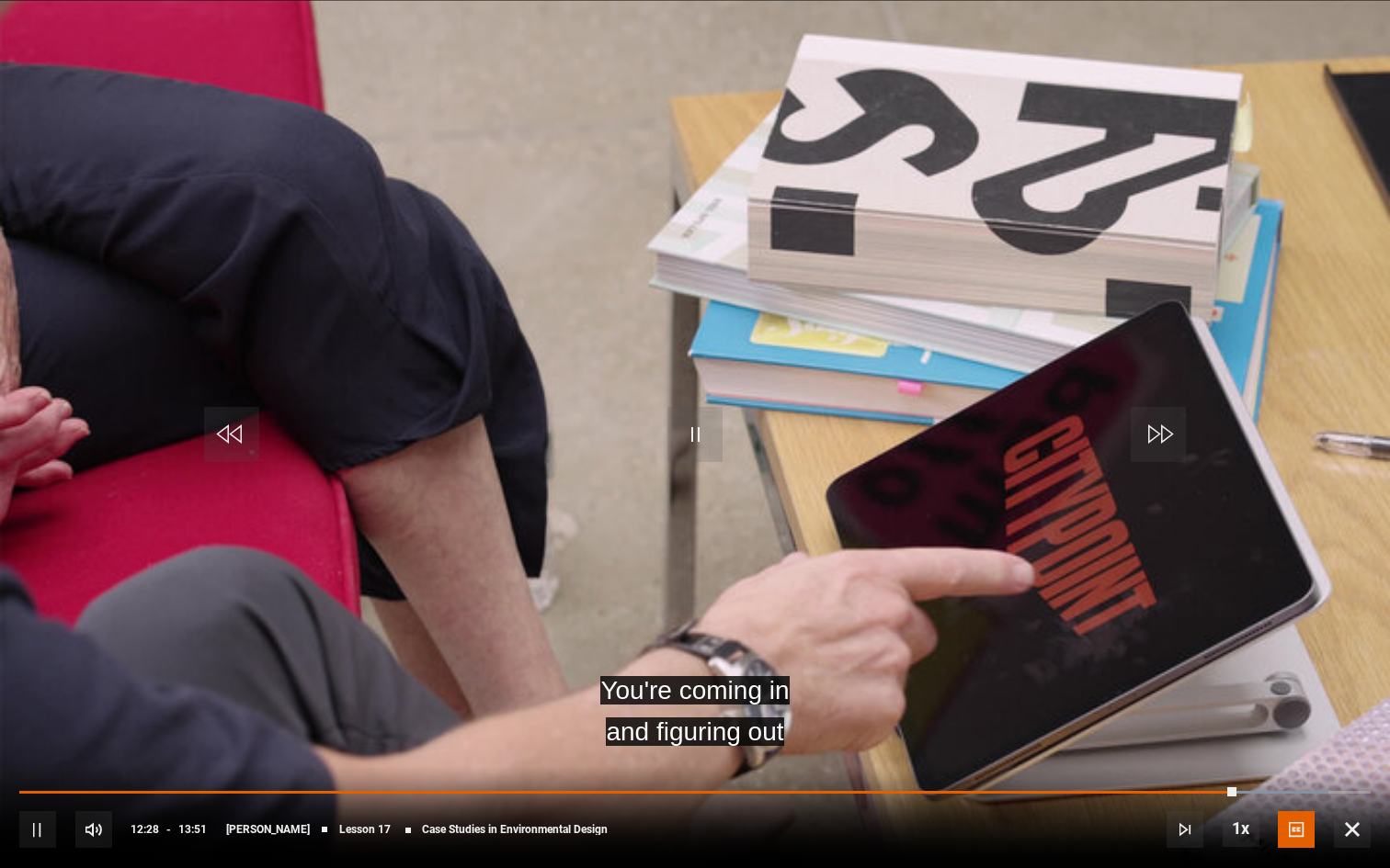
click at [795, 442] on video "Video Player" at bounding box center [695, 434] width 1390 height 868
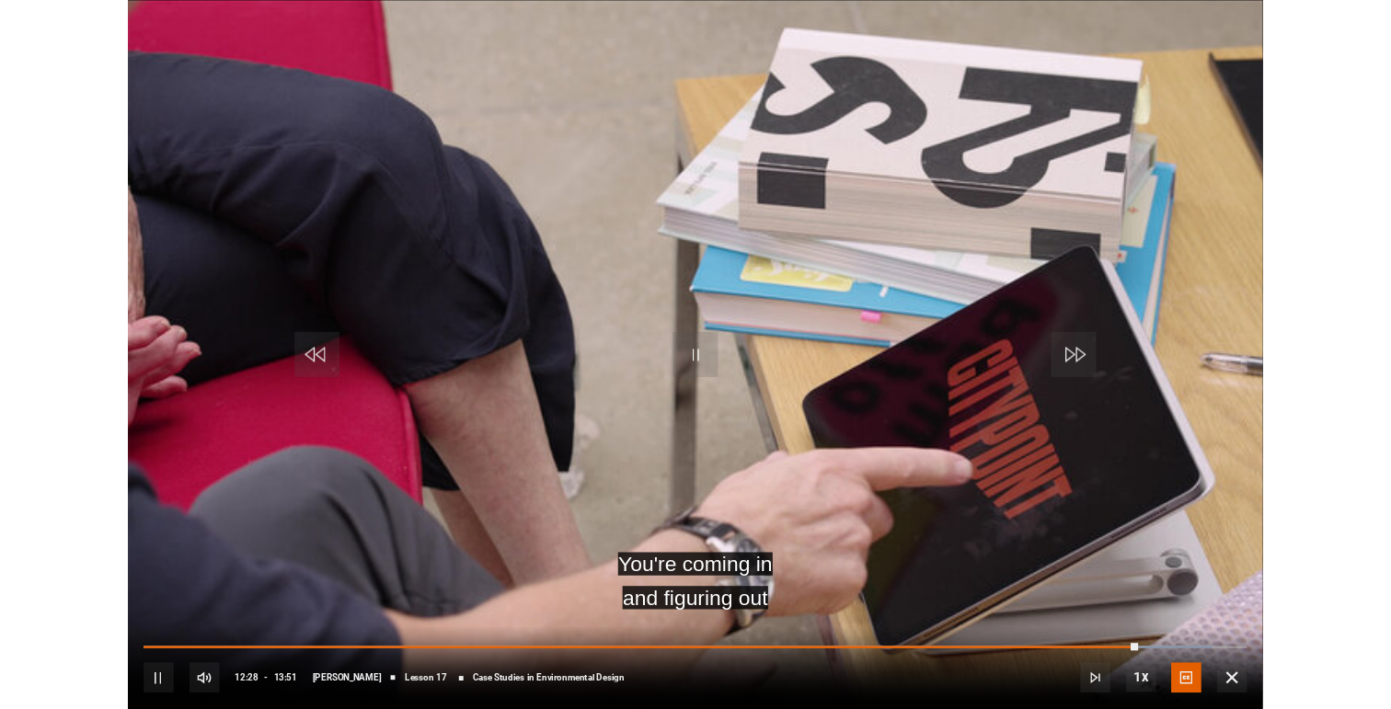
scroll to position [738, 0]
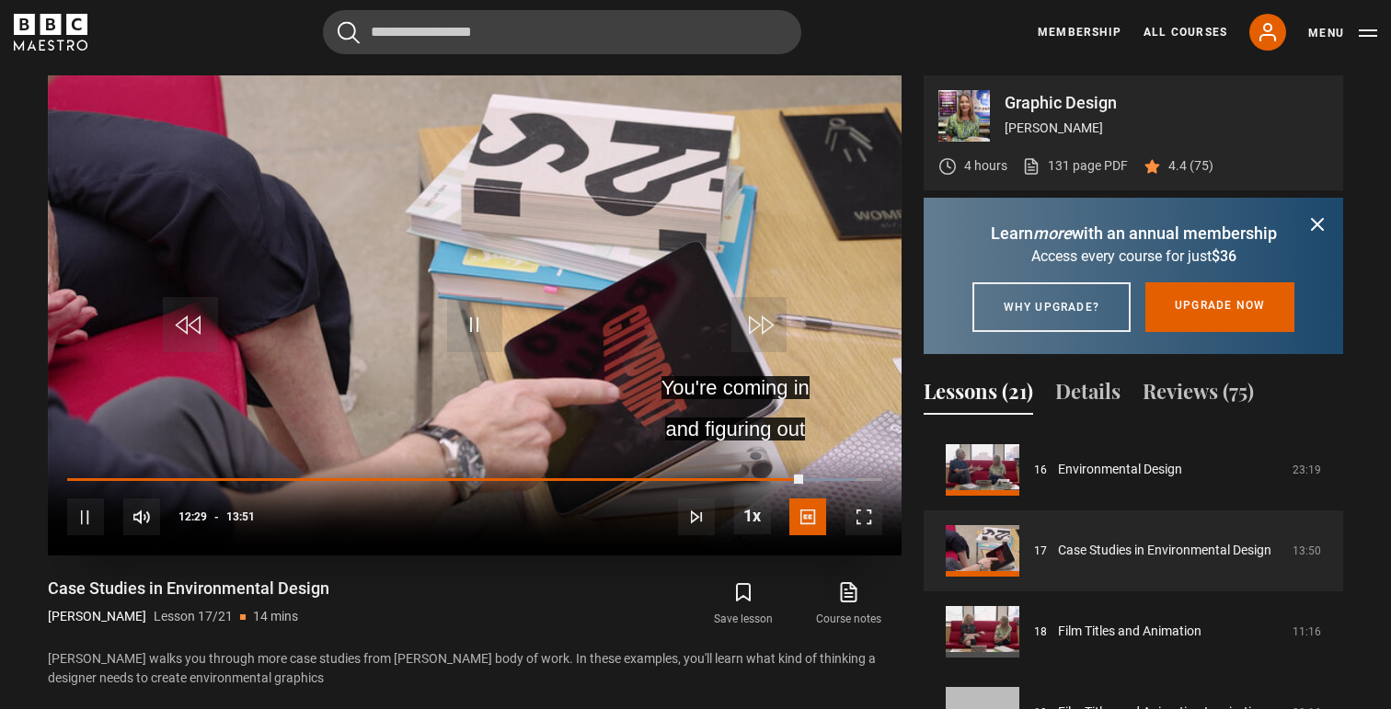
click at [663, 323] on video "Video Player" at bounding box center [475, 315] width 854 height 480
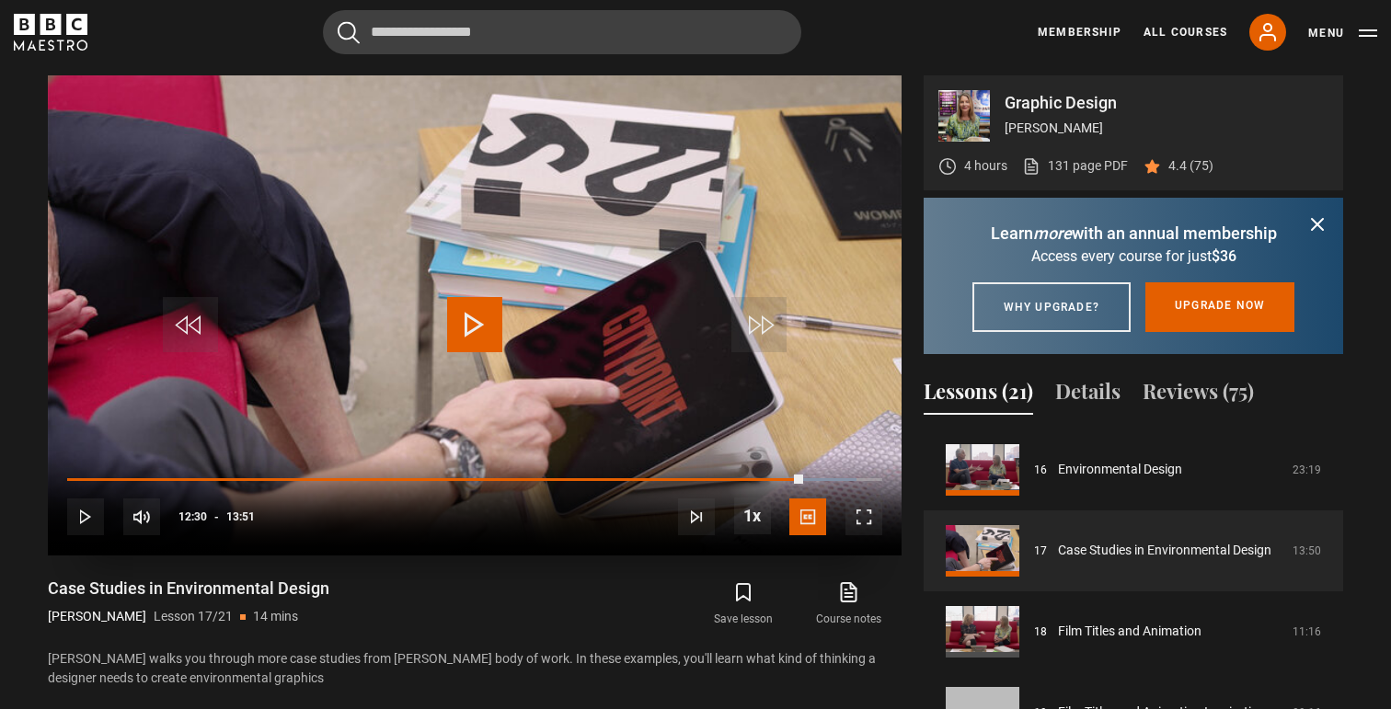
click at [578, 303] on video "Video Player" at bounding box center [475, 315] width 854 height 480
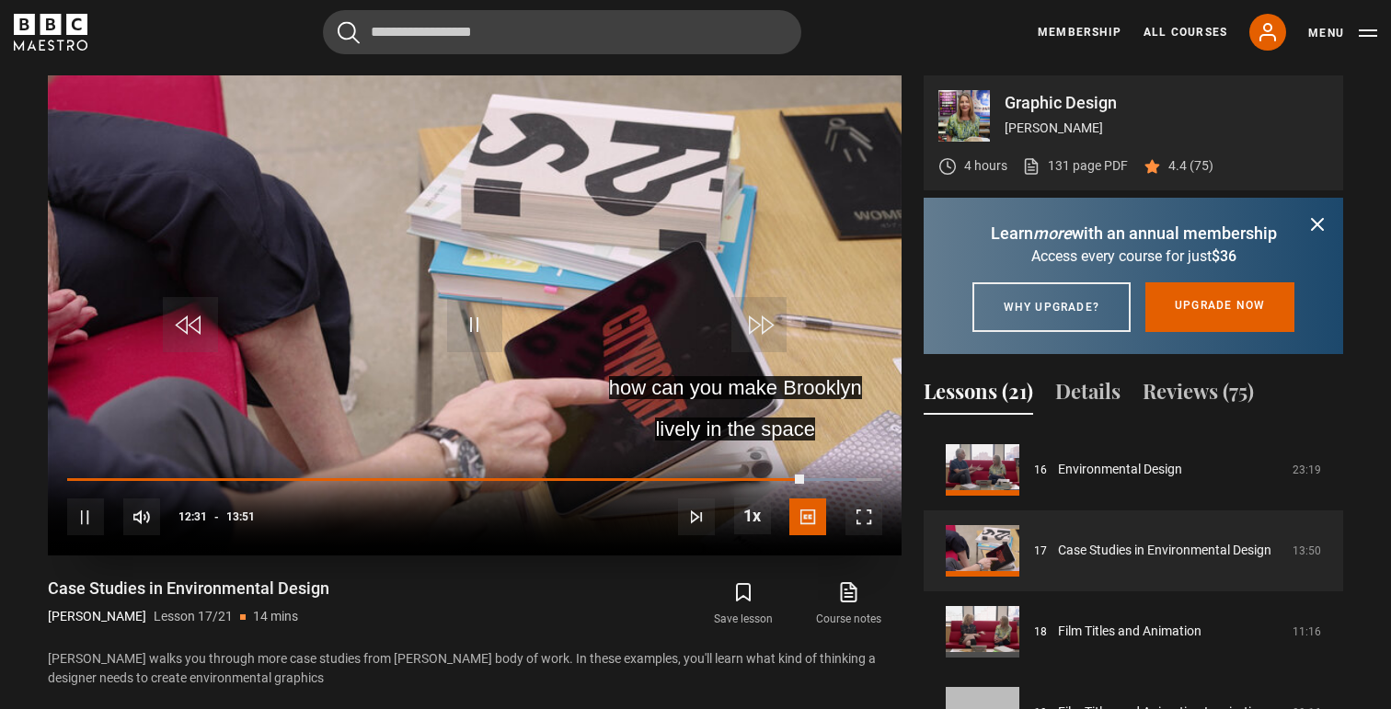
click at [638, 382] on video "Video Player" at bounding box center [475, 315] width 854 height 480
click at [710, 358] on video "Video Player" at bounding box center [475, 315] width 854 height 480
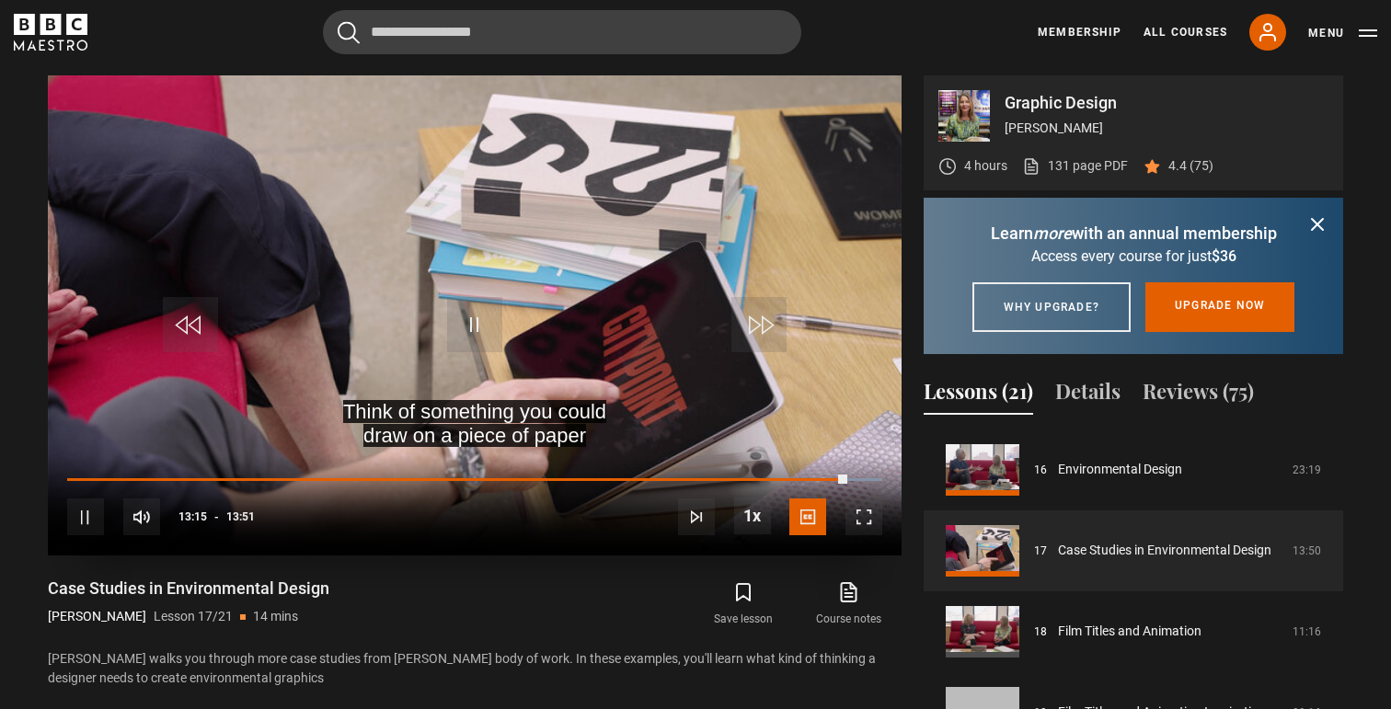
click at [769, 433] on video "Video Player" at bounding box center [475, 315] width 854 height 480
click at [876, 504] on span "Video Player" at bounding box center [863, 517] width 37 height 37
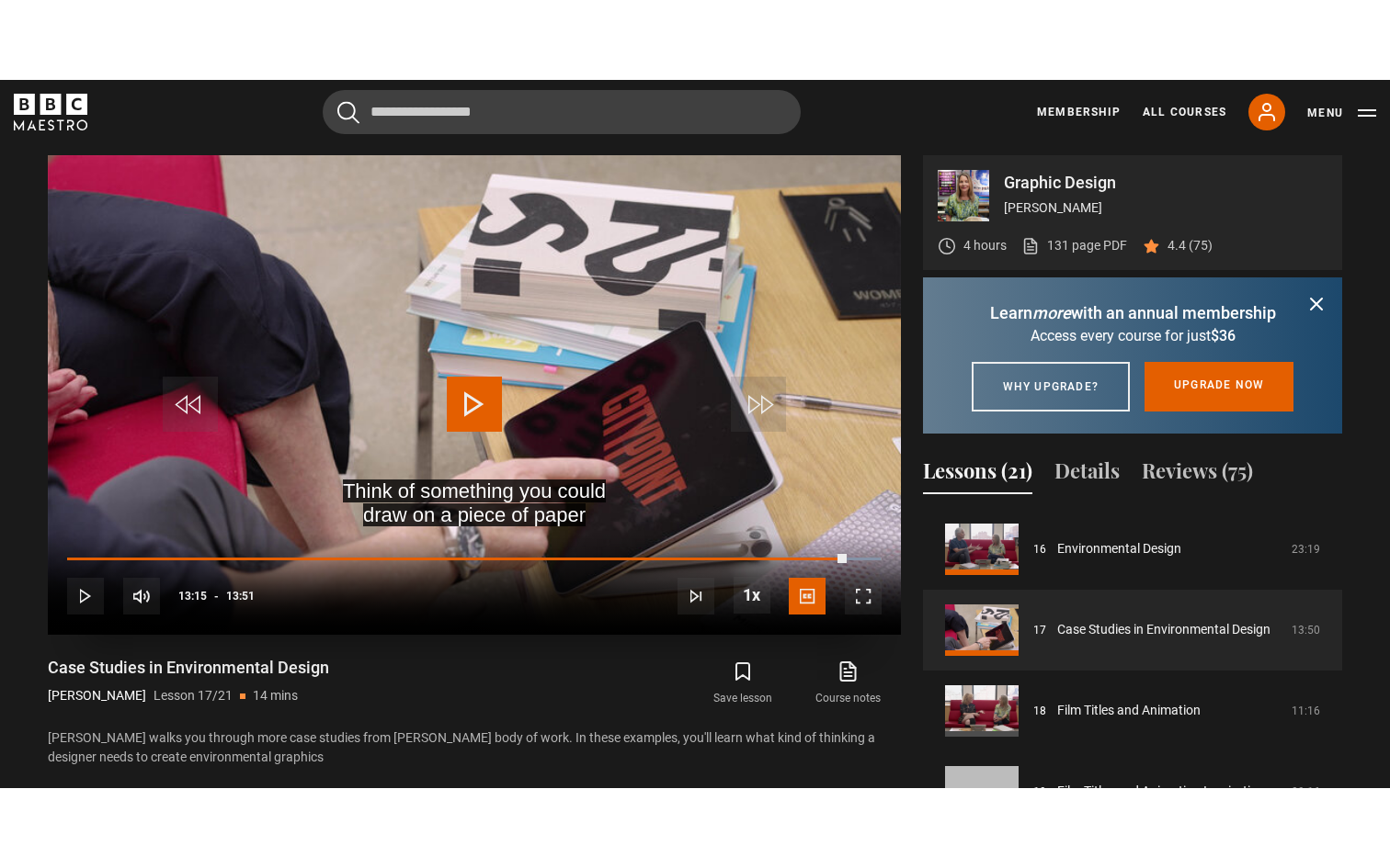
scroll to position [0, 0]
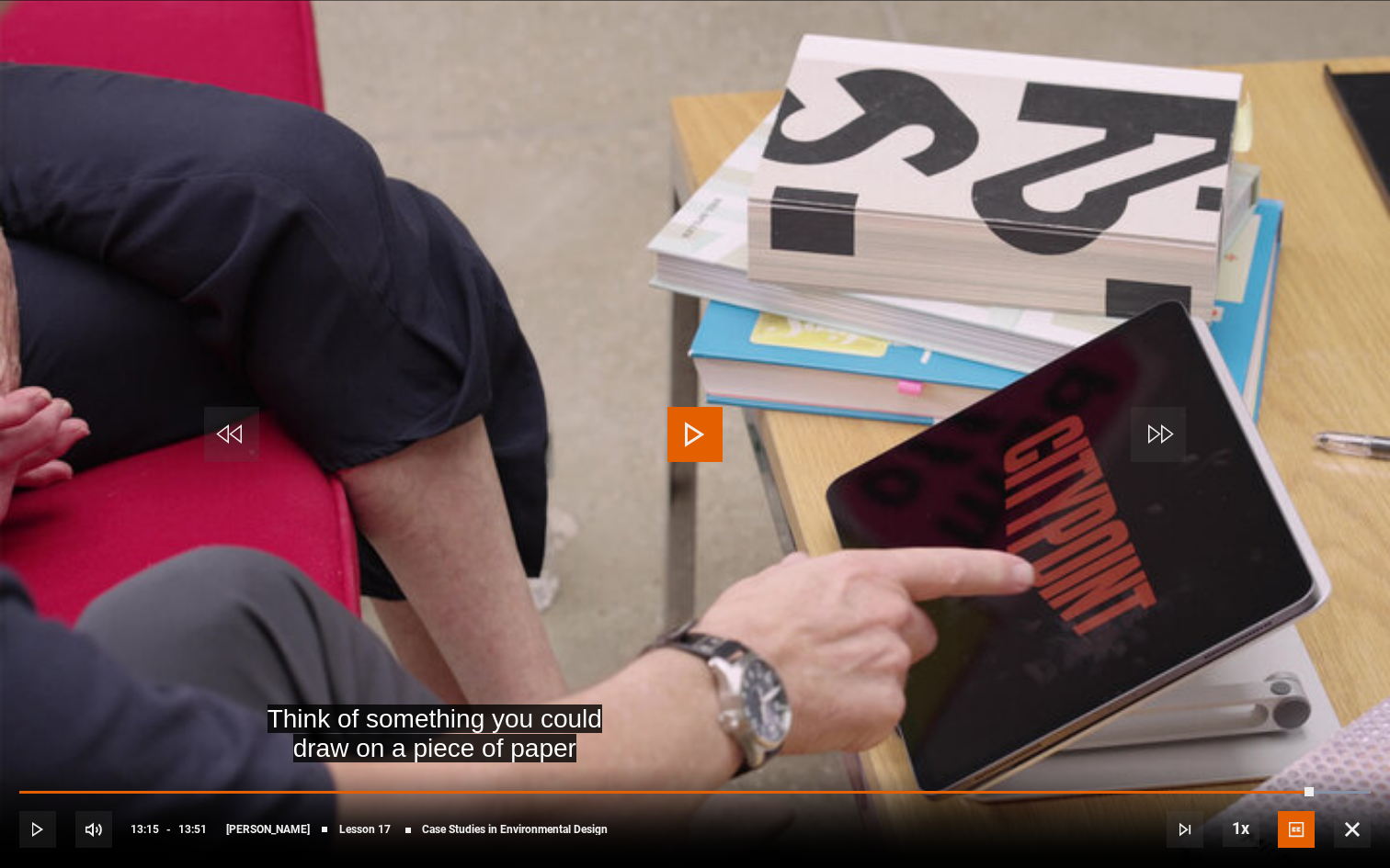
click at [236, 428] on span "Video Player" at bounding box center [231, 434] width 55 height 55
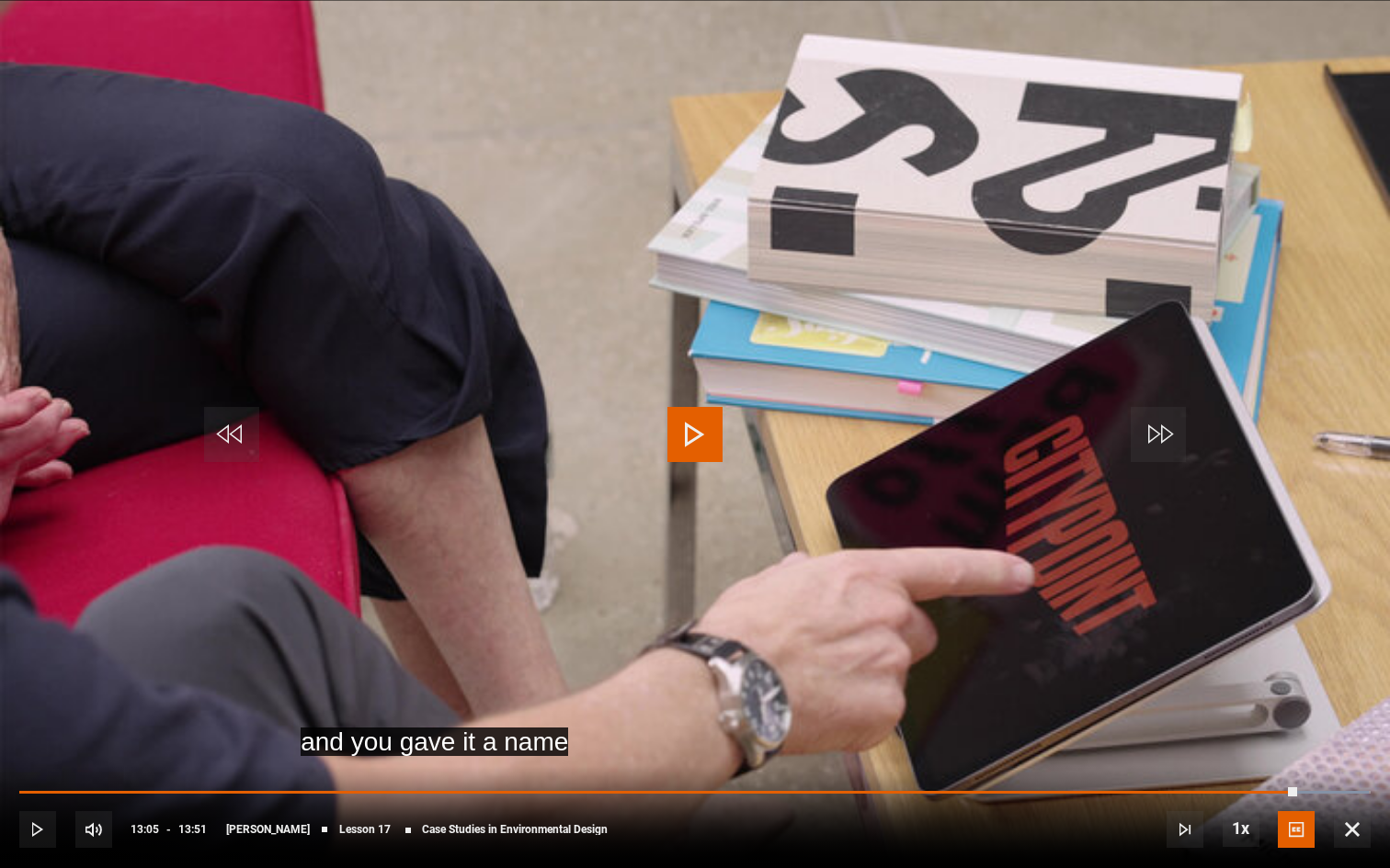
click at [675, 434] on span "Video Player" at bounding box center [695, 434] width 55 height 55
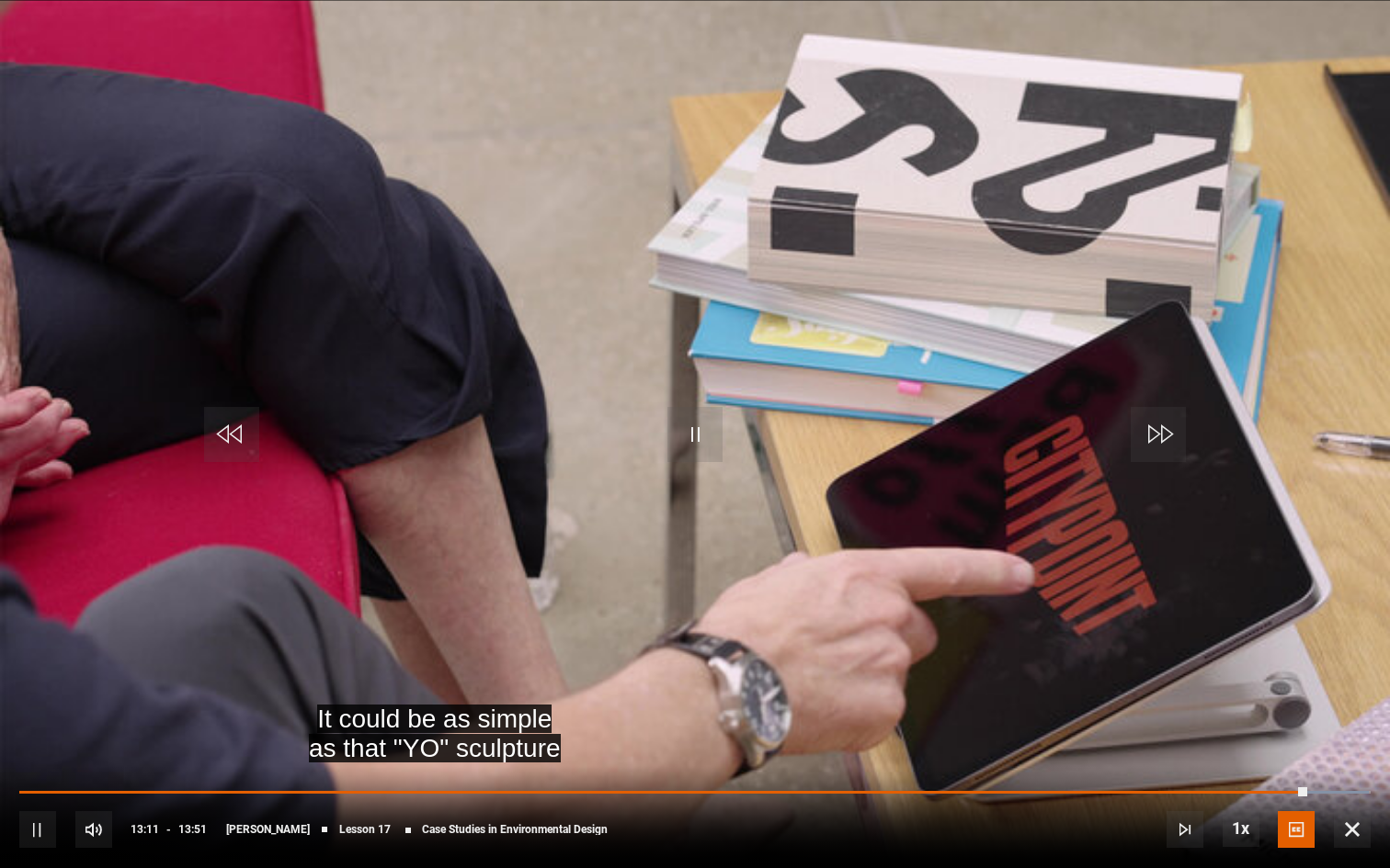
click at [227, 435] on span "Video Player" at bounding box center [231, 434] width 55 height 55
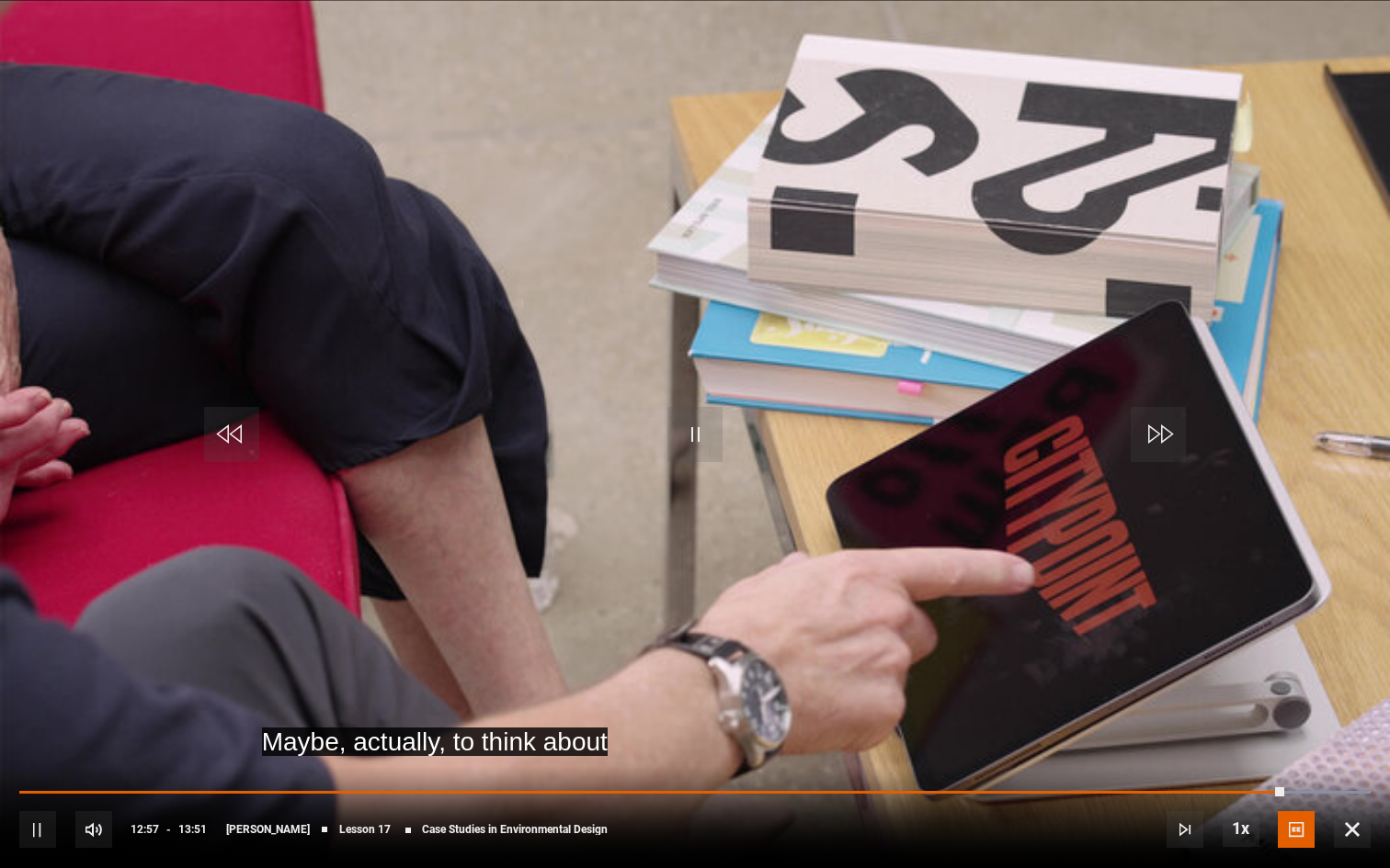
click at [232, 430] on span "Video Player" at bounding box center [231, 434] width 55 height 55
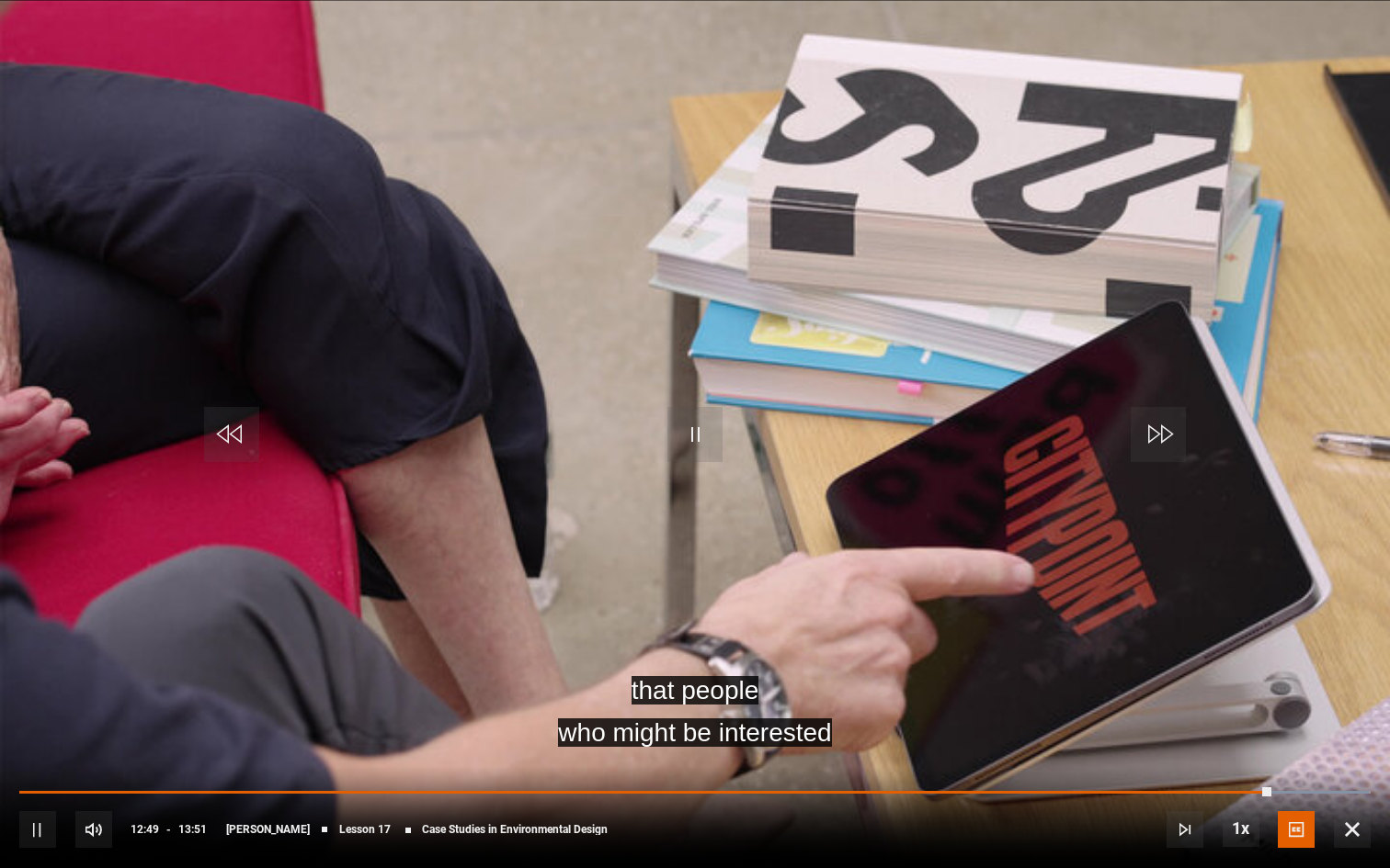
click at [738, 475] on video "Video Player" at bounding box center [695, 434] width 1390 height 868
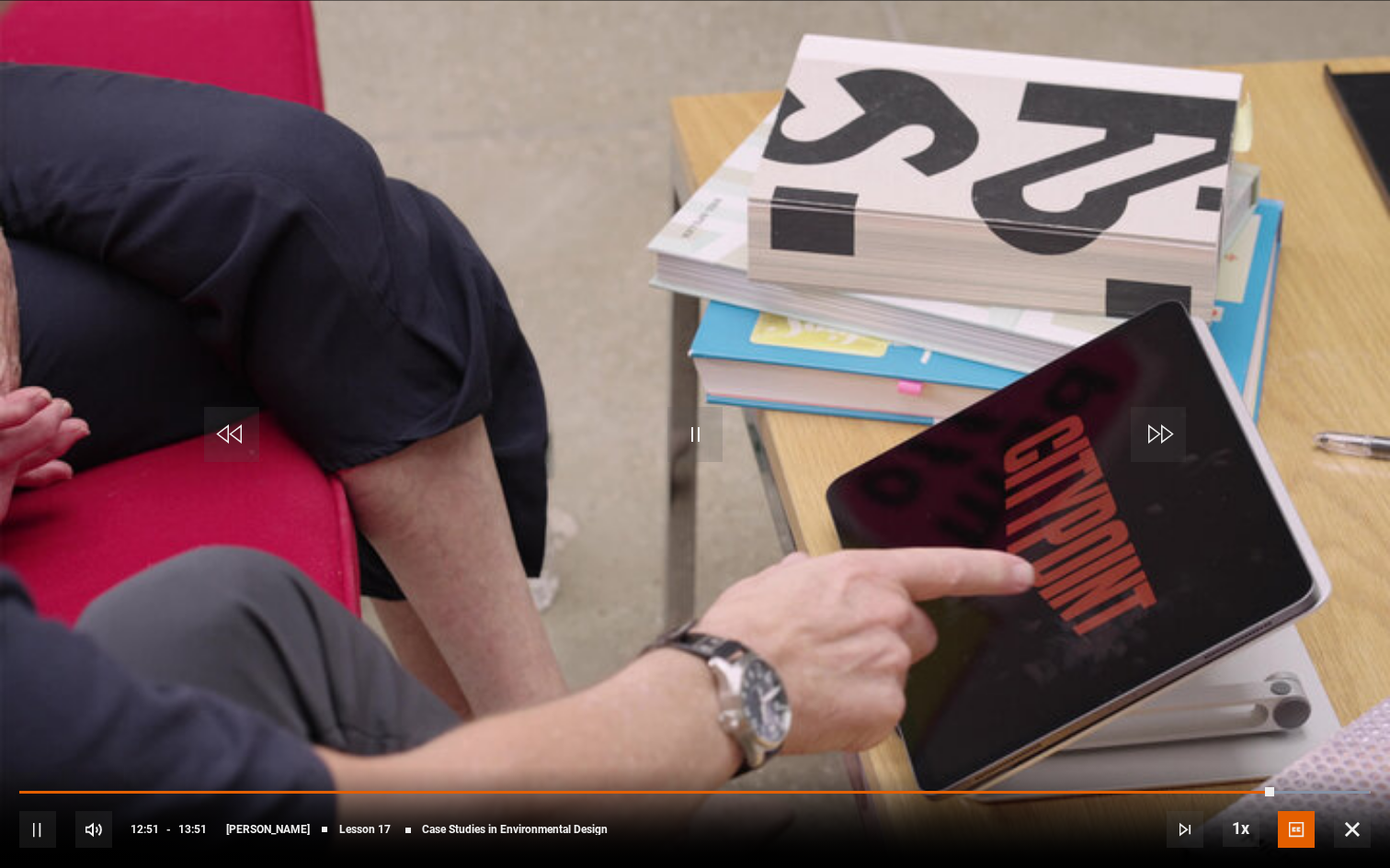
click at [737, 478] on video "Video Player" at bounding box center [695, 434] width 1390 height 868
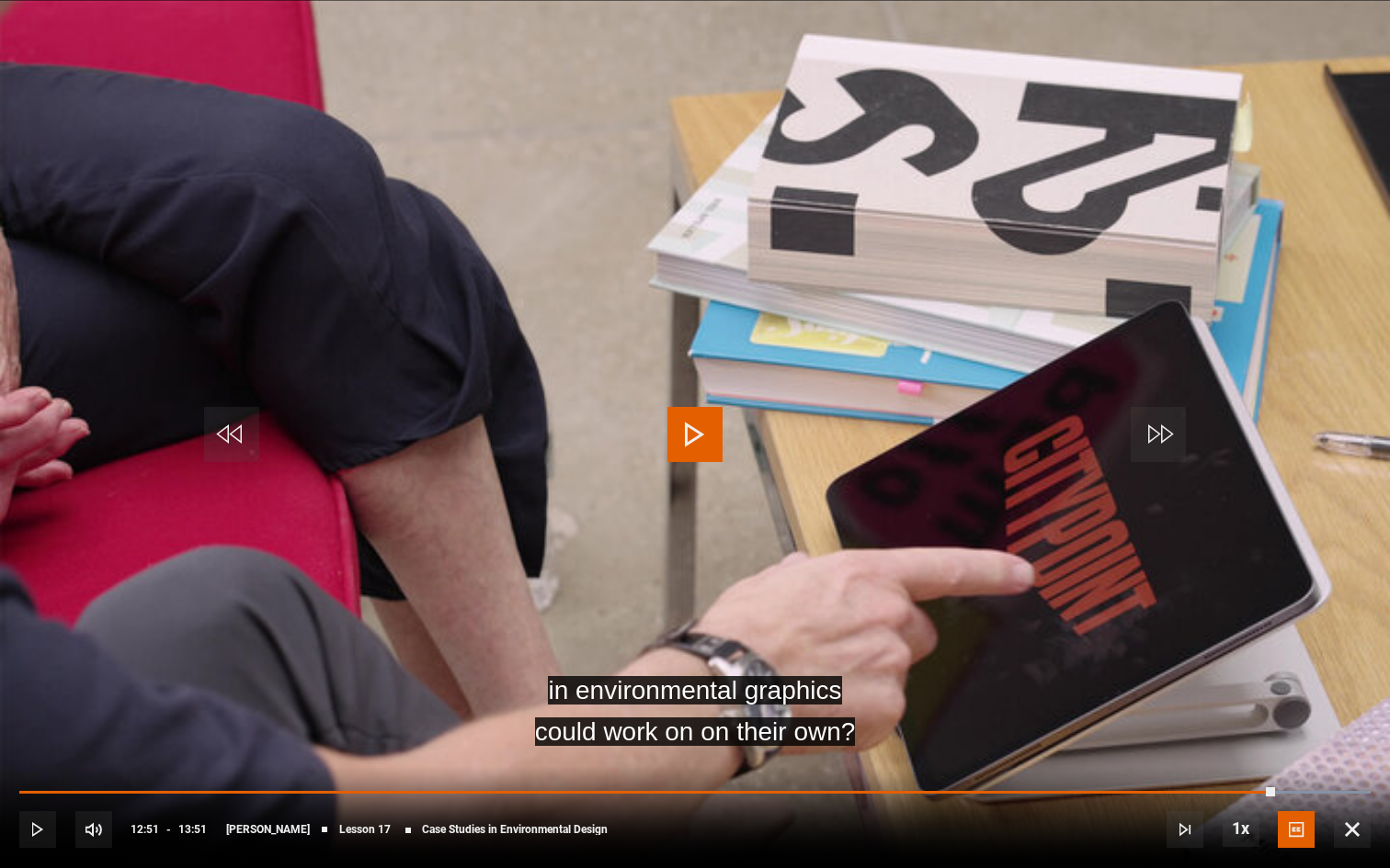
click at [728, 485] on video "Video Player" at bounding box center [695, 434] width 1390 height 868
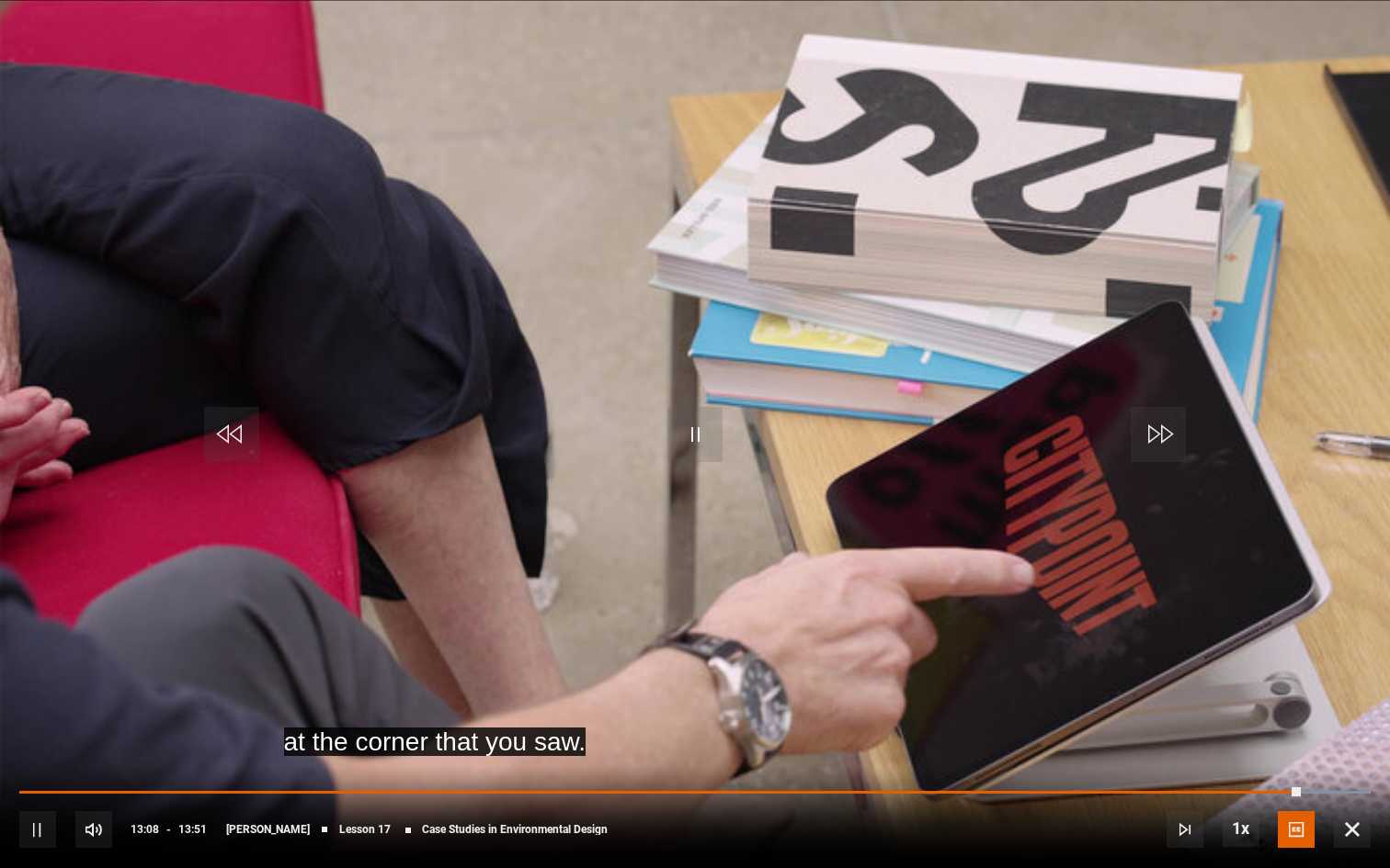
click at [727, 475] on video "Video Player" at bounding box center [695, 434] width 1390 height 868
click at [217, 434] on span "Video Player" at bounding box center [231, 434] width 55 height 55
click at [634, 407] on video "Video Player" at bounding box center [695, 434] width 1390 height 868
click at [666, 401] on video "Video Player" at bounding box center [695, 434] width 1390 height 868
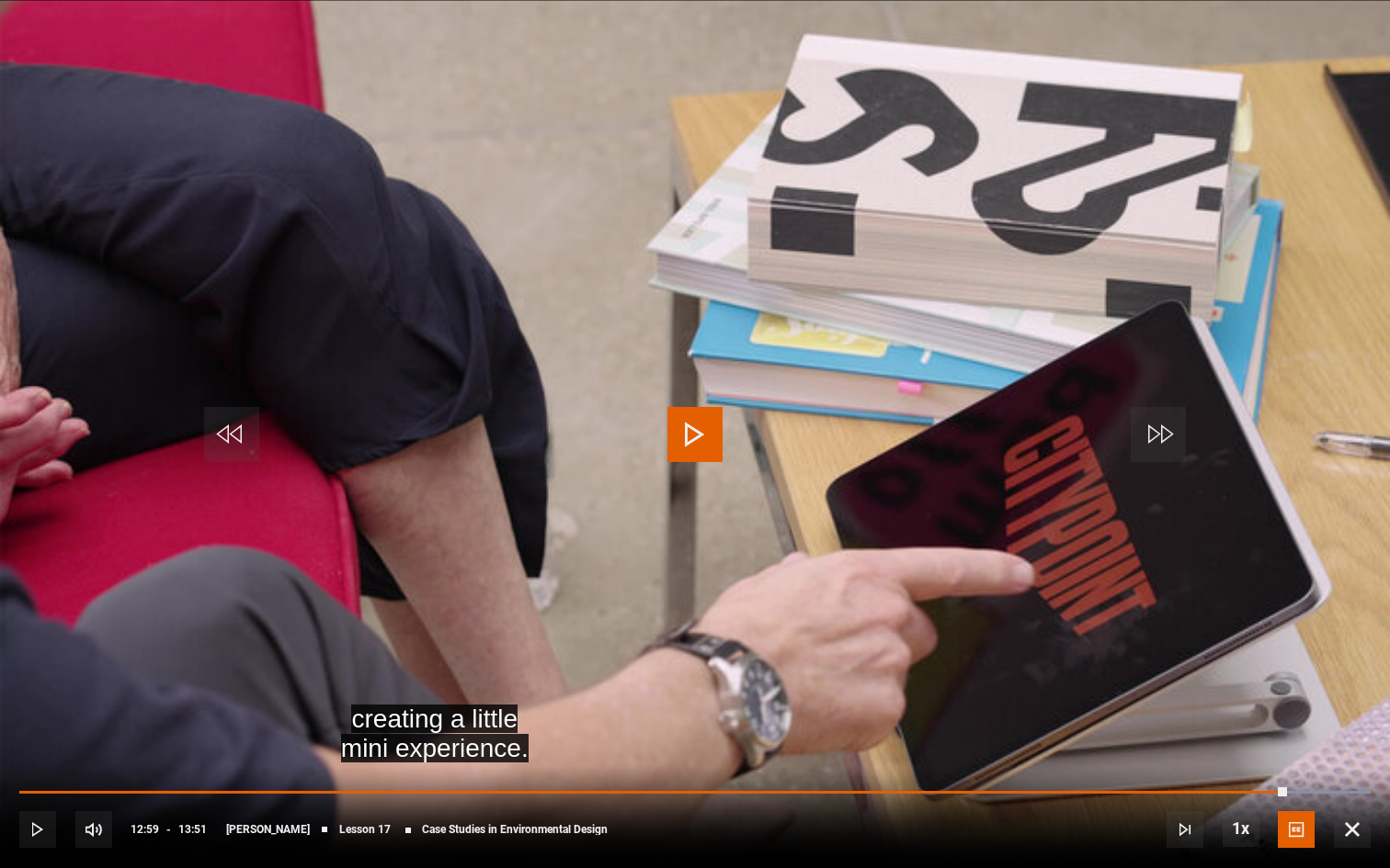
click at [726, 426] on video "Video Player" at bounding box center [695, 434] width 1390 height 868
click at [708, 443] on span "Video Player" at bounding box center [695, 434] width 55 height 55
click at [873, 707] on div "10s Skip Back 10 seconds Play 10s Skip Forward 10 seconds Loaded : 99.88% 13:38…" at bounding box center [695, 817] width 1390 height 102
click at [649, 707] on video "Video Player" at bounding box center [695, 434] width 1390 height 868
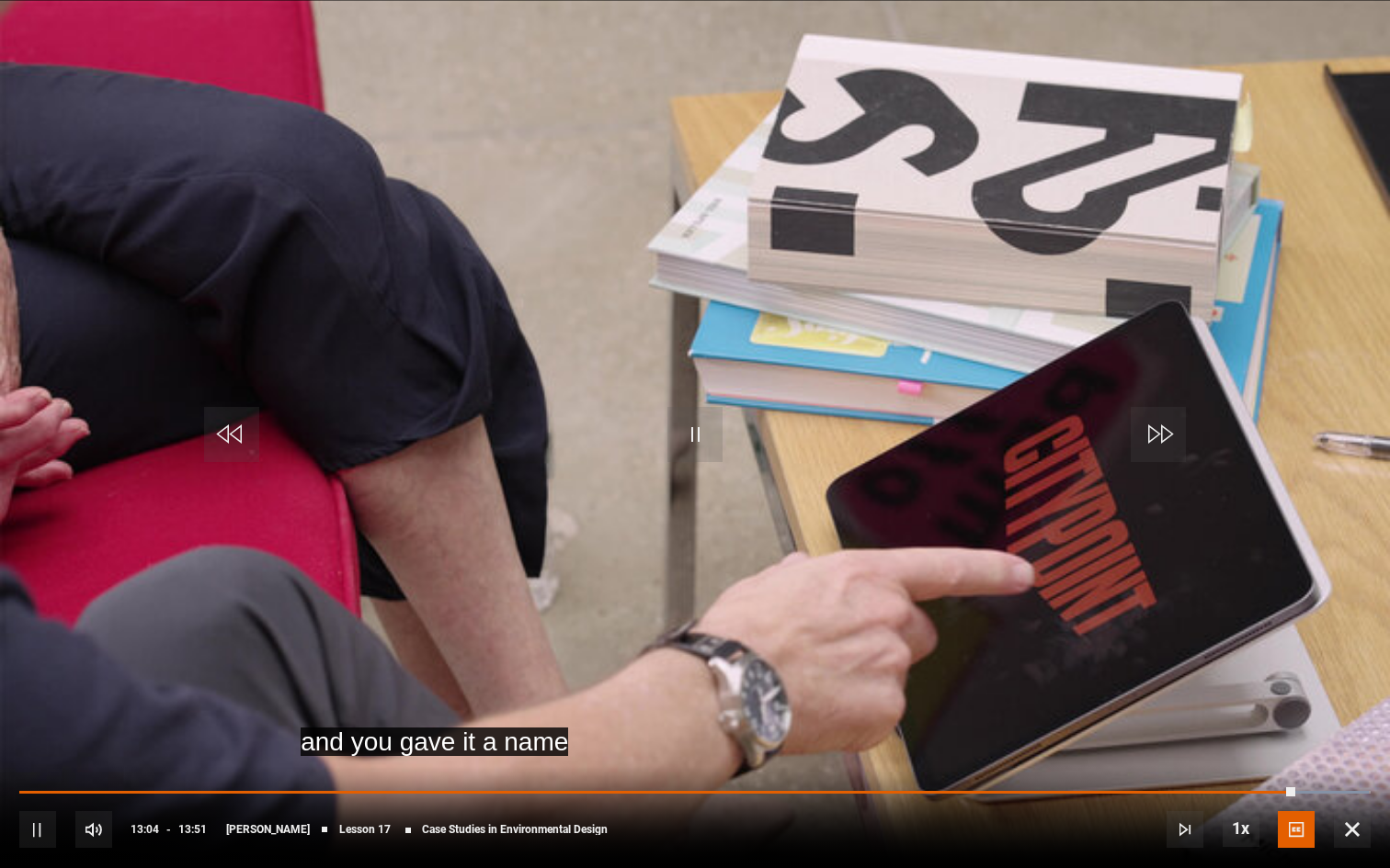
click at [651, 707] on video "Video Player" at bounding box center [695, 434] width 1390 height 868
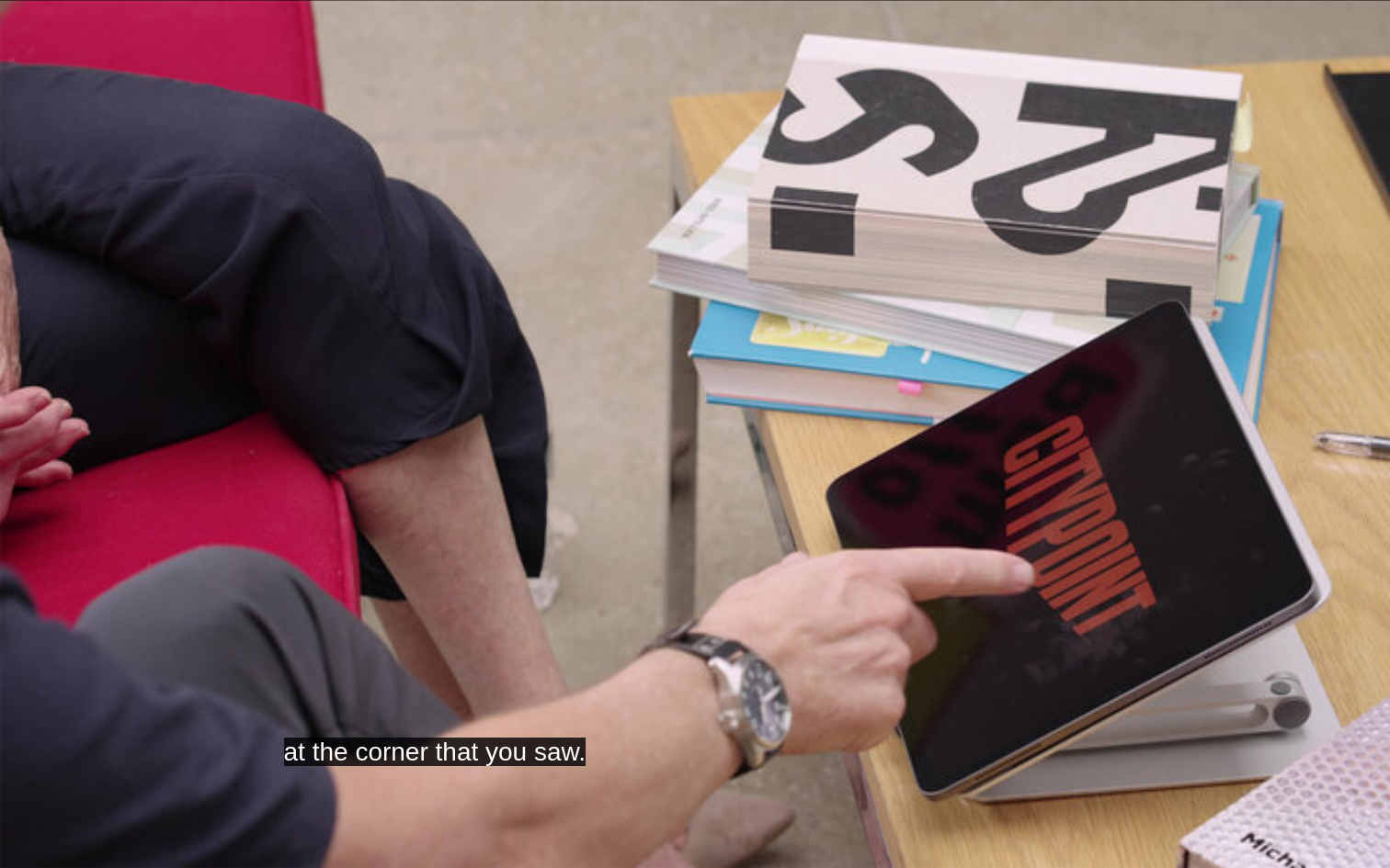
click at [646, 617] on video "Video Player" at bounding box center [695, 434] width 1390 height 868
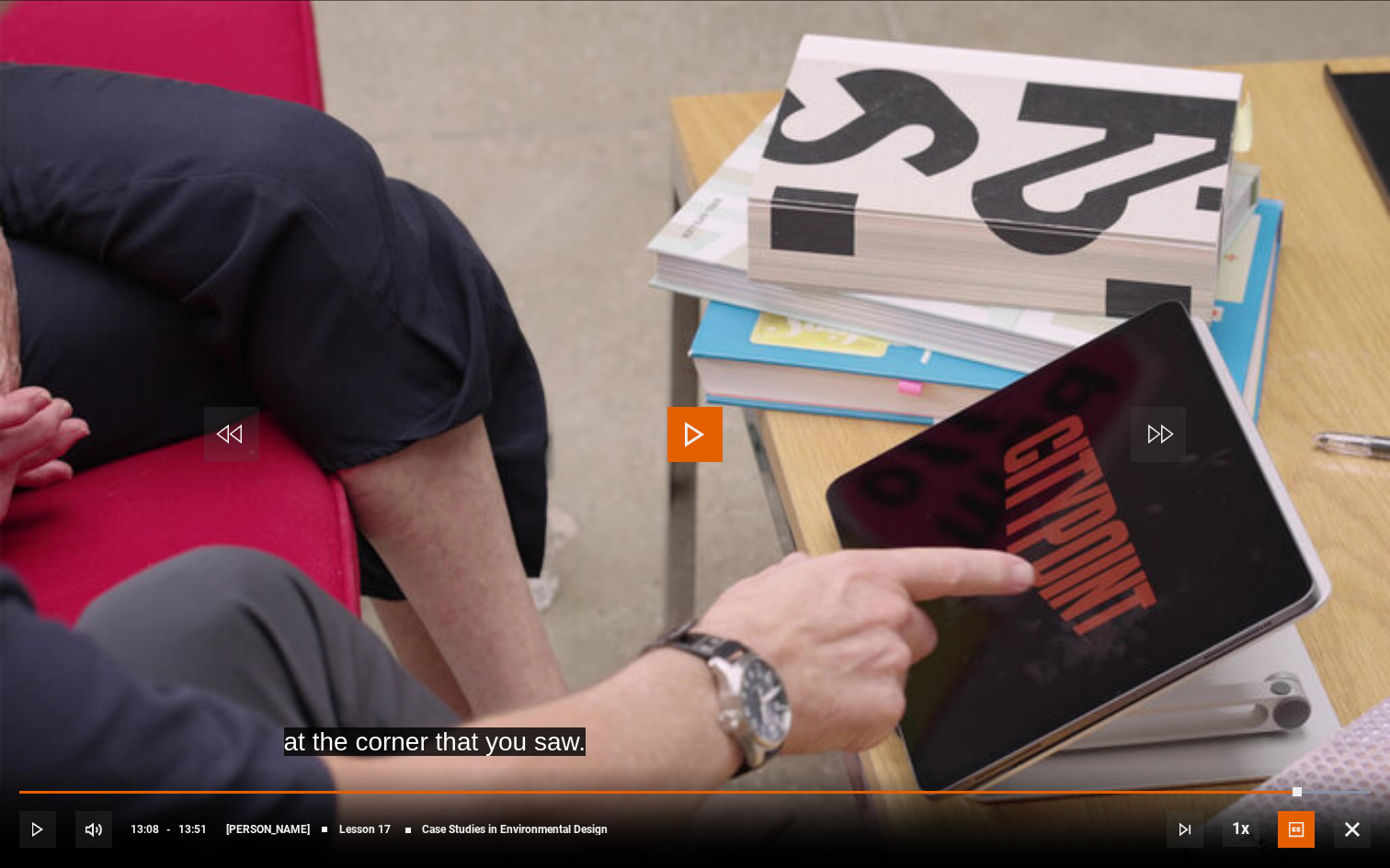
click at [757, 540] on video "Video Player" at bounding box center [695, 434] width 1390 height 868
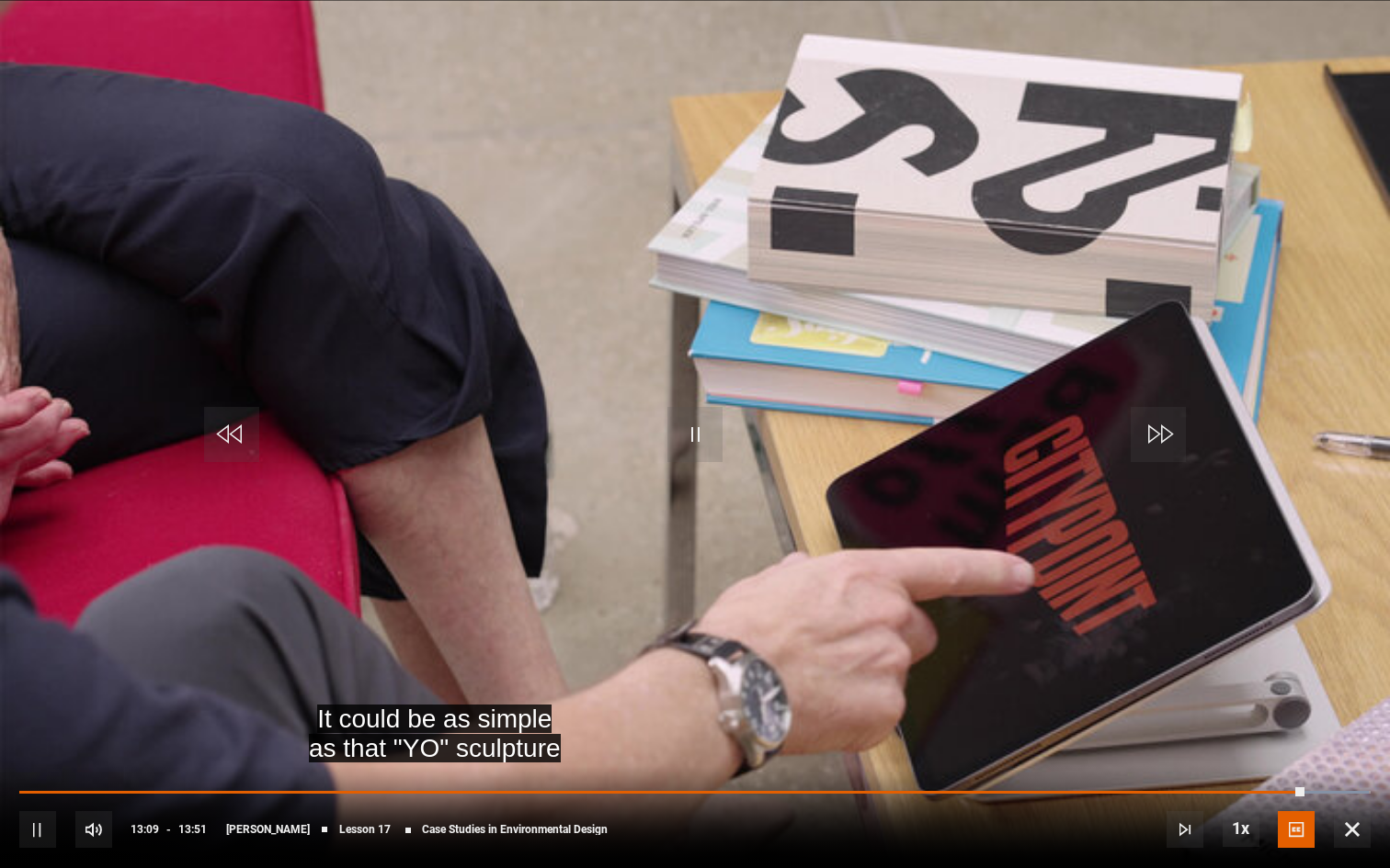
click at [757, 540] on video "Video Player" at bounding box center [695, 434] width 1390 height 868
click at [704, 432] on span "Video Player" at bounding box center [695, 434] width 55 height 55
click at [706, 434] on span "Video Player" at bounding box center [695, 434] width 55 height 55
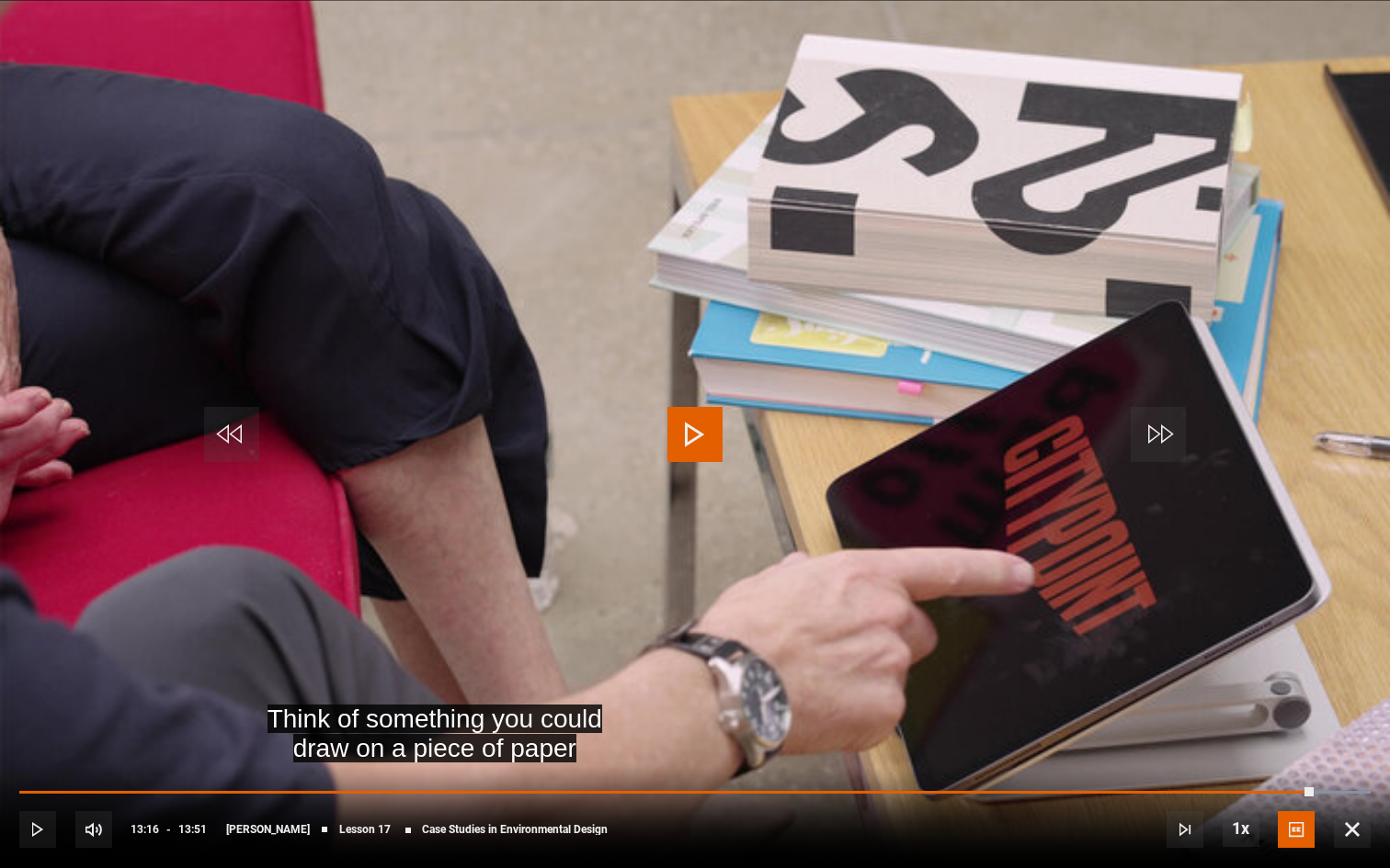
click at [701, 433] on span "Video Player" at bounding box center [695, 434] width 55 height 55
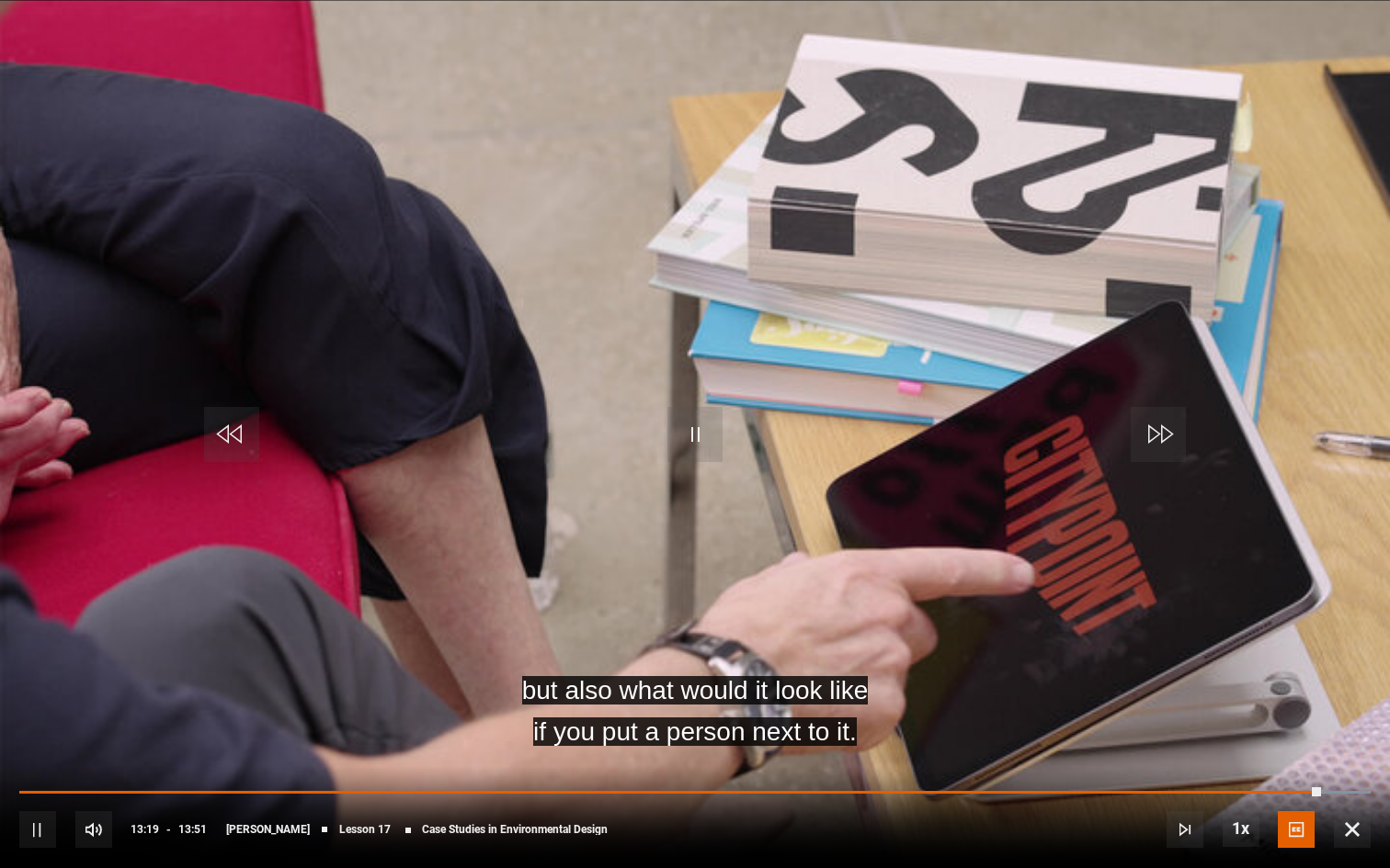
click at [707, 441] on span "Video Player" at bounding box center [695, 434] width 55 height 55
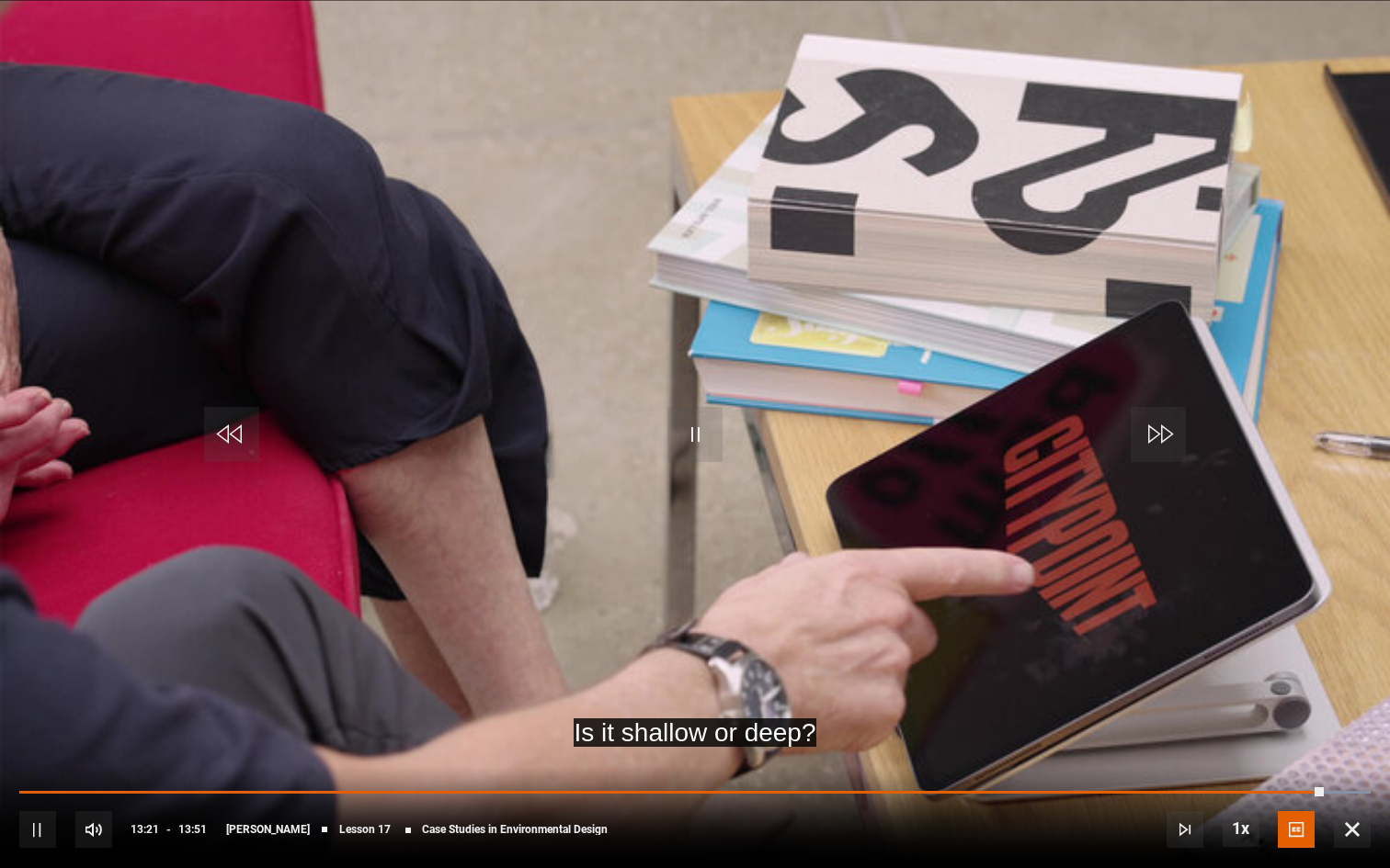
click at [707, 441] on span "Video Player" at bounding box center [695, 434] width 55 height 55
click at [704, 439] on span "Video Player" at bounding box center [695, 434] width 55 height 55
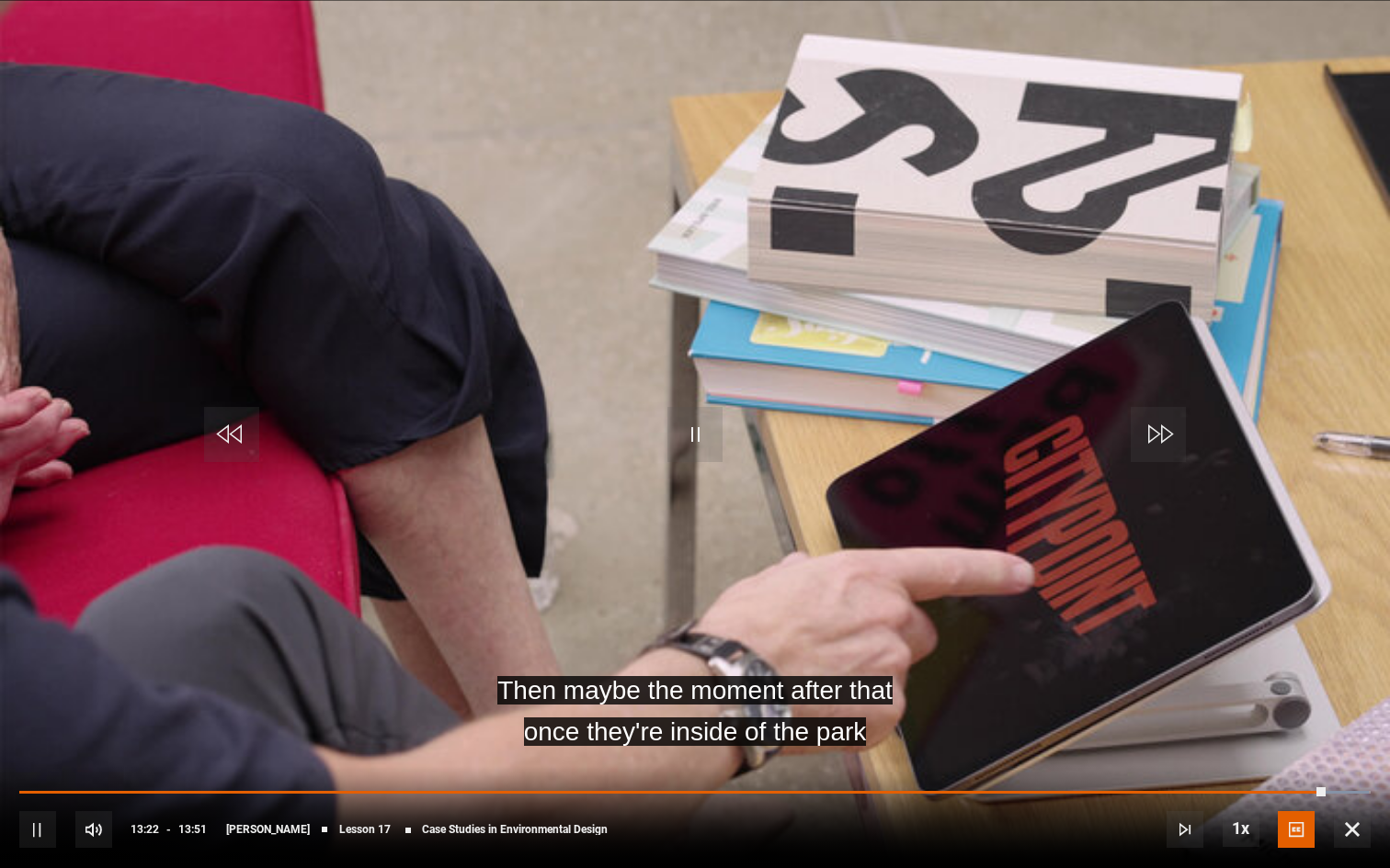
click at [704, 439] on span "Video Player" at bounding box center [695, 434] width 55 height 55
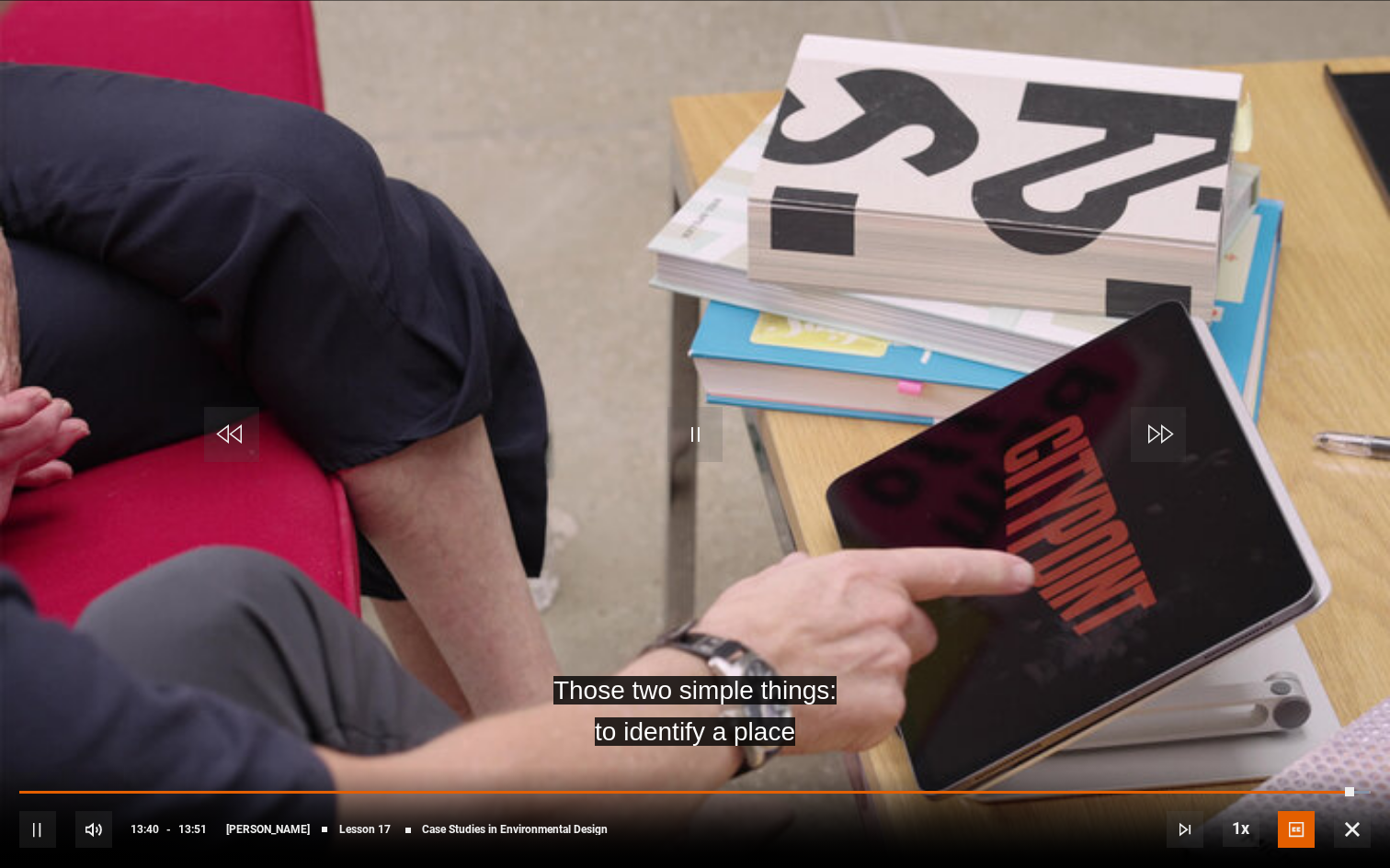
click at [710, 440] on span "Video Player" at bounding box center [695, 434] width 55 height 55
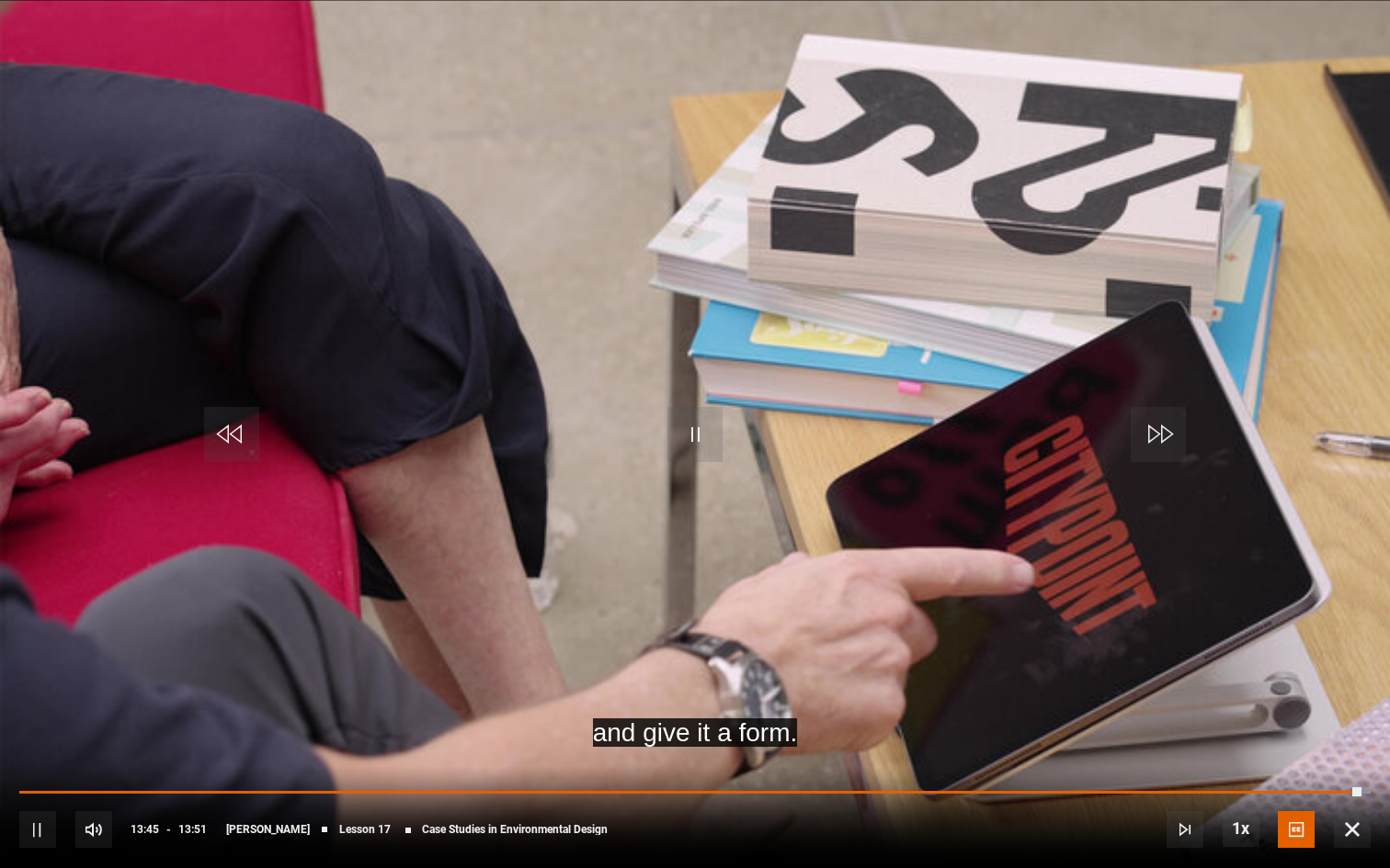
click at [709, 440] on span "Video Player" at bounding box center [695, 434] width 55 height 55
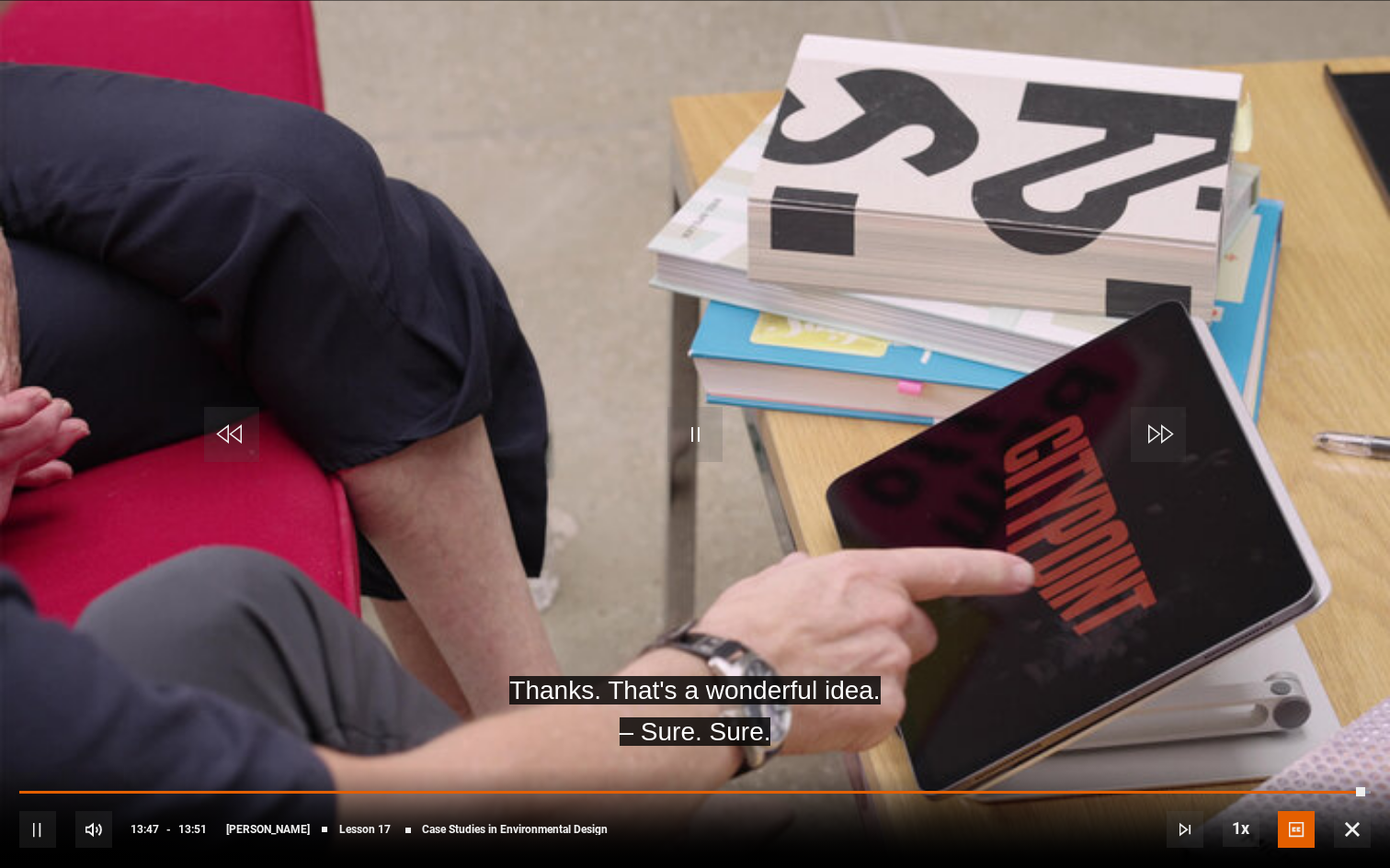
click at [710, 442] on span "Video Player" at bounding box center [695, 434] width 55 height 55
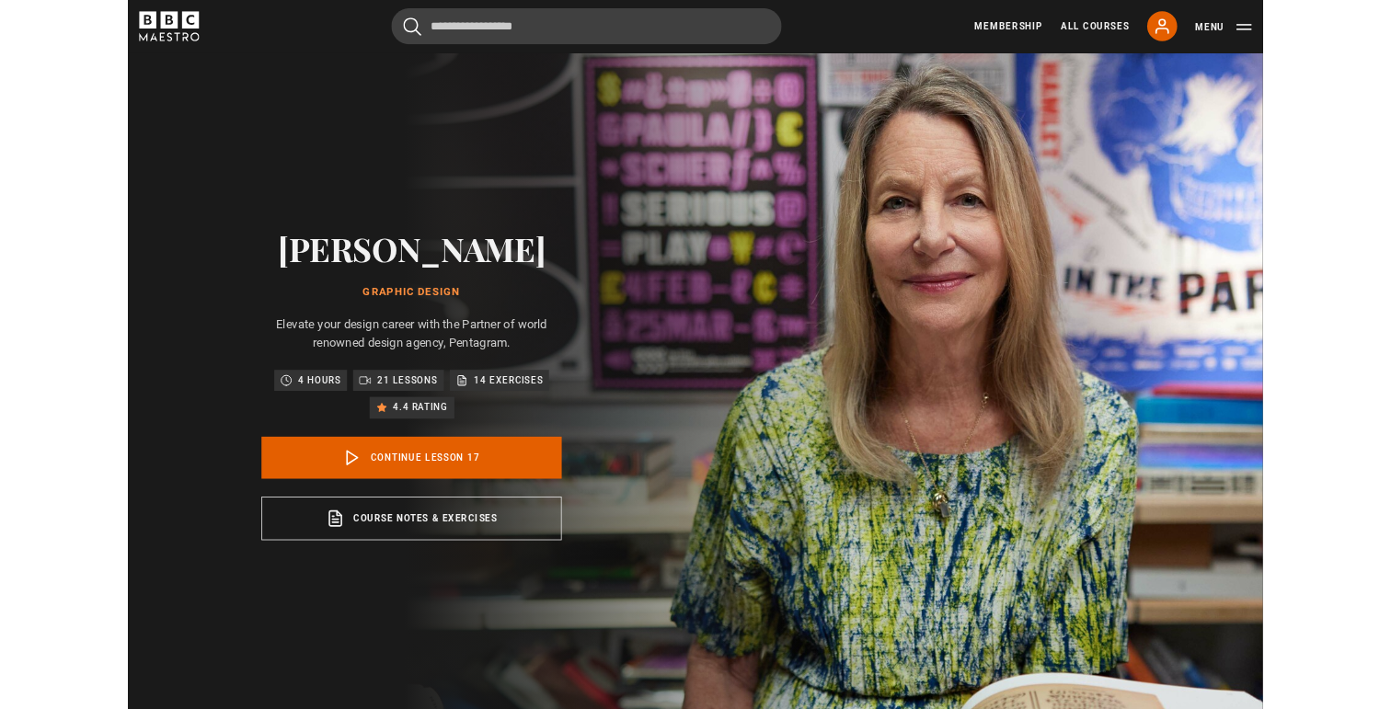
scroll to position [738, 0]
